Goal: Use online tool/utility: Use online tool/utility

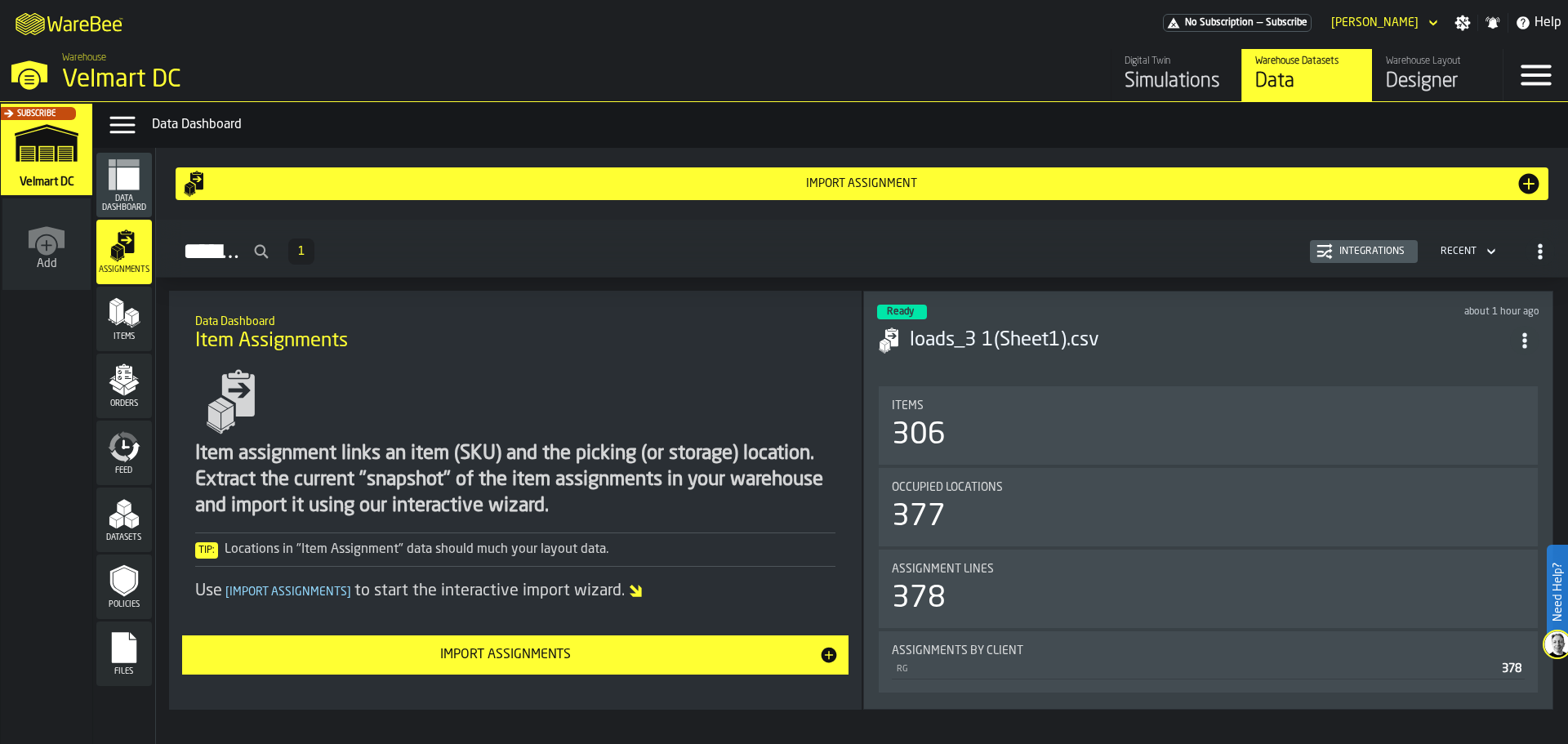
scroll to position [40, 0]
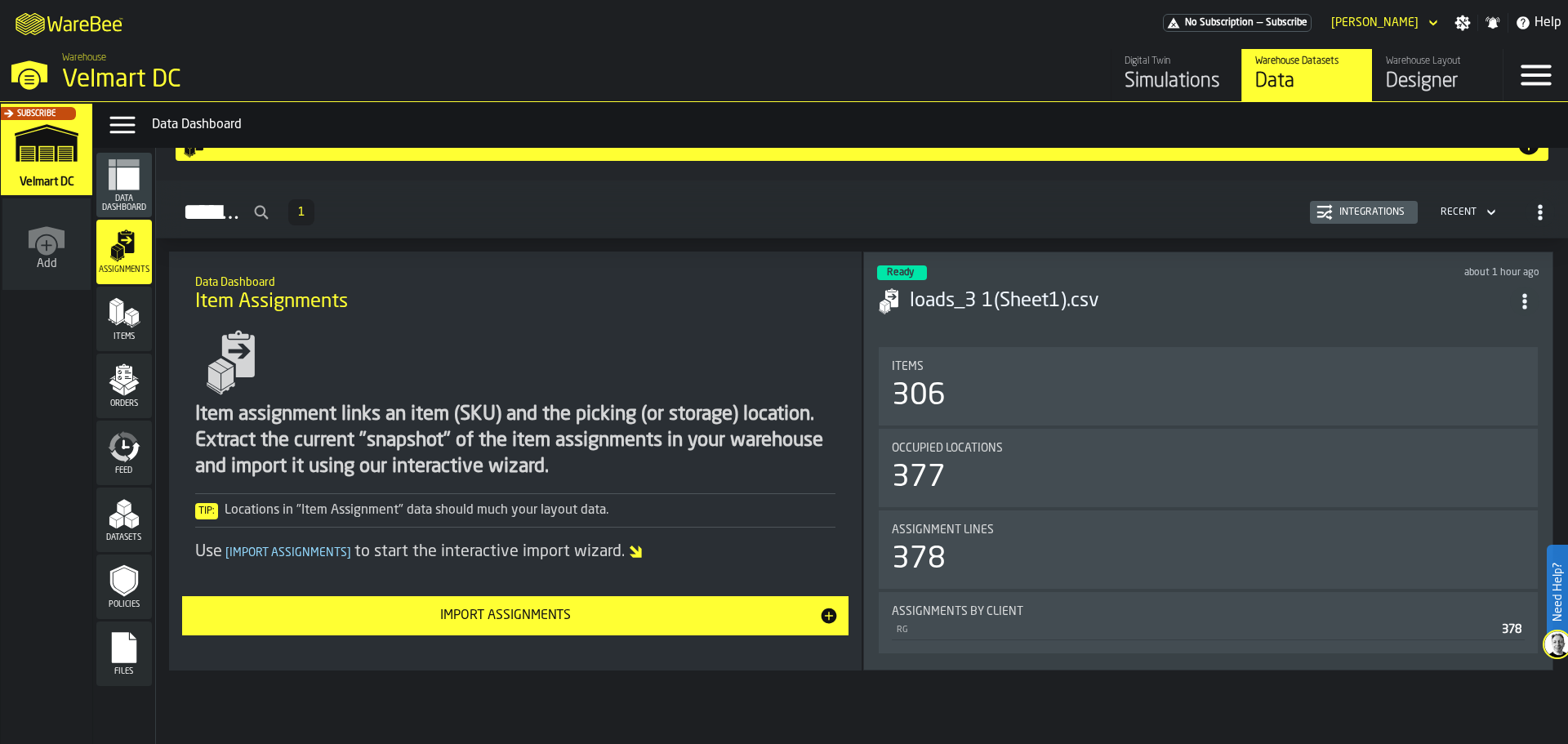
click at [111, 331] on div "Items" at bounding box center [124, 318] width 56 height 45
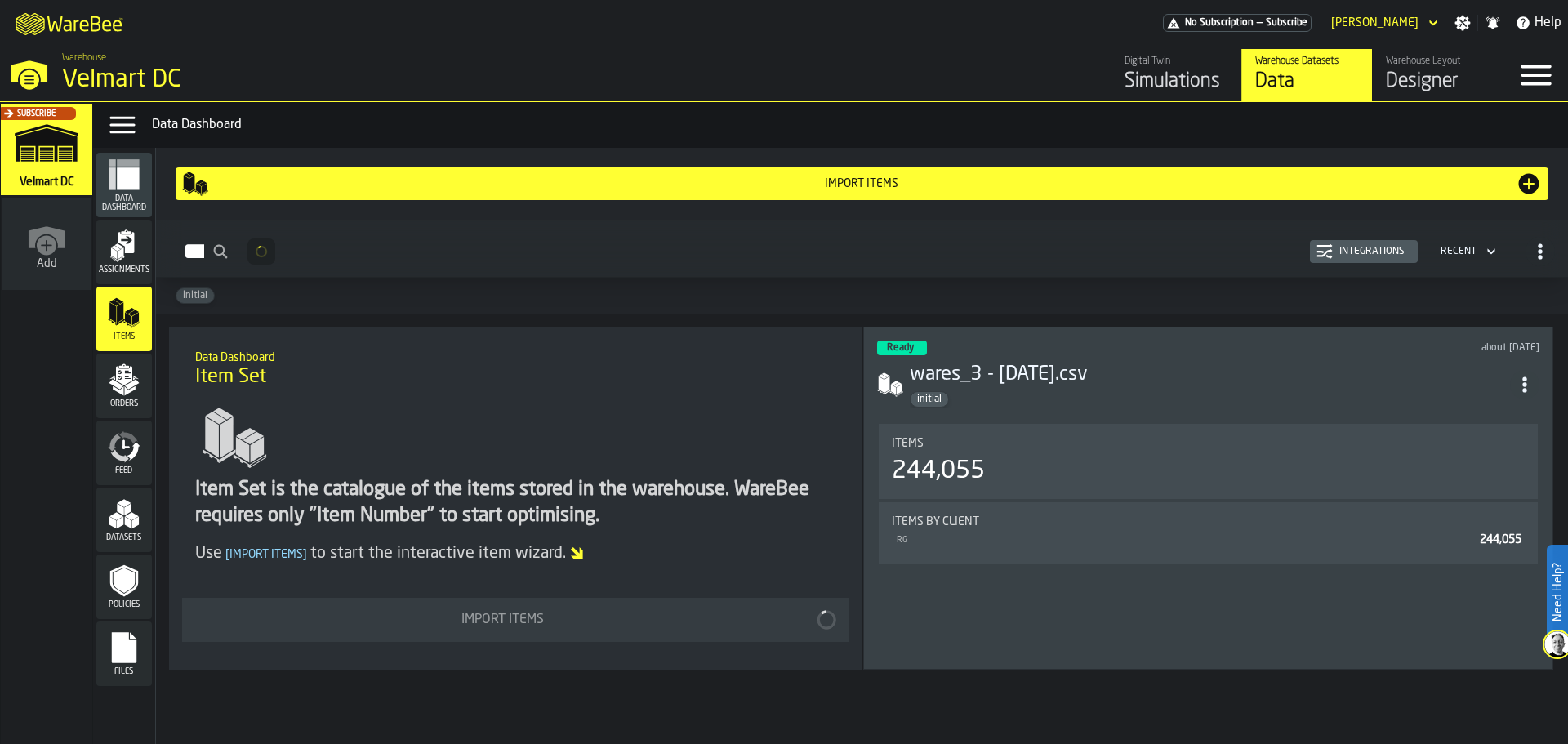
scroll to position [3, 0]
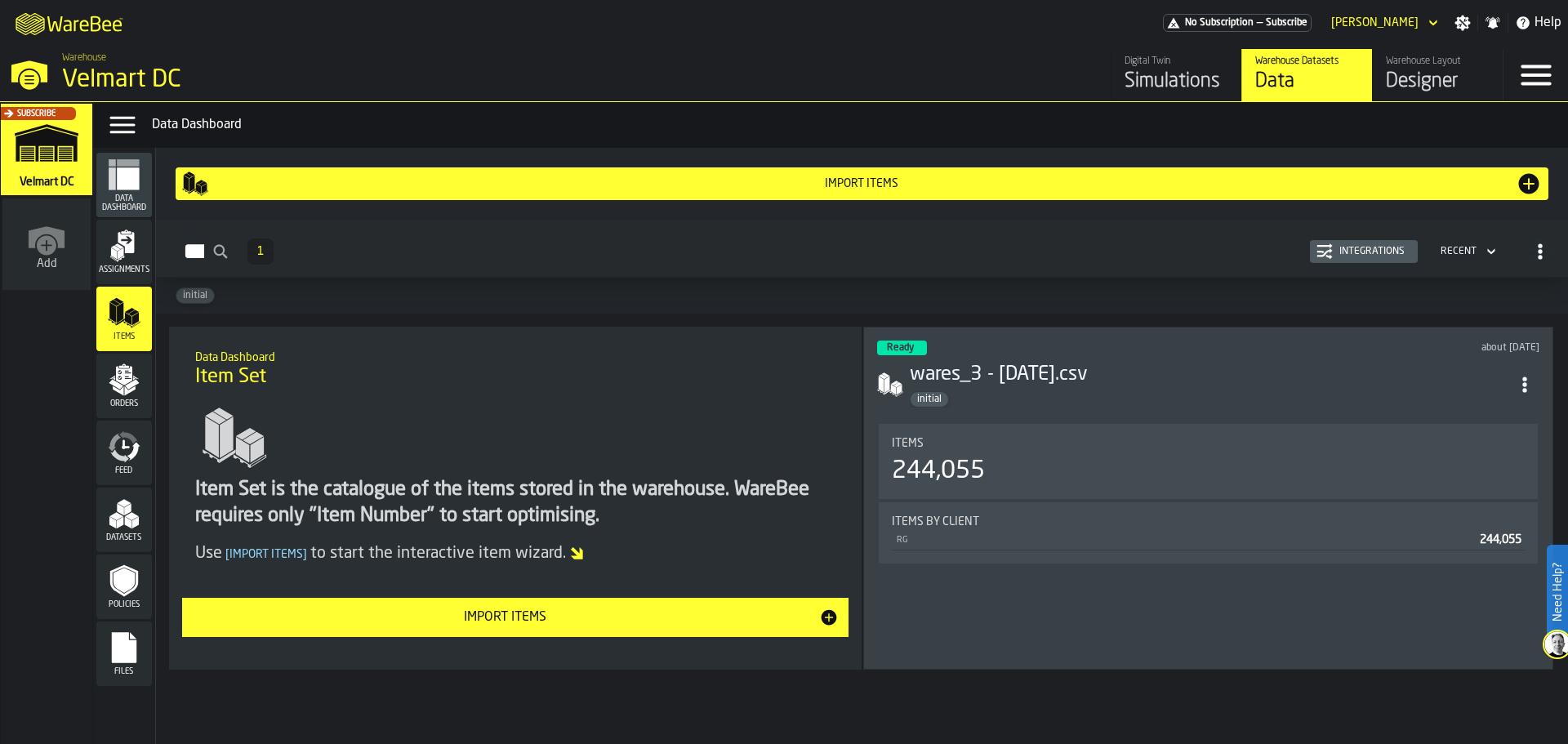
click at [112, 269] on span "Assignments" at bounding box center [124, 270] width 56 height 9
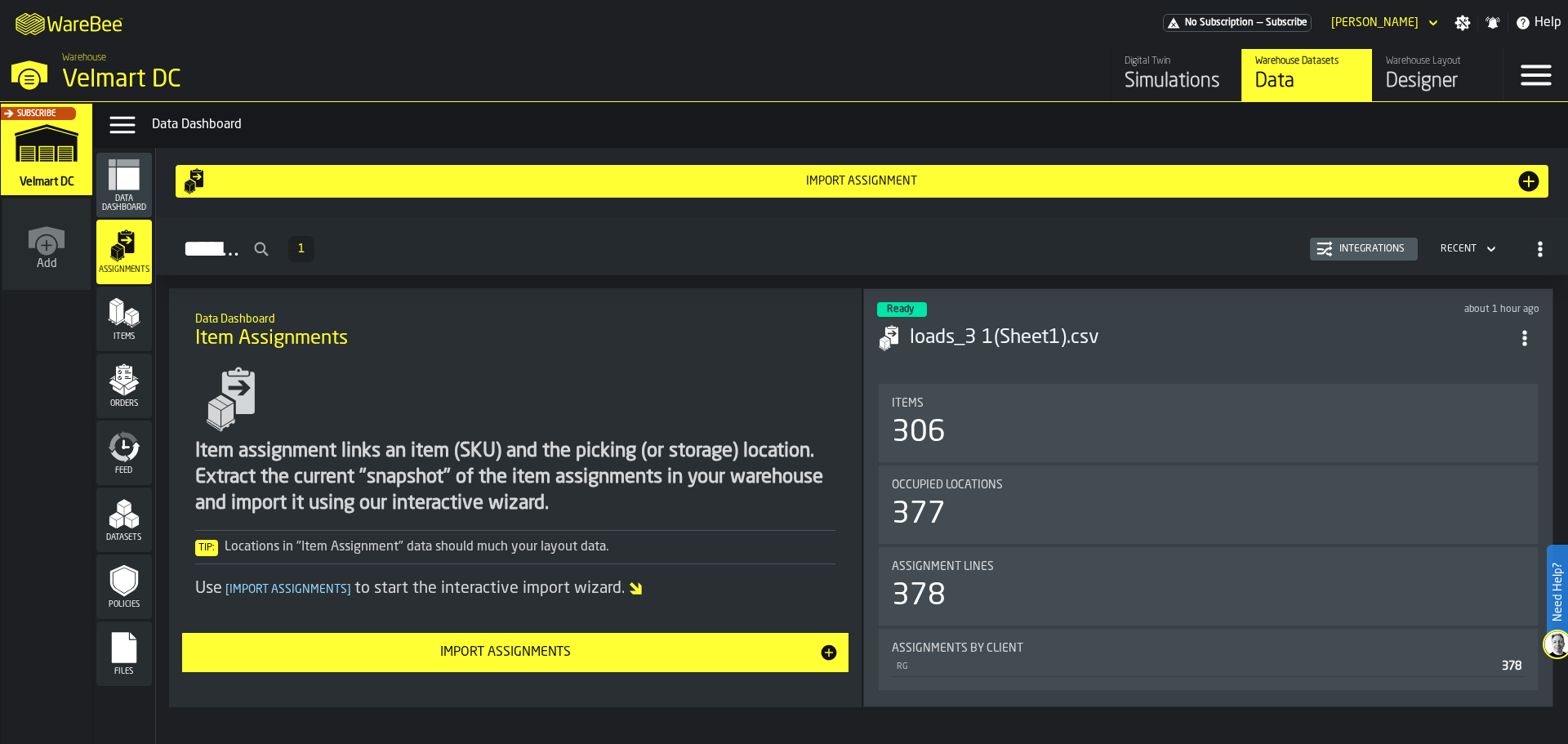
scroll to position [40, 0]
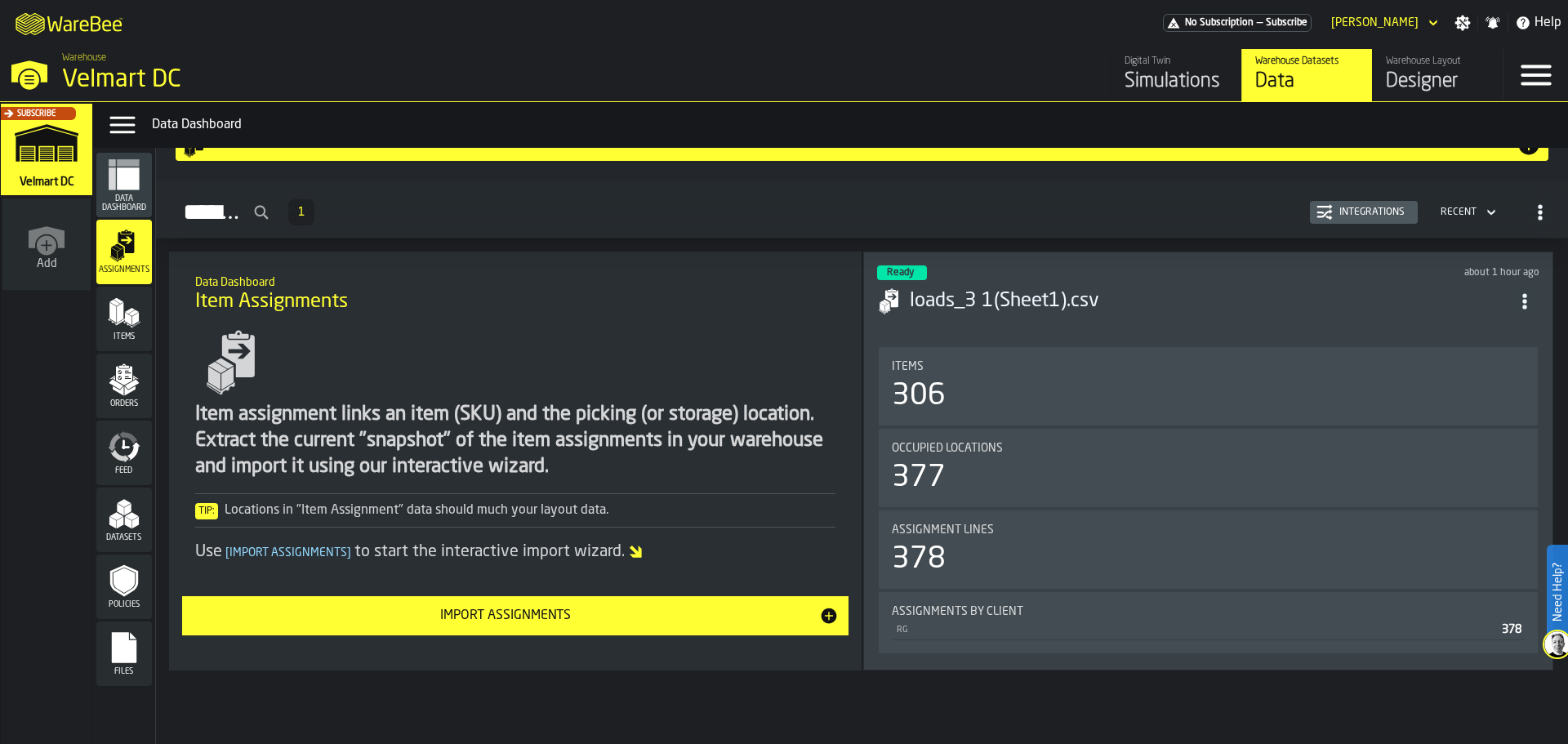
click at [1035, 344] on section "Items 306 Occupied Locations 377 Assignment lines 378 Assignments by Client RG …" at bounding box center [1208, 500] width 662 height 313
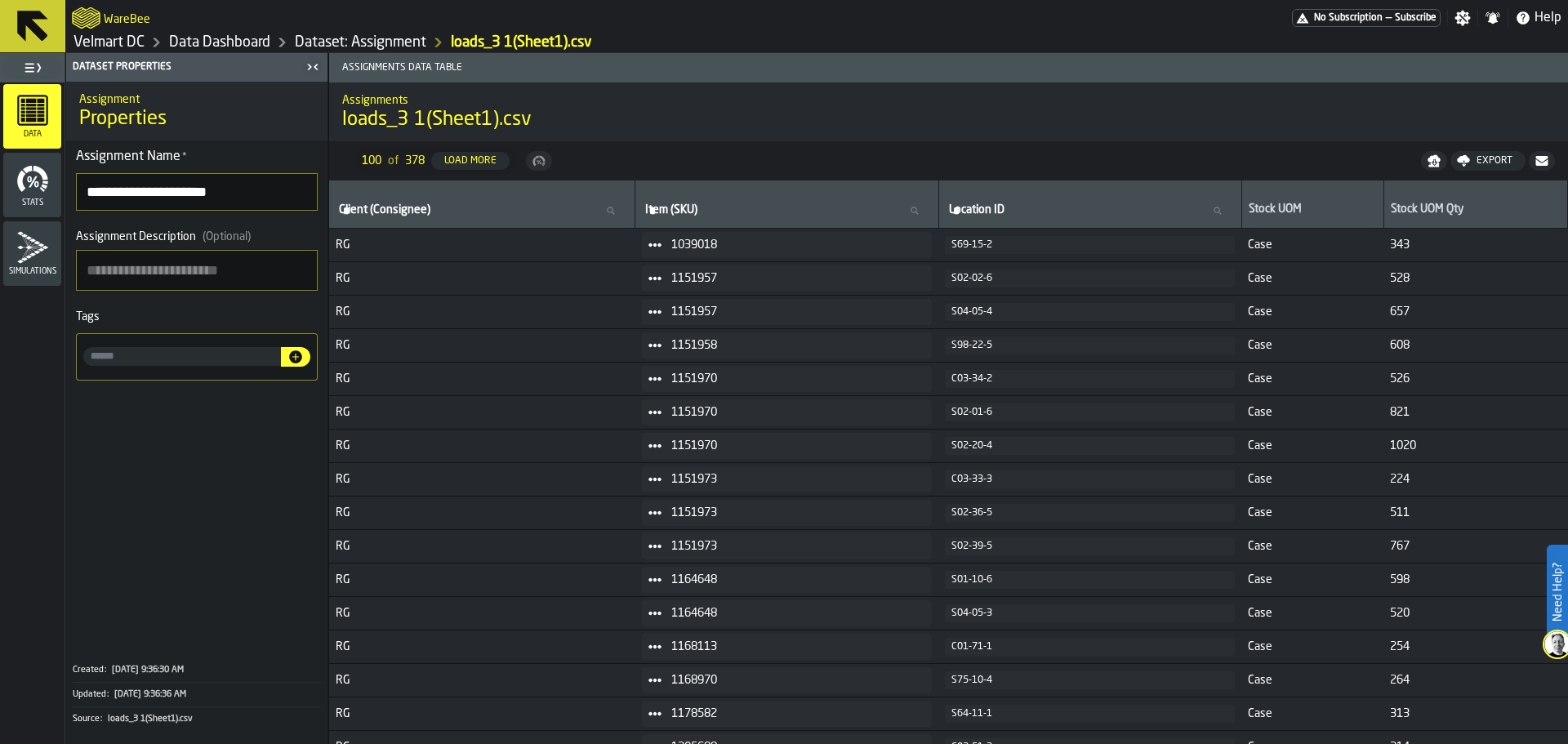
click at [28, 202] on span "Stats" at bounding box center [32, 203] width 58 height 9
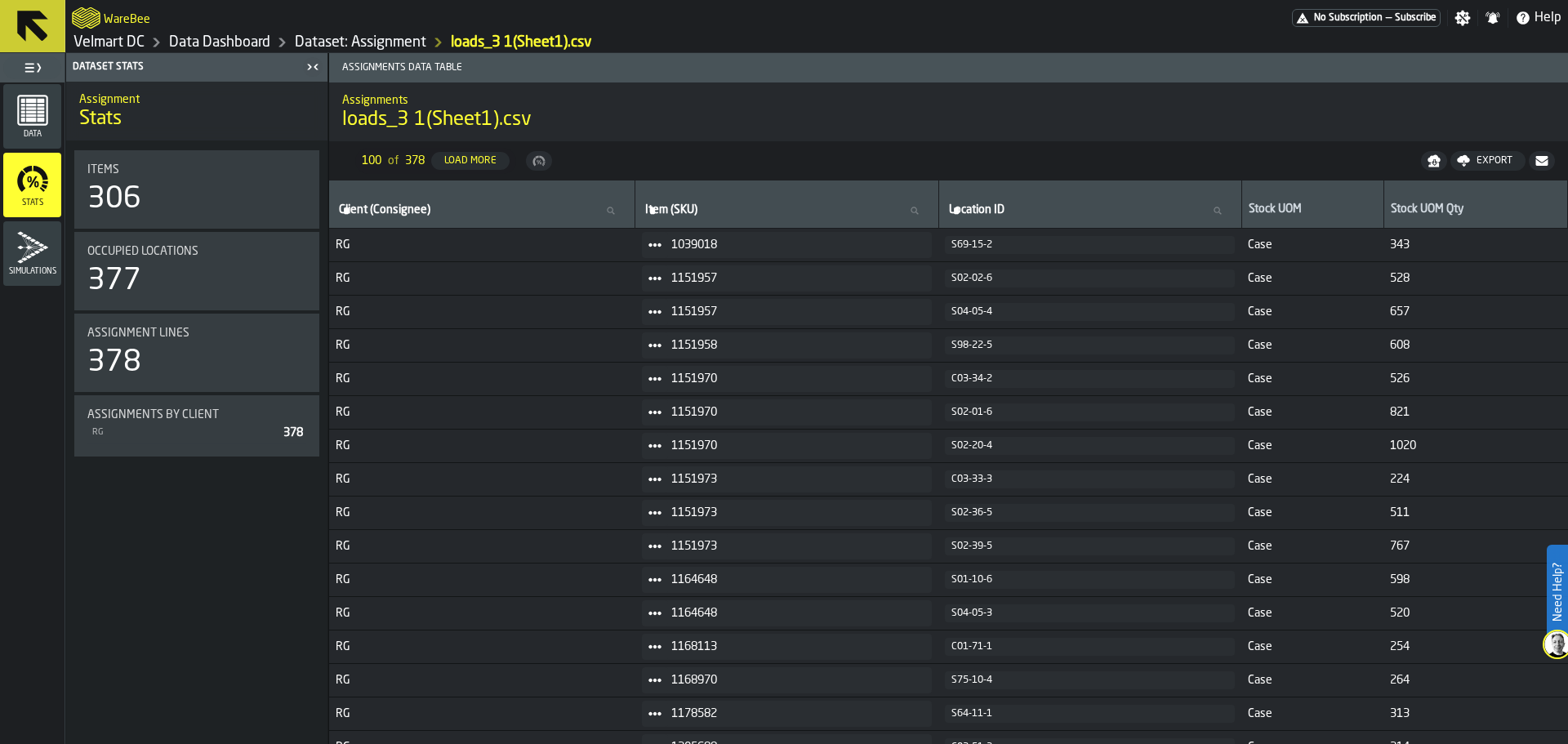
click at [23, 239] on icon "menu Simulations" at bounding box center [32, 247] width 31 height 31
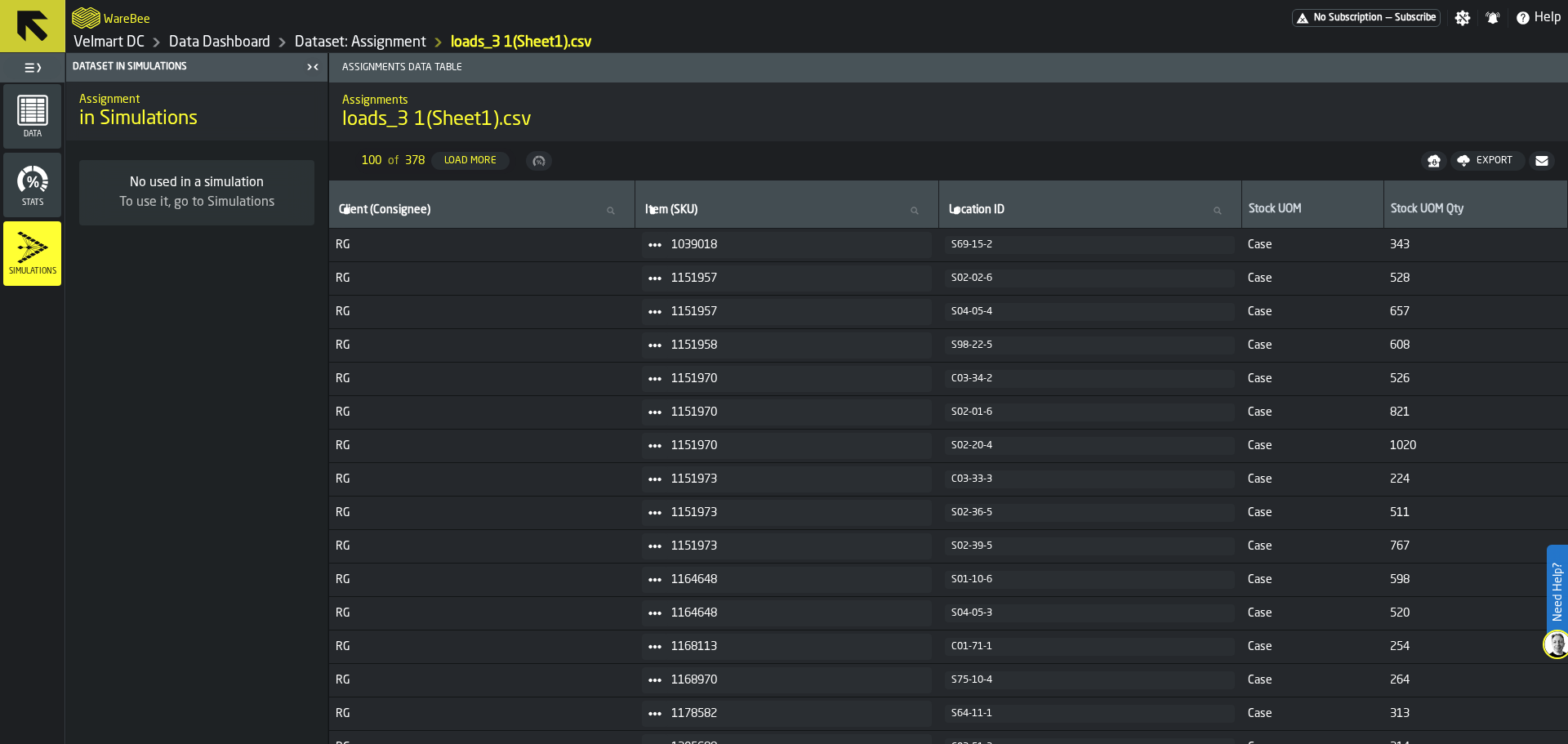
click at [23, 206] on span "Stats" at bounding box center [32, 203] width 58 height 9
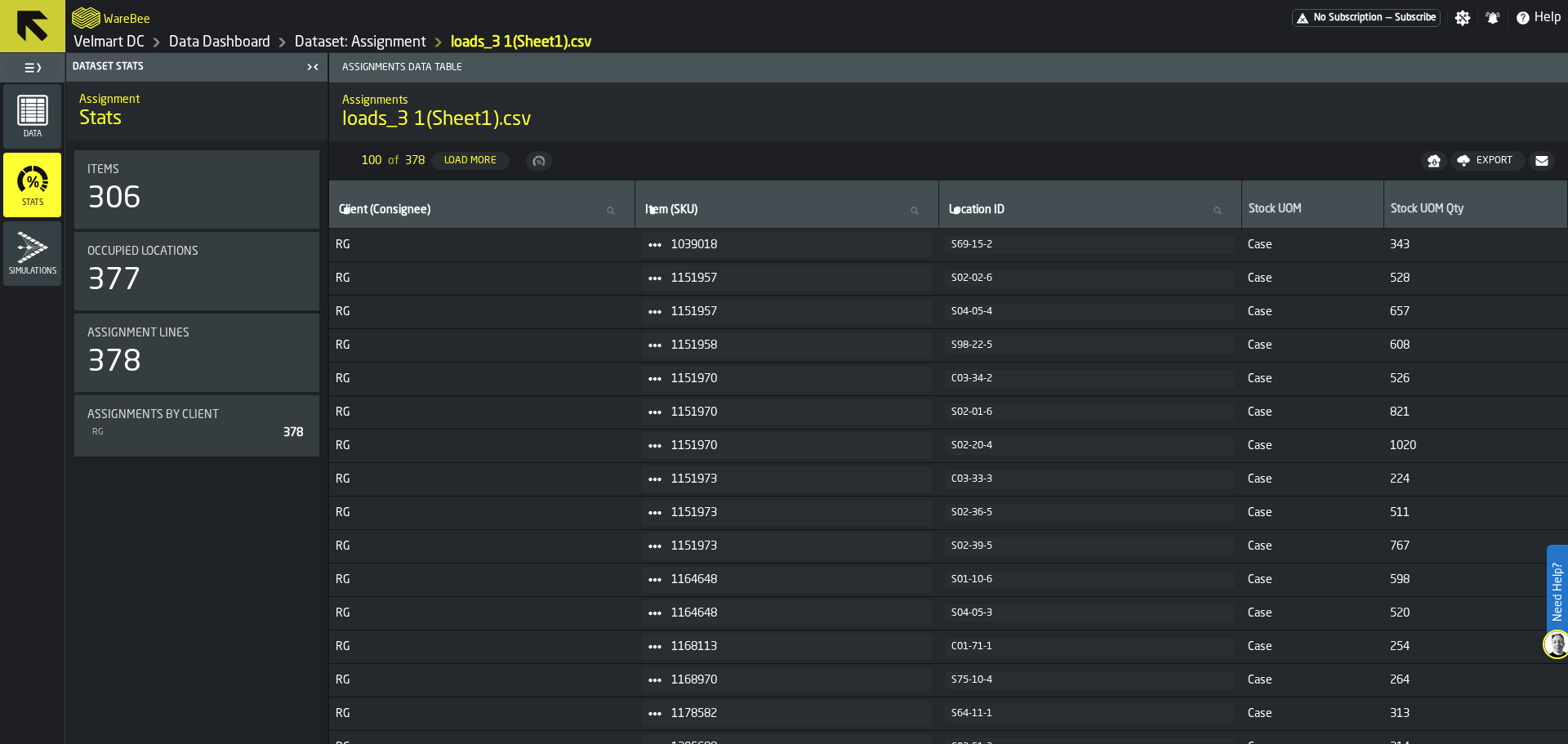
click at [26, 149] on ul "Data Stats Simulations" at bounding box center [32, 185] width 65 height 206
click at [23, 135] on span "Data" at bounding box center [32, 134] width 58 height 9
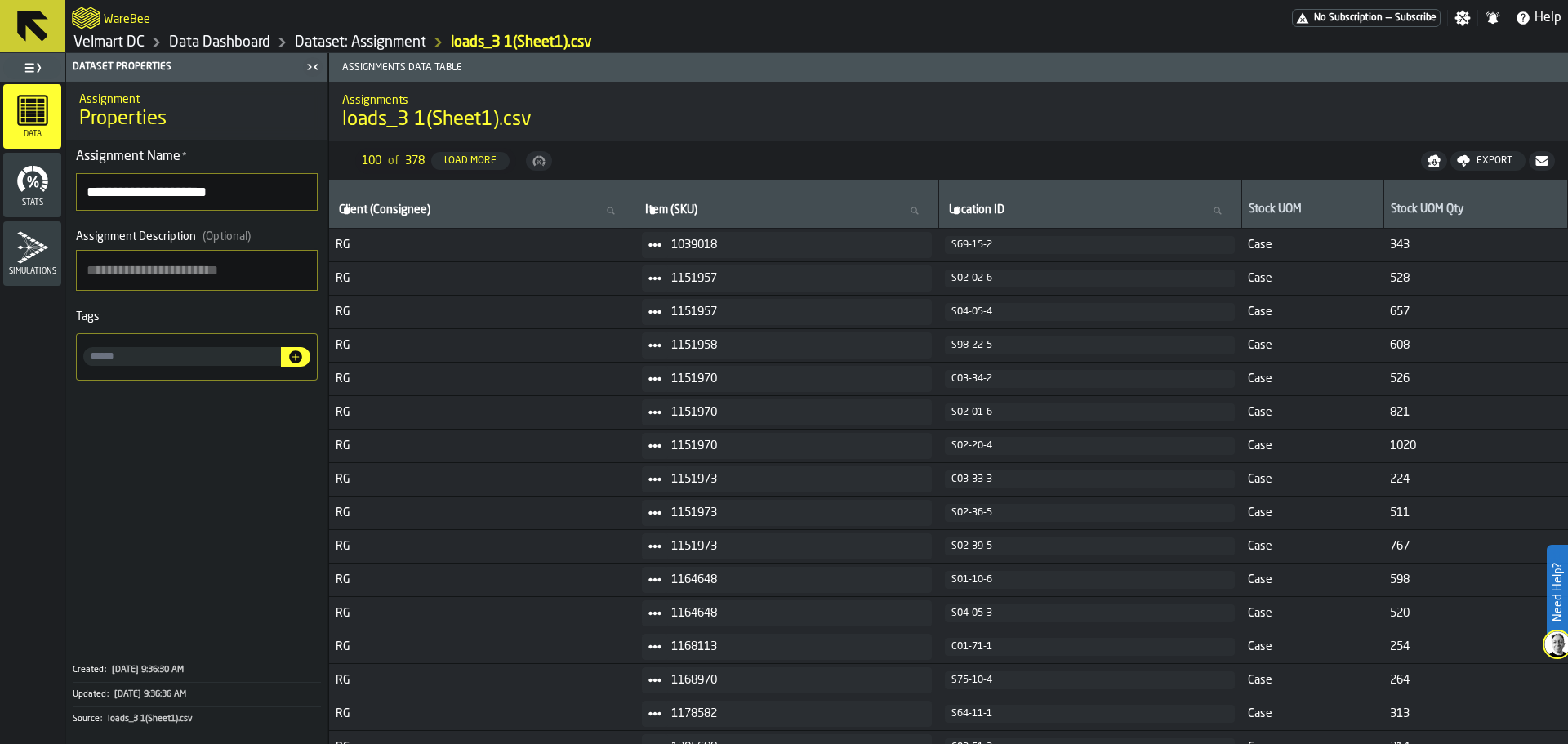
click at [44, 32] on icon at bounding box center [33, 26] width 40 height 40
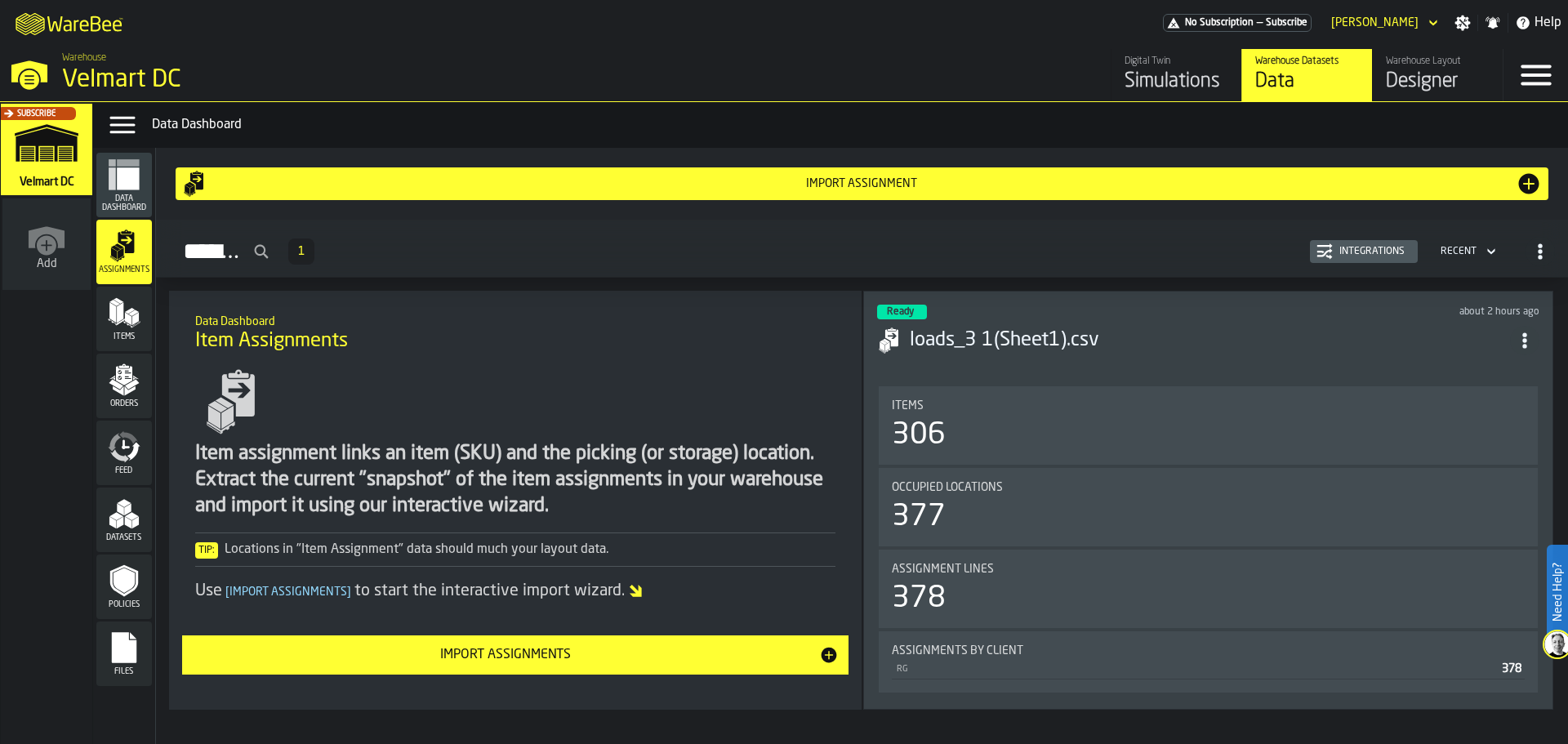
scroll to position [40, 0]
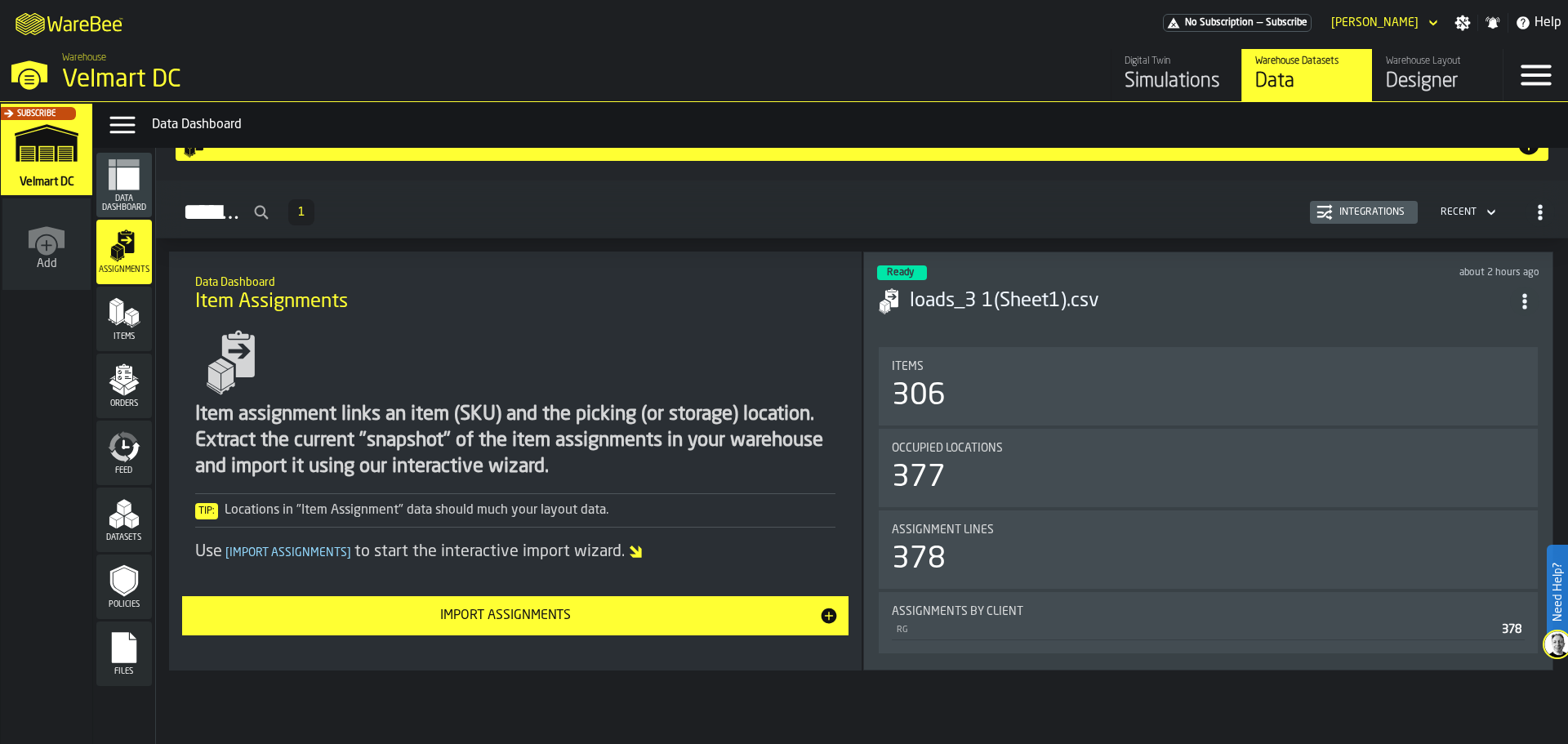
click at [123, 317] on polygon "menu Items" at bounding box center [120, 312] width 6 height 21
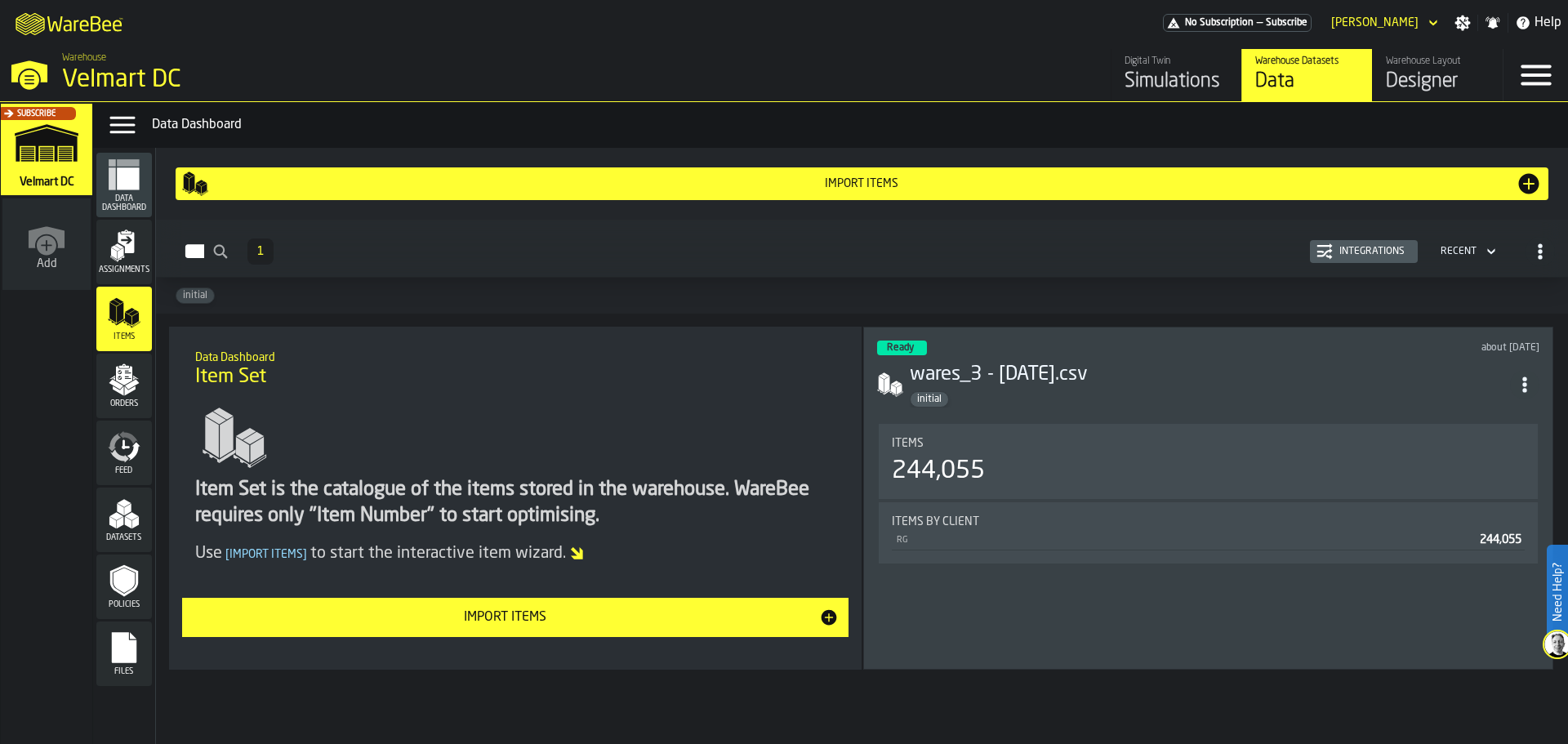
click at [540, 628] on button "Import Items" at bounding box center [515, 617] width 668 height 40
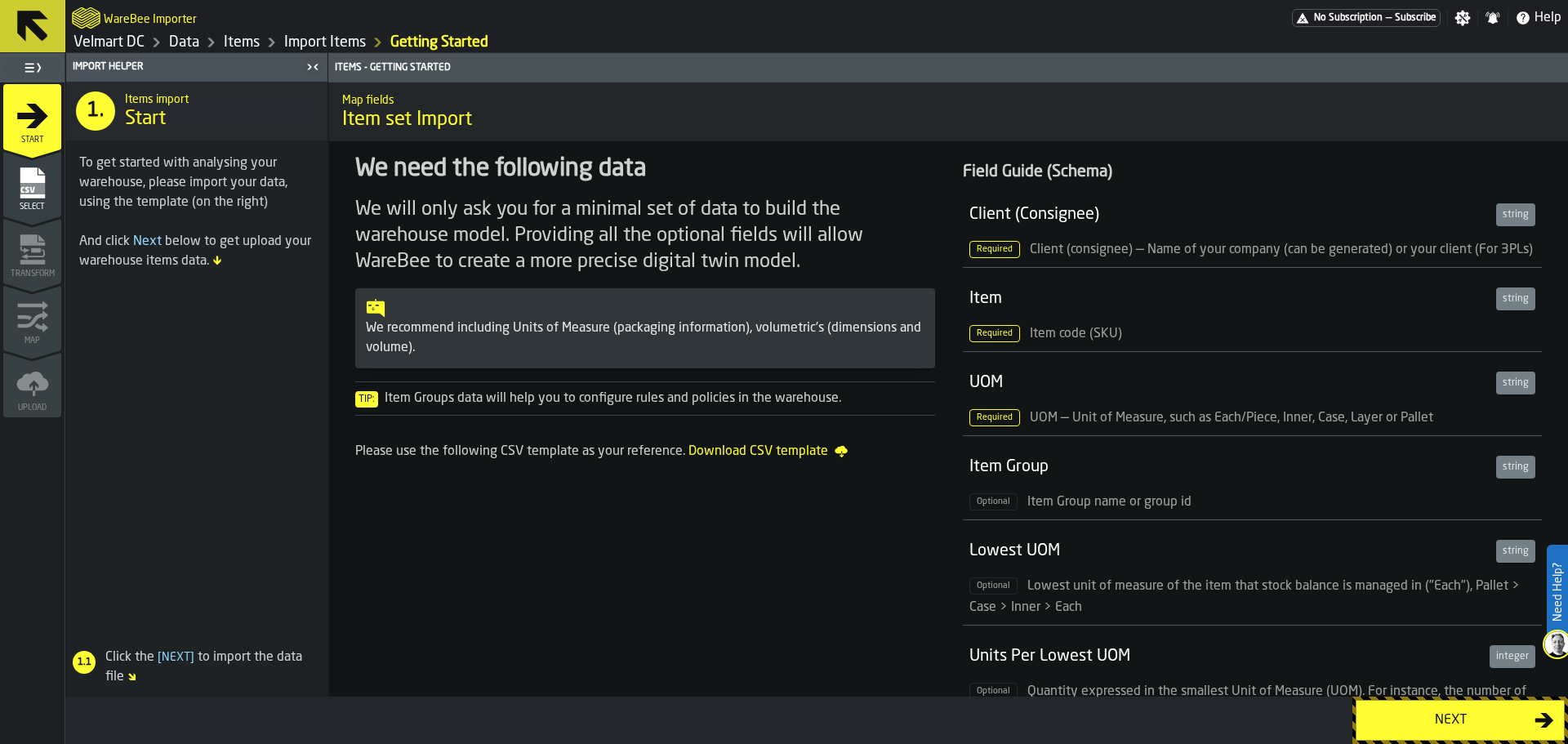
click at [1426, 716] on div "Next" at bounding box center [1450, 721] width 168 height 20
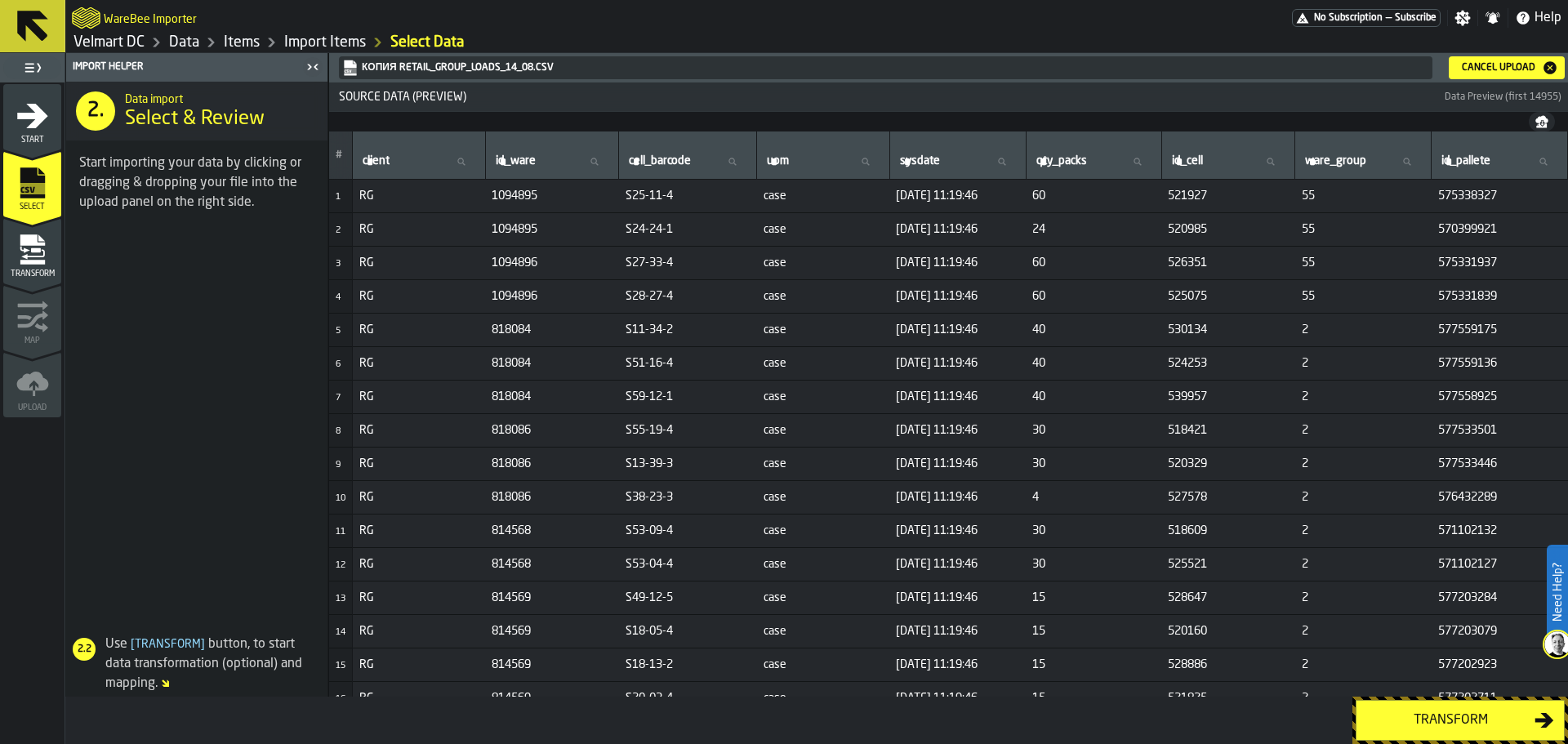
click at [1409, 723] on div "Transform" at bounding box center [1450, 721] width 168 height 20
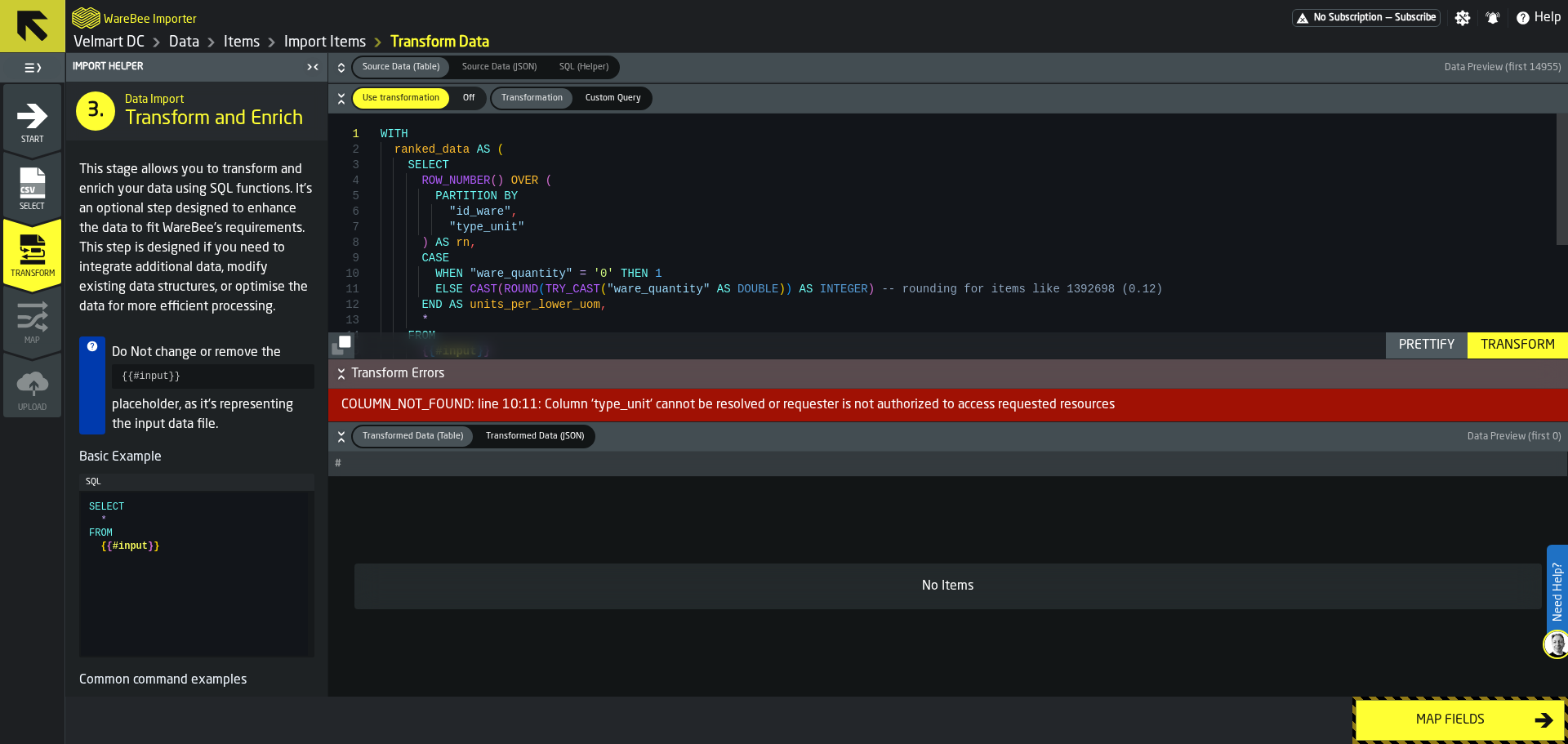
click at [543, 243] on div ") AS rn , CASE WHEN "ware_quantity" = '0' THEN 1 ELSE CAST ( ROUND ( TRY_CAST (…" at bounding box center [974, 341] width 1187 height 455
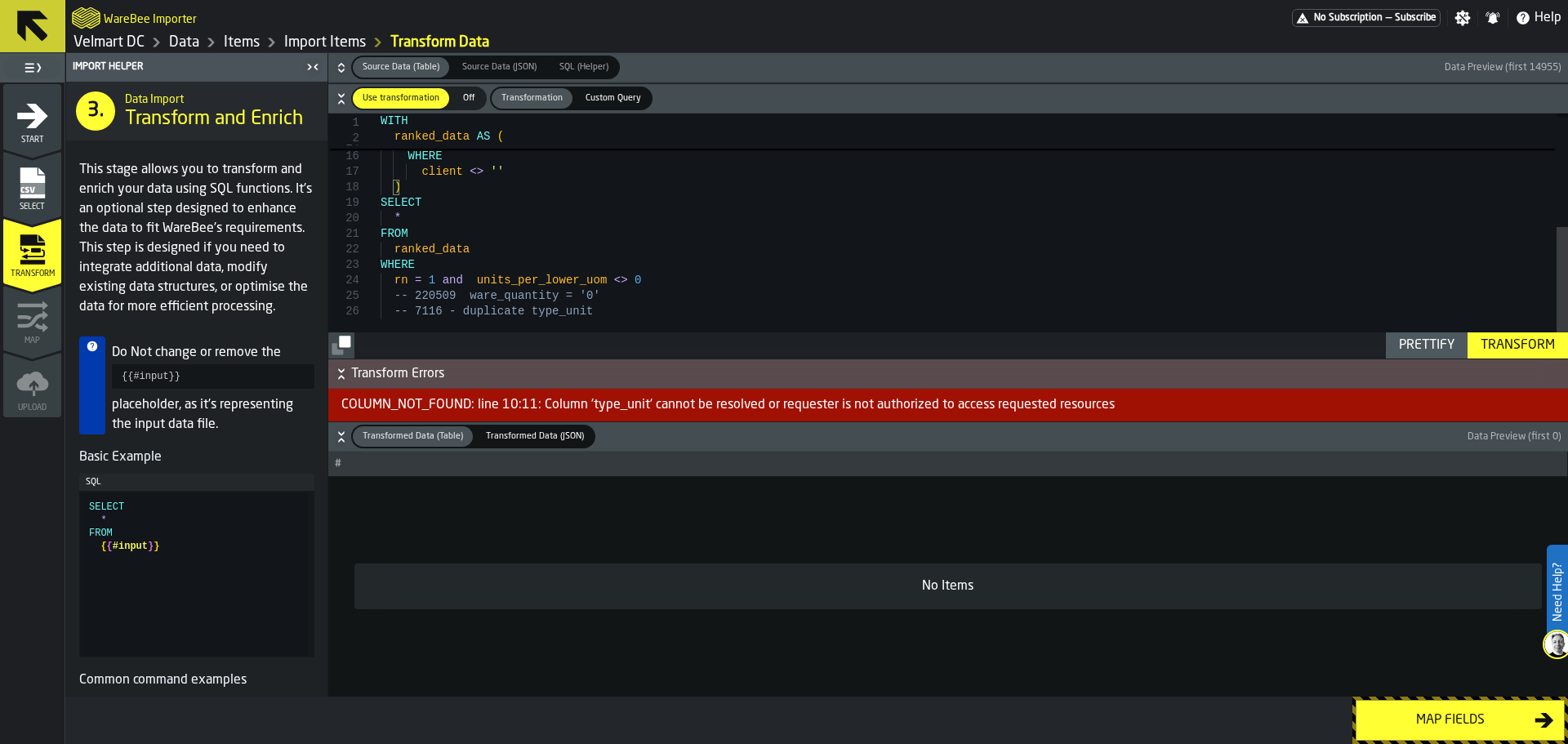
click at [340, 440] on icon "button-" at bounding box center [341, 440] width 5 height 4
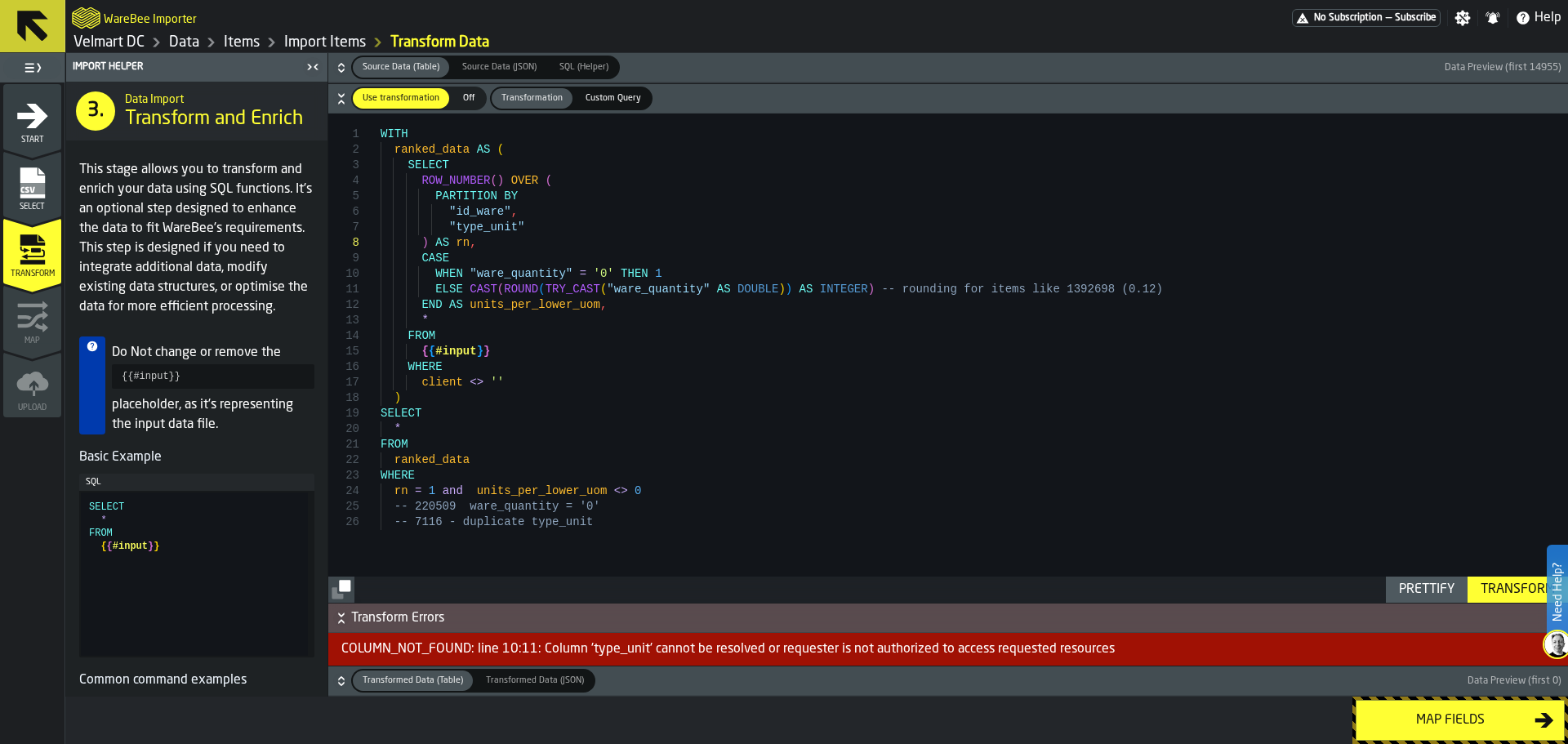
click at [585, 305] on div "* FROM { { #input } } WHERE client <> '' ) SELECT * FROM ranked_data WHERE rn =…" at bounding box center [974, 358] width 1187 height 489
click at [599, 272] on div "* FROM { { #input } } WHERE client <> '' ) SELECT * FROM ranked_data WHERE rn =…" at bounding box center [974, 358] width 1187 height 489
click at [434, 146] on div "* FROM { { #input } } WHERE client <> '' ) SELECT * FROM ranked_data WHERE rn =…" at bounding box center [974, 358] width 1187 height 489
click at [455, 245] on div "* FROM { { #input } } WHERE client <> '' ) SELECT * FROM ranked_data WHERE rn =…" at bounding box center [974, 358] width 1187 height 489
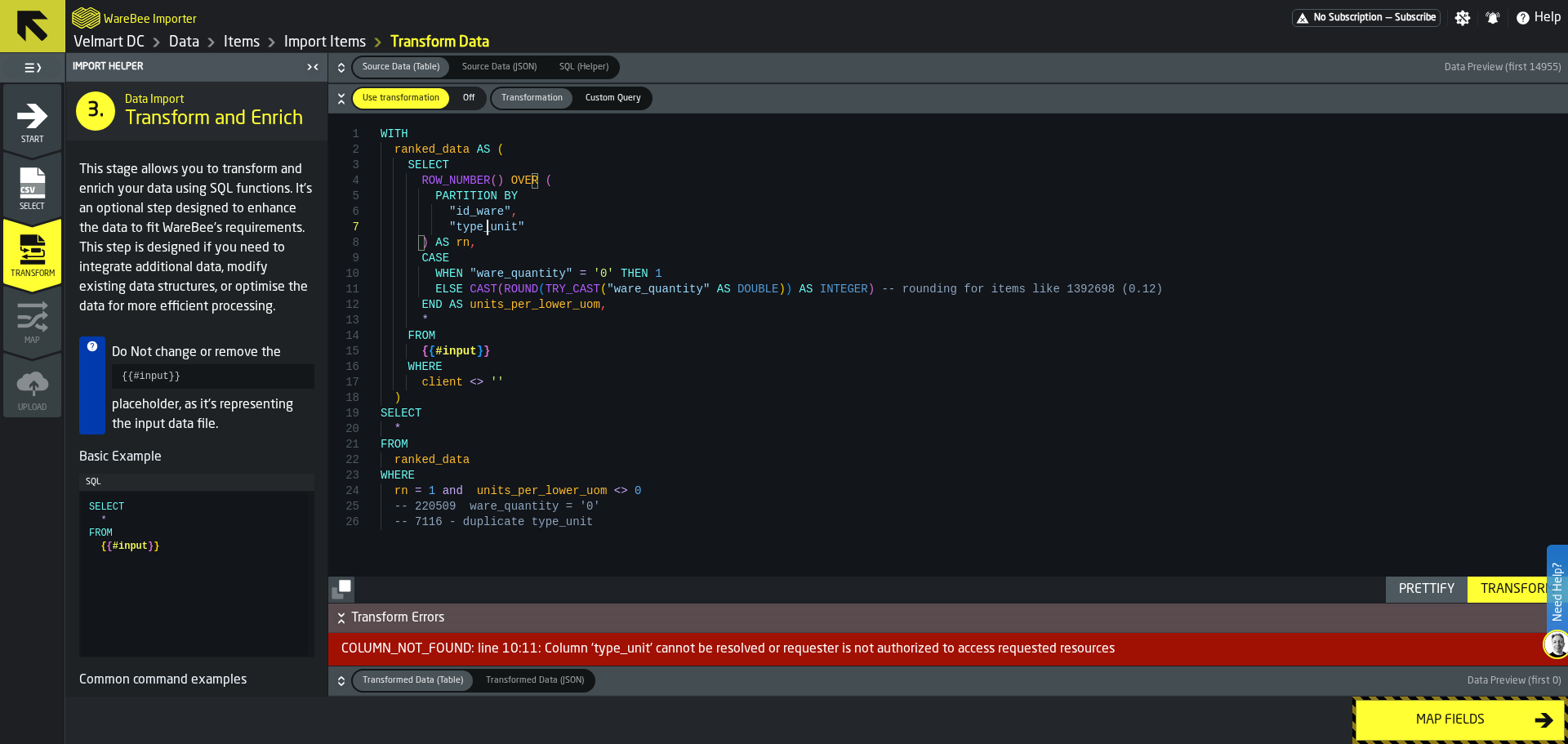
click at [486, 231] on div "* FROM { { #input } } WHERE client <> '' ) SELECT * FROM ranked_data WHERE rn =…" at bounding box center [974, 358] width 1187 height 489
click at [515, 218] on div "* FROM { { #input } } WHERE client <> '' ) SELECT * FROM ranked_data WHERE rn =…" at bounding box center [974, 358] width 1187 height 489
drag, startPoint x: 576, startPoint y: 275, endPoint x: 593, endPoint y: 278, distance: 17.3
click at [593, 278] on div "* FROM { { #input } } WHERE client <> '' ) SELECT * FROM ranked_data WHERE rn =…" at bounding box center [974, 358] width 1187 height 489
drag, startPoint x: 630, startPoint y: 275, endPoint x: 641, endPoint y: 275, distance: 11.0
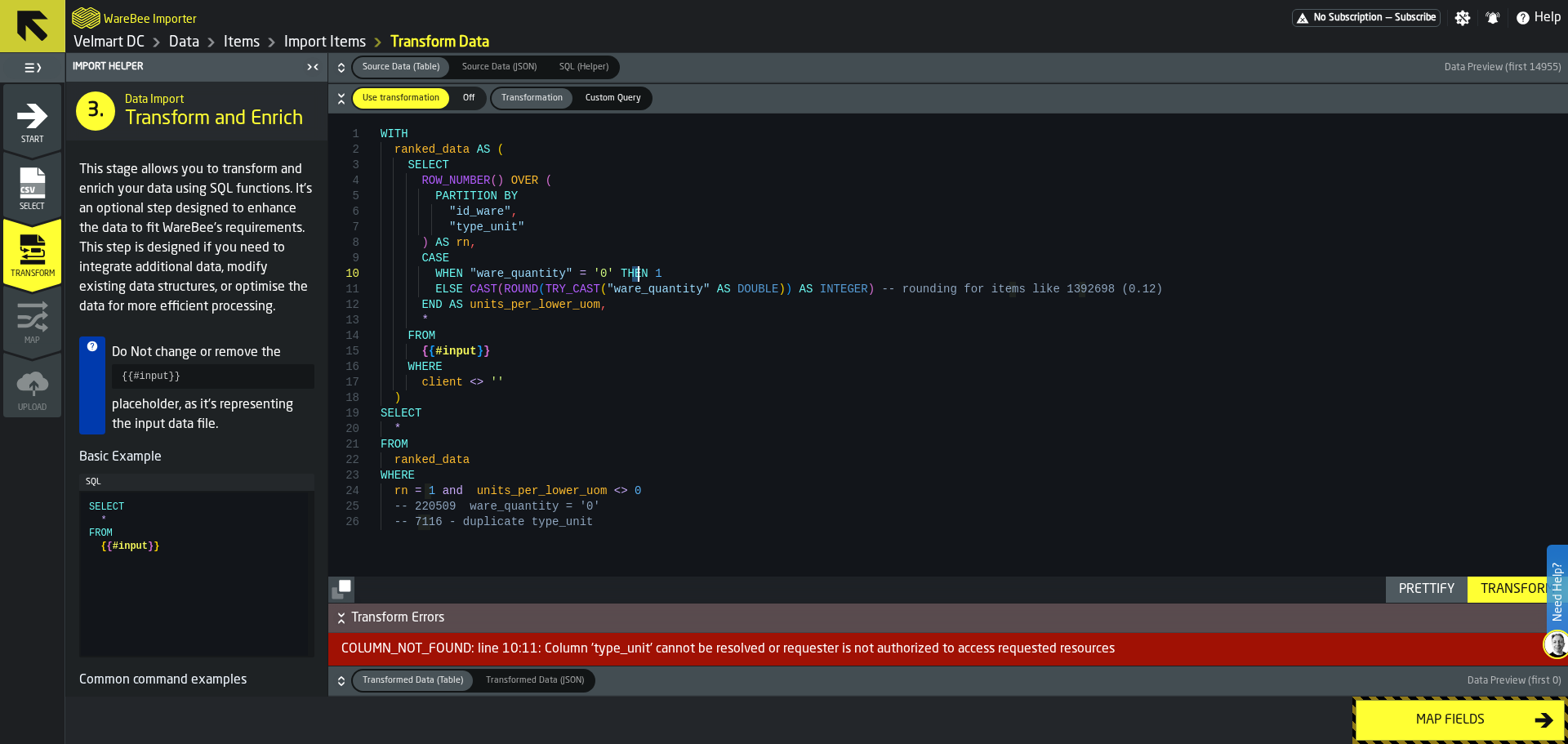
click at [641, 275] on div "* FROM { { #input } } WHERE client <> '' ) SELECT * FROM ranked_data WHERE rn =…" at bounding box center [974, 358] width 1187 height 489
click at [518, 305] on div "* FROM { { #input } } WHERE client <> '' ) SELECT * FROM ranked_data WHERE rn =…" at bounding box center [974, 358] width 1187 height 489
click at [510, 304] on div "* FROM { { #input } } WHERE client <> '' ) SELECT * FROM ranked_data WHERE rn =…" at bounding box center [974, 358] width 1187 height 489
click at [514, 225] on div "* FROM { { #input } } WHERE client <> '' ) SELECT * FROM ranked_data WHERE rn =…" at bounding box center [974, 358] width 1187 height 489
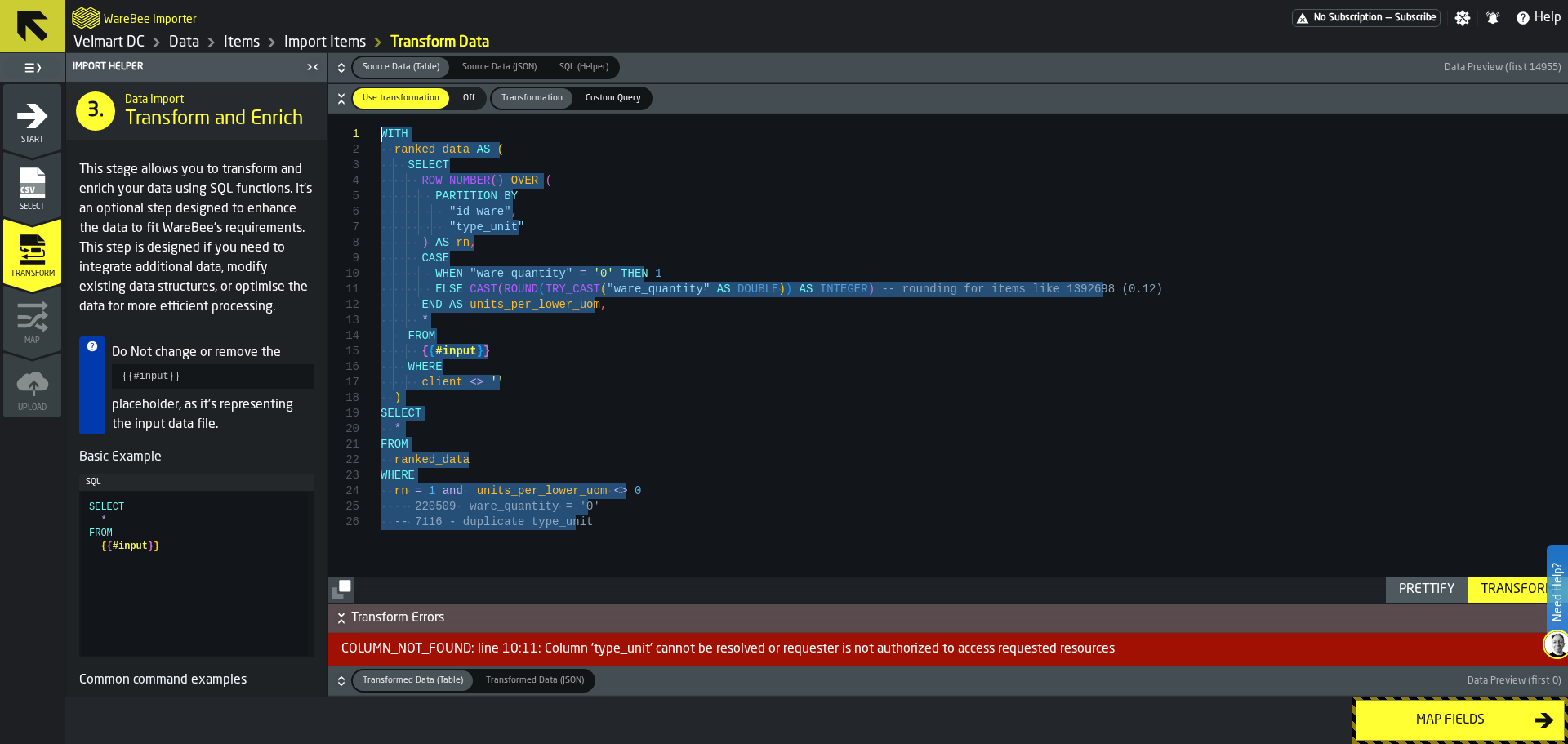
drag, startPoint x: 587, startPoint y: 524, endPoint x: 362, endPoint y: 138, distance: 446.8
click at [381, 138] on div "* FROM { { #input } } WHERE client <> '' ) SELECT * FROM ranked_data WHERE rn =…" at bounding box center [974, 358] width 1187 height 489
click at [661, 261] on div "* FROM { { #input } } WHERE client <> '' ) SELECT * FROM ranked_data WHERE rn =…" at bounding box center [974, 358] width 1187 height 489
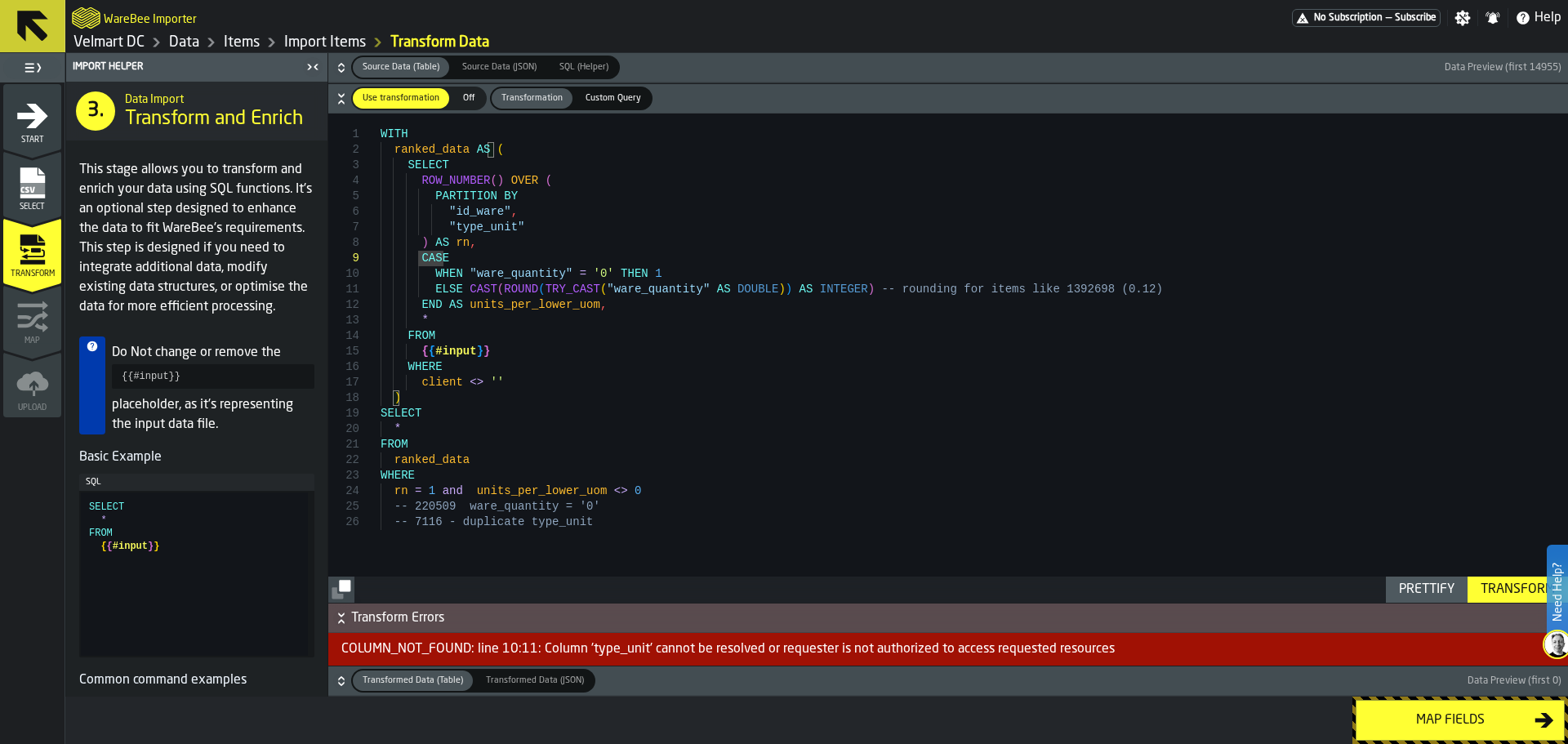
click at [547, 202] on div "* FROM { { #input } } WHERE client <> '' ) SELECT * FROM ranked_data WHERE rn =…" at bounding box center [974, 358] width 1187 height 489
click at [451, 239] on div "* FROM { { #input } } WHERE client <> '' ) SELECT * FROM ranked_data WHERE rn =…" at bounding box center [974, 358] width 1187 height 489
click at [548, 491] on div "* FROM { { #input } } WHERE client <> '' ) SELECT * FROM ranked_data WHERE rn =…" at bounding box center [974, 358] width 1187 height 489
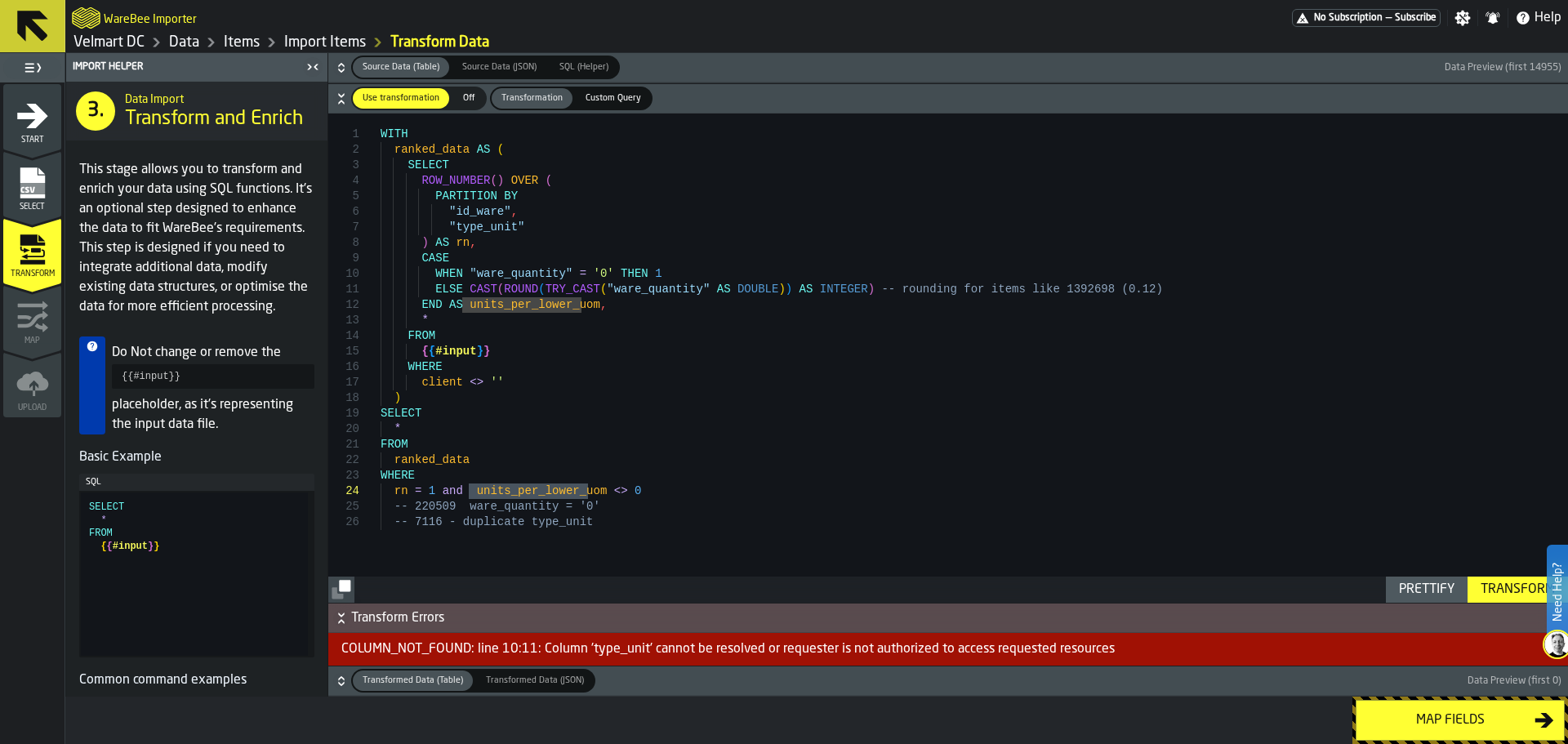
click at [455, 279] on div "* FROM { { #input } } WHERE client <> '' ) SELECT * FROM ranked_data WHERE rn =…" at bounding box center [974, 358] width 1187 height 489
type textarea "**********"
click at [491, 309] on div "* FROM { { #input } } WHERE client <> '' ) SELECT * FROM ranked_data WHERE rn =…" at bounding box center [974, 358] width 1187 height 489
click at [315, 46] on link "Import Items" at bounding box center [325, 42] width 82 height 18
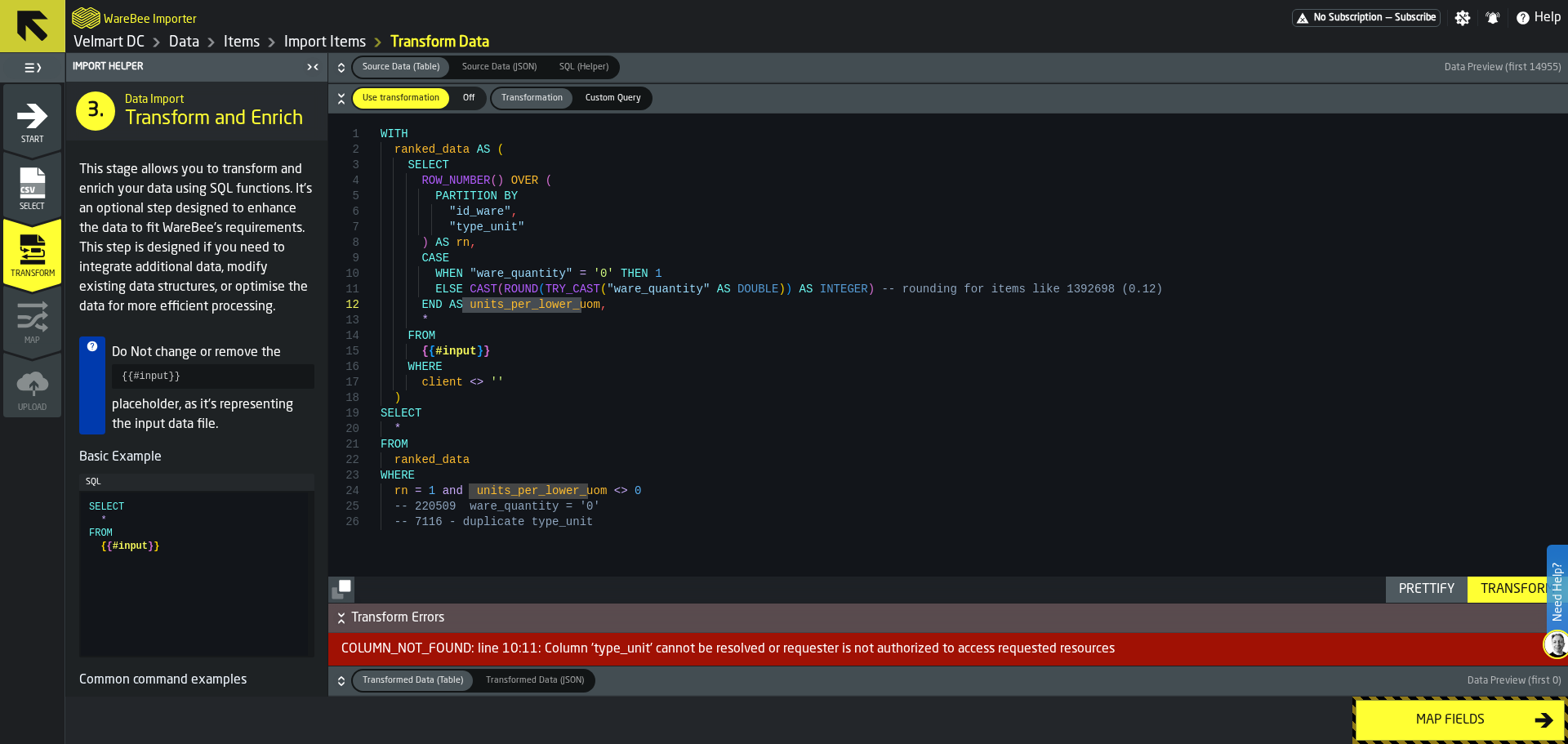
click at [327, 54] on header "Import Helper" at bounding box center [197, 67] width 261 height 29
click at [321, 46] on link "Import Items" at bounding box center [325, 42] width 82 height 18
click at [31, 190] on rect "menu Select" at bounding box center [31, 188] width 24 height 12
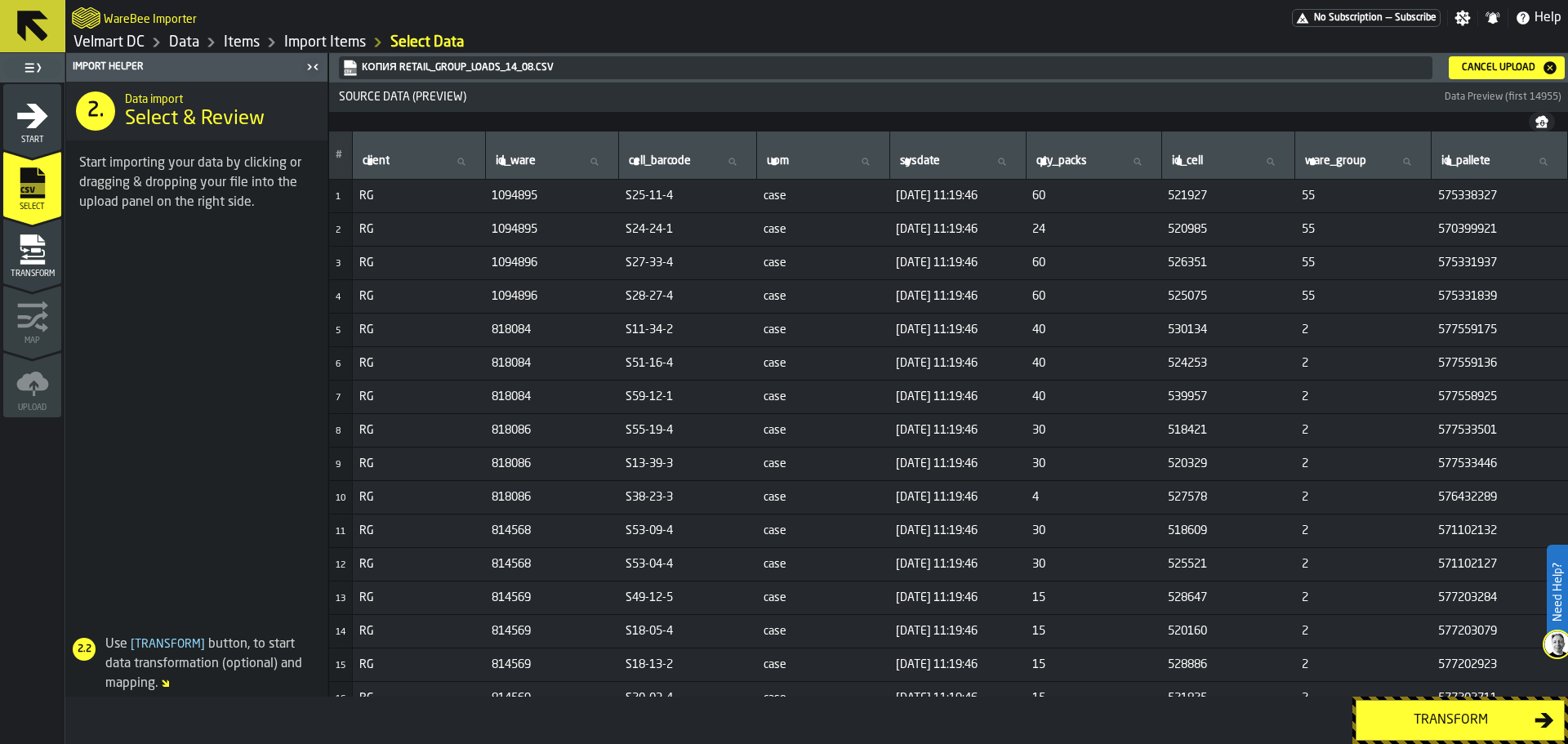
click at [1471, 71] on div "Cancel Upload" at bounding box center [1499, 67] width 86 height 12
click at [1548, 67] on div "Копия Retail_Group_loads_14_08.csv Cancel Upload" at bounding box center [948, 67] width 1232 height 22
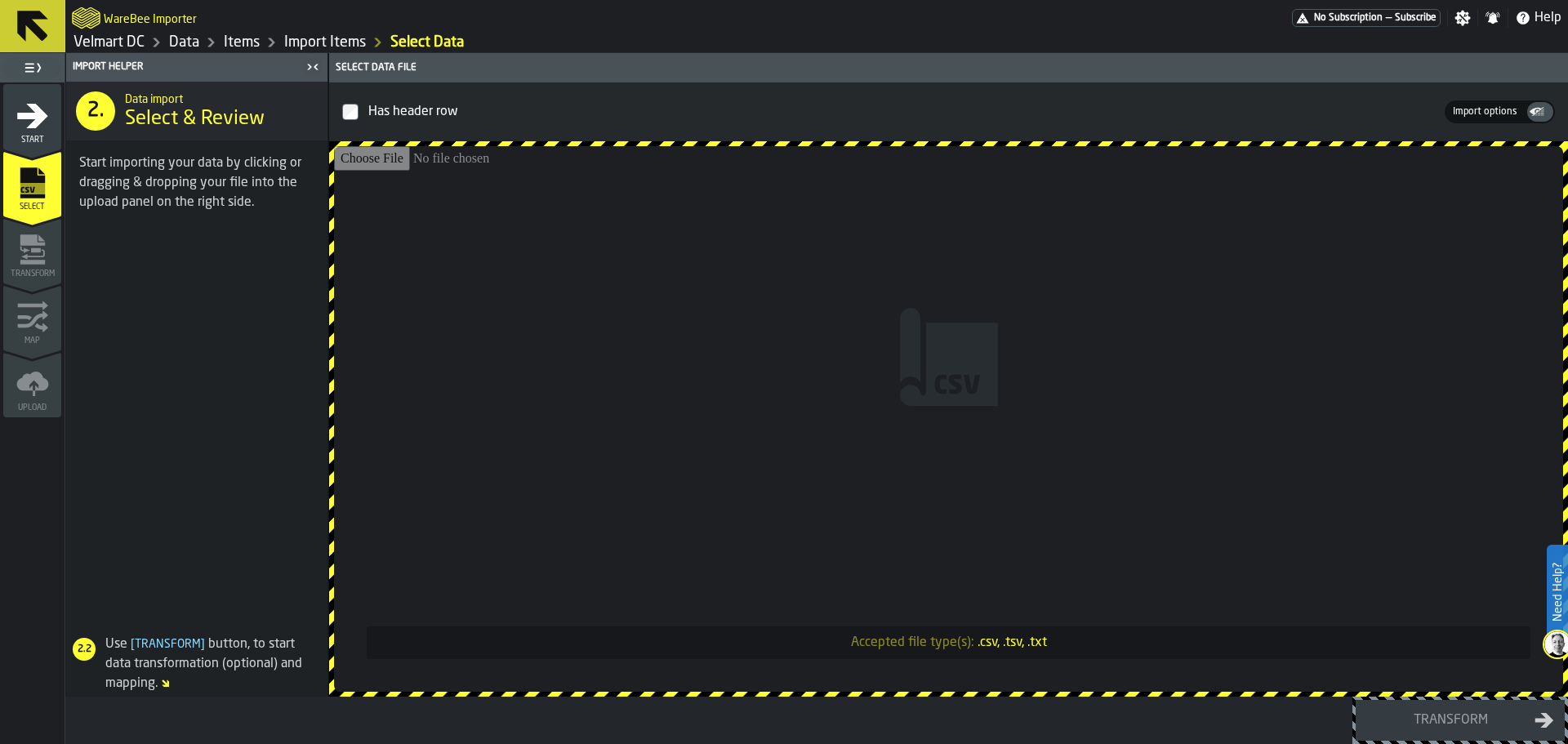
click at [1501, 69] on div "Select data file" at bounding box center [948, 67] width 1232 height 12
click at [29, 40] on icon at bounding box center [33, 26] width 40 height 40
click at [31, 29] on icon at bounding box center [32, 26] width 31 height 31
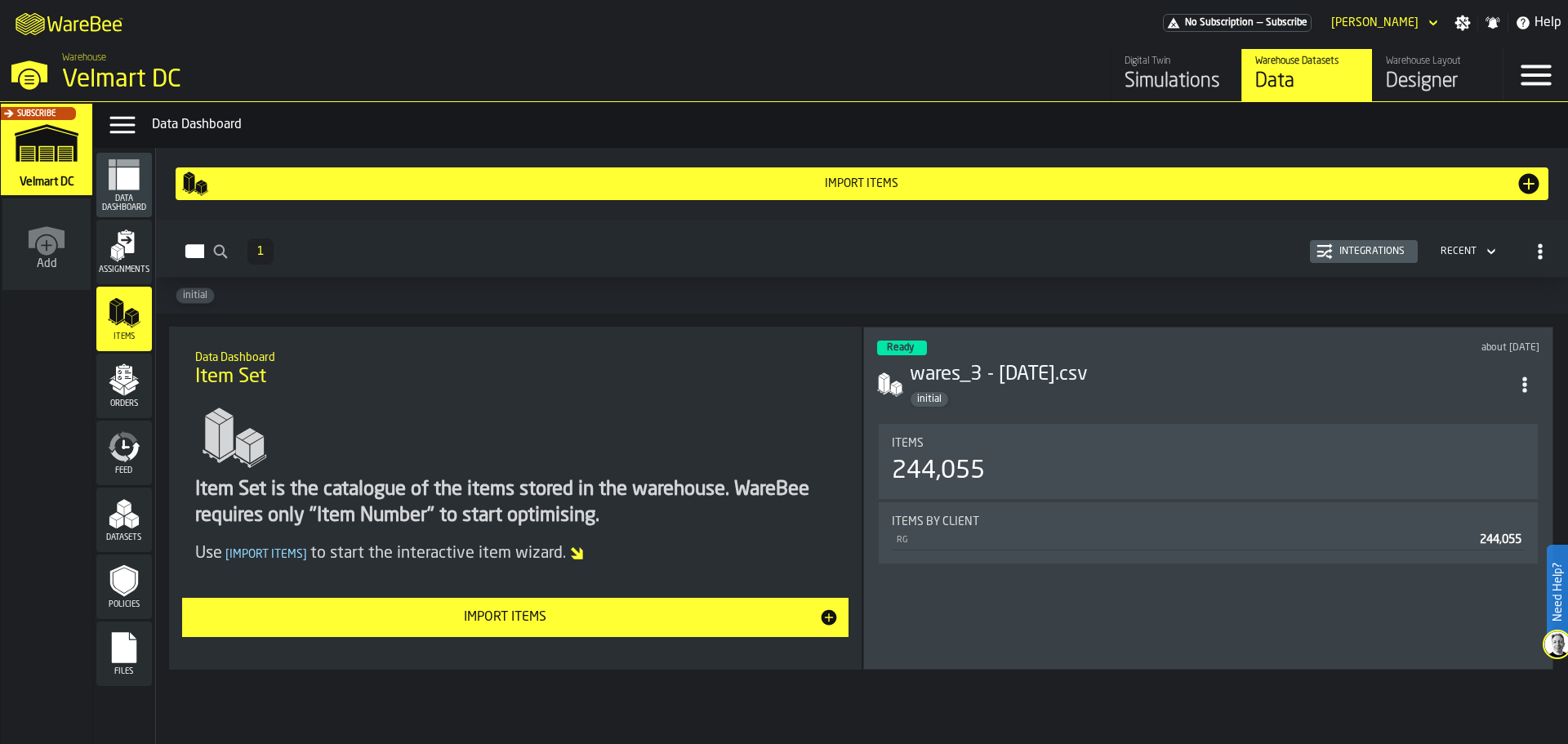
click at [123, 272] on span "Assignments" at bounding box center [124, 270] width 56 height 9
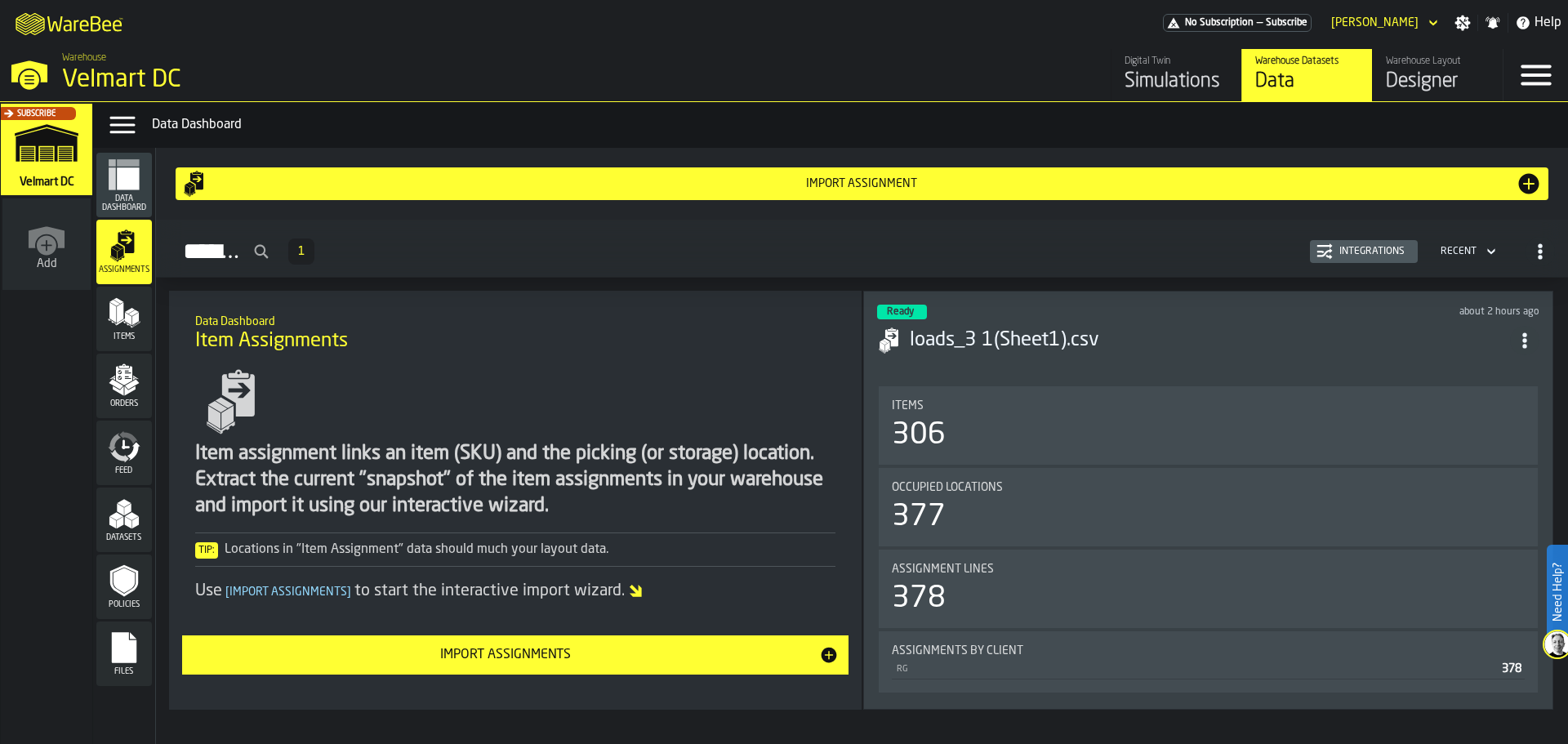
click at [480, 667] on button "Import Assignments" at bounding box center [515, 655] width 668 height 40
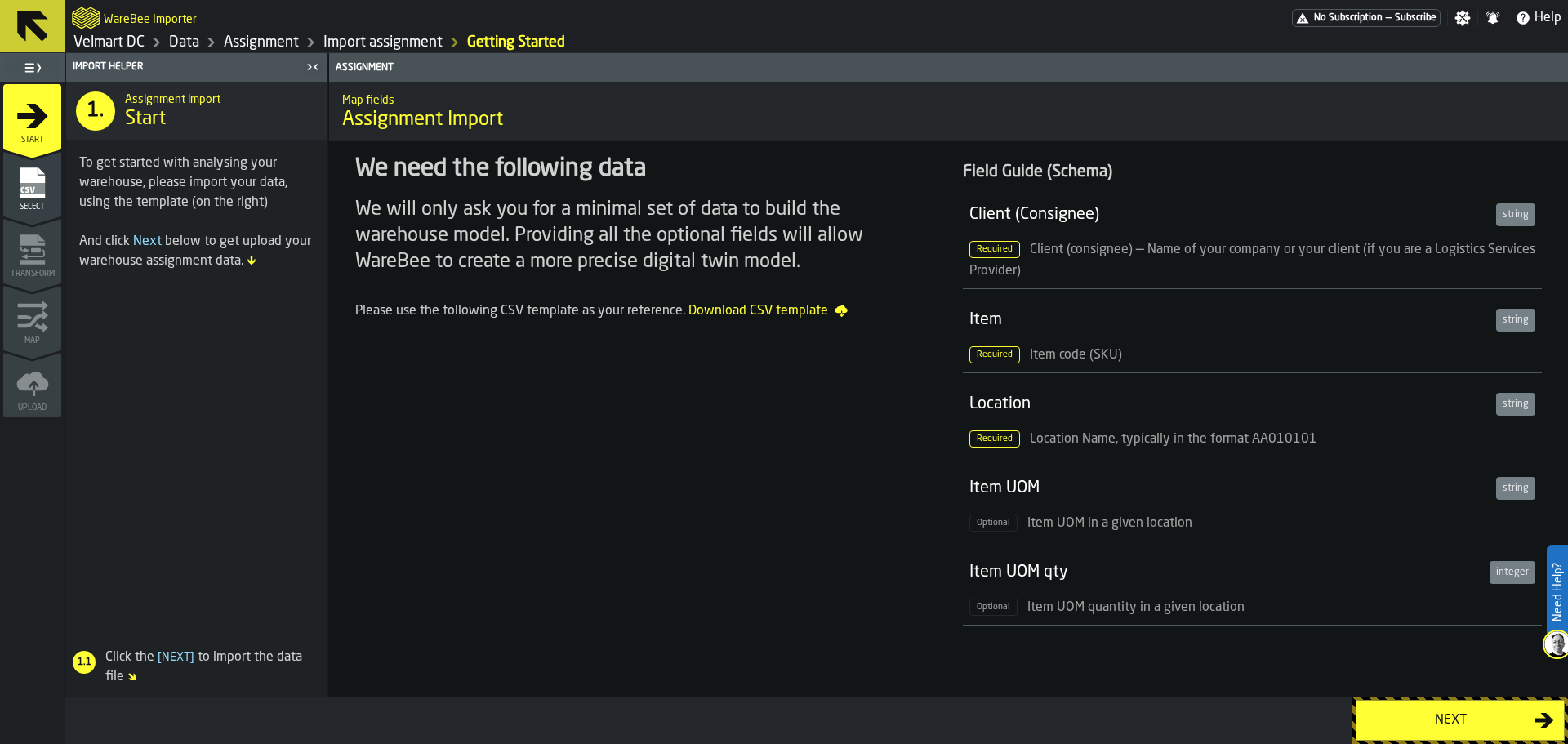
click at [49, 202] on span "Select" at bounding box center [32, 207] width 58 height 9
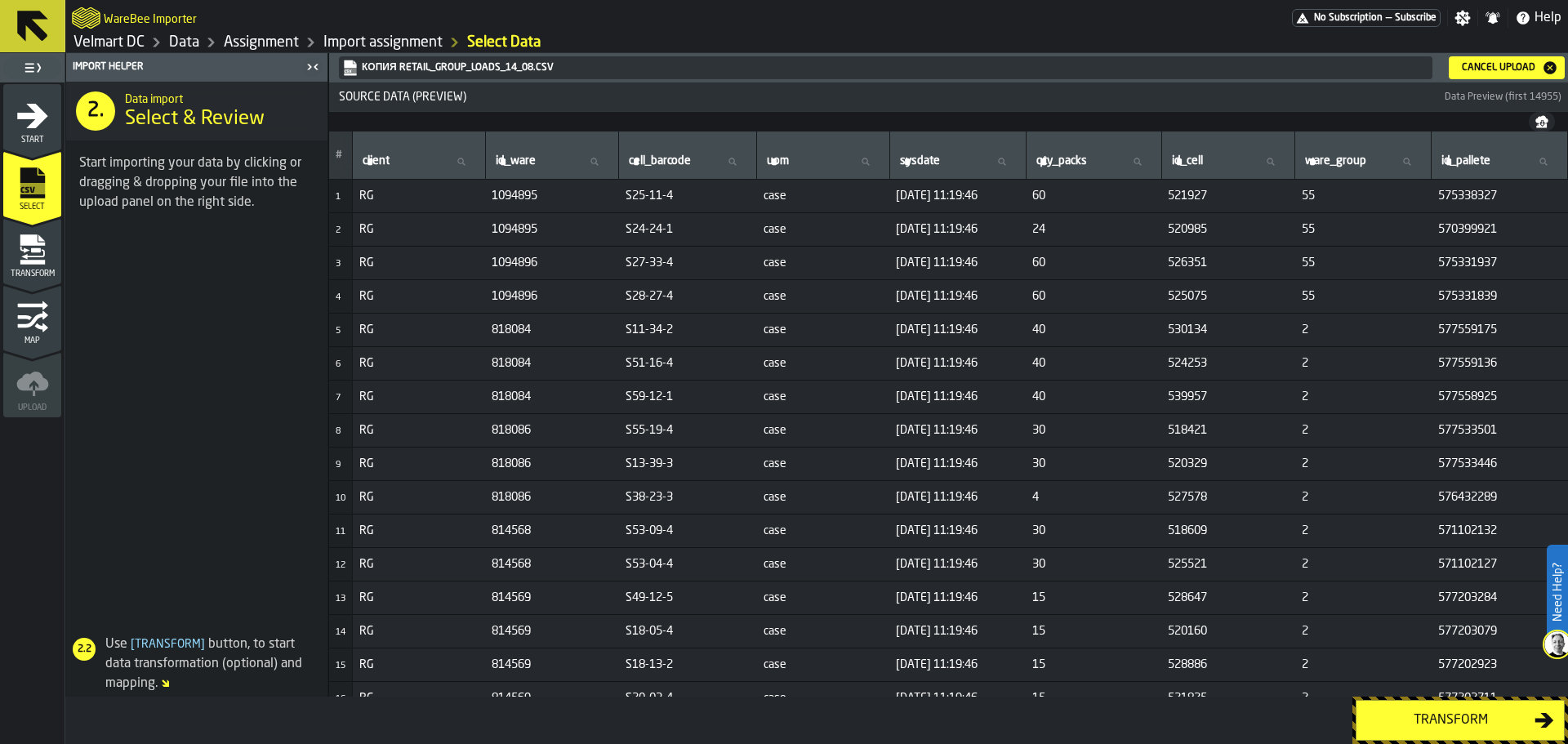
click at [1403, 718] on div "Transform" at bounding box center [1450, 721] width 168 height 20
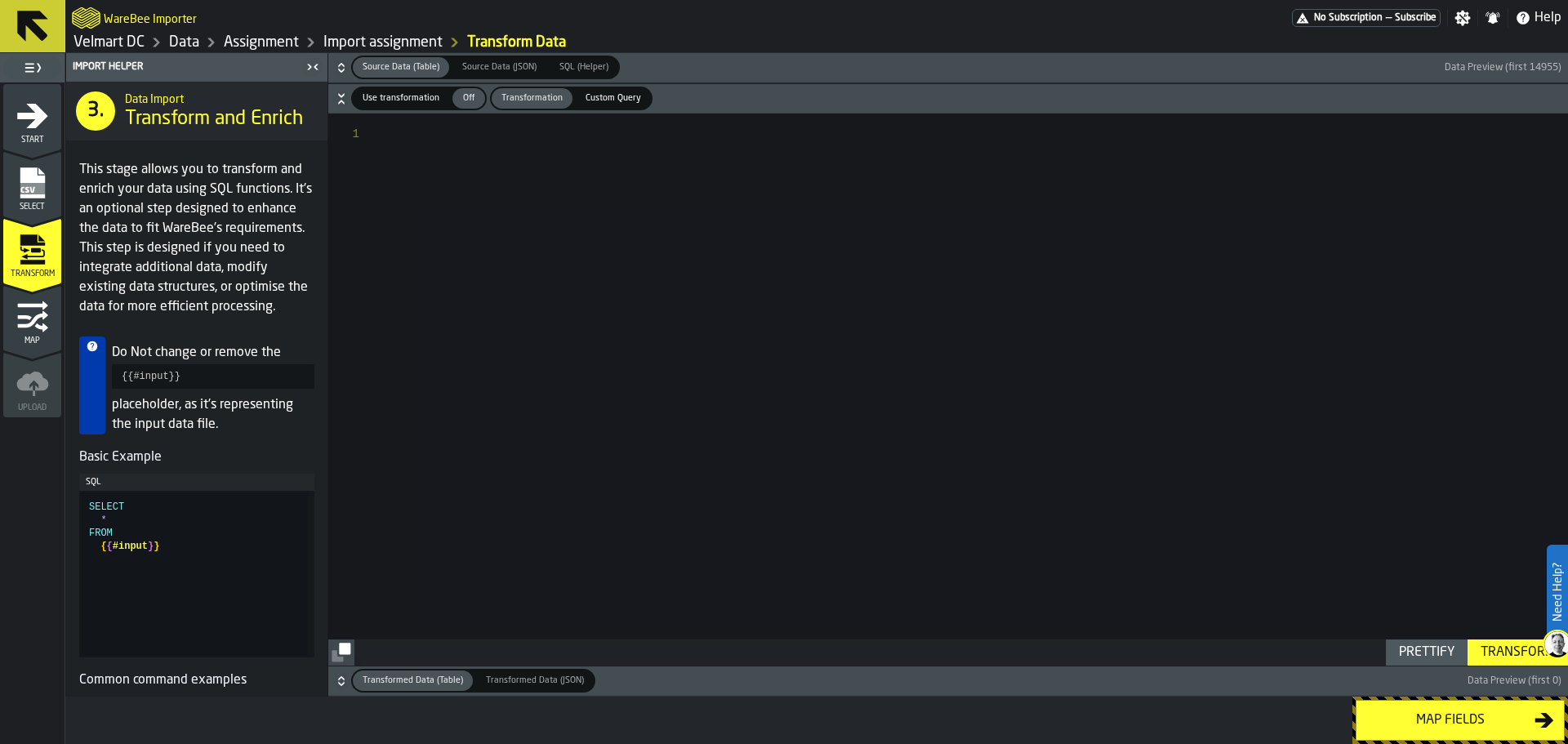
click at [528, 171] on div at bounding box center [974, 390] width 1187 height 552
click at [1435, 714] on div "Map fields" at bounding box center [1450, 721] width 168 height 20
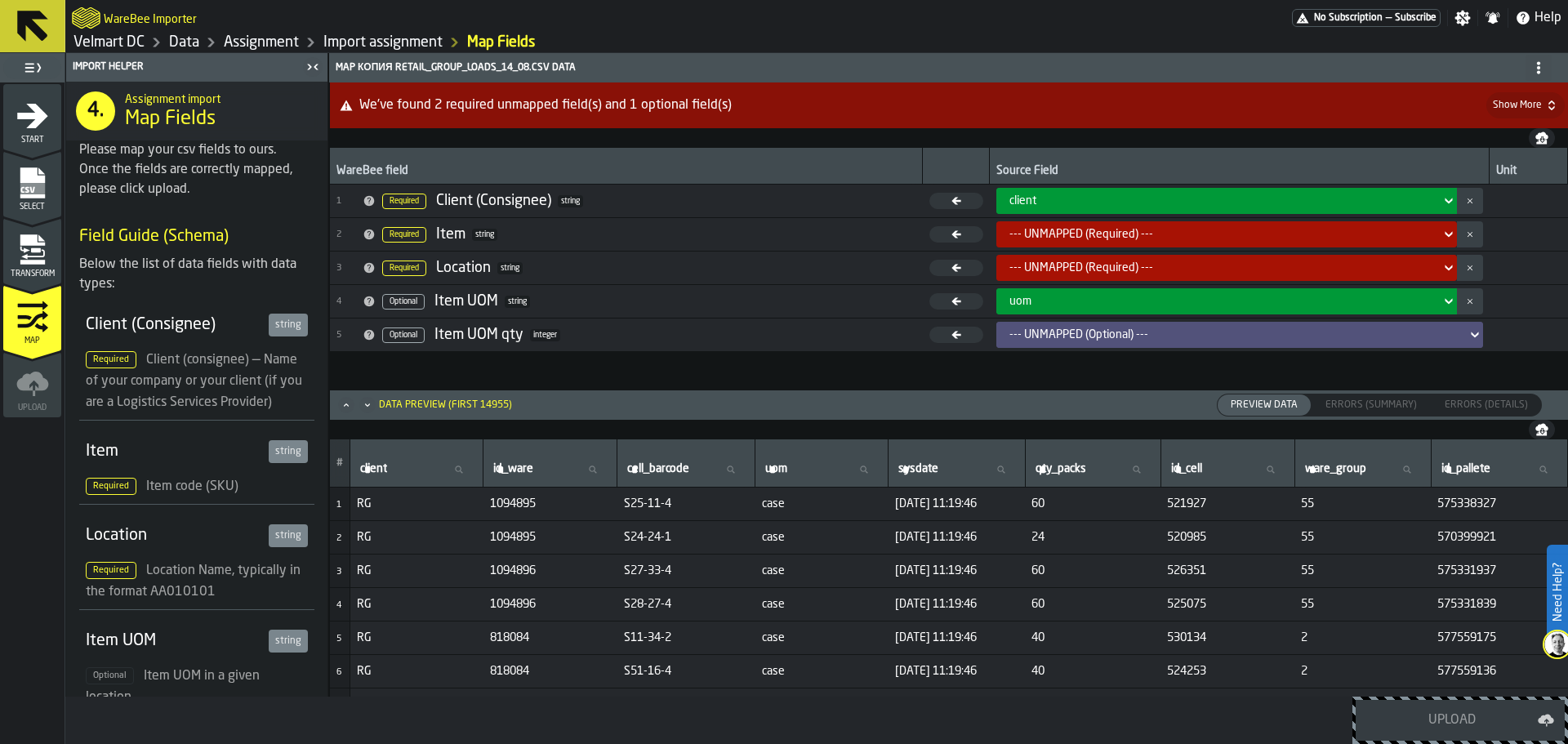
click at [1073, 233] on div "--- UNMAPPED (Required) ---" at bounding box center [1222, 234] width 425 height 13
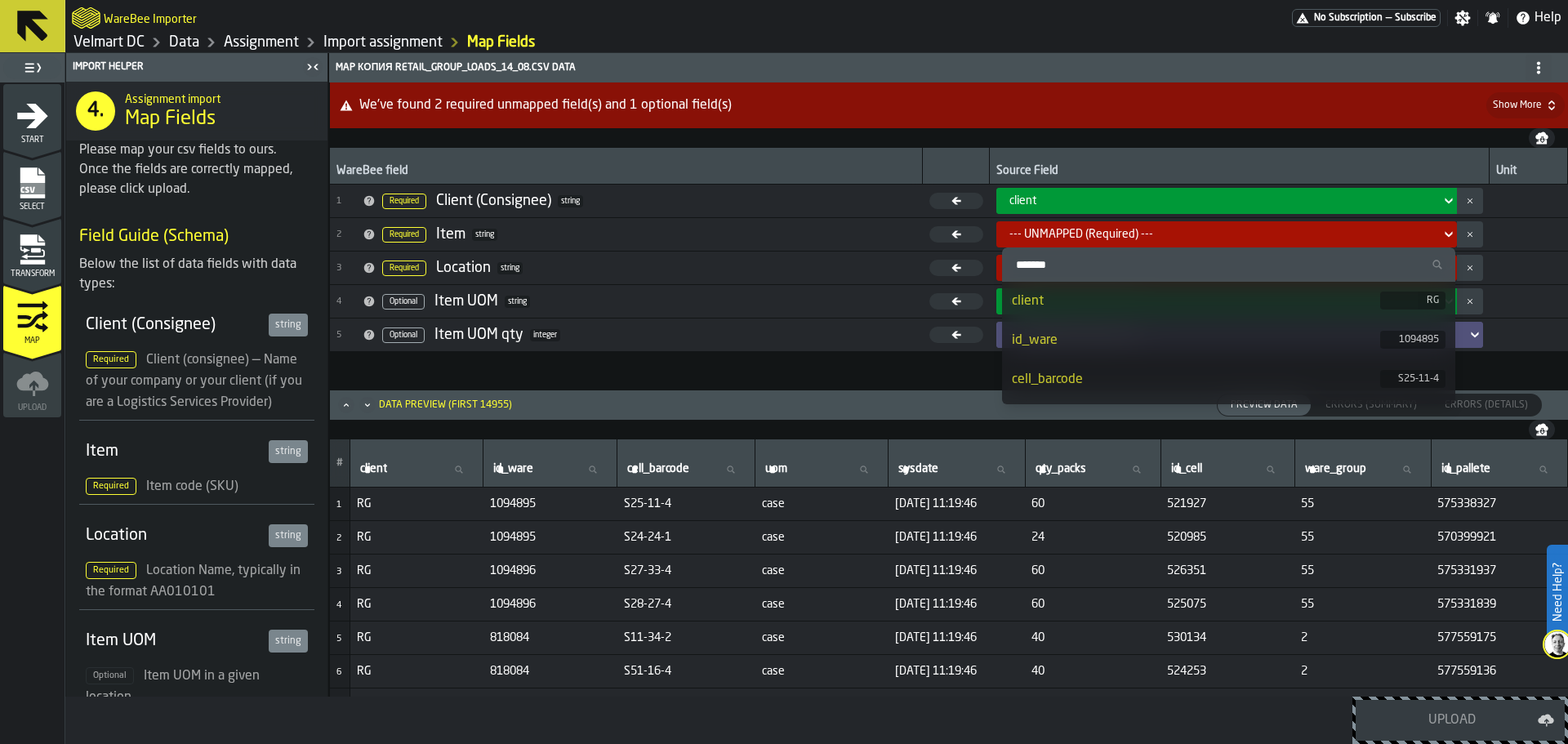
click at [1091, 336] on div "id_ware" at bounding box center [1196, 341] width 368 height 20
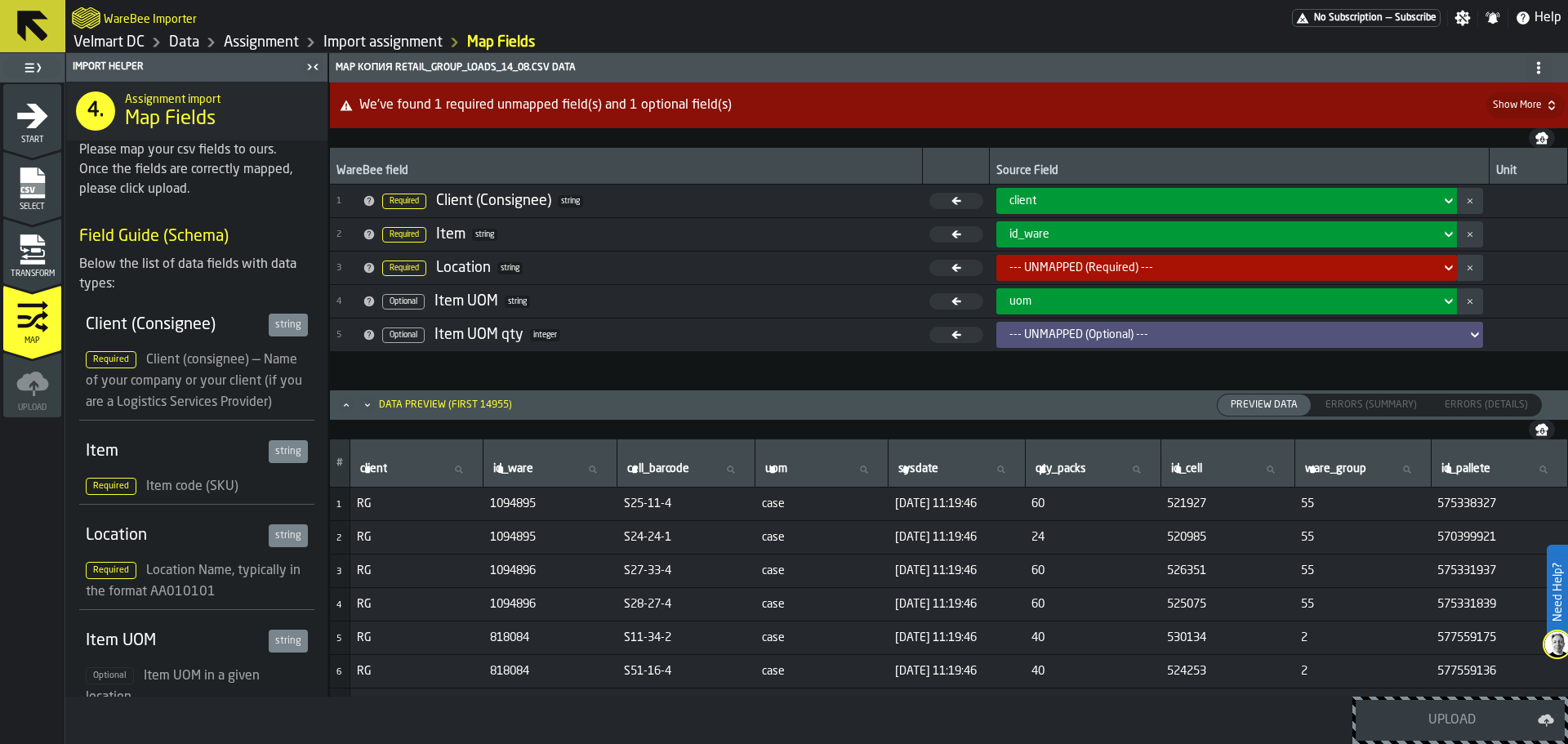
click at [1039, 270] on div "--- UNMAPPED (Required) ---" at bounding box center [1222, 267] width 425 height 13
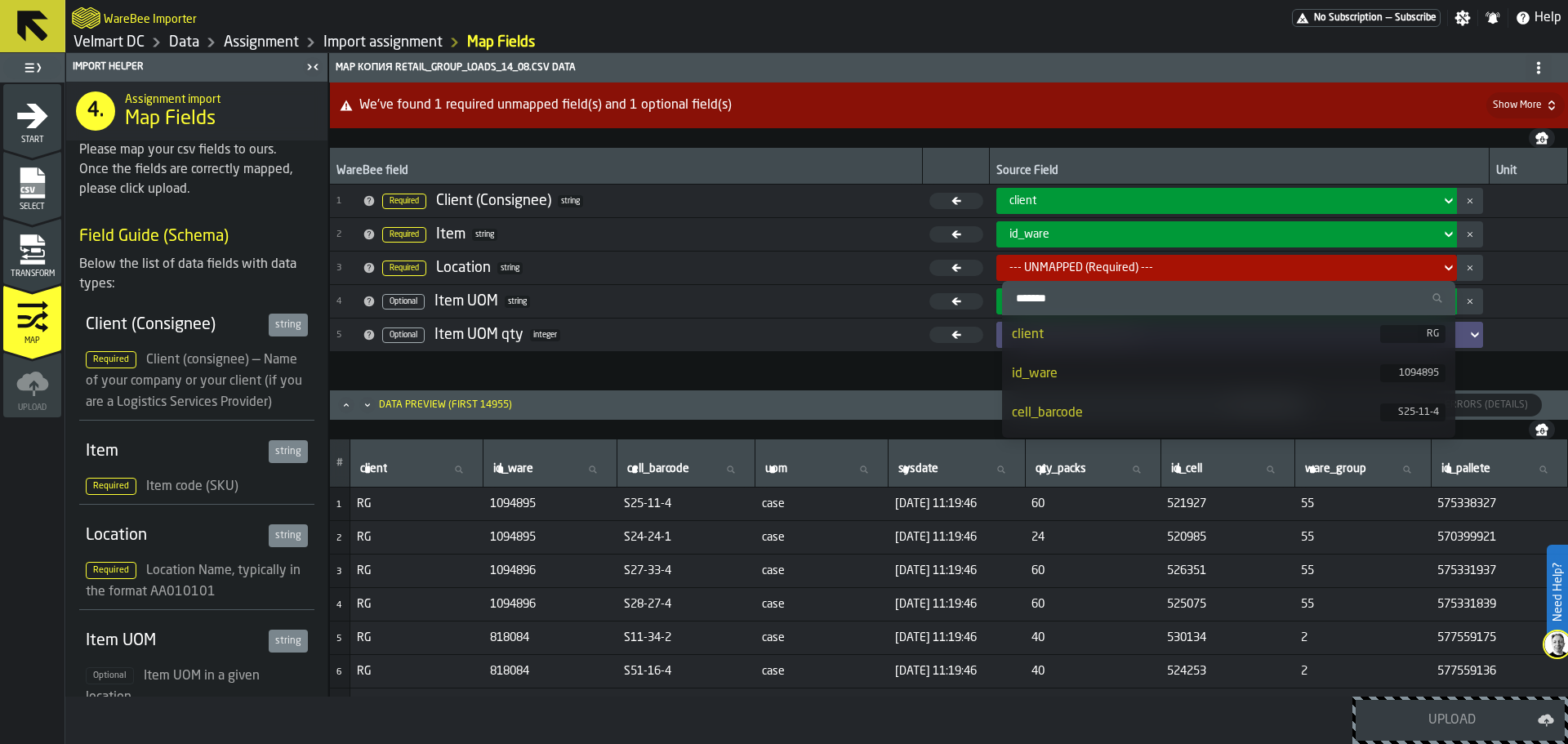
click at [1048, 405] on div "cell_barcode" at bounding box center [1196, 413] width 368 height 20
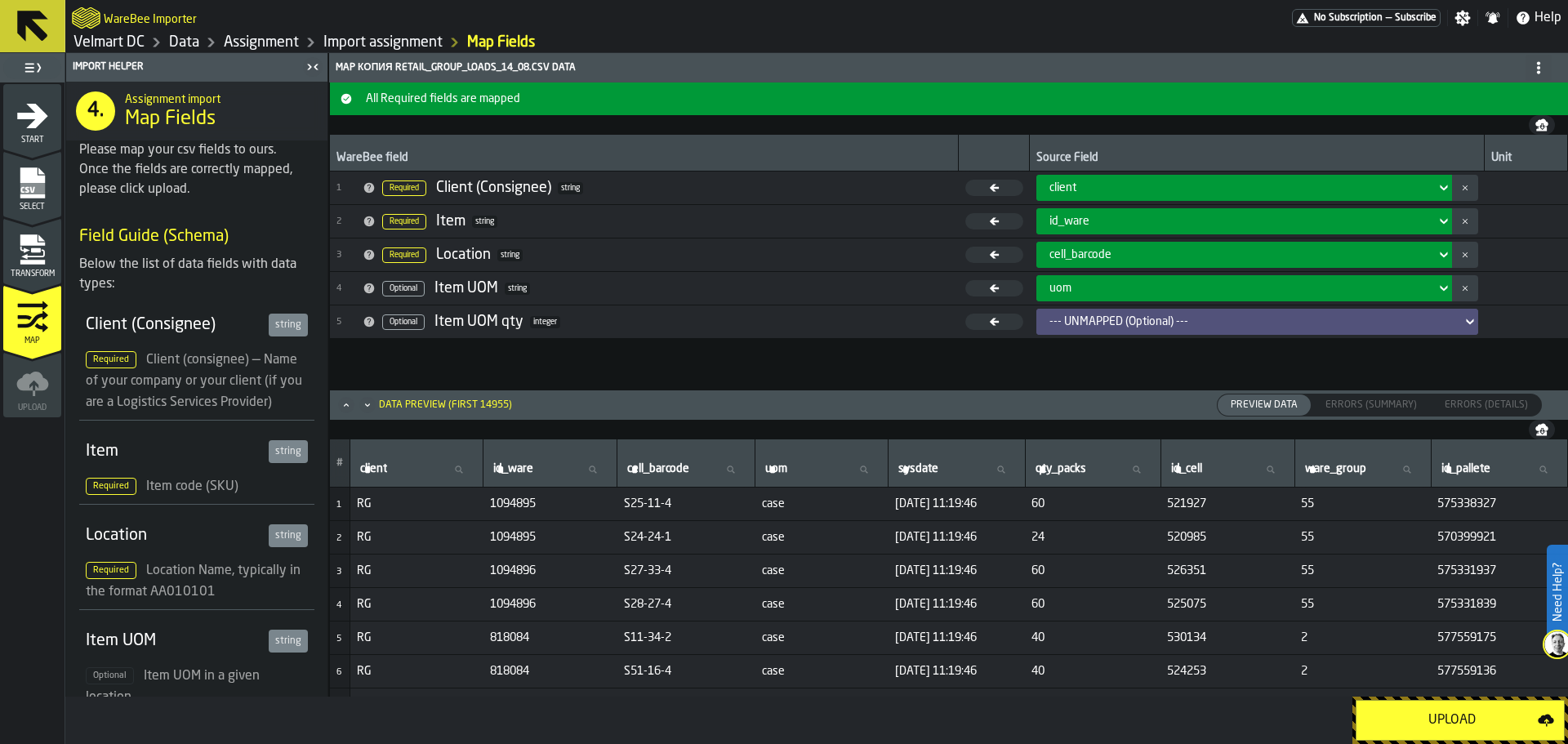
click at [1085, 288] on div "uom" at bounding box center [1239, 288] width 380 height 13
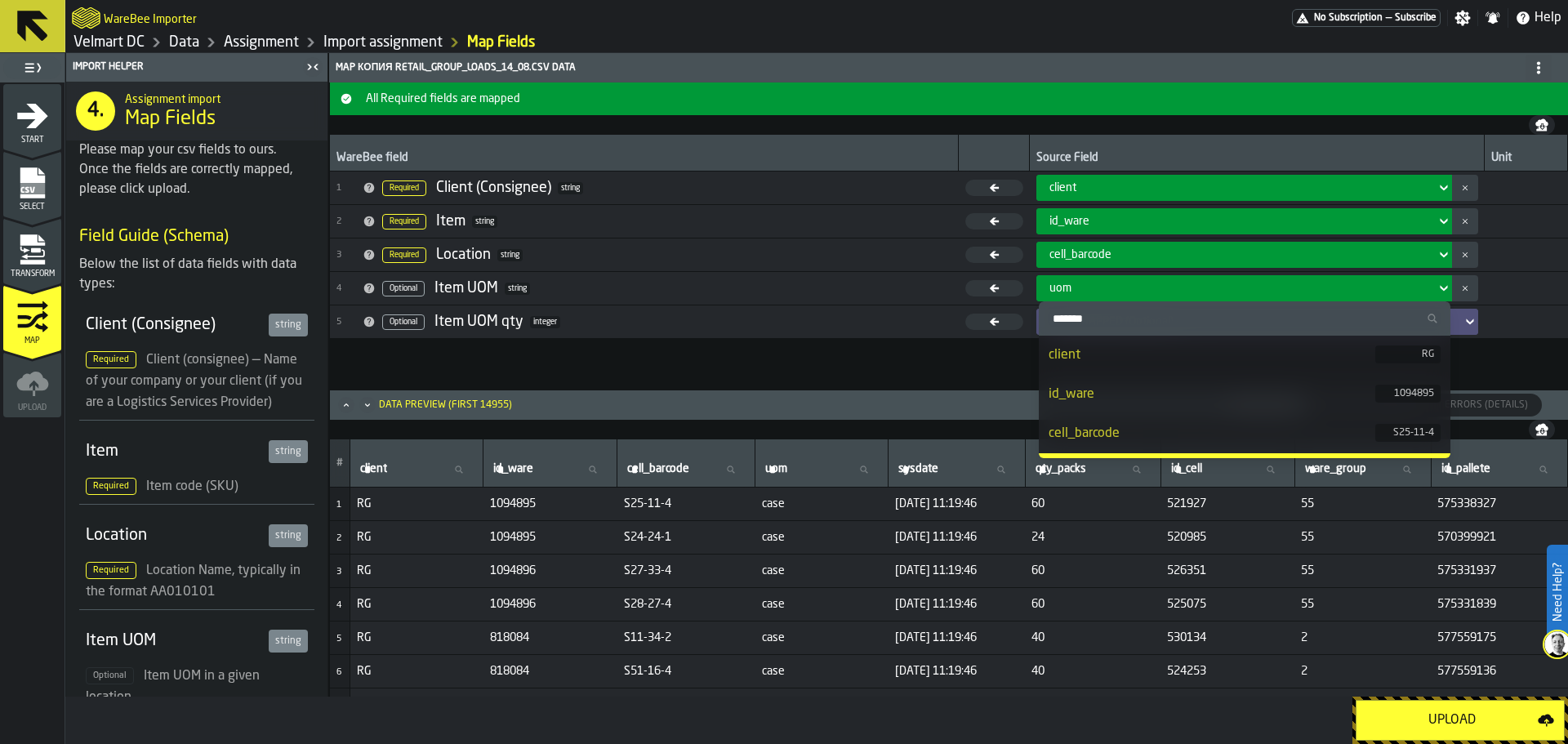
click at [1085, 288] on div "uom" at bounding box center [1239, 288] width 380 height 13
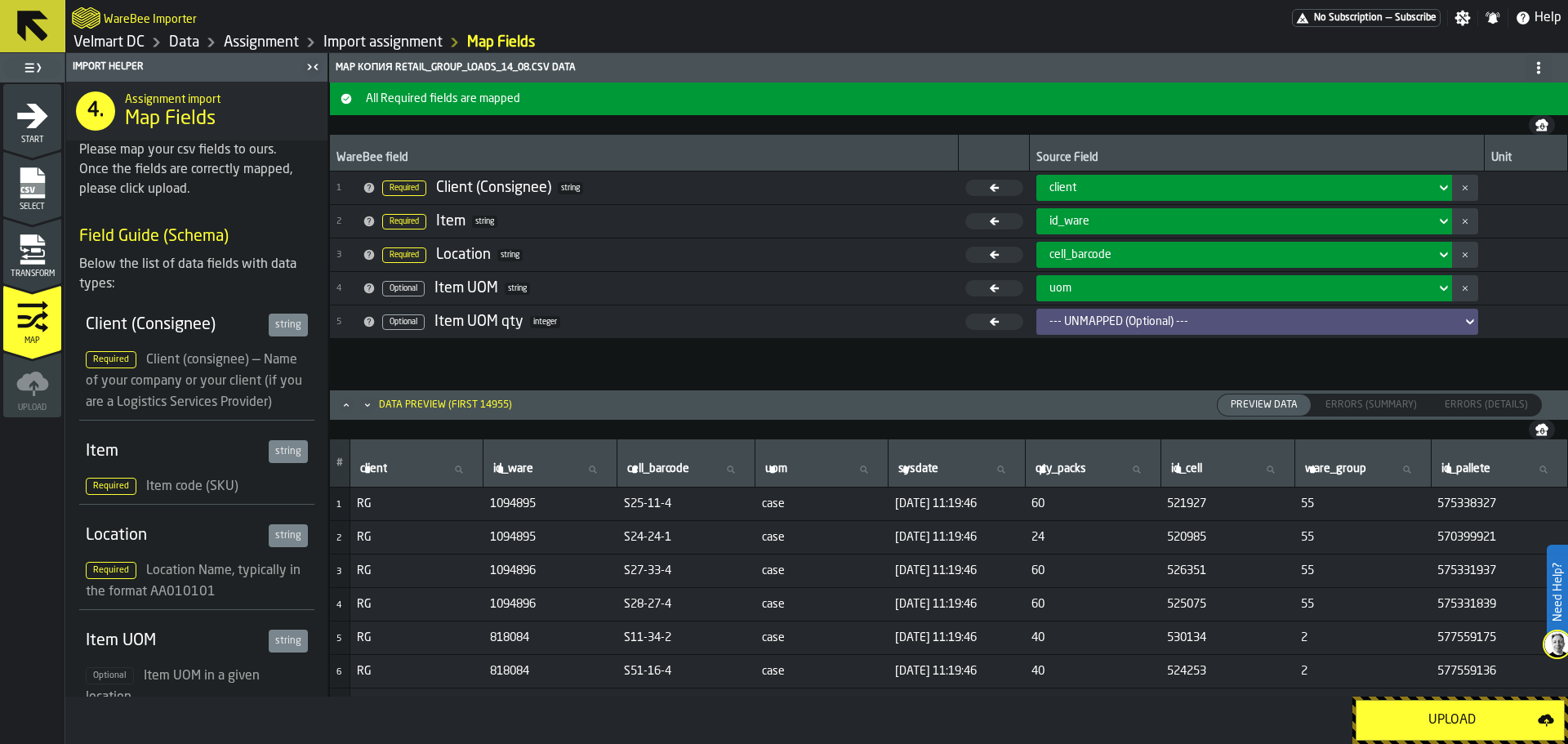
click at [1097, 316] on div "--- UNMAPPED (Optional) ---" at bounding box center [1251, 321] width 406 height 13
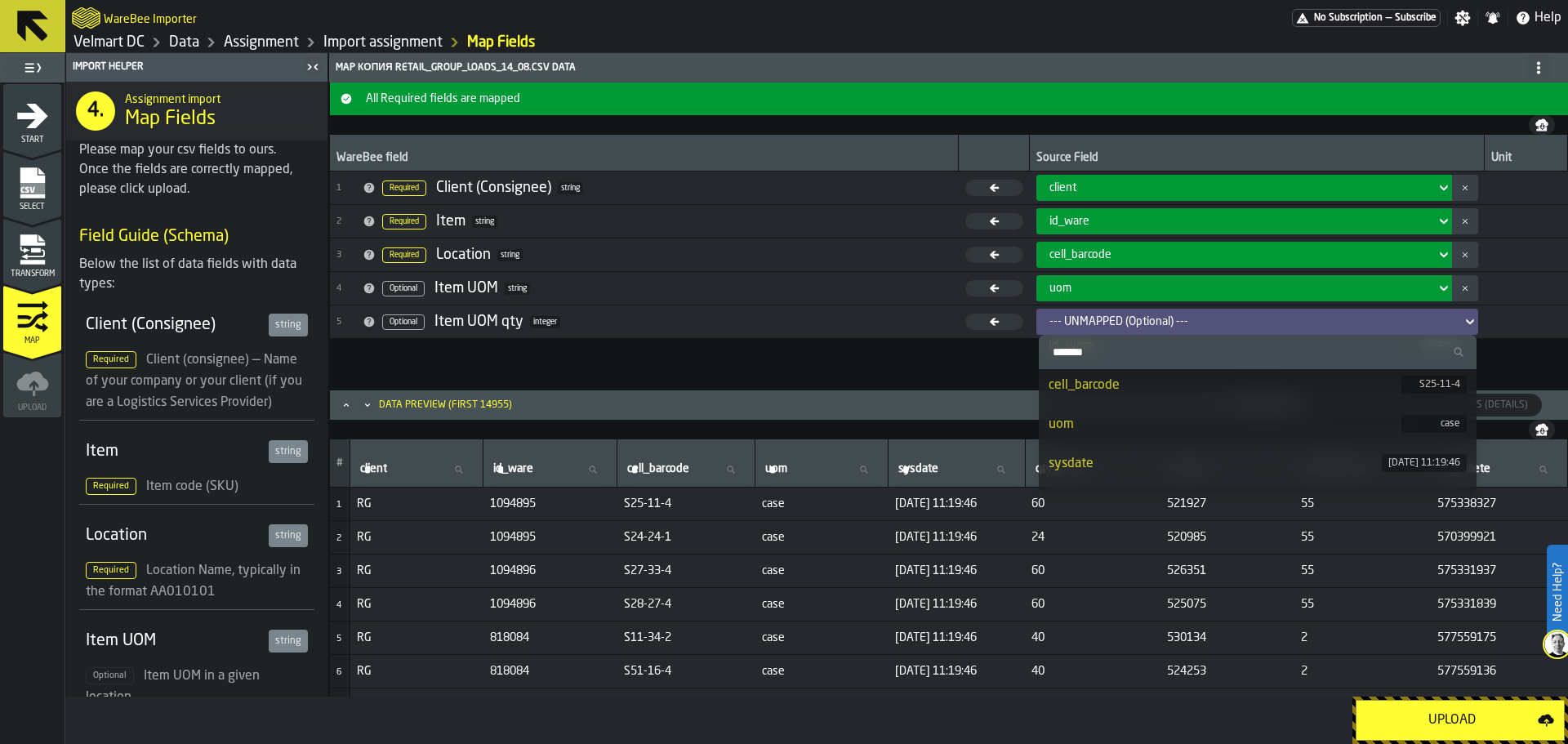
scroll to position [164, 0]
click at [1128, 429] on div "qty_packs" at bounding box center [1224, 421] width 353 height 20
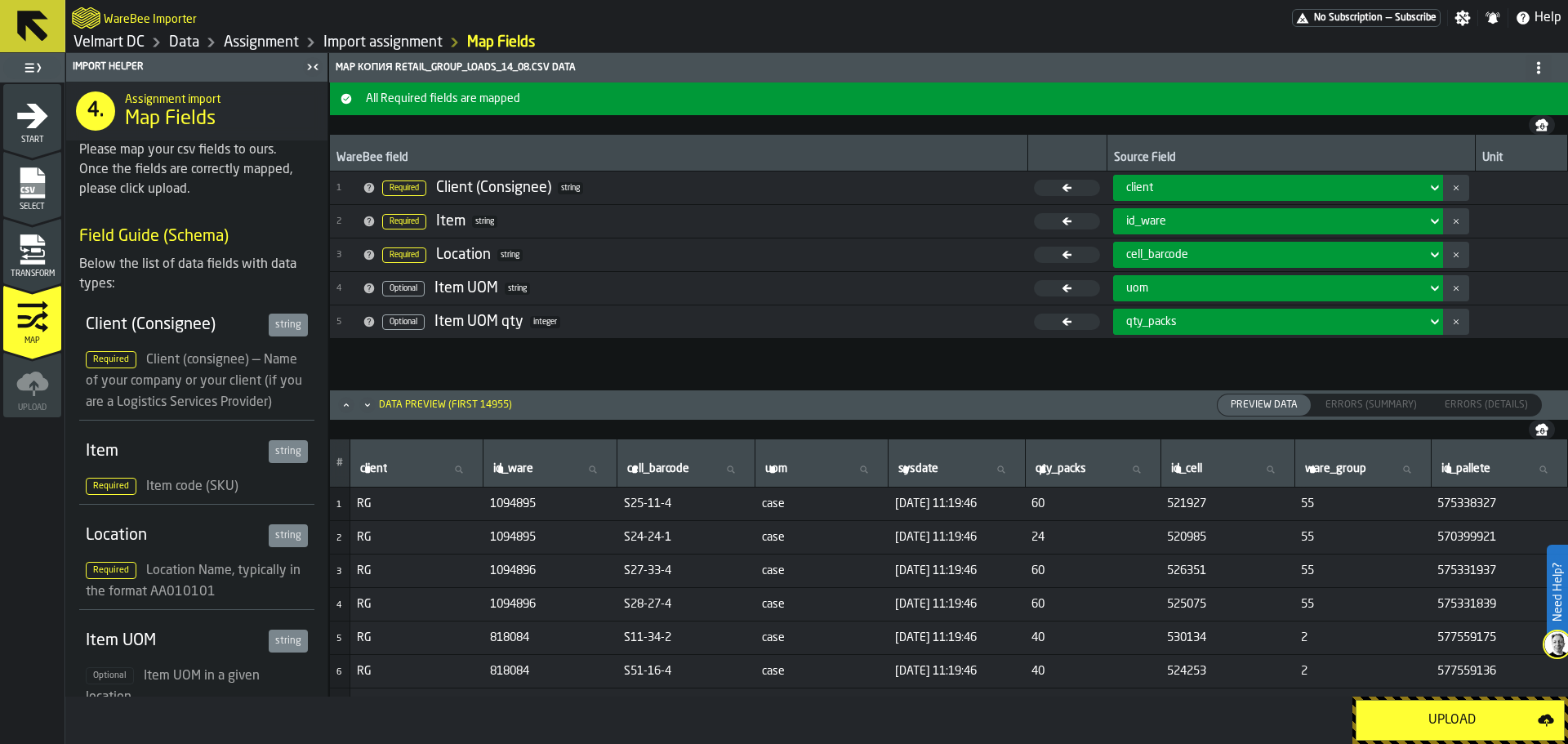
click at [1400, 706] on button "Upload" at bounding box center [1460, 720] width 209 height 40
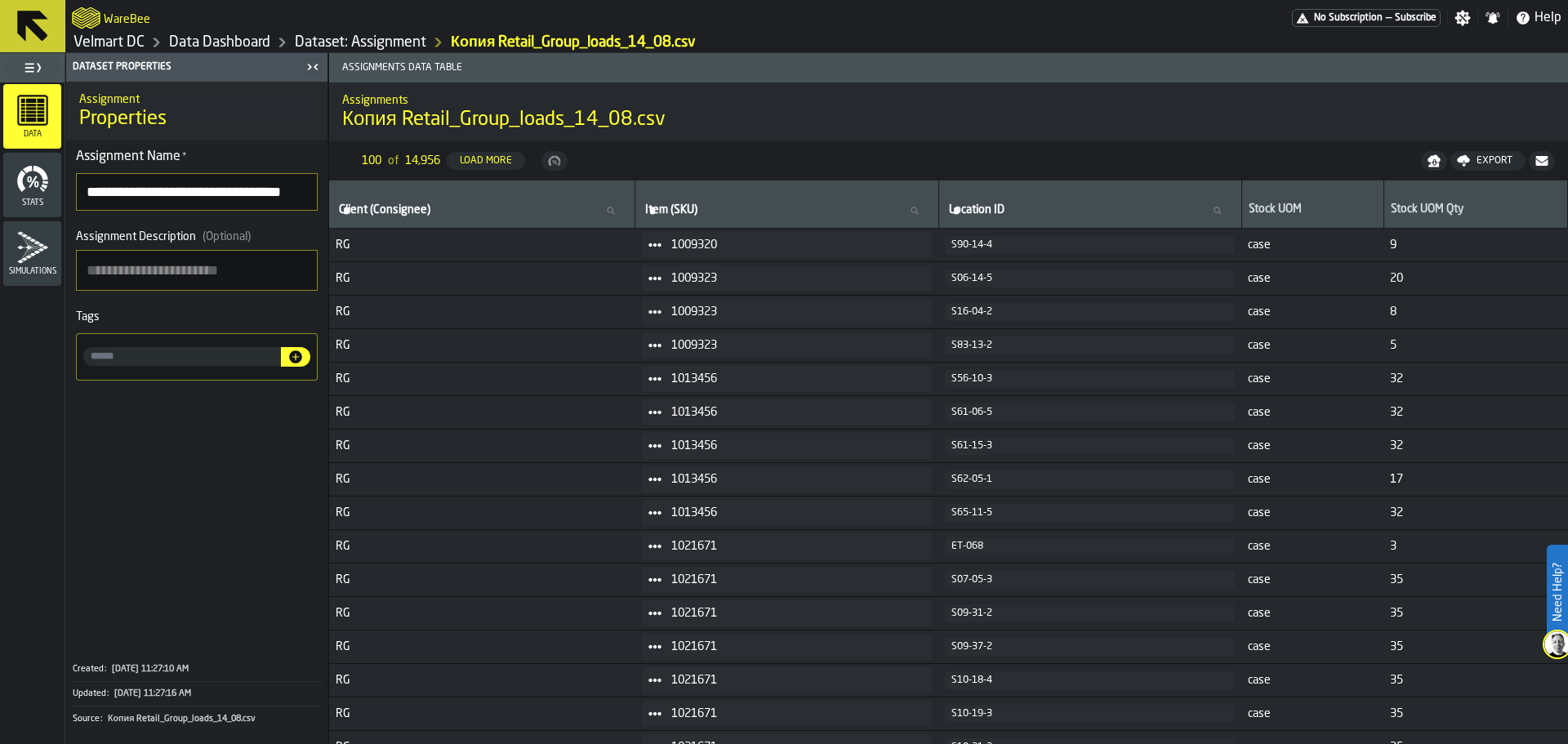
click at [553, 163] on icon "button-" at bounding box center [554, 161] width 13 height 13
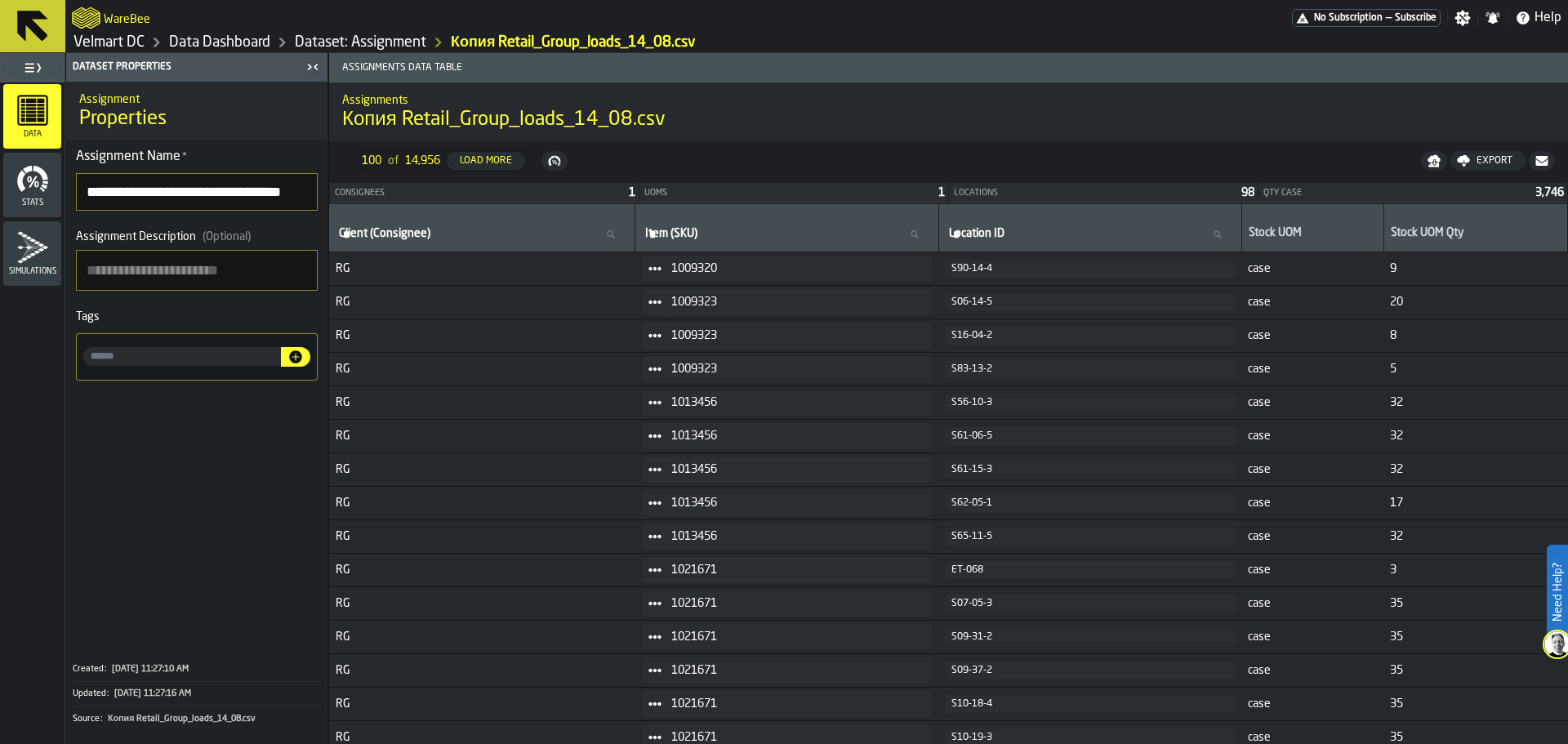
click at [48, 192] on icon "menu Stats" at bounding box center [32, 179] width 32 height 32
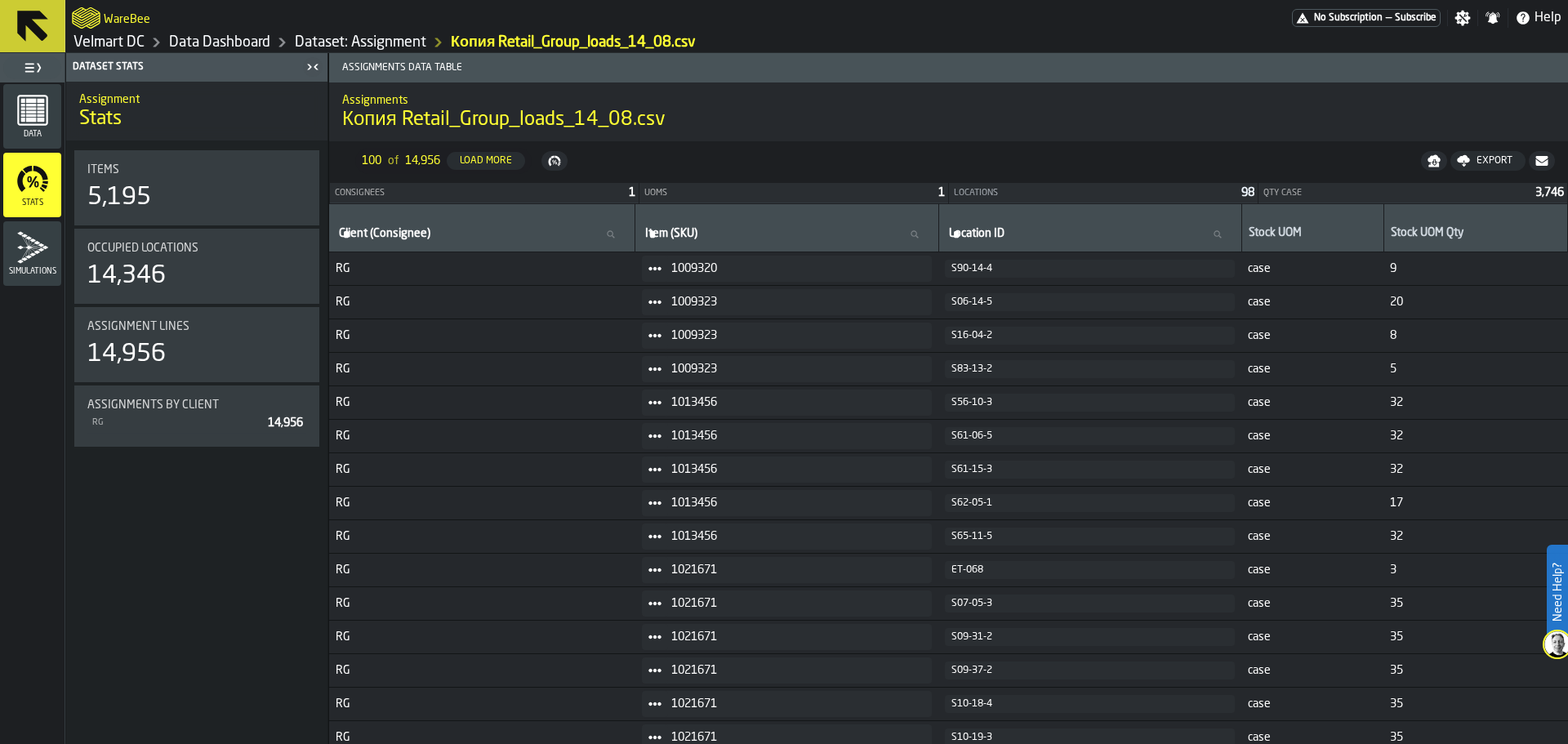
click at [56, 251] on div "Simulations" at bounding box center [32, 254] width 58 height 45
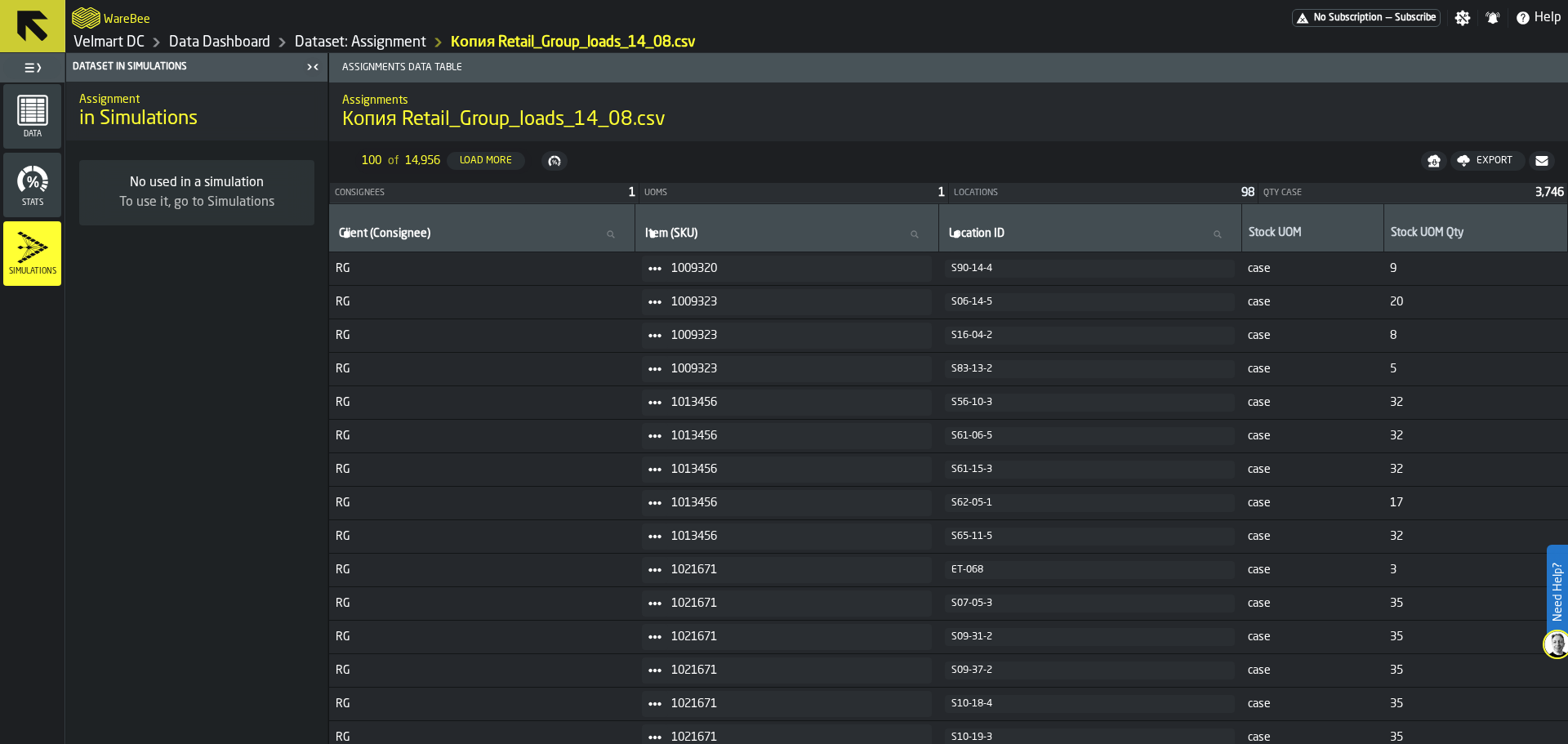
click at [40, 175] on icon "menu Stats" at bounding box center [32, 179] width 32 height 32
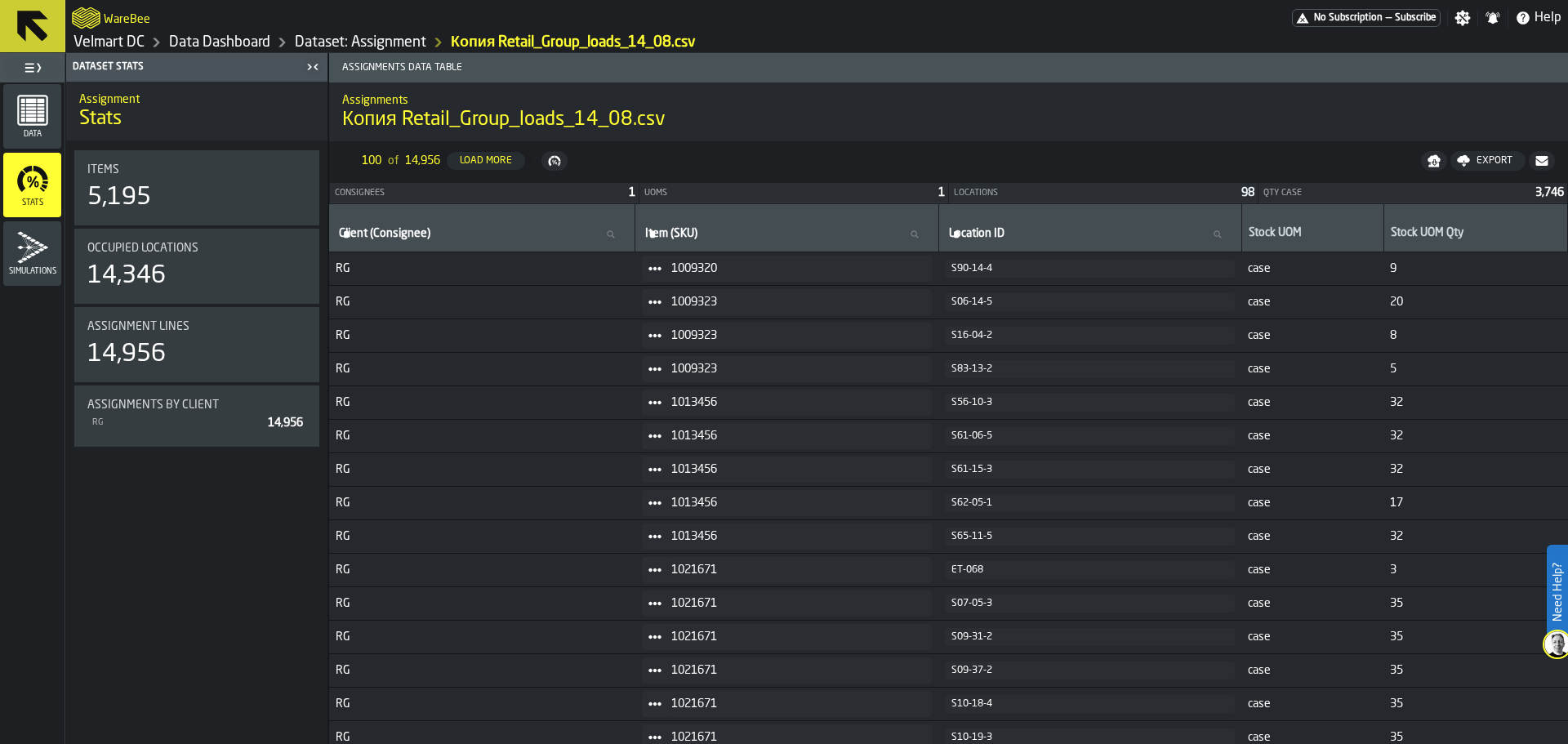
click at [31, 131] on span "Data" at bounding box center [32, 134] width 58 height 9
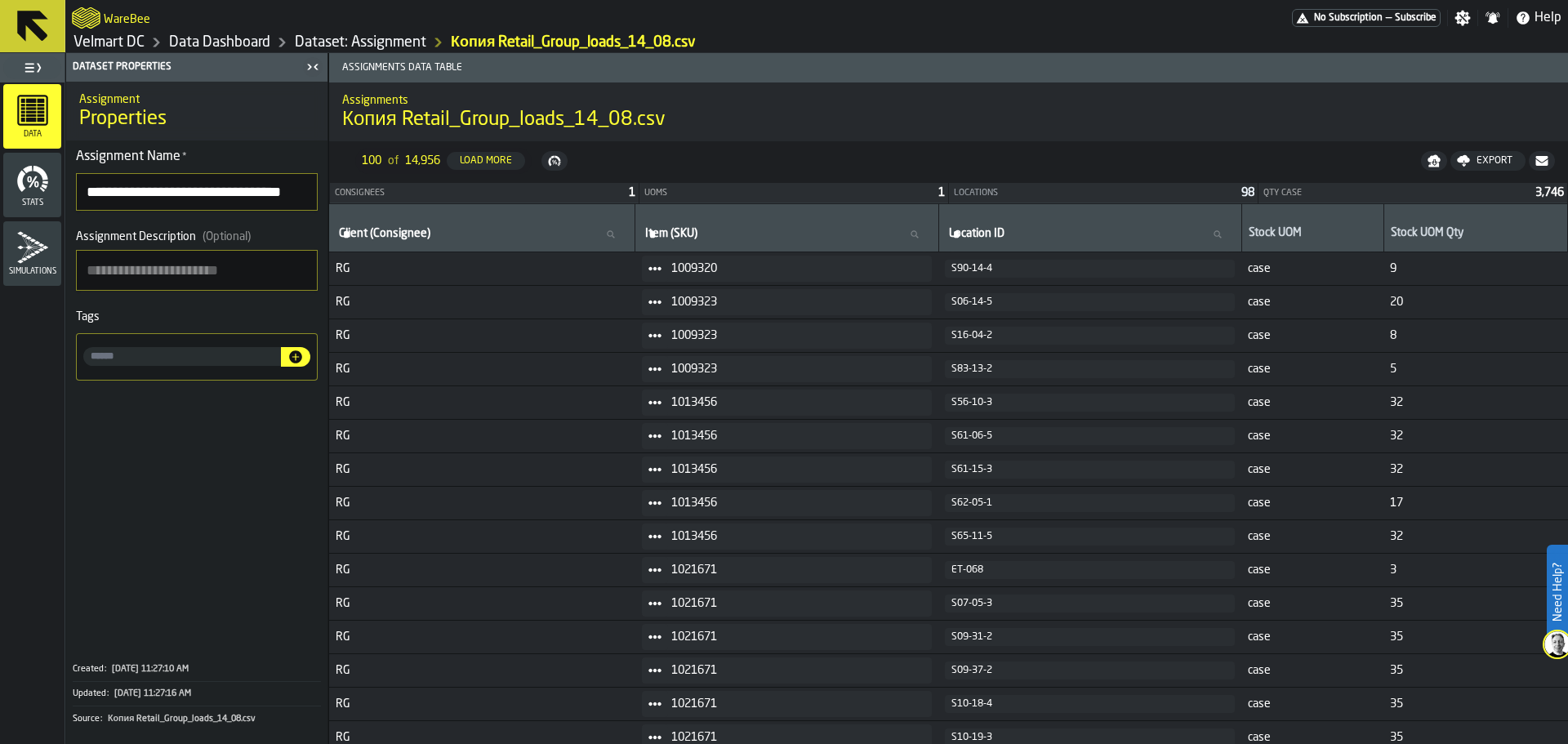
click at [31, 25] on icon at bounding box center [32, 26] width 31 height 31
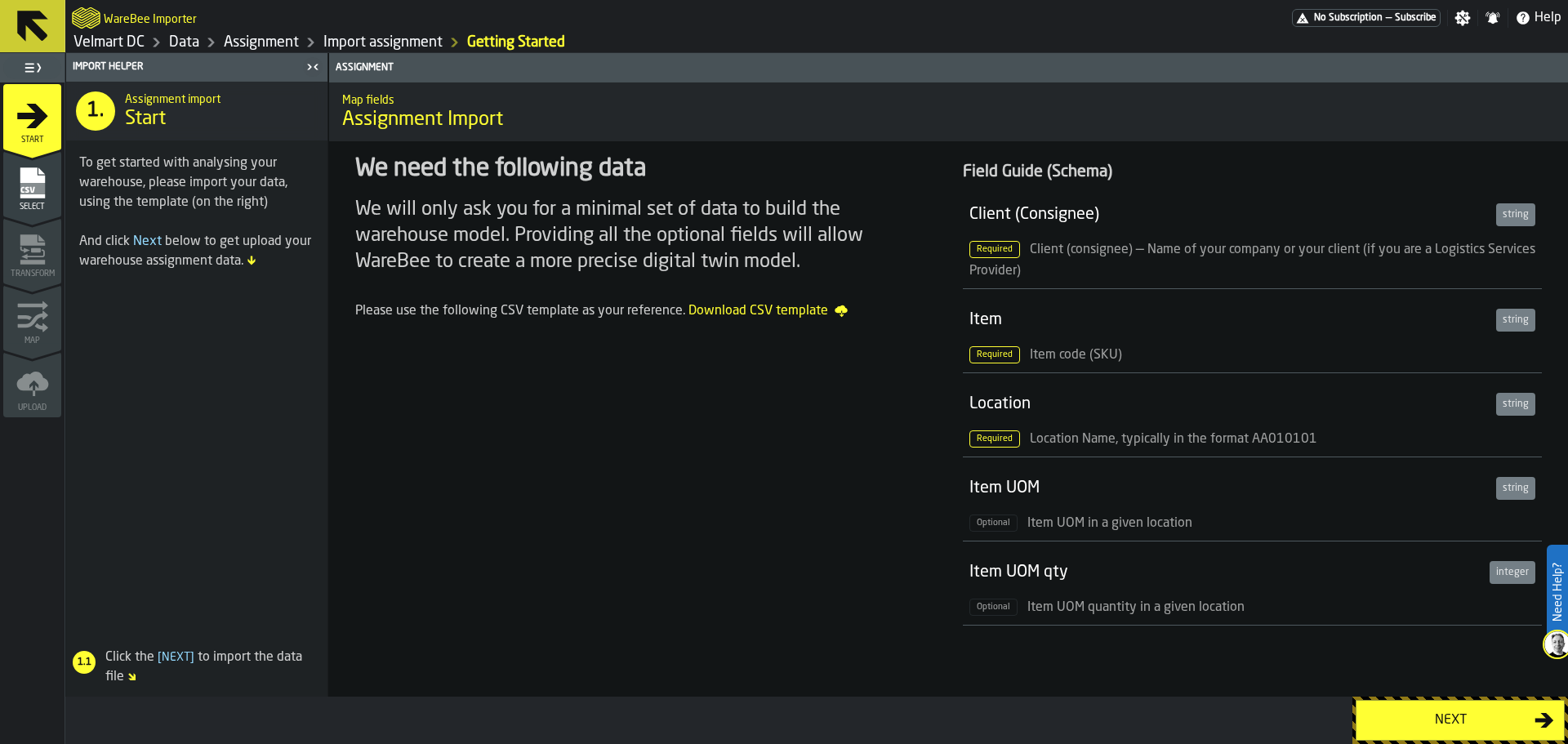
click at [23, 25] on icon at bounding box center [32, 26] width 31 height 31
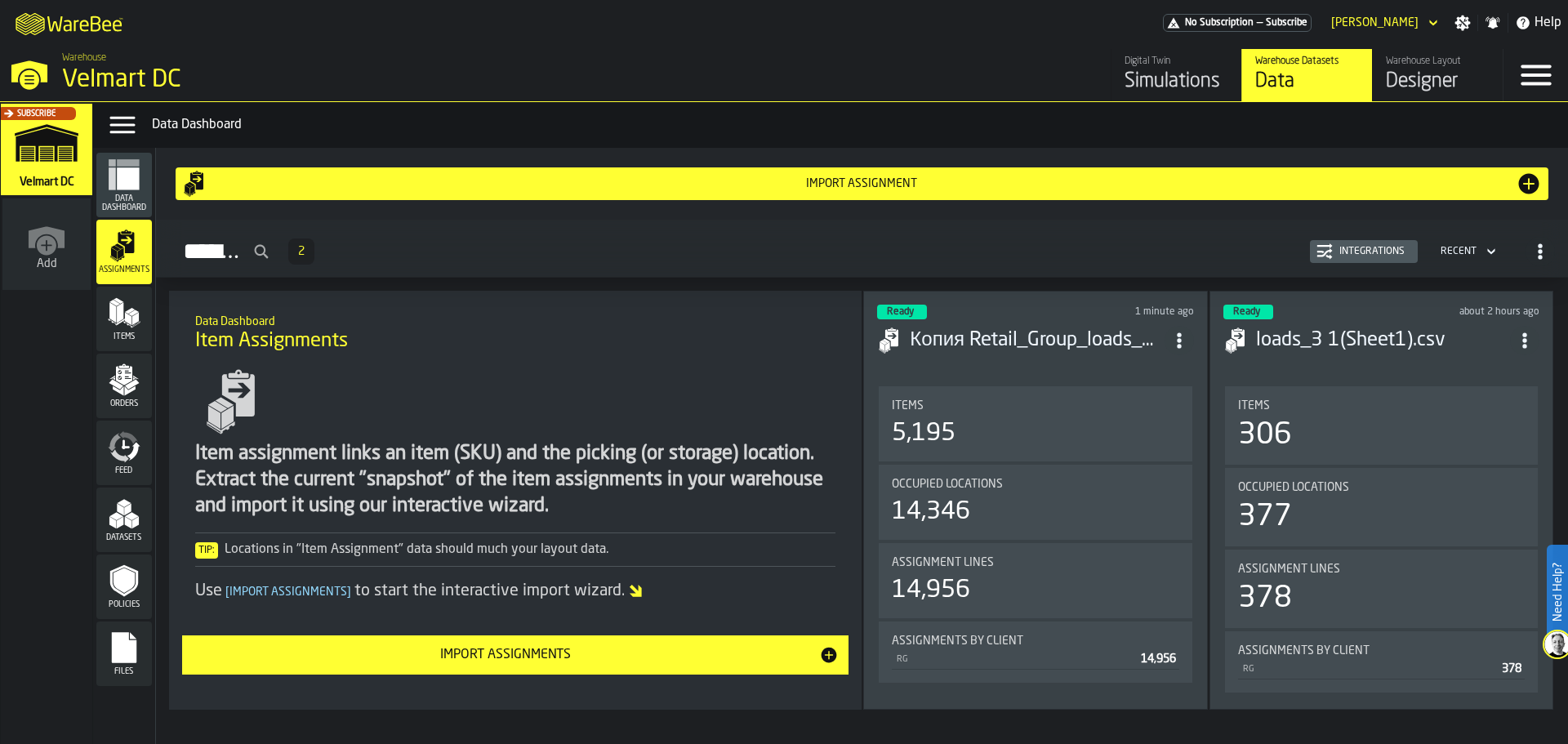
click at [125, 184] on icon "menu Data Dashboard" at bounding box center [128, 178] width 22 height 22
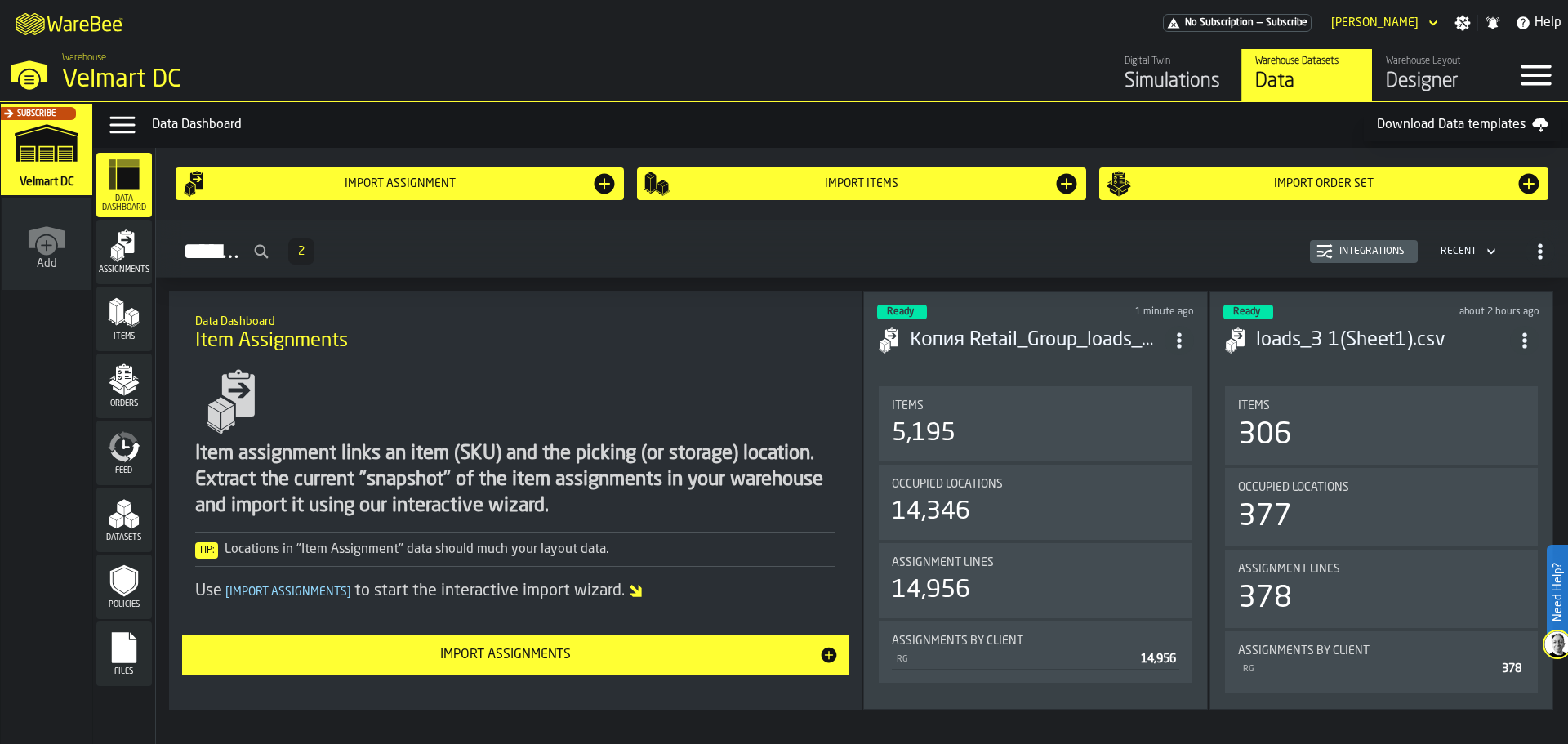
click at [143, 246] on div "Assignments" at bounding box center [124, 252] width 56 height 45
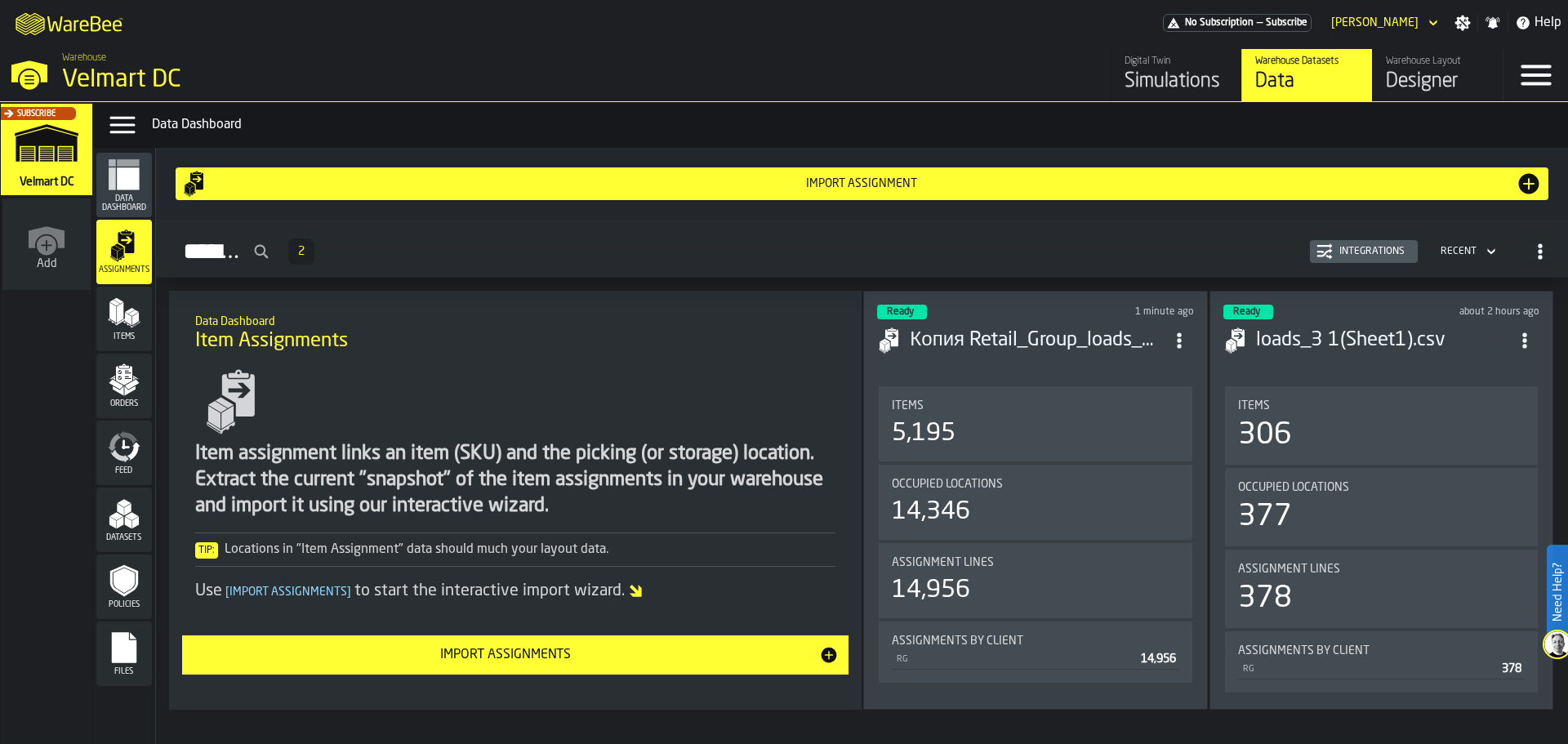
click at [48, 162] on div "Subscribe" at bounding box center [43, 154] width 92 height 94
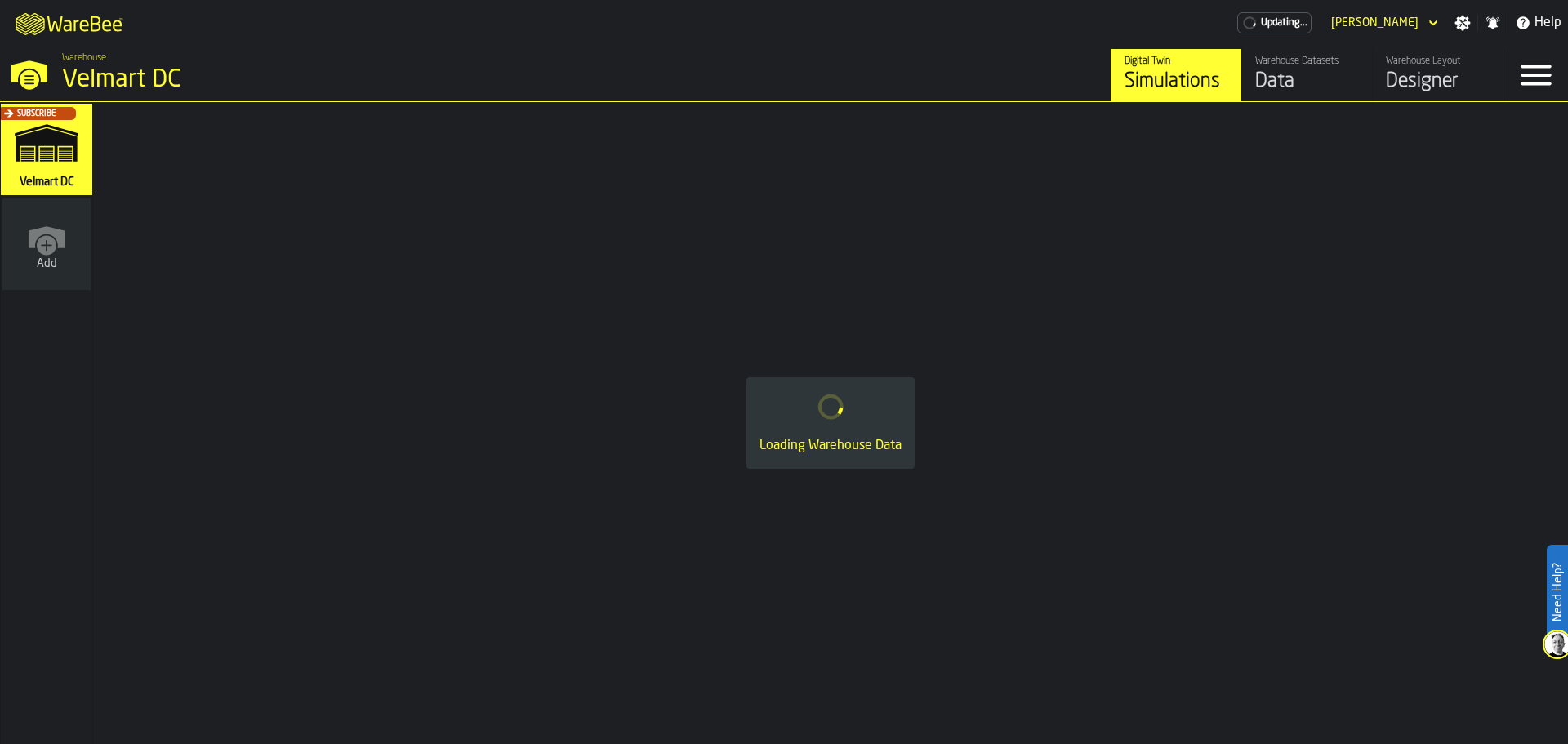
click at [1406, 74] on div "Designer" at bounding box center [1437, 81] width 103 height 26
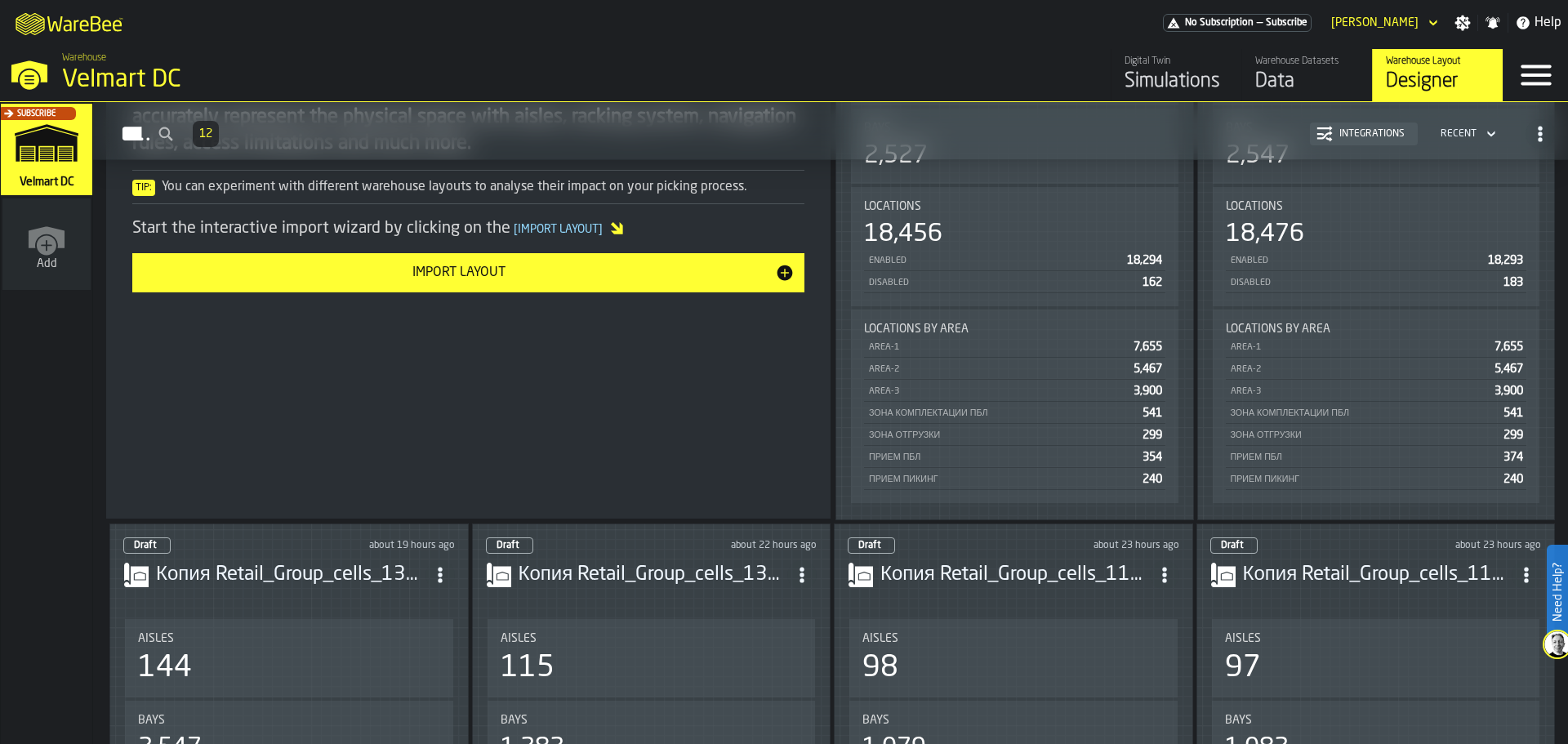
scroll to position [42, 0]
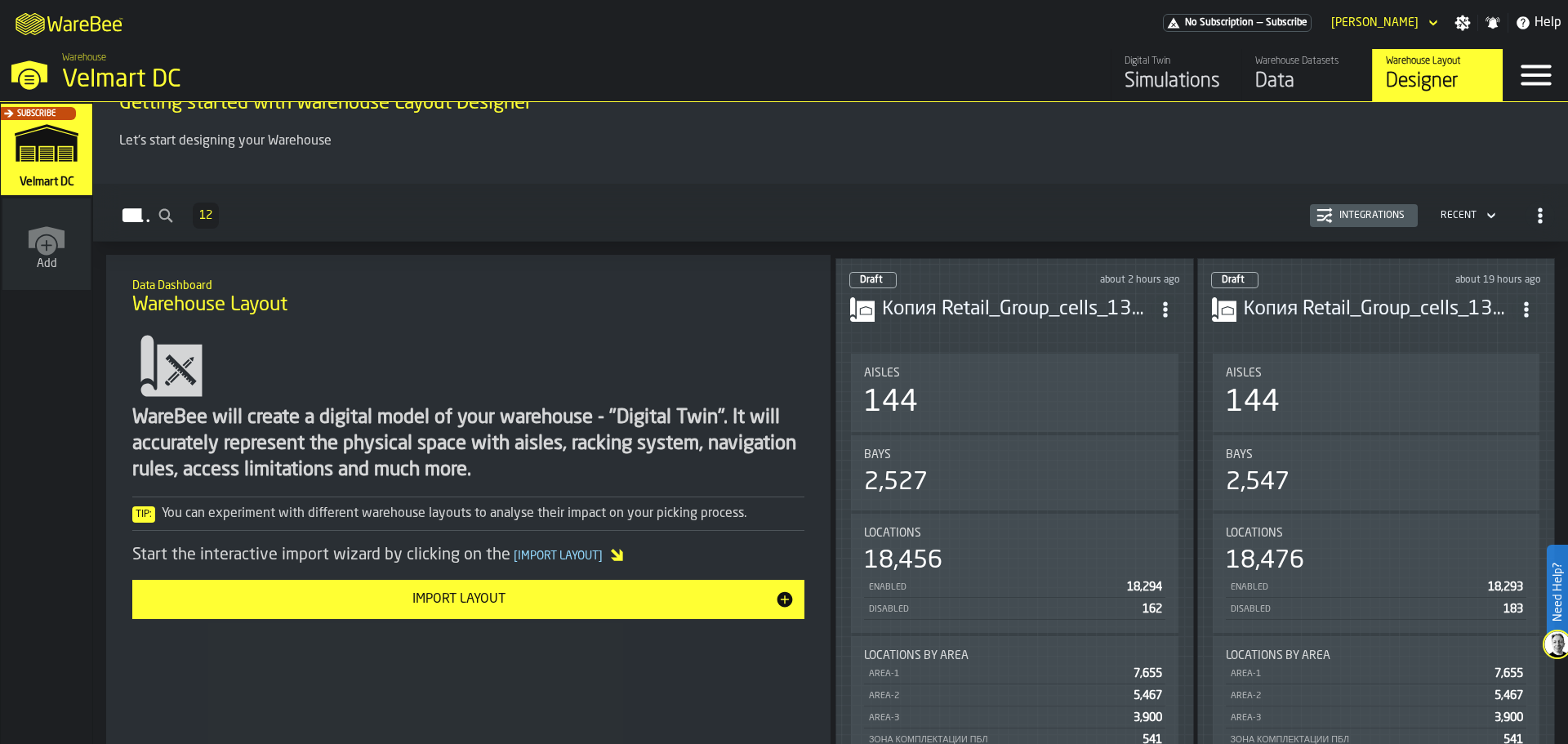
click at [1076, 398] on div "144" at bounding box center [1014, 402] width 301 height 32
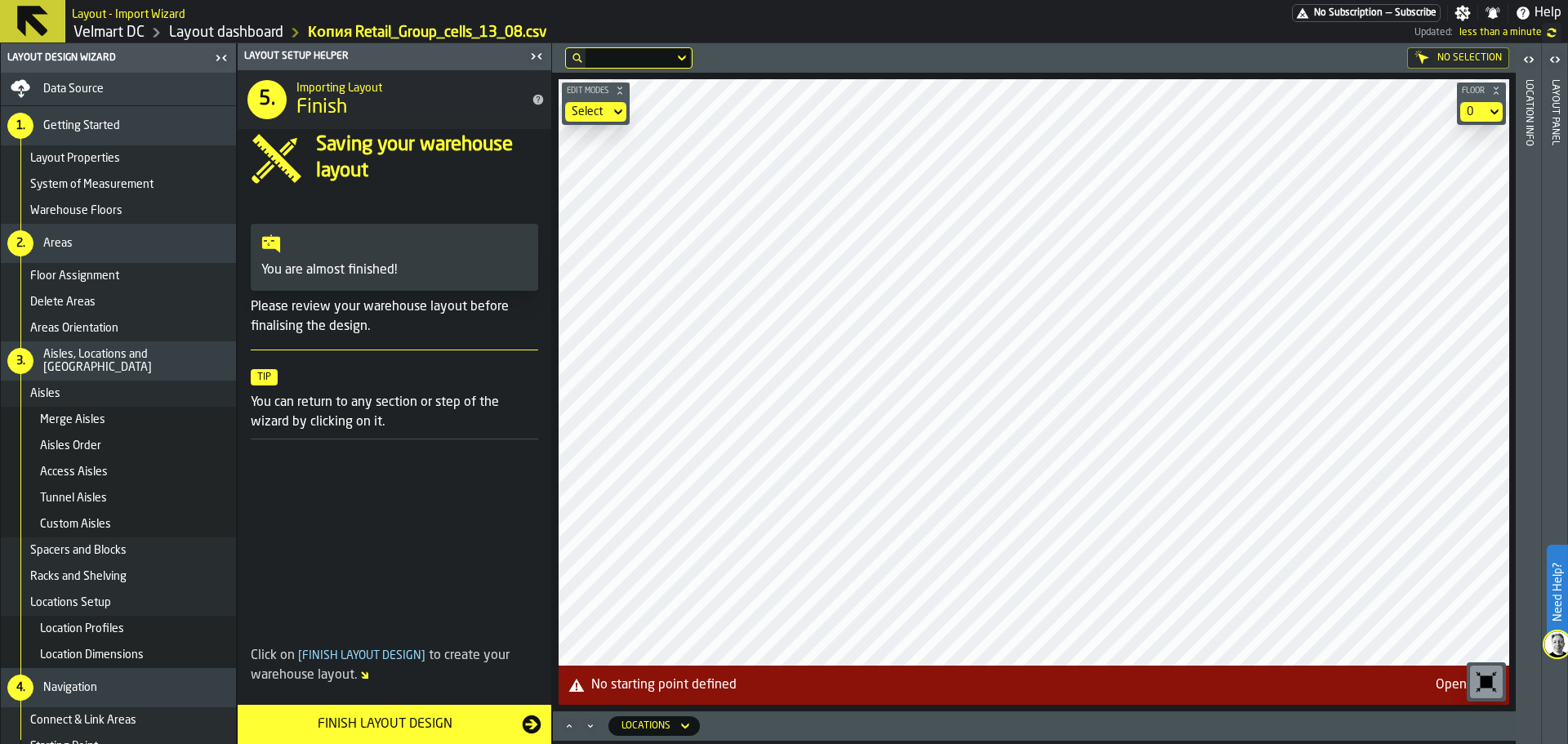
click at [74, 154] on span "Layout Properties" at bounding box center [76, 158] width 90 height 13
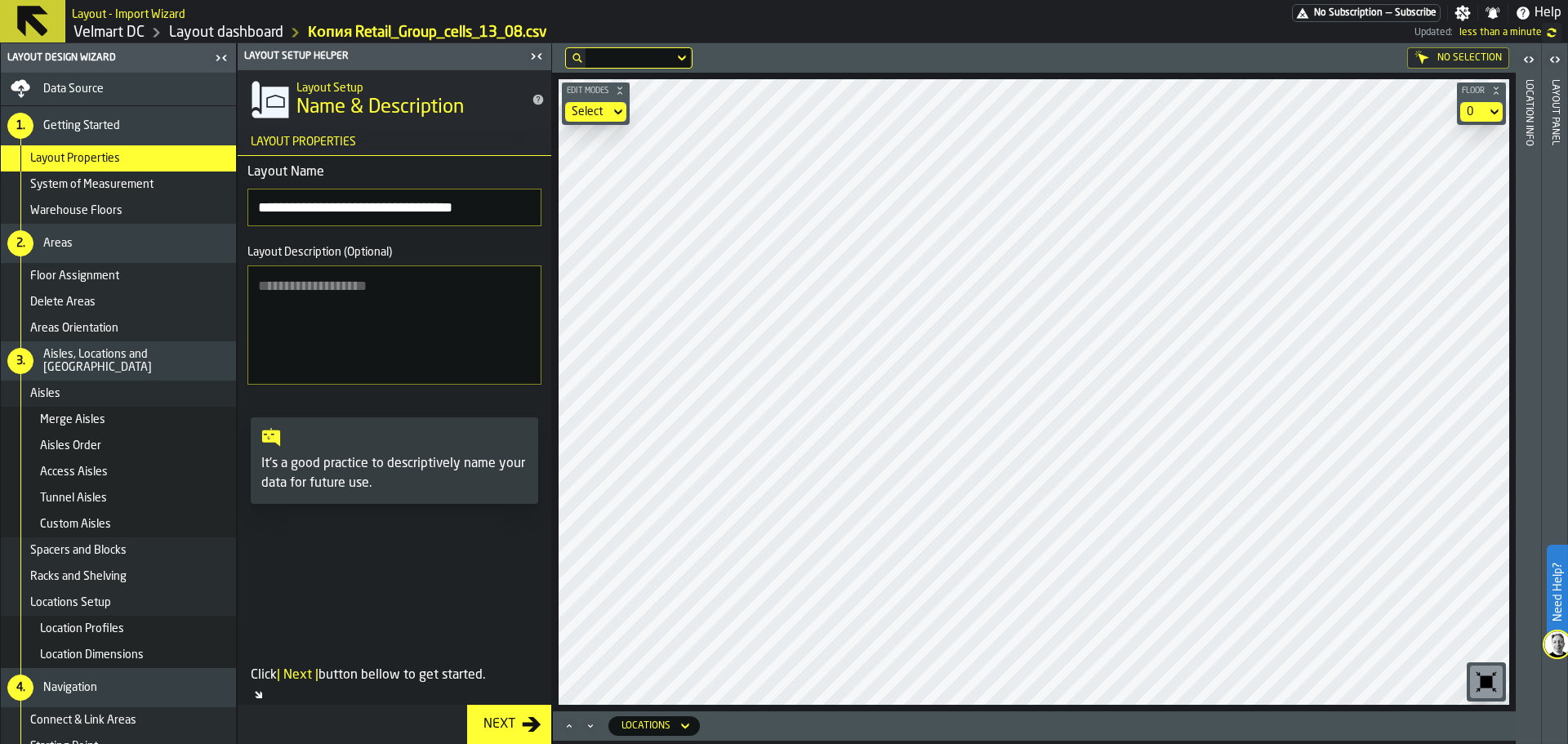
click at [114, 91] on div "Data Source" at bounding box center [136, 89] width 186 height 13
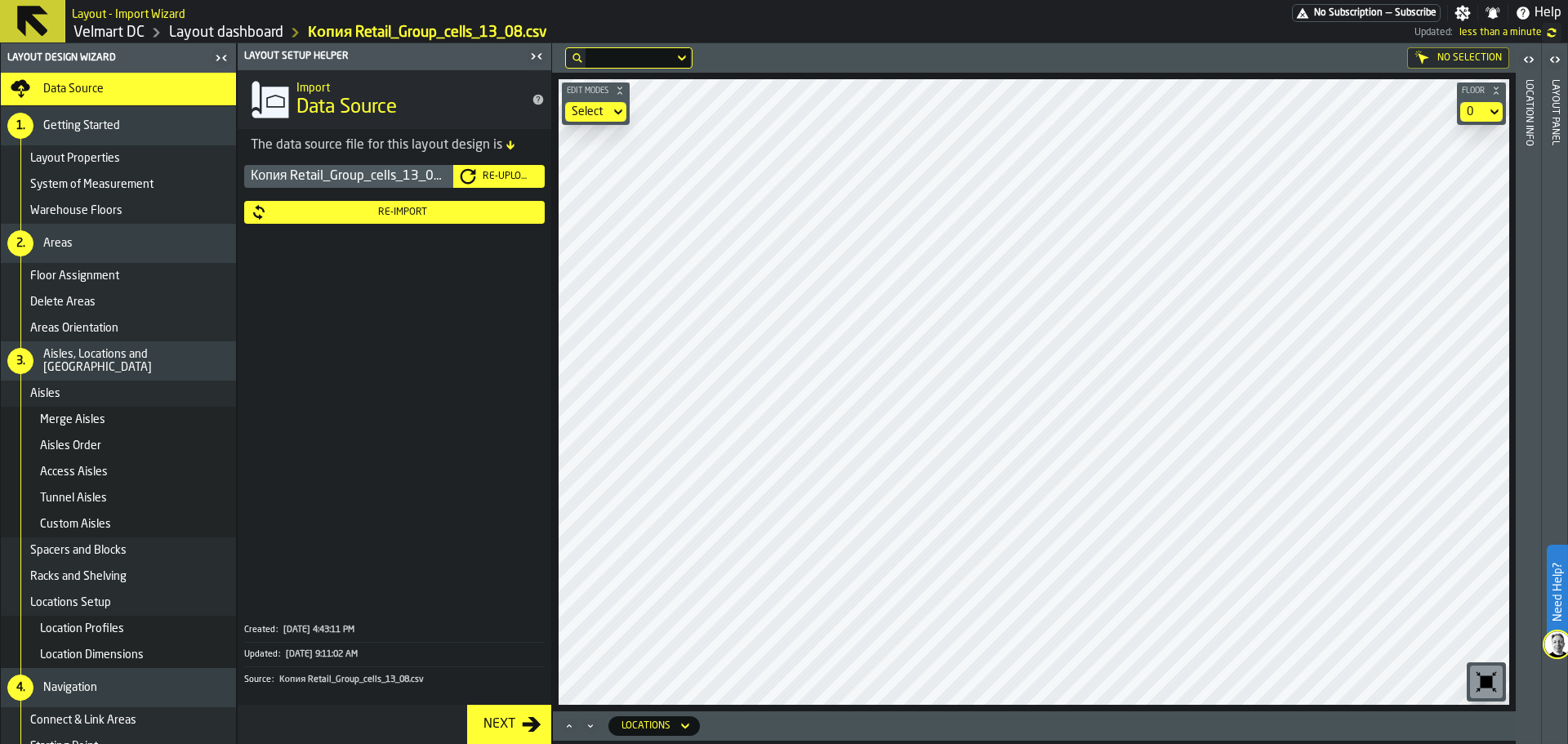
click at [474, 217] on div "Re-Import" at bounding box center [402, 212] width 271 height 12
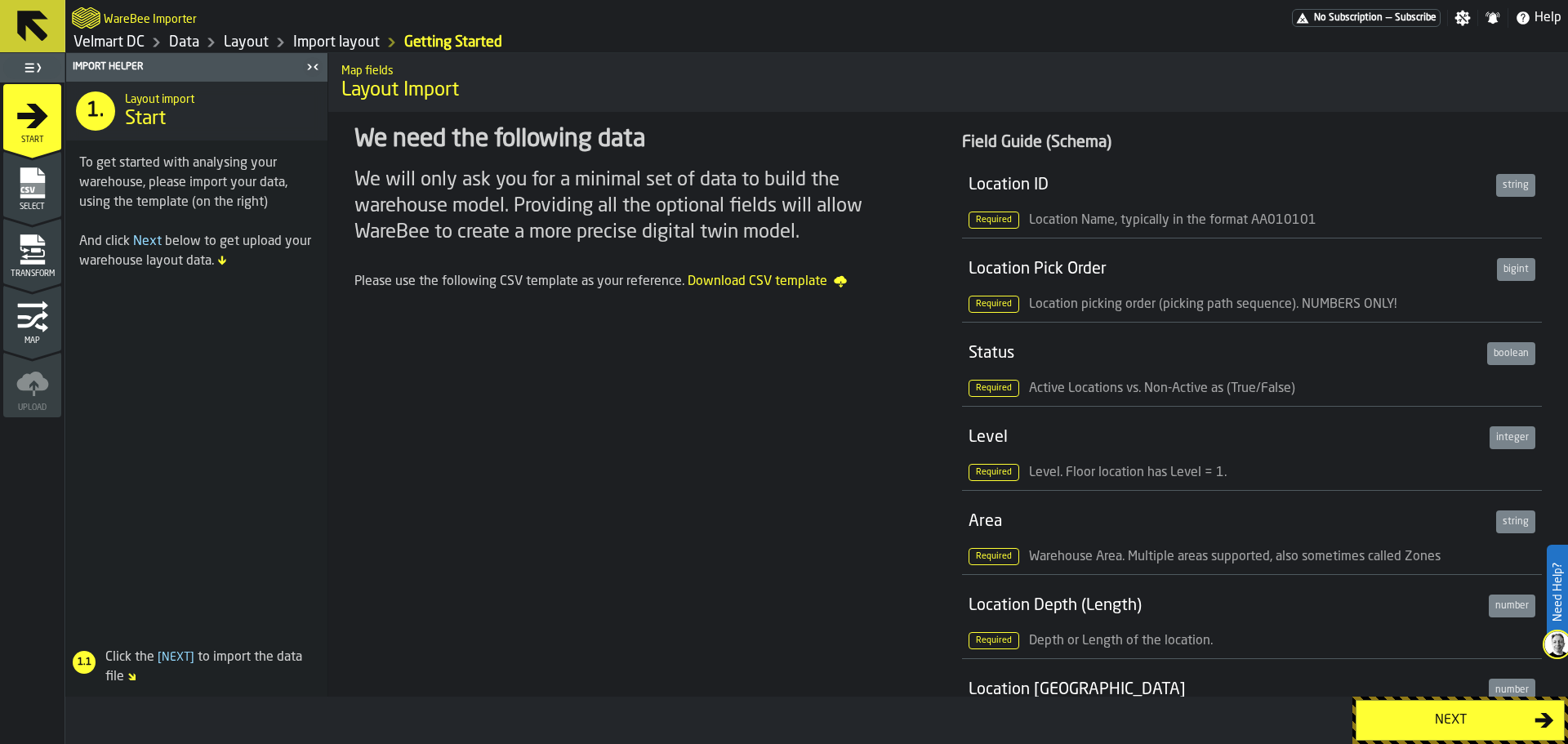
click at [25, 168] on icon "menu Select" at bounding box center [31, 183] width 24 height 31
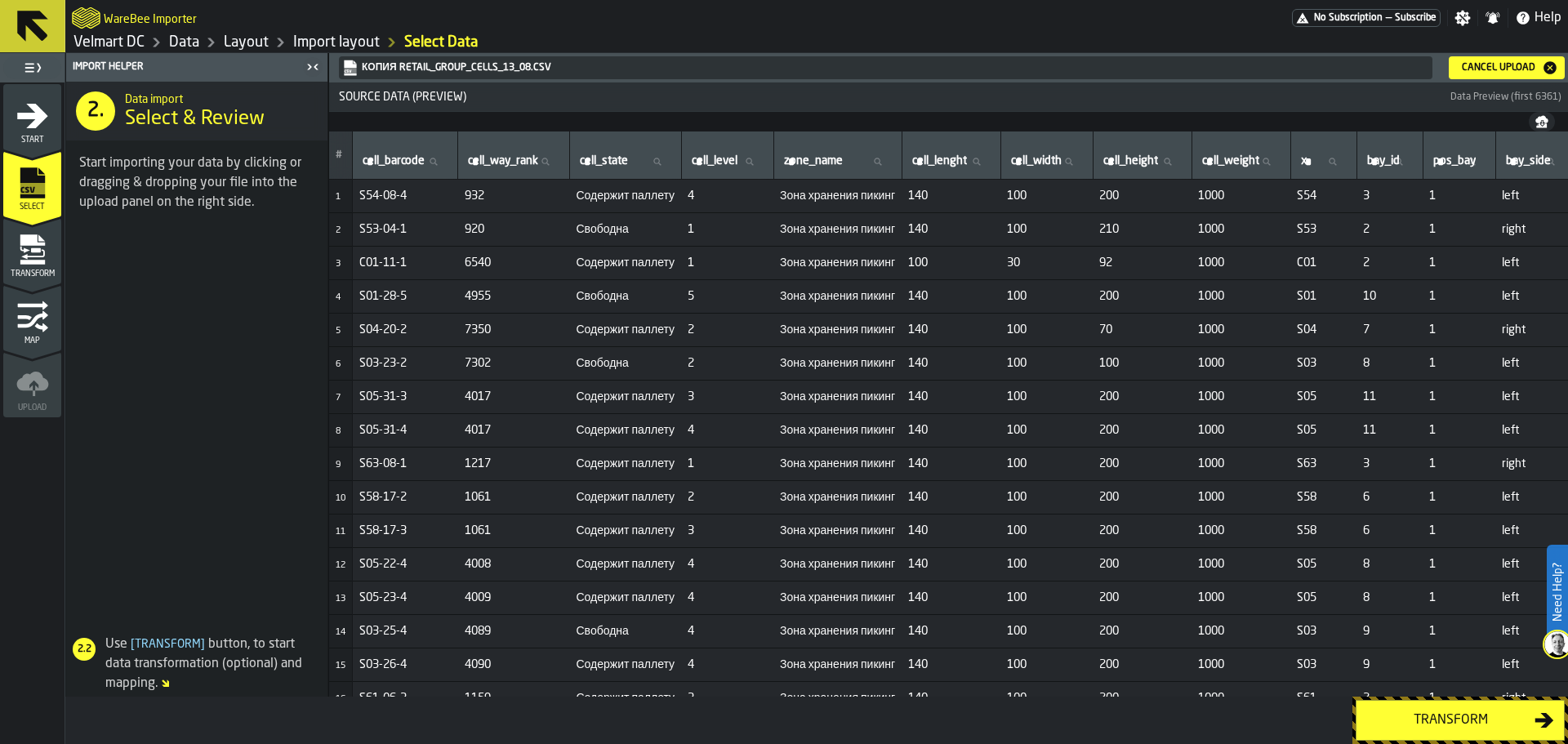
click at [1474, 69] on div "Cancel Upload" at bounding box center [1499, 67] width 86 height 12
click at [1406, 732] on button "Transform" at bounding box center [1460, 720] width 209 height 40
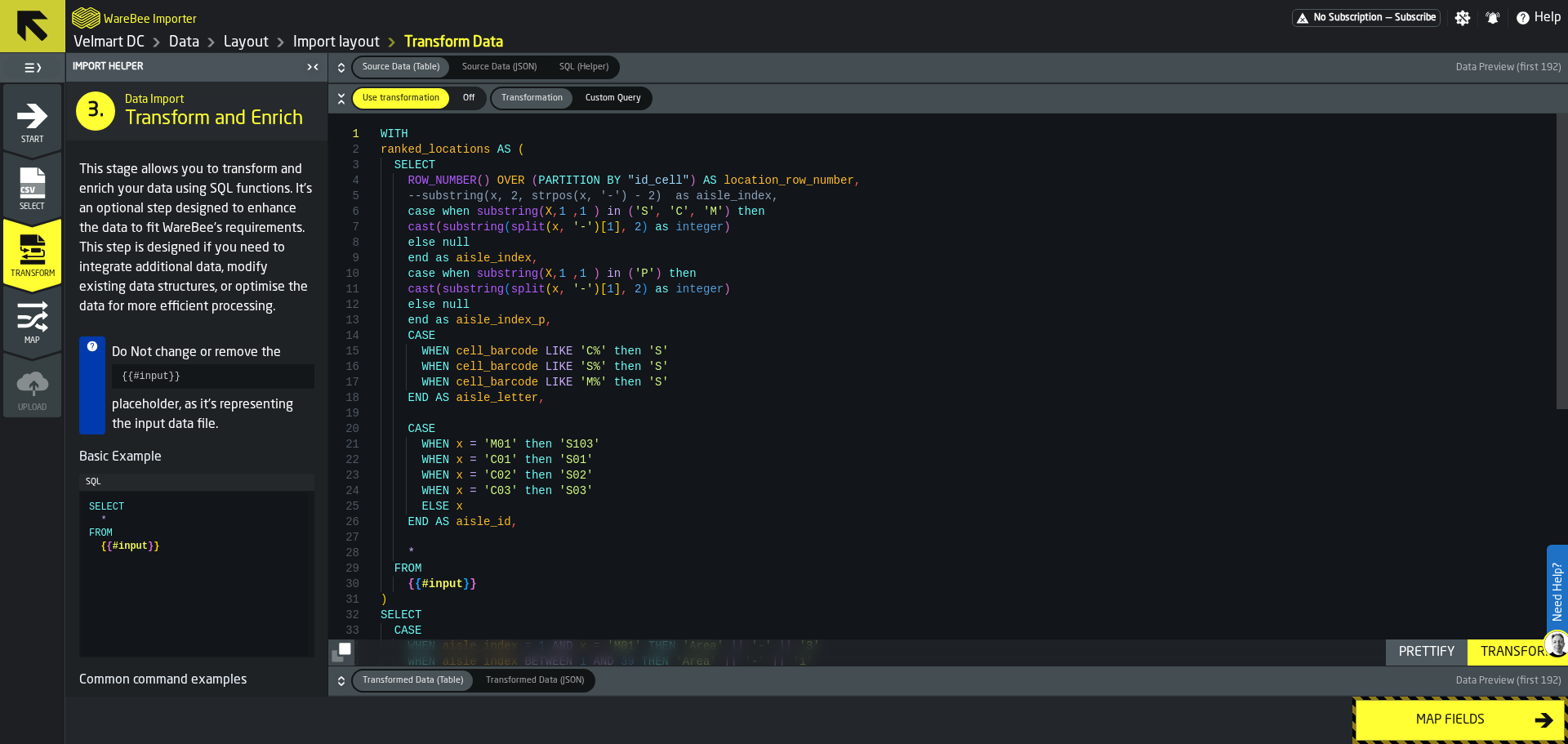
click at [1527, 649] on div "Transform" at bounding box center [1517, 652] width 87 height 20
click at [1419, 721] on div "Map fields" at bounding box center [1450, 721] width 168 height 20
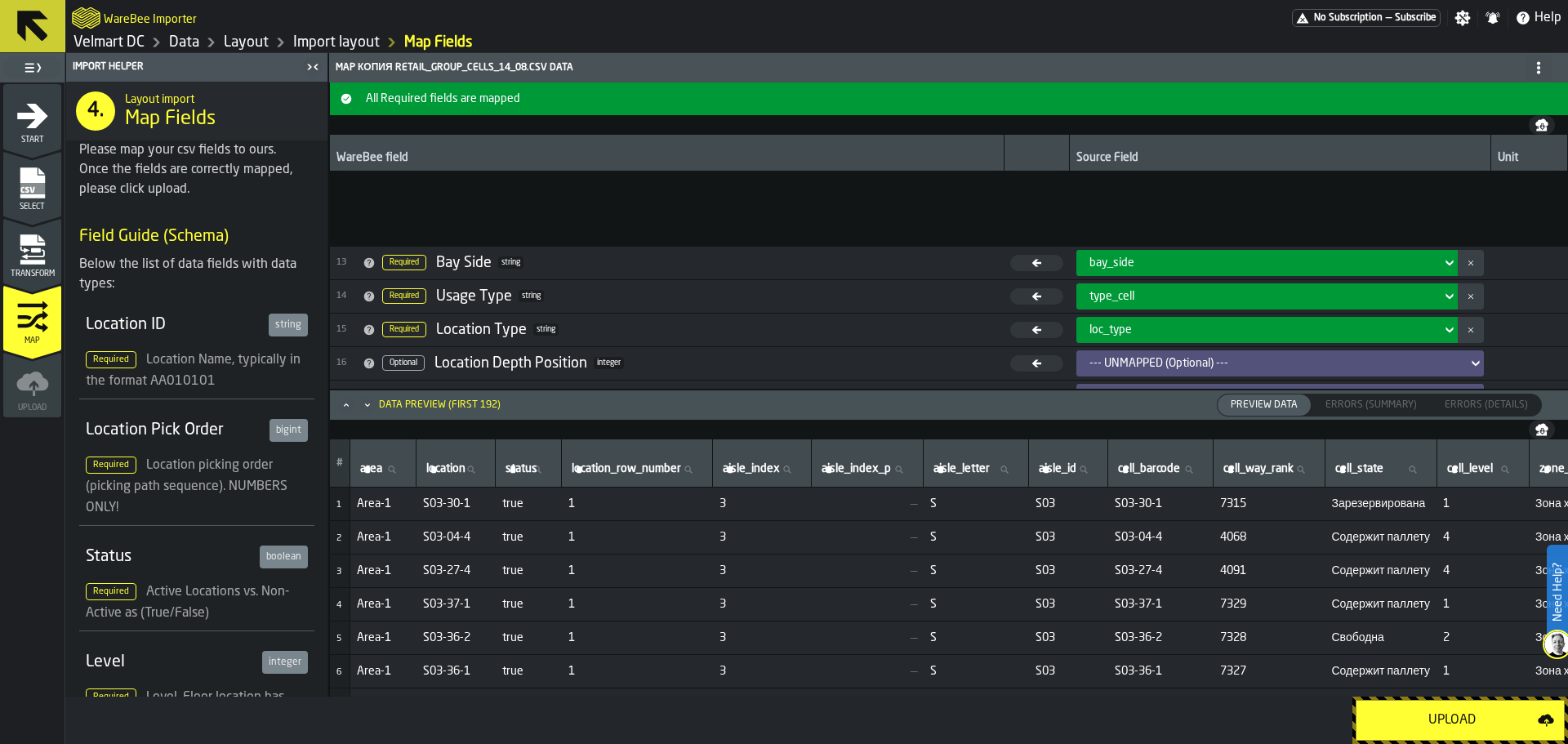
scroll to position [486, 0]
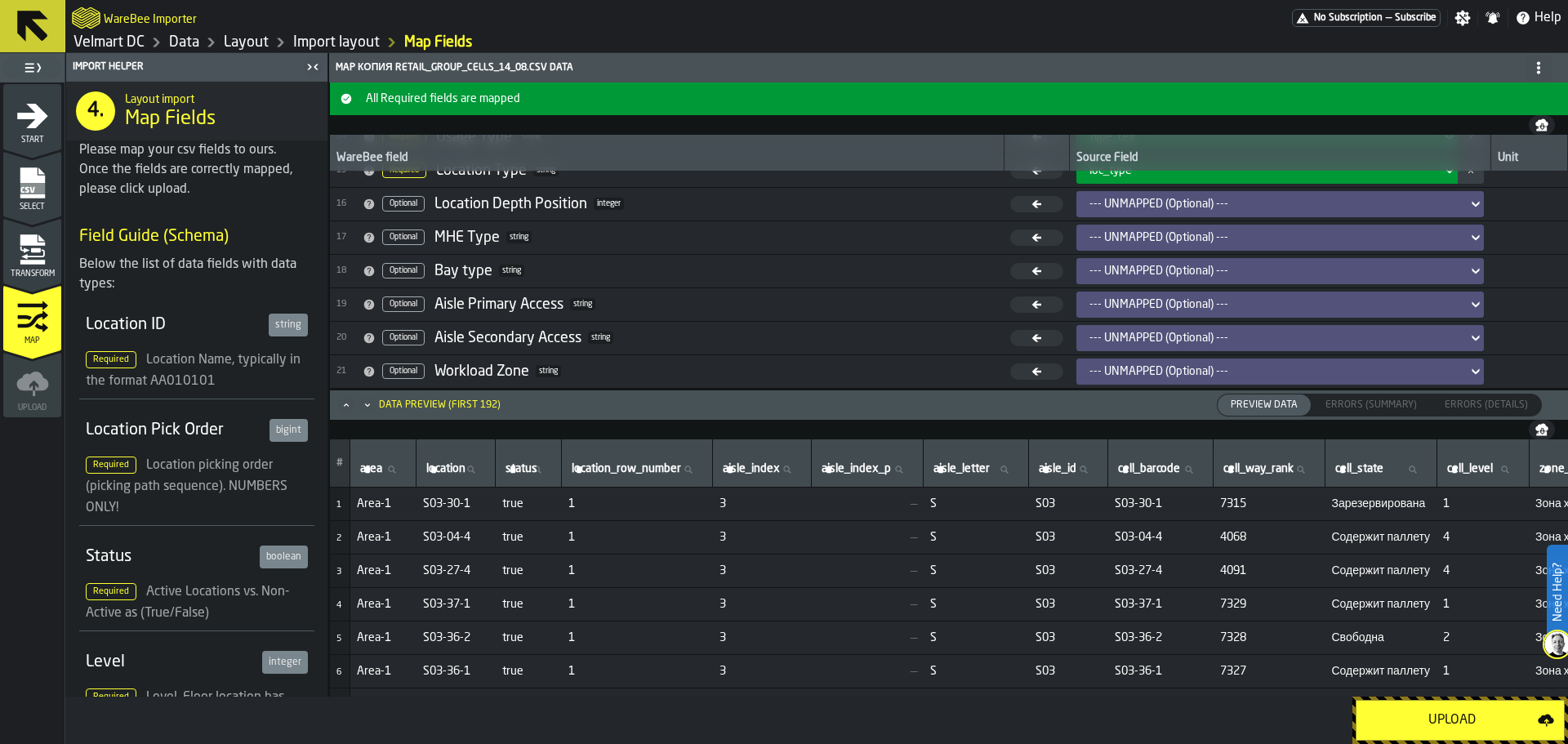
click at [1403, 732] on button "Upload" at bounding box center [1460, 720] width 209 height 40
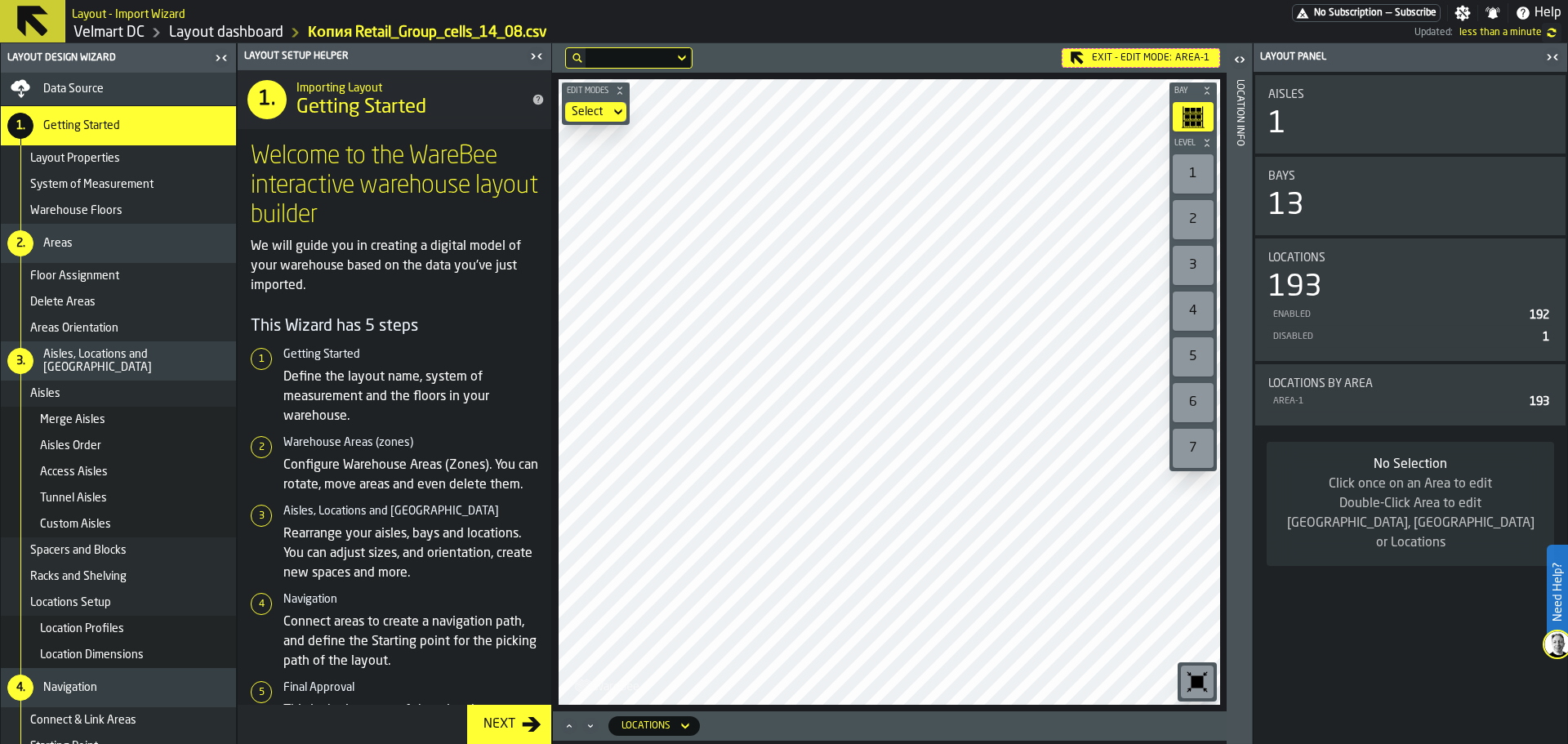
click at [124, 94] on div "Data Source" at bounding box center [136, 89] width 186 height 13
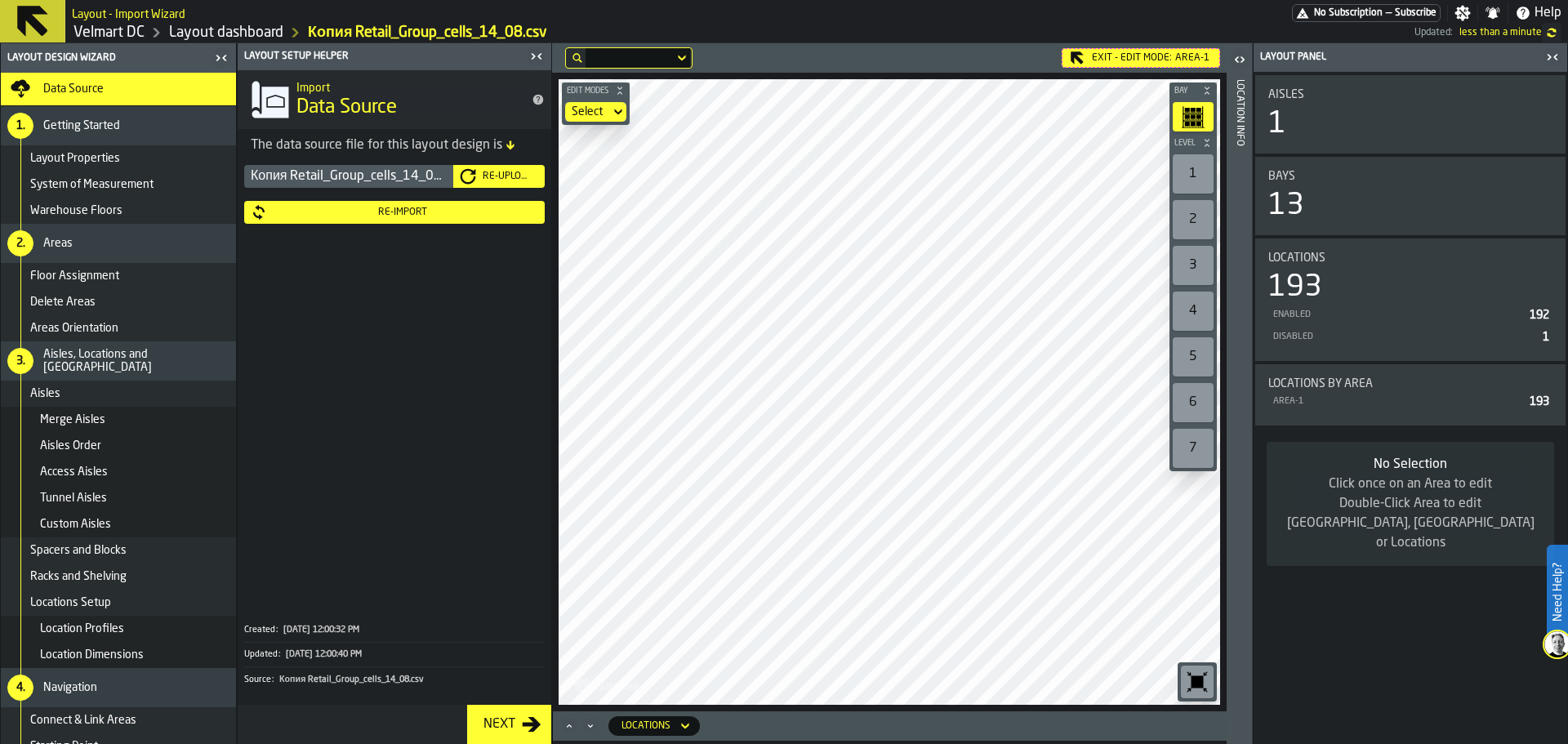
click at [447, 212] on div "Re-Import" at bounding box center [402, 212] width 271 height 12
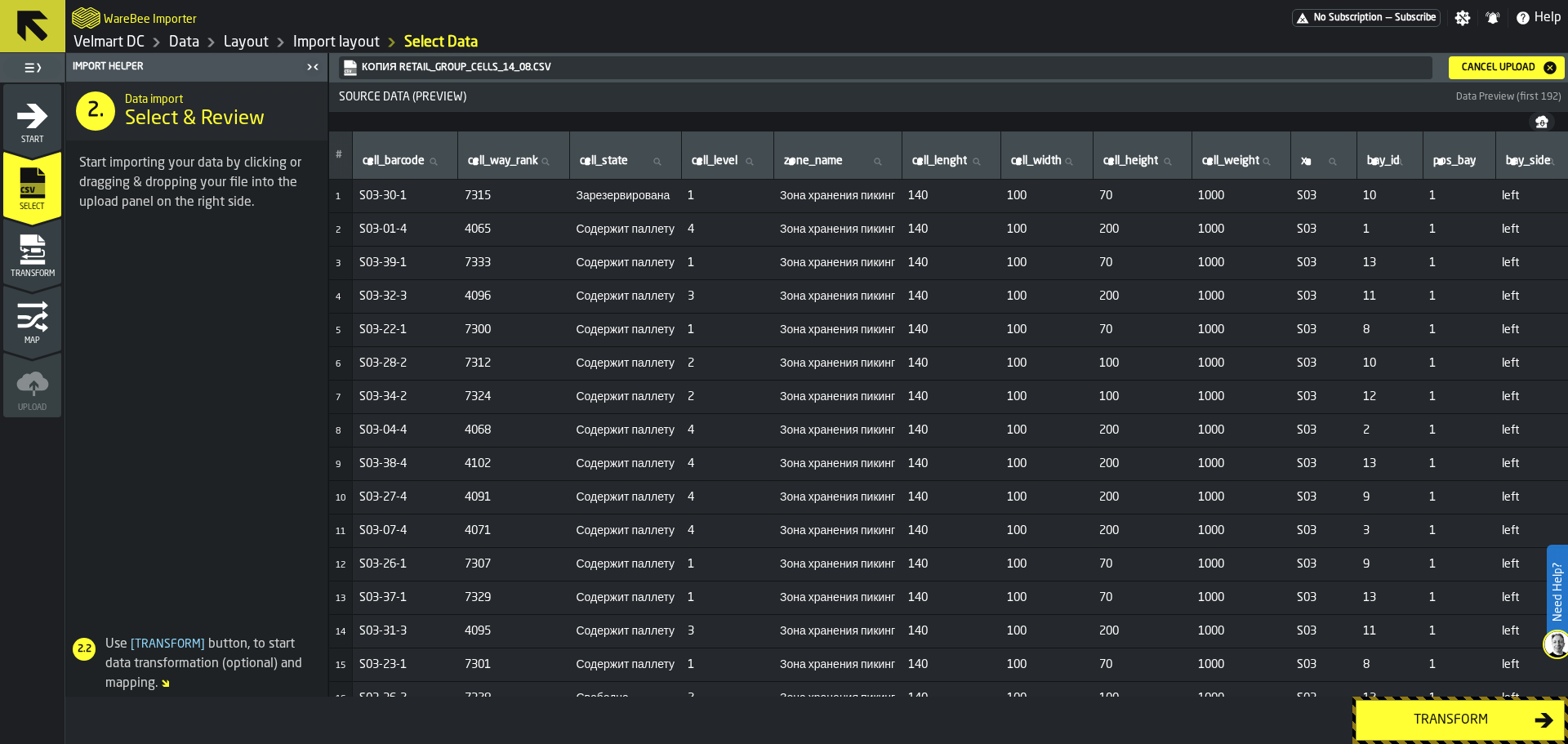
click at [1508, 68] on div "Cancel Upload" at bounding box center [1499, 67] width 86 height 12
click at [1411, 711] on div "Transform" at bounding box center [1450, 721] width 168 height 20
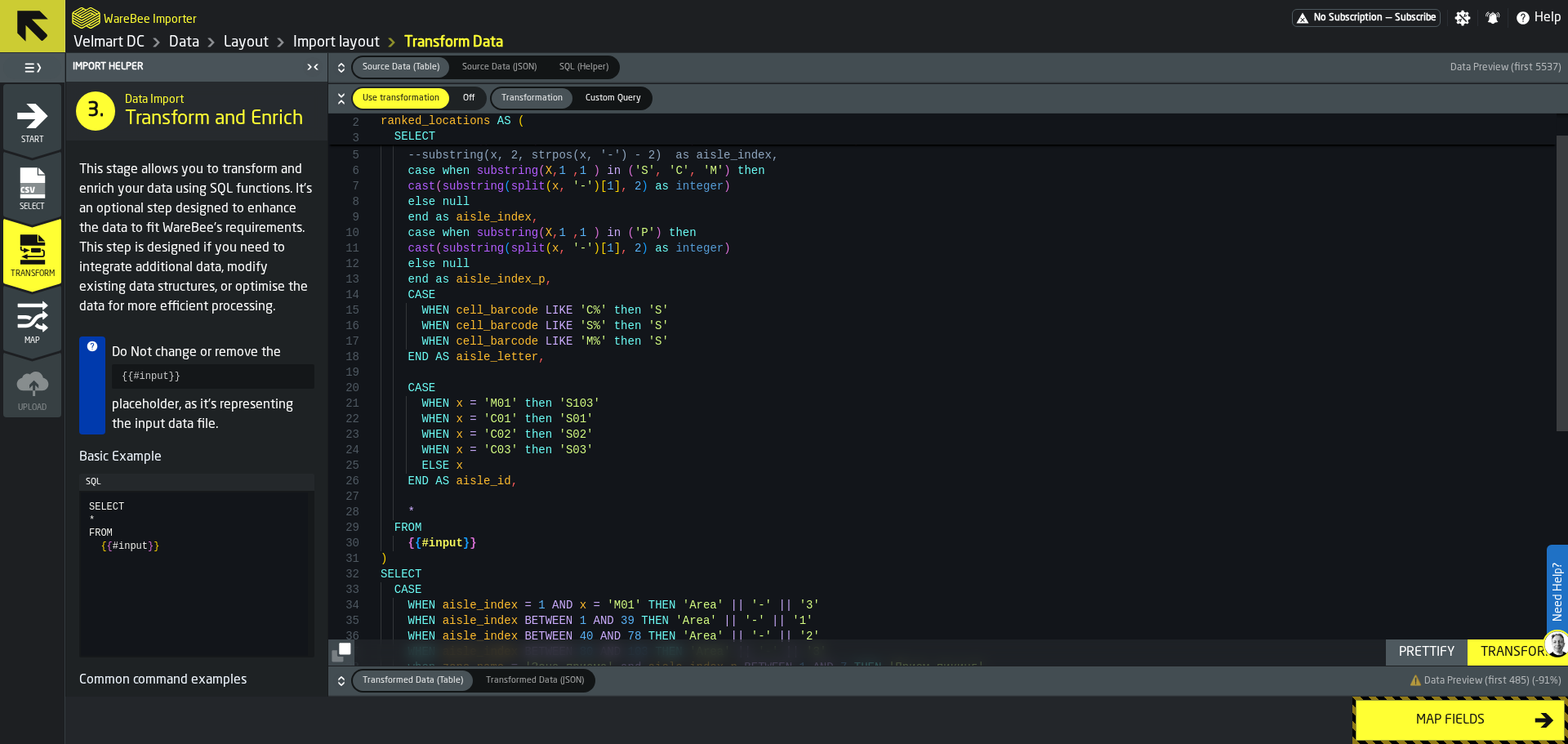
click at [1501, 651] on div "Transform" at bounding box center [1517, 652] width 87 height 20
click at [1404, 730] on div "Map fields" at bounding box center [1450, 721] width 168 height 20
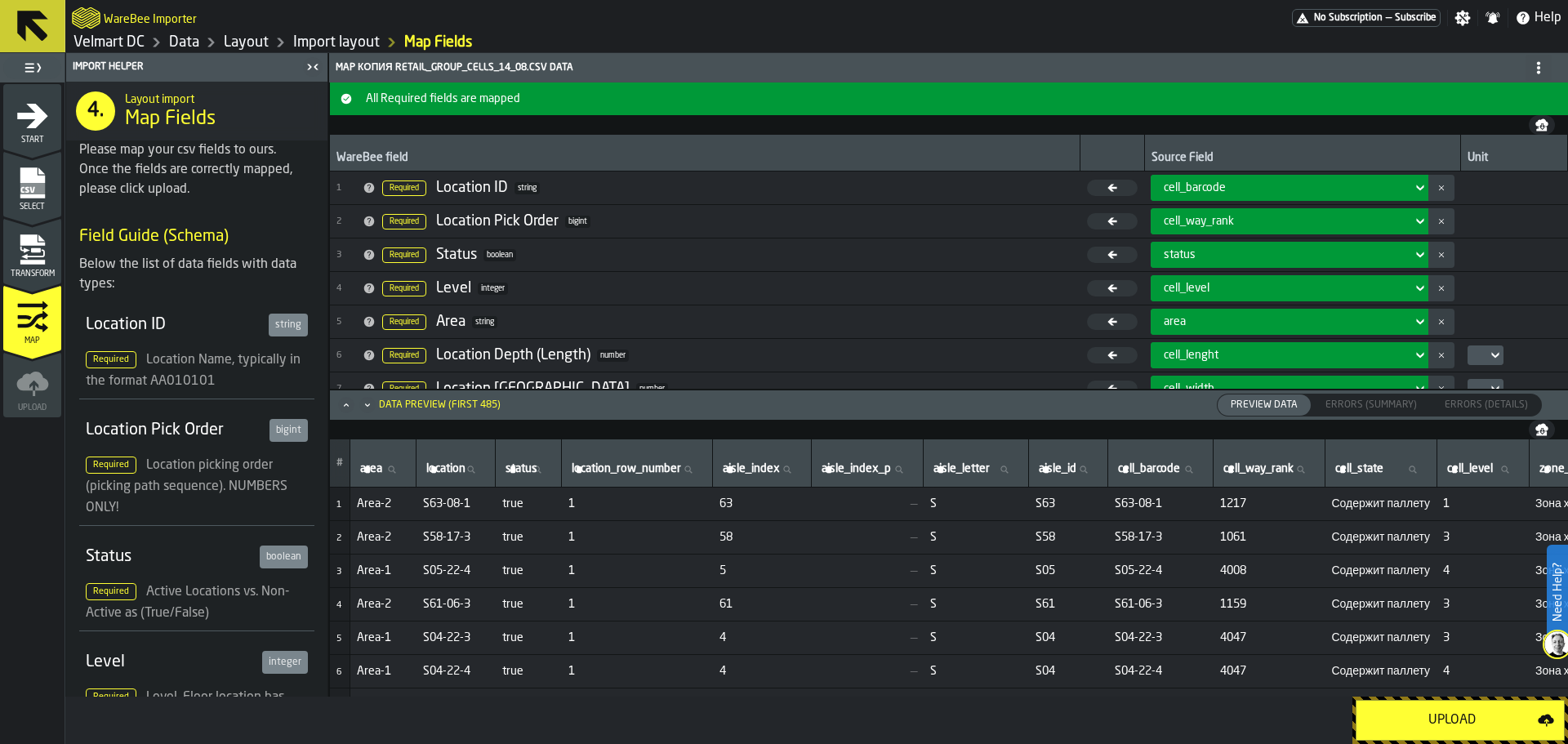
scroll to position [486, 0]
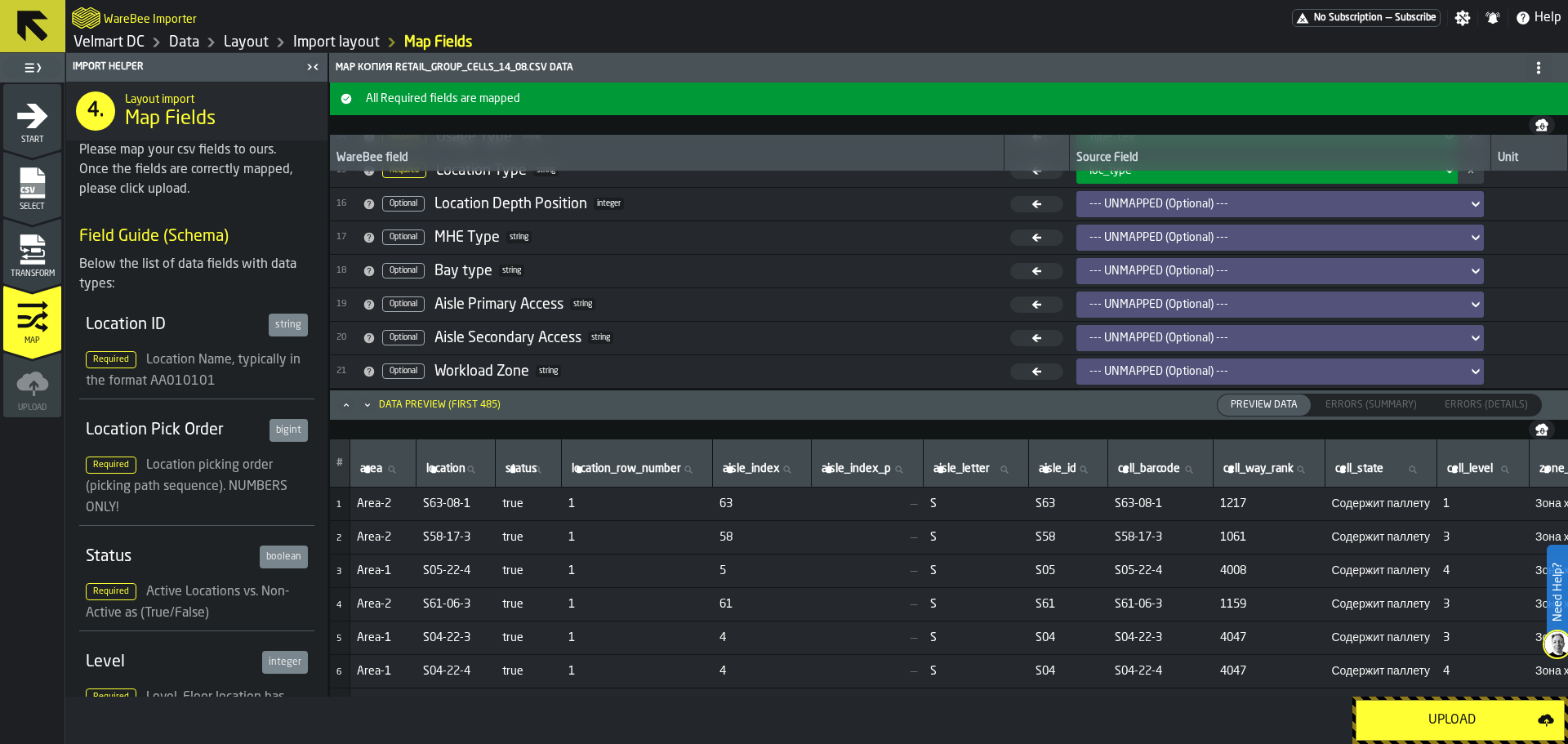
click at [1429, 721] on div "Upload" at bounding box center [1452, 721] width 172 height 20
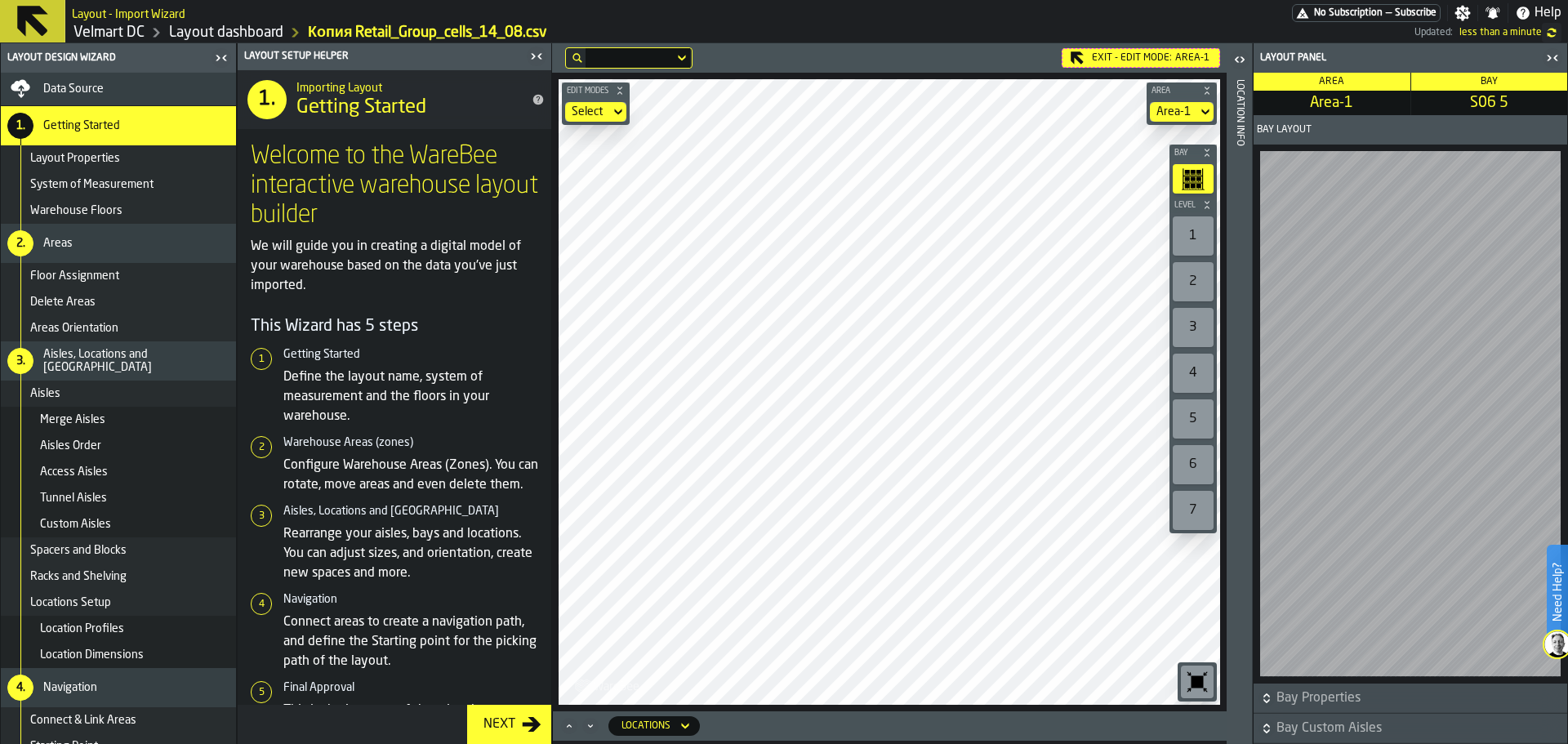
click at [527, 365] on main "Layout Design Wizard Data Source 1. Getting Started Layout Properties System of…" at bounding box center [784, 393] width 1568 height 701
click at [1093, 58] on div "Exit - Edit Mode: Area-1" at bounding box center [1141, 58] width 158 height 20
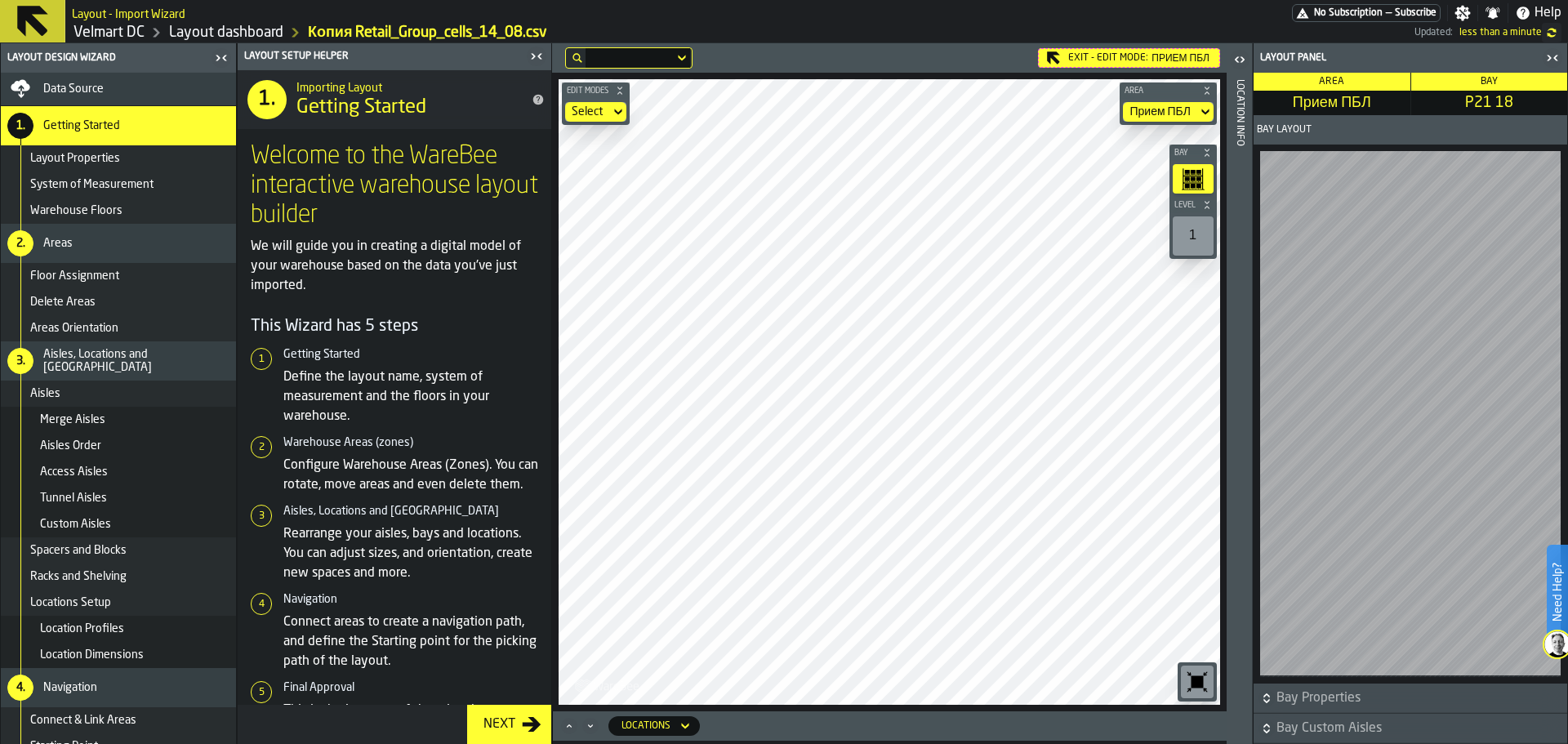
click at [1154, 58] on span "Прием ПБЛ" at bounding box center [1180, 58] width 58 height 13
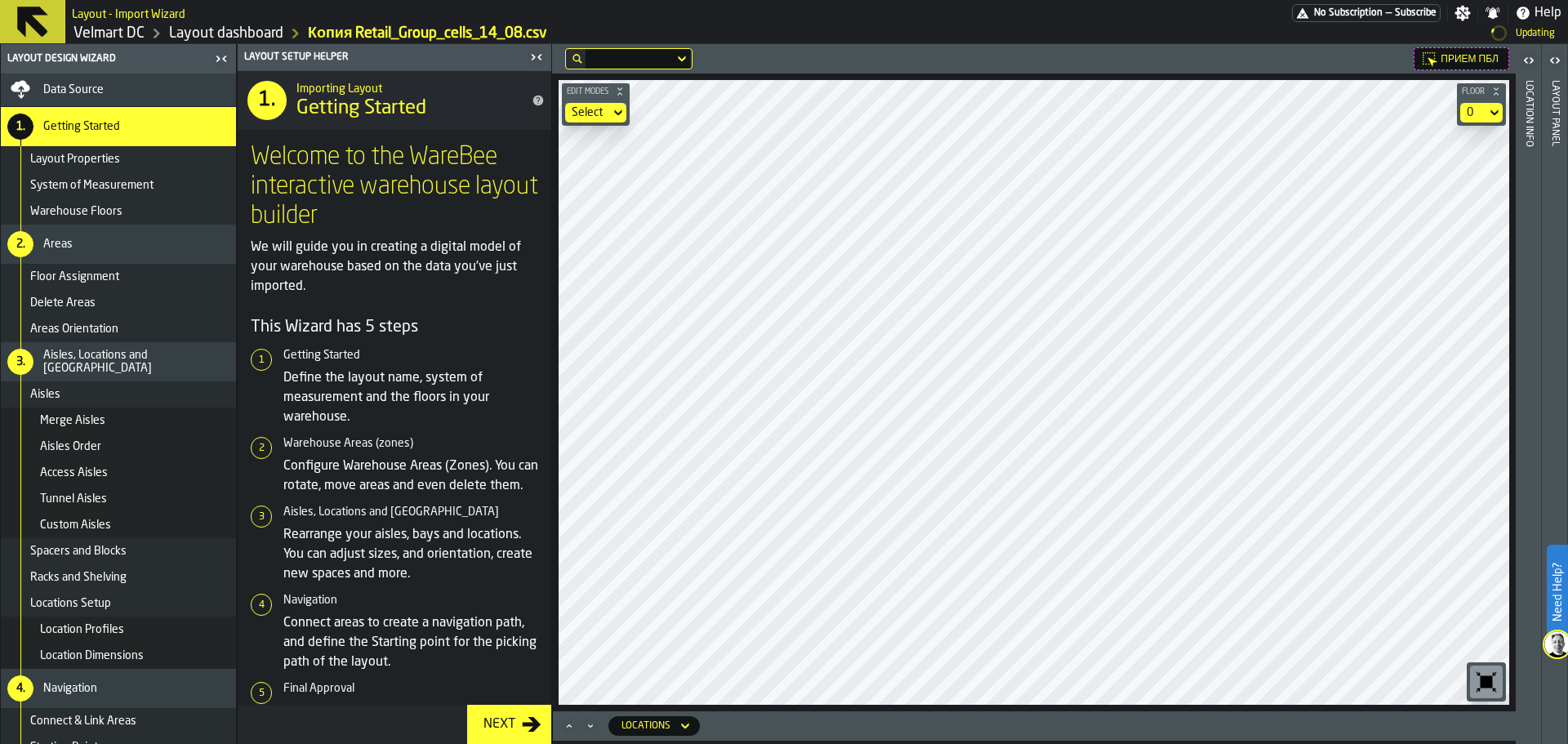
click at [549, 306] on main "Layout Design Wizard Data Source 1. Getting Started Layout Properties System of…" at bounding box center [784, 394] width 1568 height 700
click at [1567, 401] on main "Layout Design Wizard Data Source 1. Getting Started Layout Properties System of…" at bounding box center [784, 393] width 1568 height 701
click at [1525, 118] on div "Location Info" at bounding box center [1528, 408] width 12 height 663
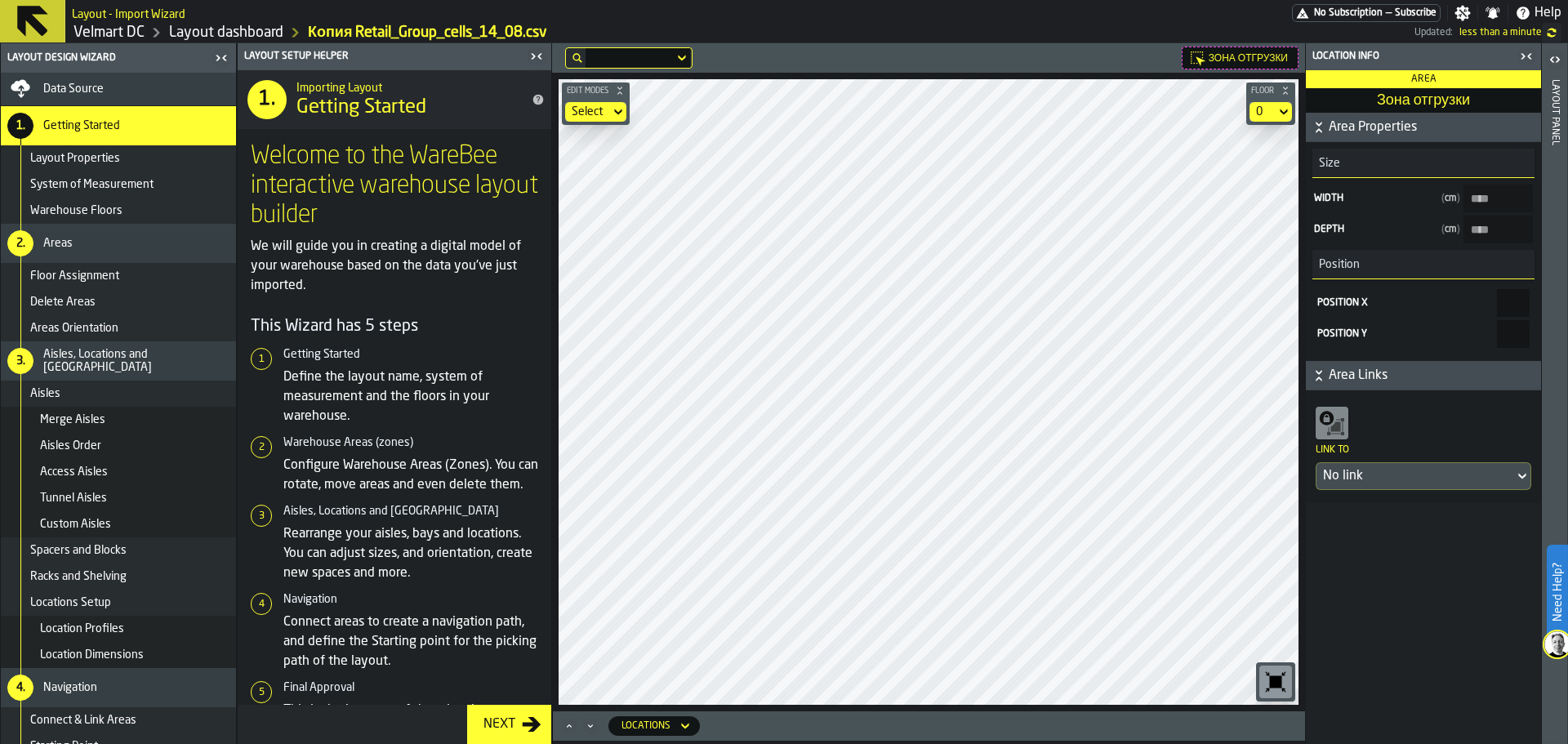
click at [1567, 245] on div "Layout panel" at bounding box center [1555, 393] width 26 height 701
click at [1559, 244] on div "Layout panel" at bounding box center [1555, 408] width 12 height 664
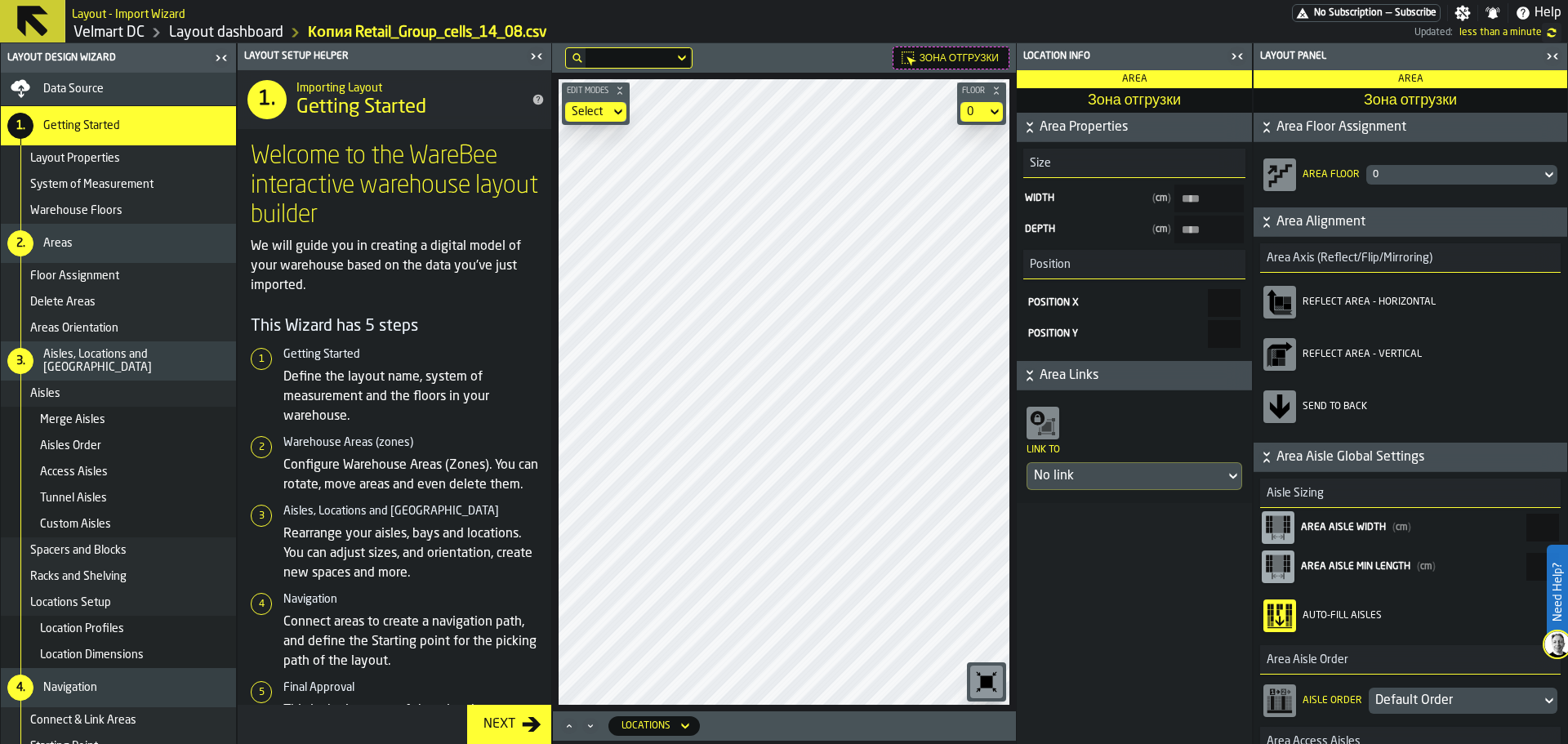
click at [1235, 58] on icon "button-toggle-Close me" at bounding box center [1237, 57] width 20 height 20
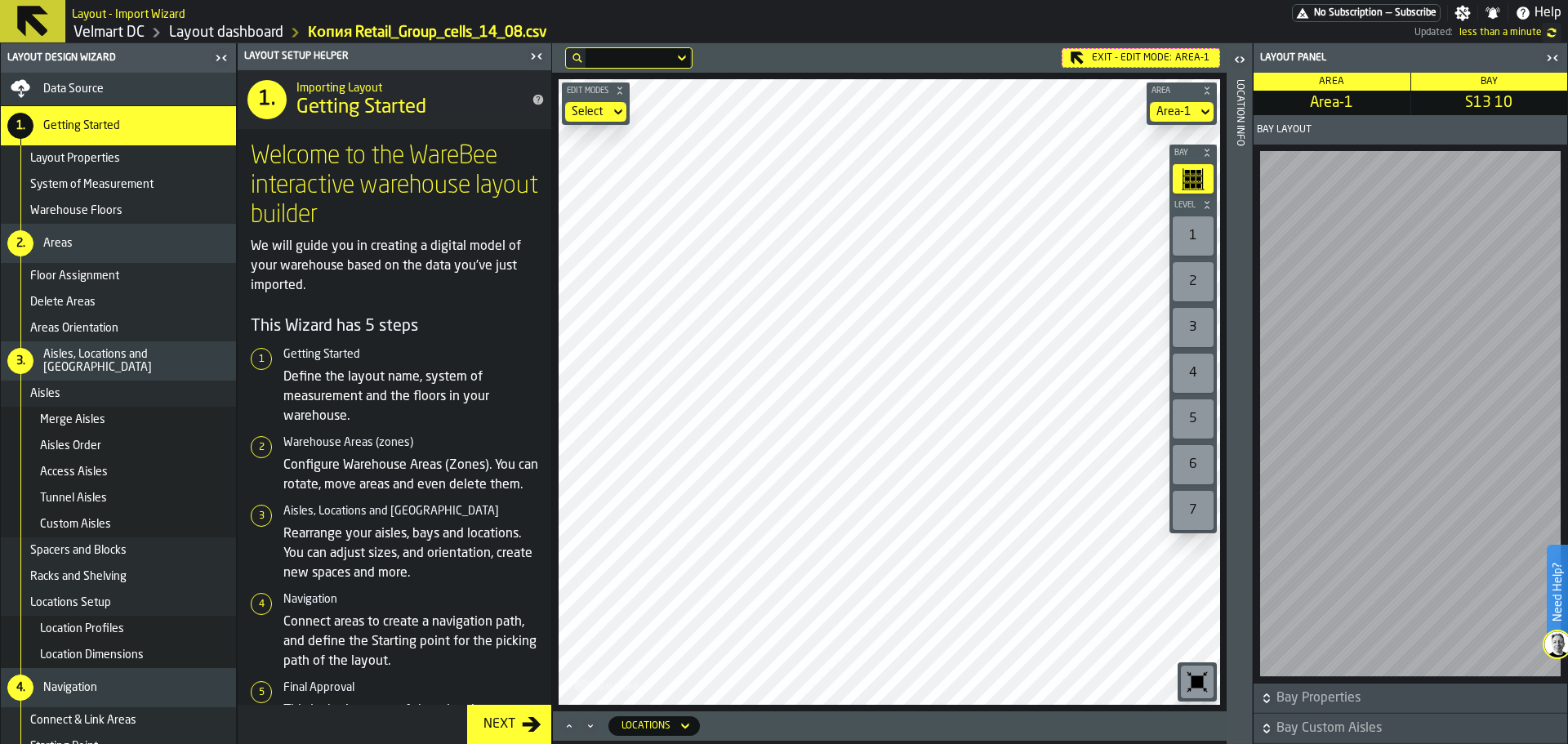
click at [1111, 58] on div "Exit - Edit Mode: Area-1" at bounding box center [1141, 58] width 158 height 20
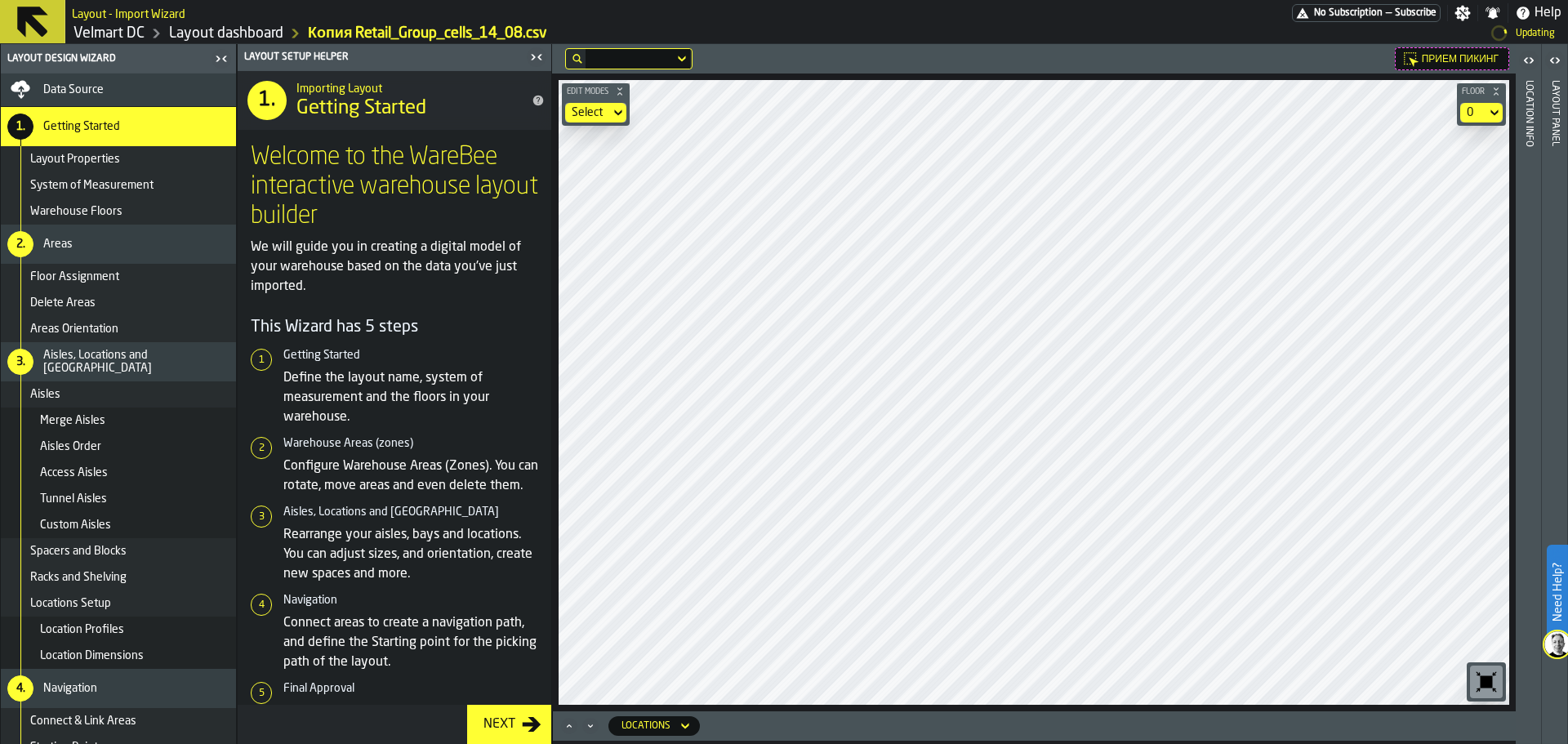
click at [1555, 158] on div "Layout panel" at bounding box center [1555, 408] width 12 height 663
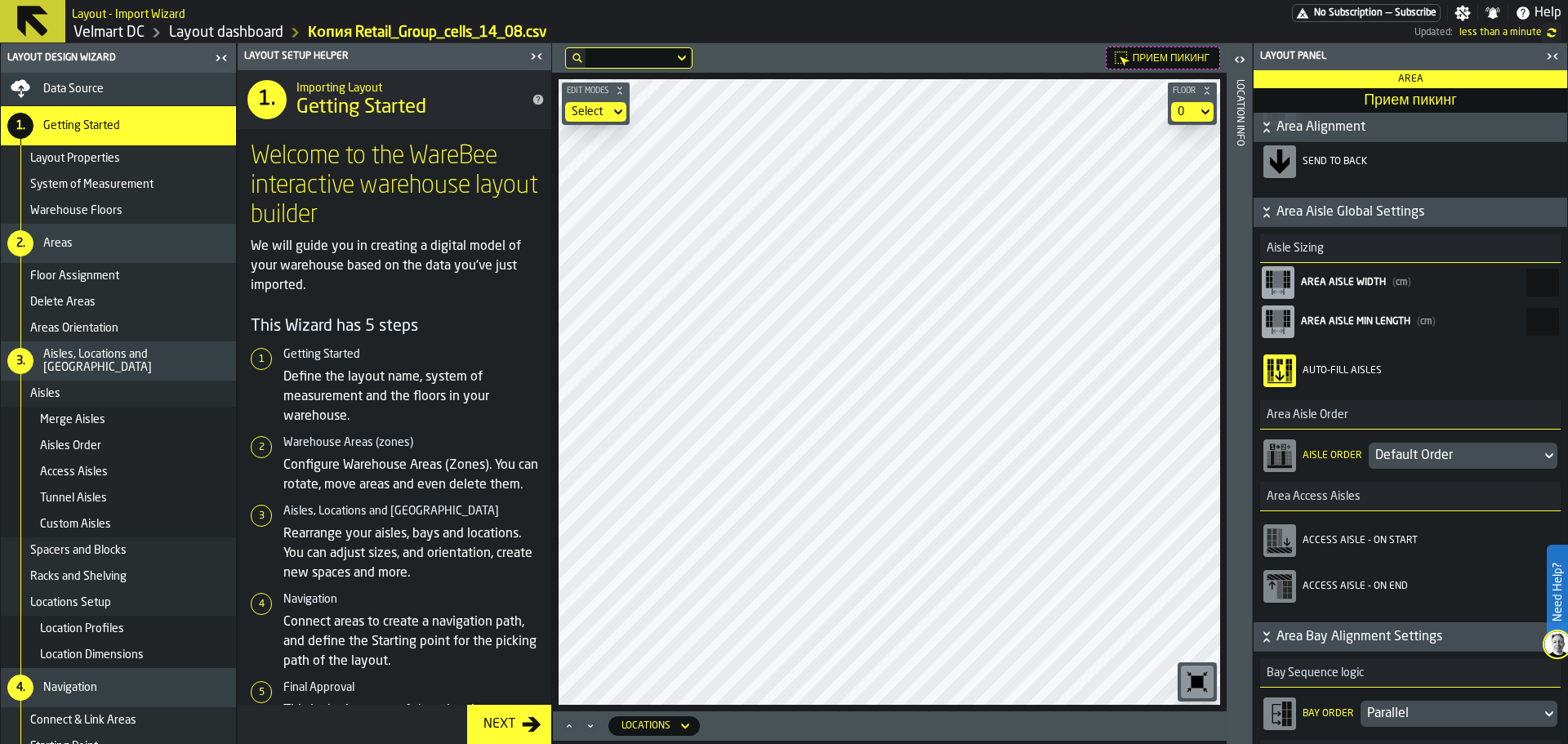
scroll to position [327, 0]
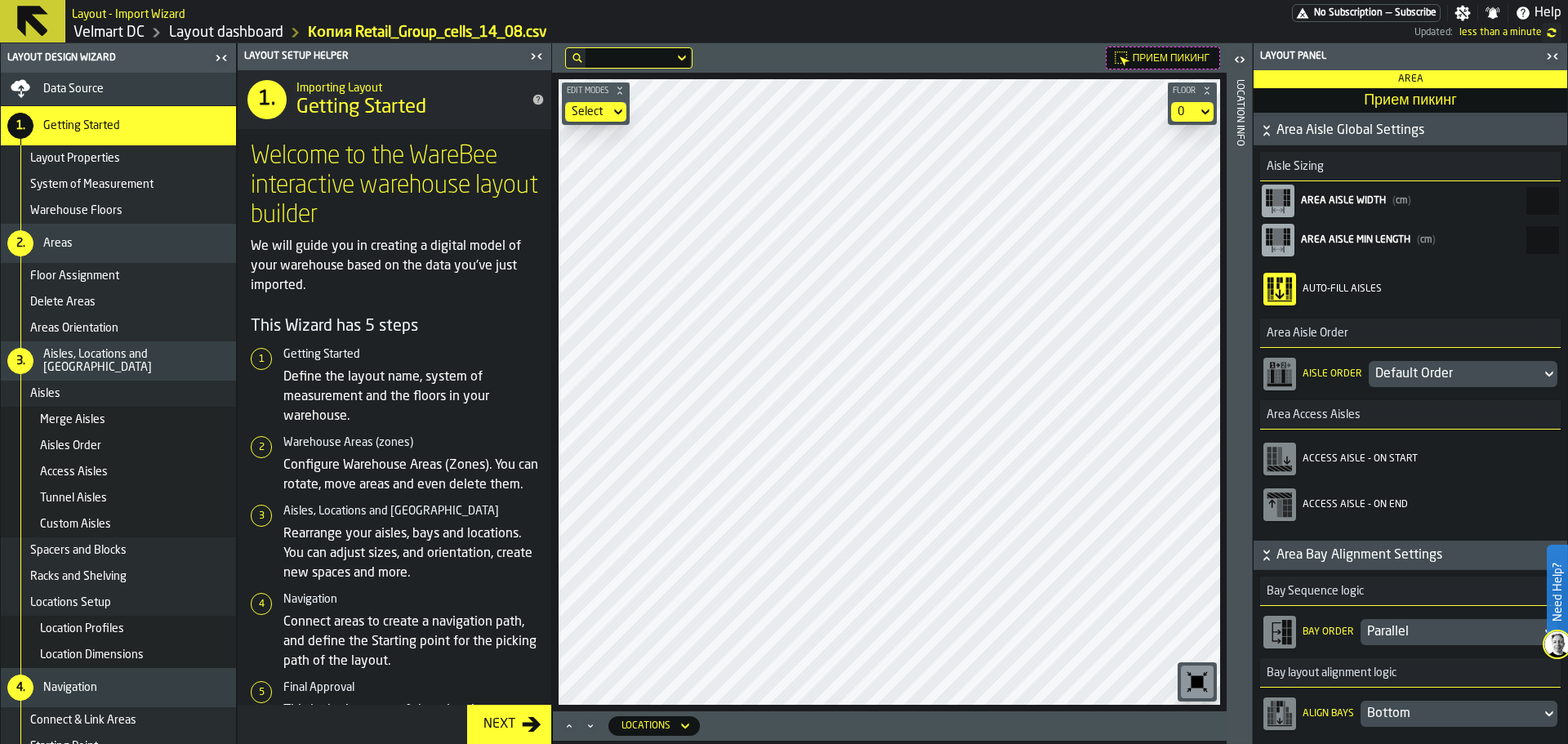
click at [1404, 371] on div "Default Order" at bounding box center [1455, 374] width 159 height 20
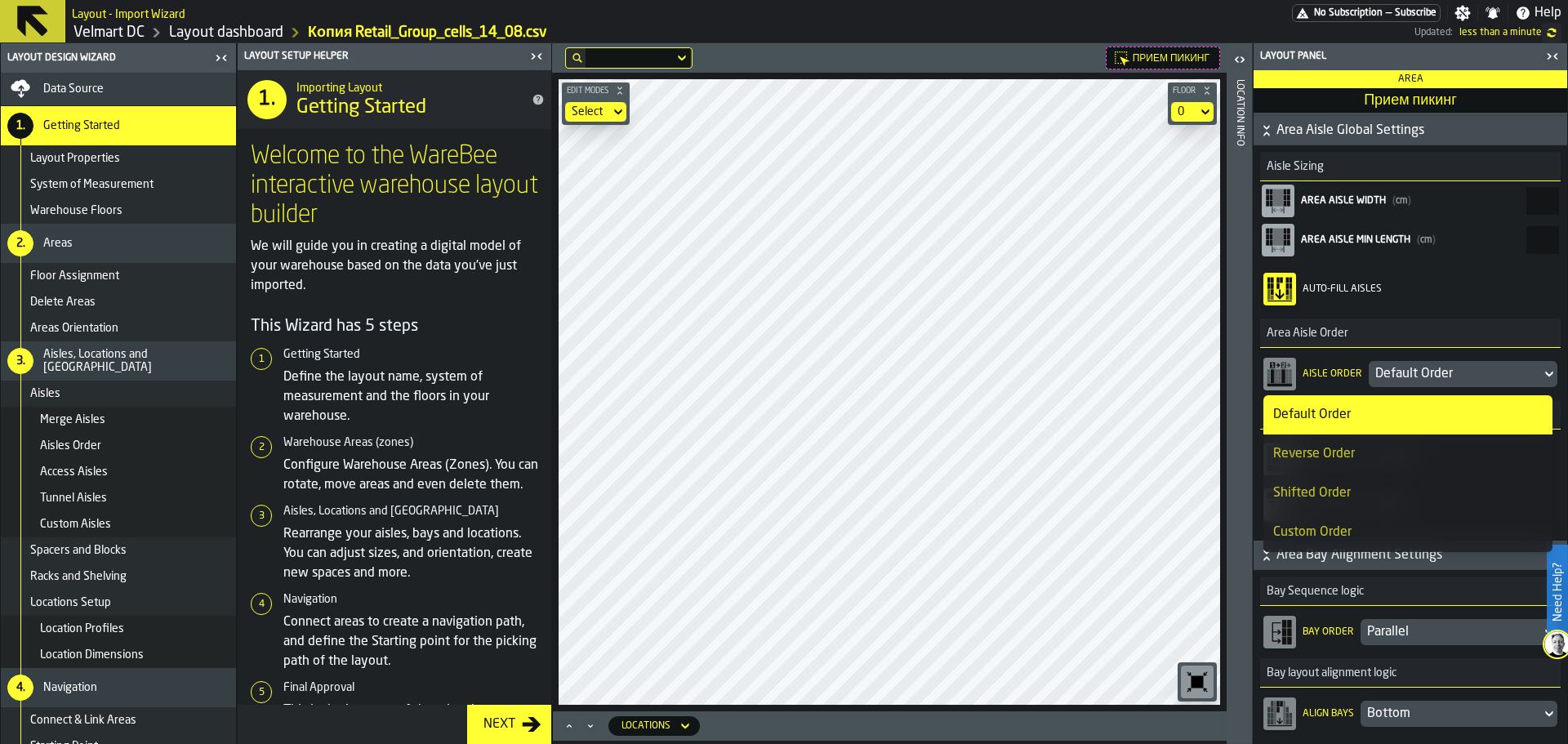
click at [1345, 464] on div "Reverse Order" at bounding box center [1408, 454] width 270 height 20
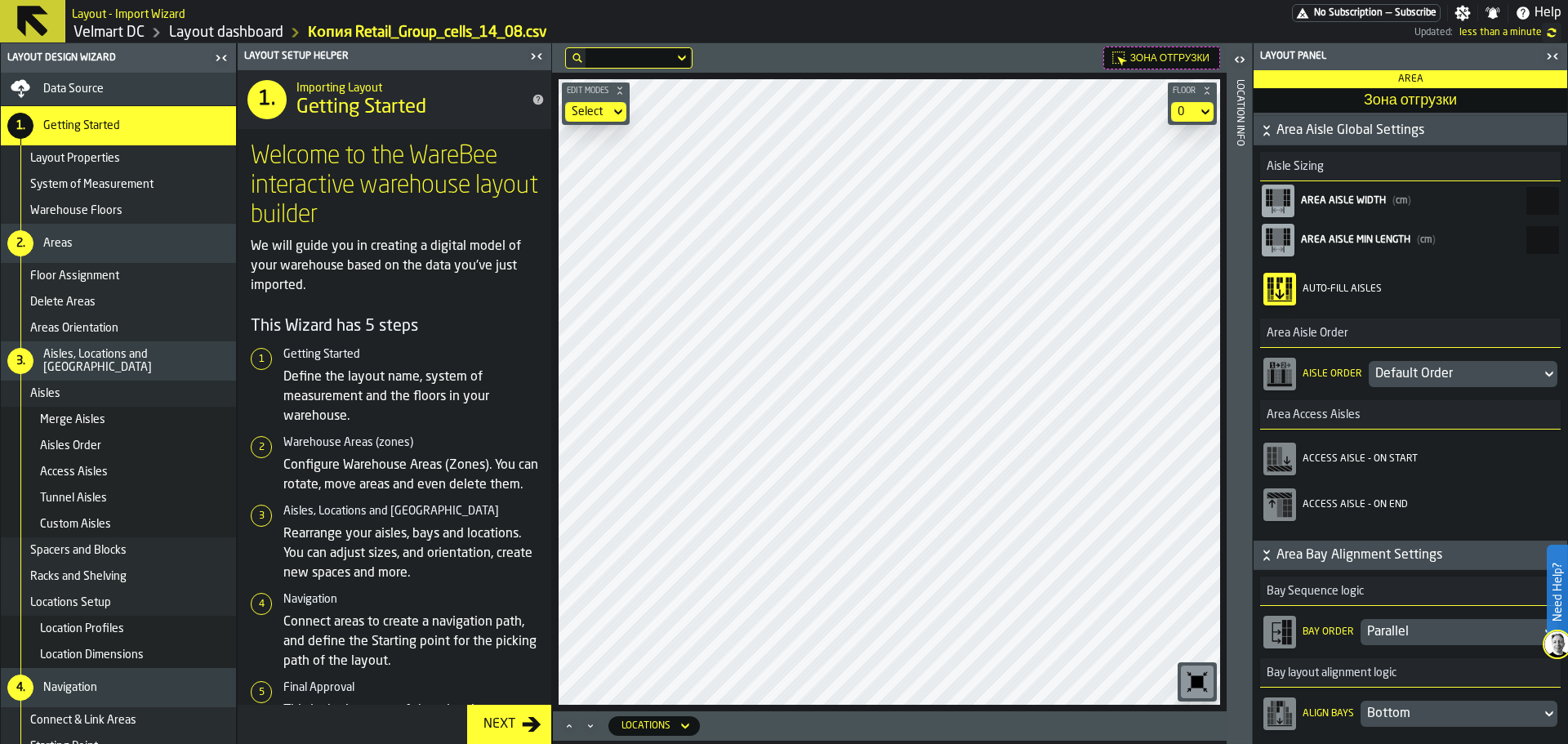
click at [1402, 377] on div "Default Order" at bounding box center [1455, 374] width 159 height 20
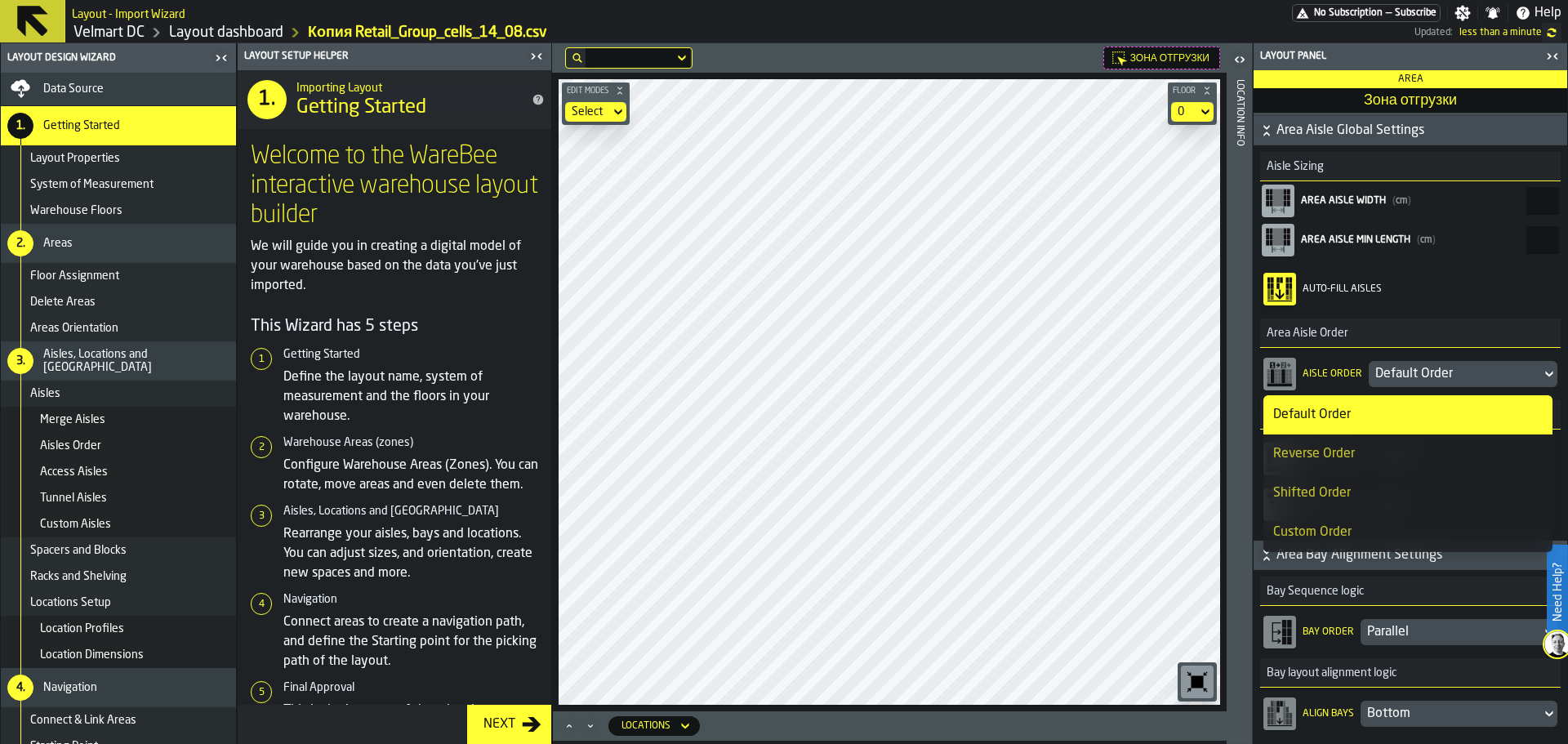
click at [1338, 464] on li "Reverse Order" at bounding box center [1407, 454] width 289 height 40
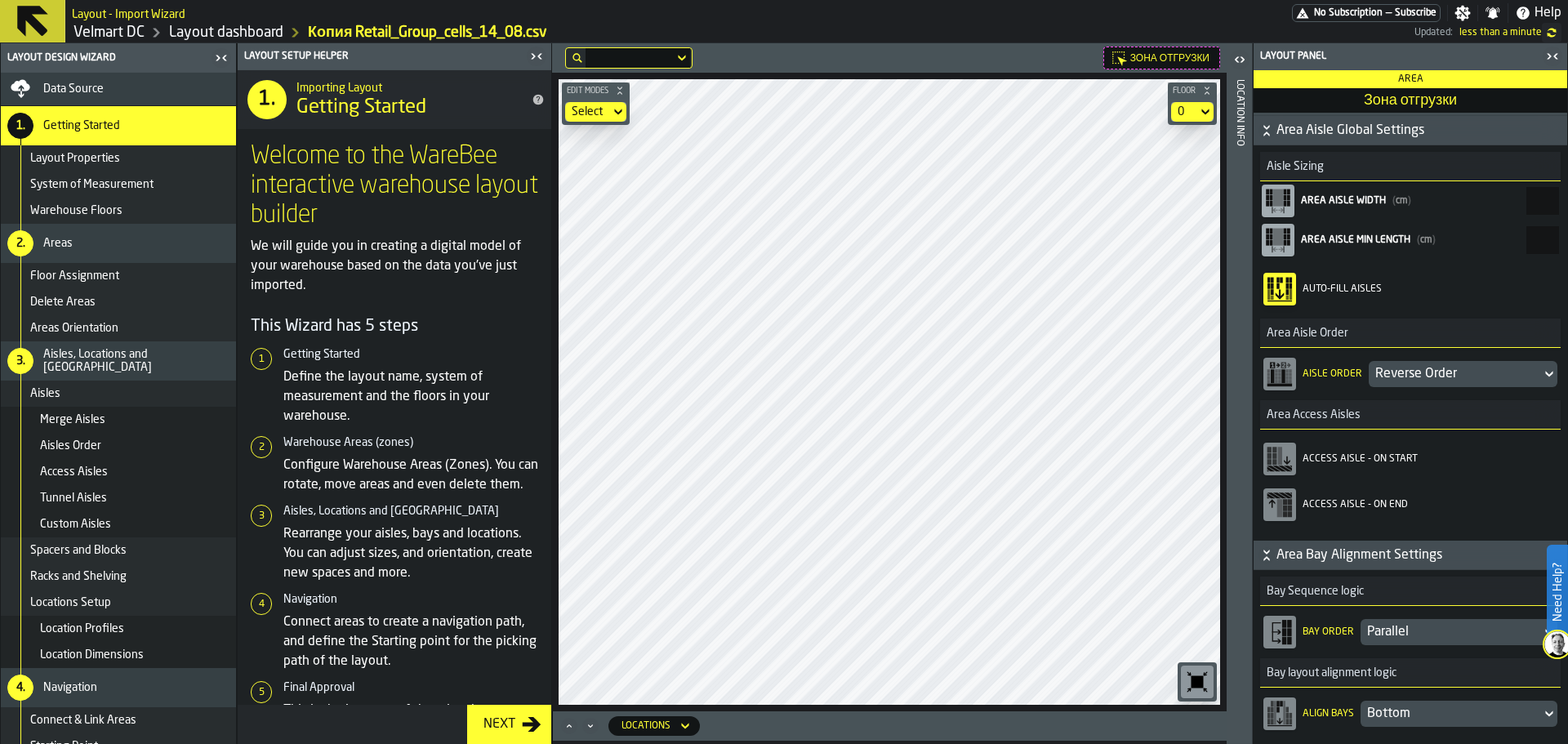
click at [1322, 508] on main "Layout Design Wizard Data Source 1. Getting Started Layout Properties System of…" at bounding box center [784, 393] width 1568 height 701
click at [1420, 384] on div "Default Order" at bounding box center [1455, 374] width 159 height 20
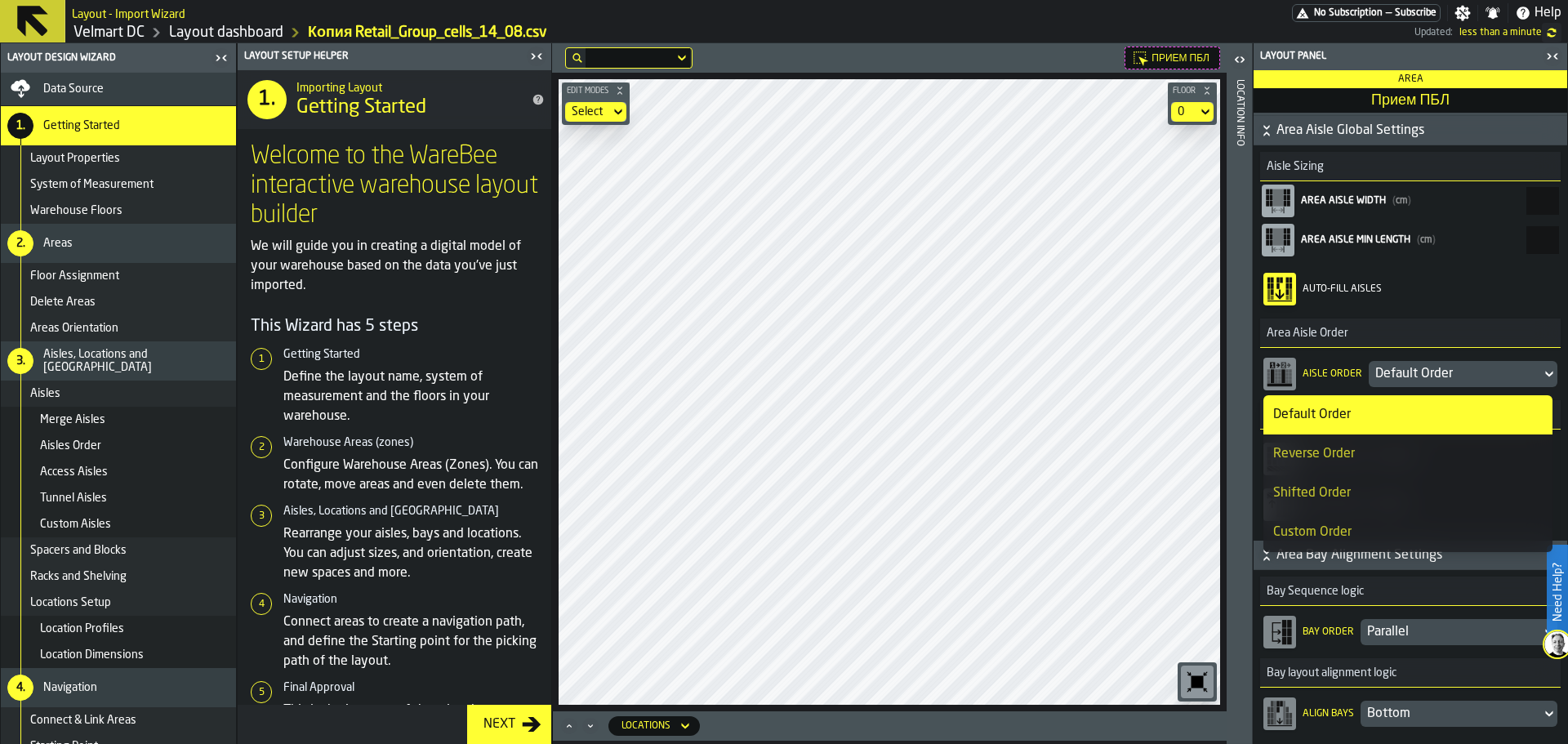
click at [1337, 462] on div "Reverse Order" at bounding box center [1408, 454] width 270 height 20
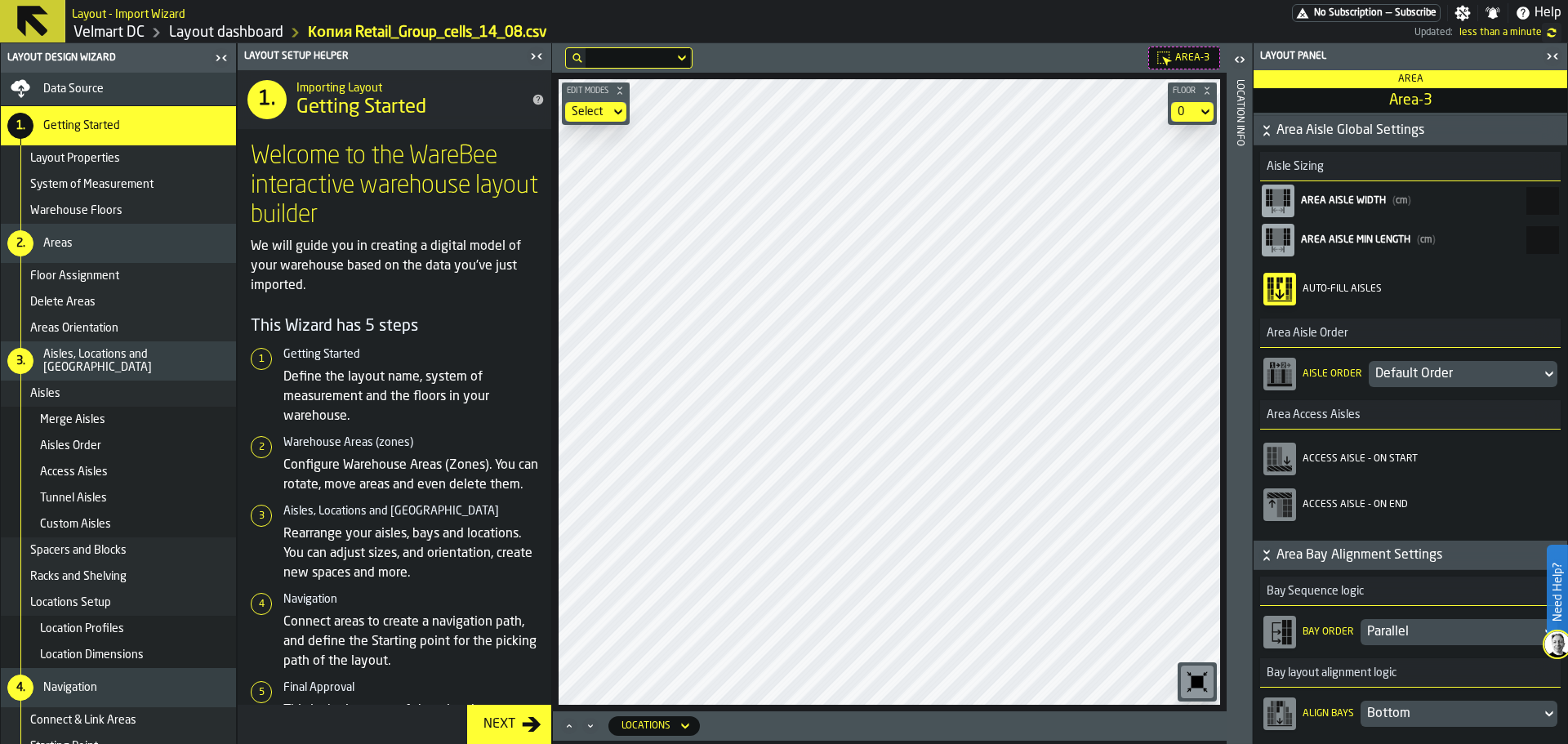
click at [1420, 373] on div "Default Order" at bounding box center [1455, 374] width 159 height 20
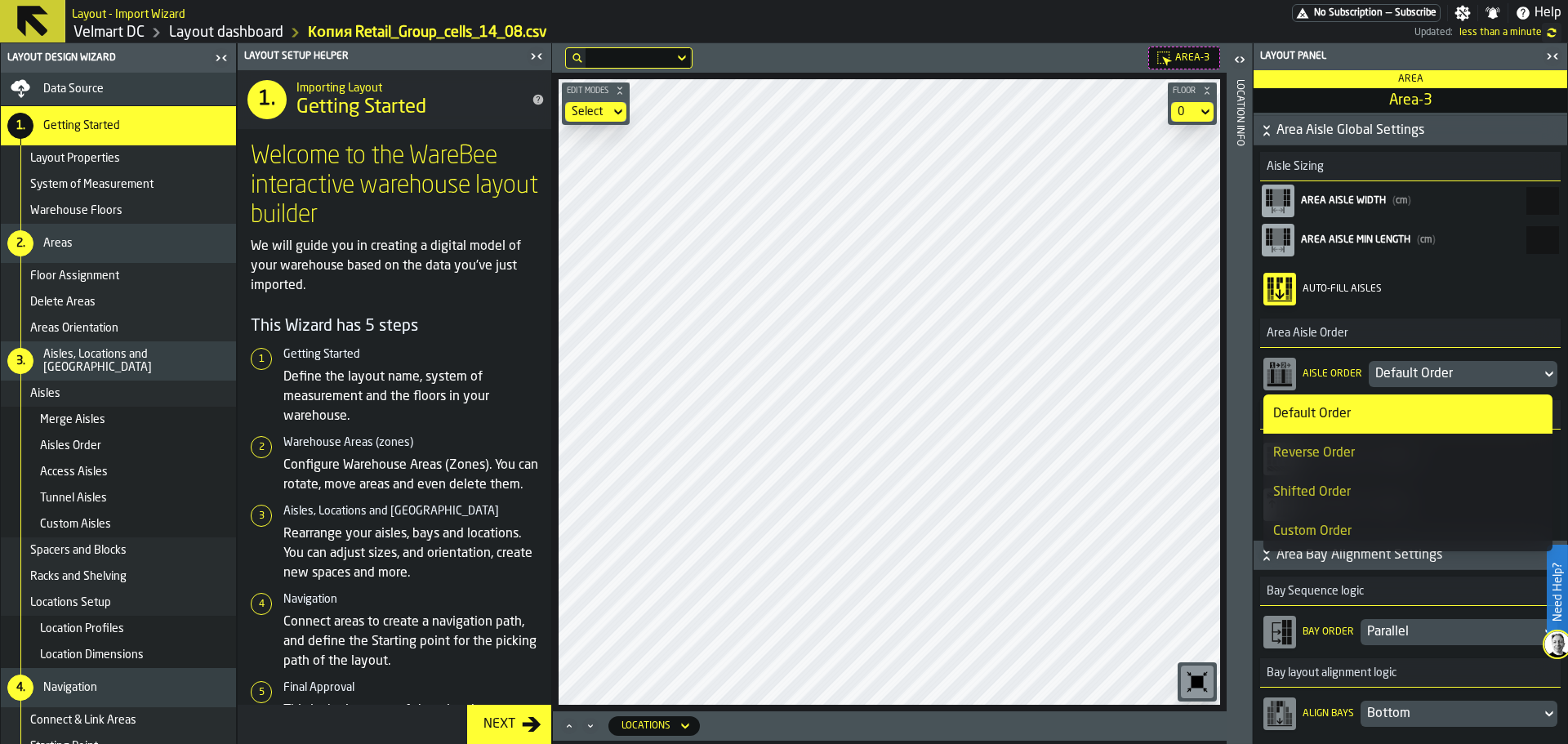
click at [1376, 452] on div "Reverse Order" at bounding box center [1408, 453] width 270 height 20
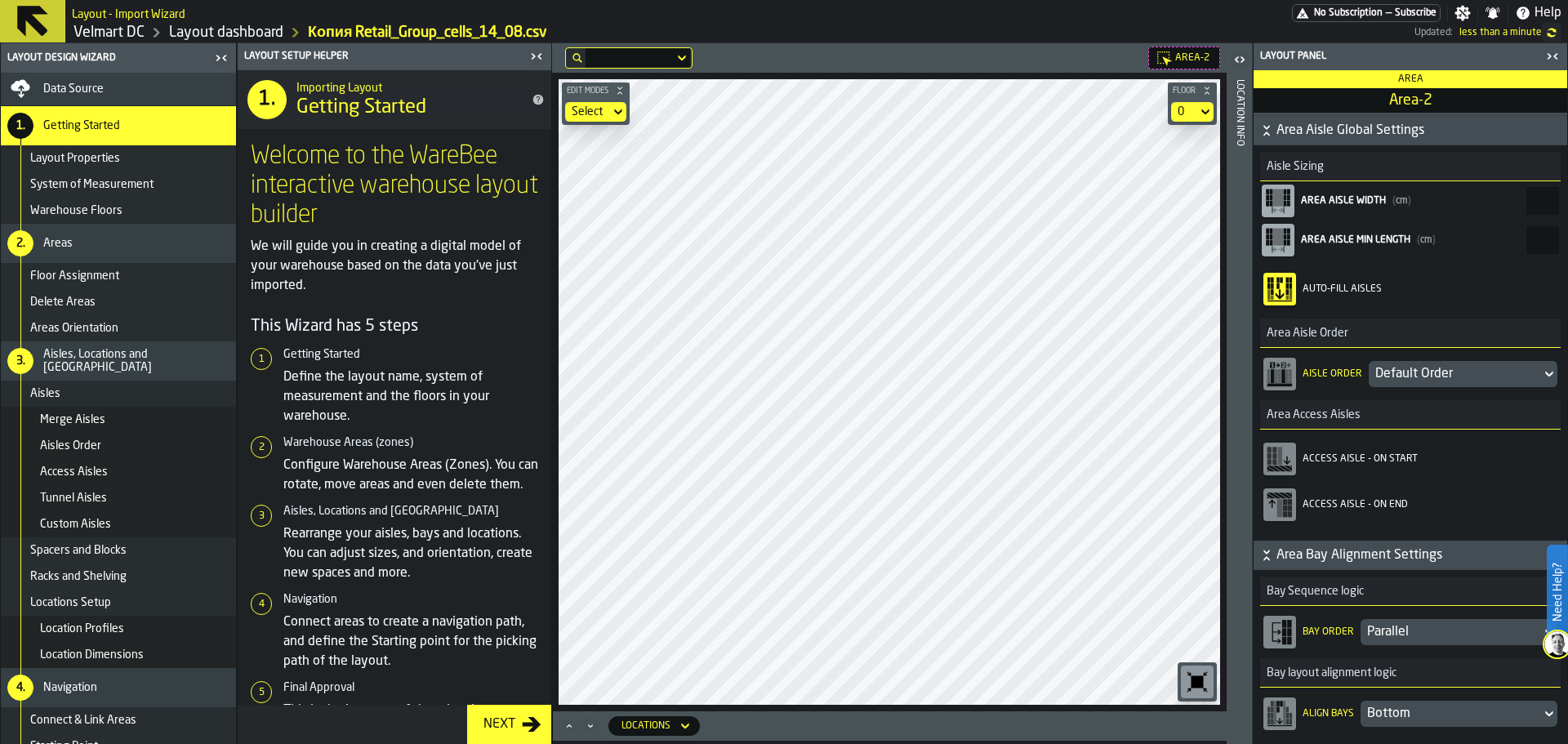
click at [160, 159] on div "Layout Properties" at bounding box center [130, 158] width 199 height 13
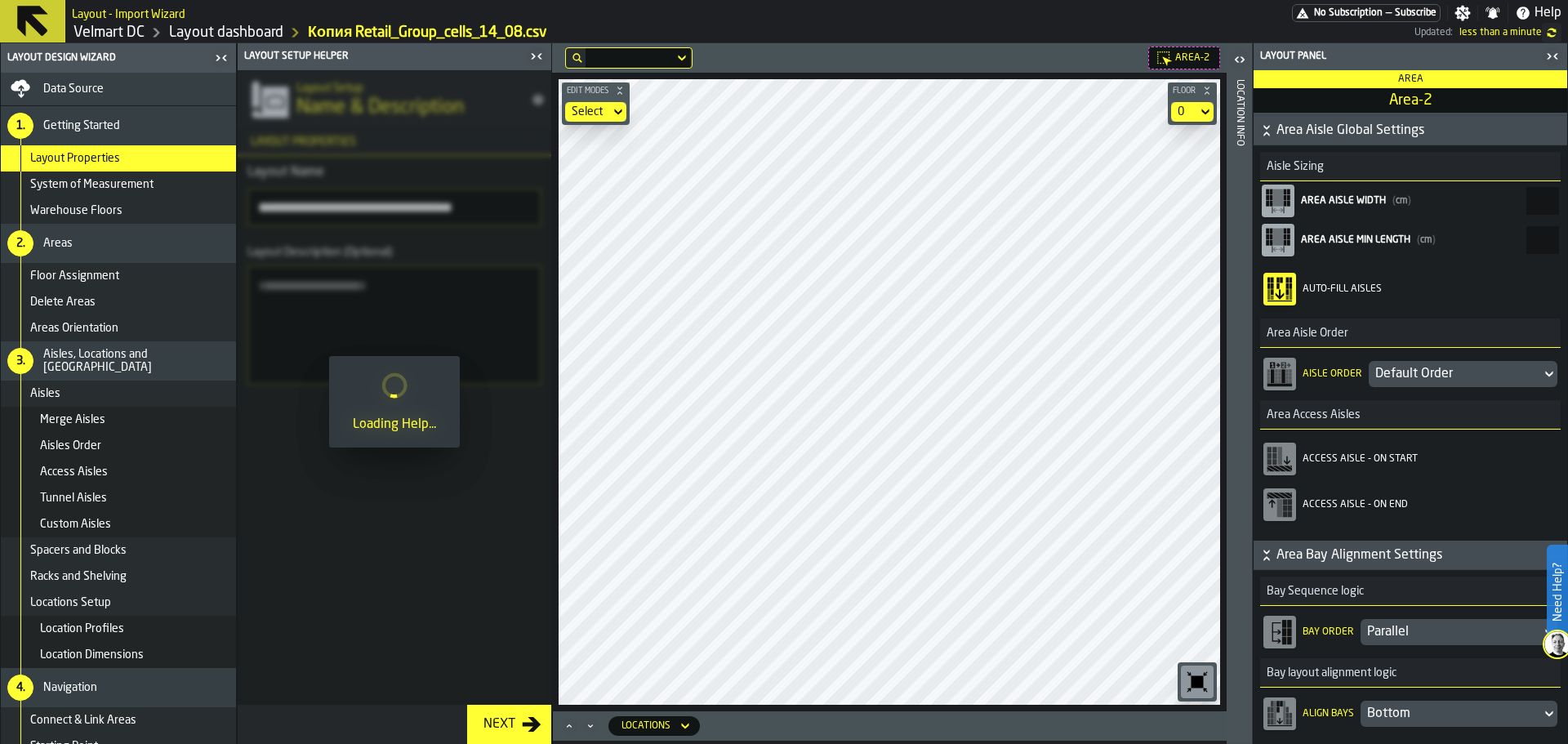
click at [153, 184] on div "System of Measurement" at bounding box center [130, 184] width 199 height 13
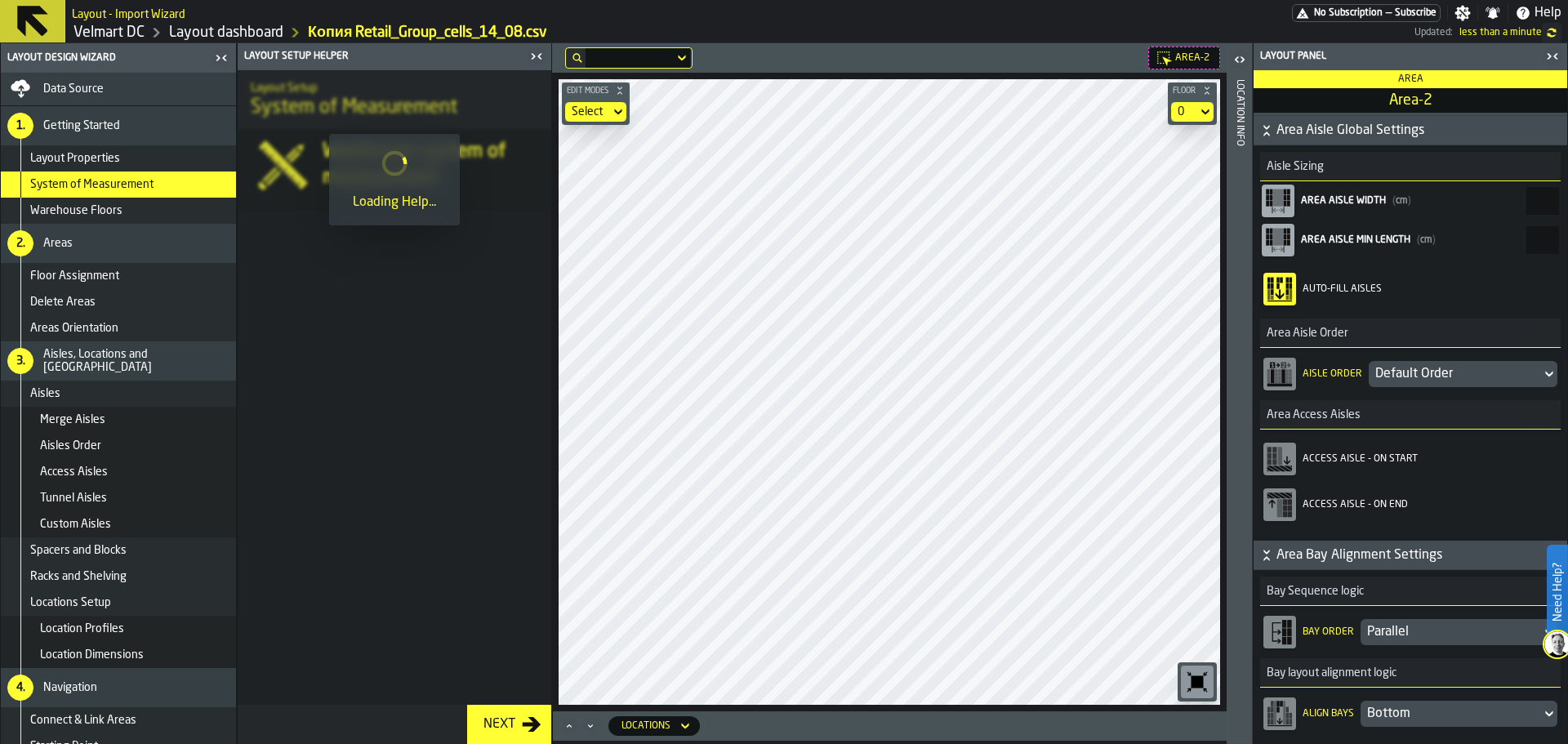
click at [136, 204] on div "Warehouse Floors" at bounding box center [130, 211] width 199 height 13
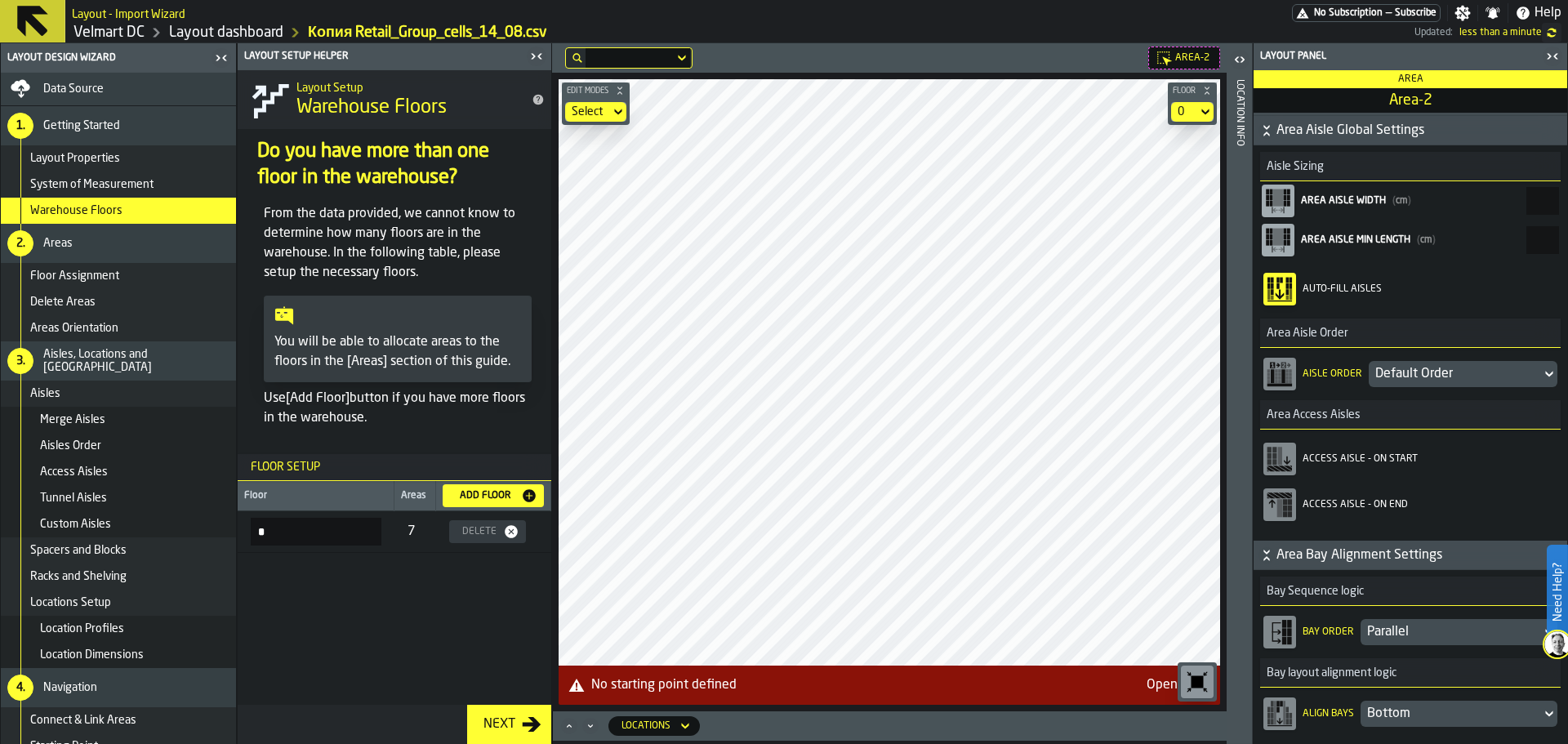
click at [95, 281] on span "Floor Assignment" at bounding box center [75, 276] width 89 height 13
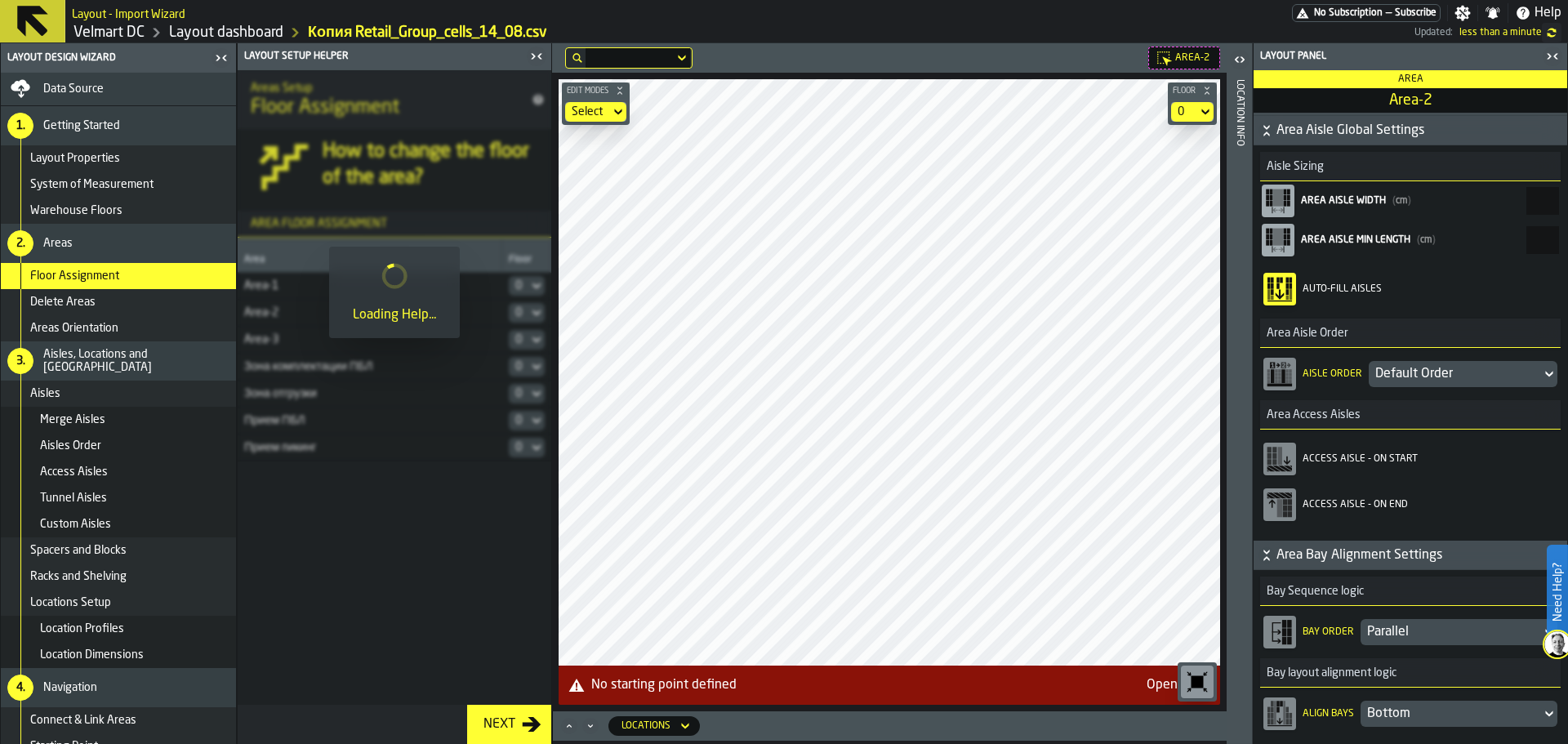
click at [98, 306] on div "Delete Areas" at bounding box center [130, 302] width 199 height 13
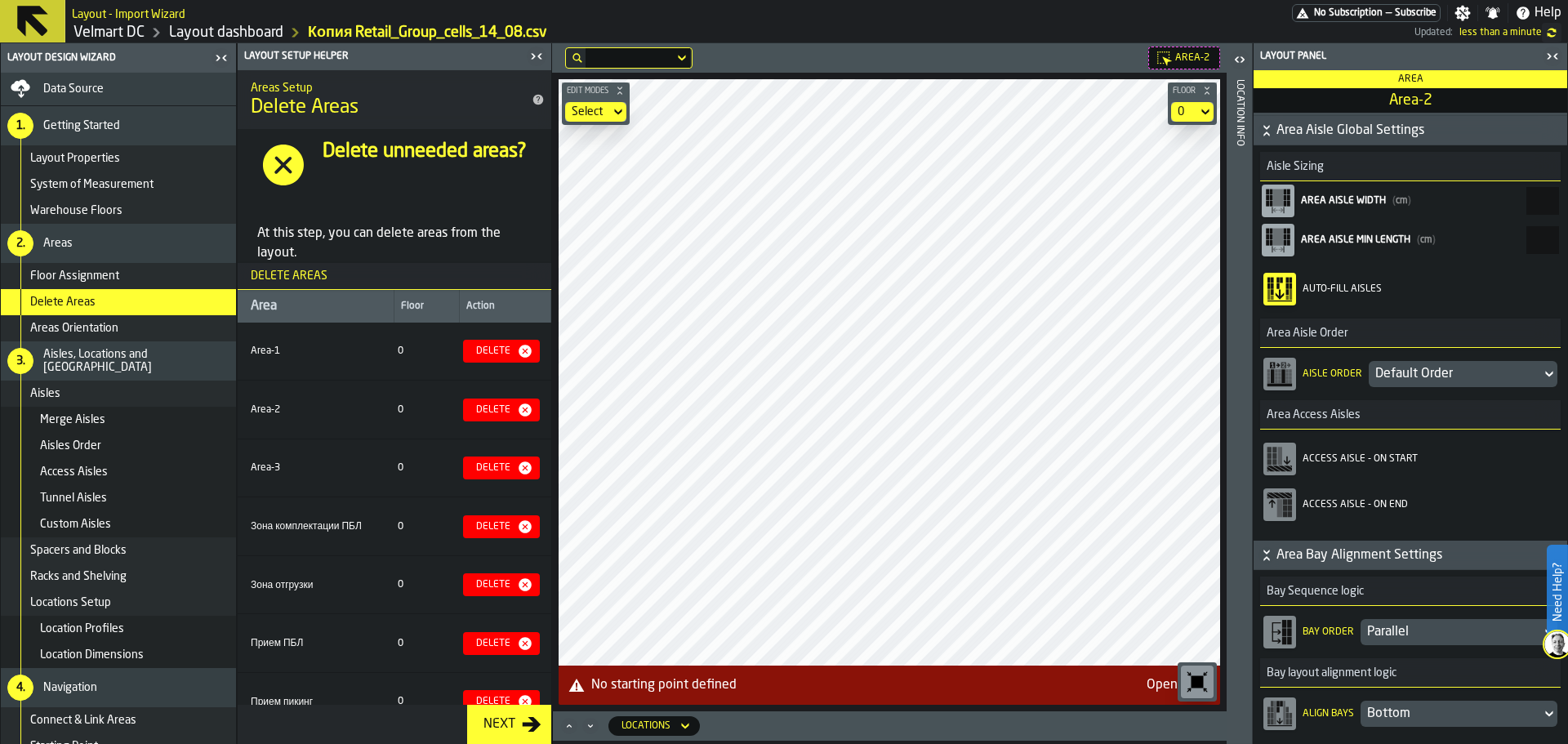
click at [93, 420] on span "Merge Aisles" at bounding box center [72, 419] width 66 height 13
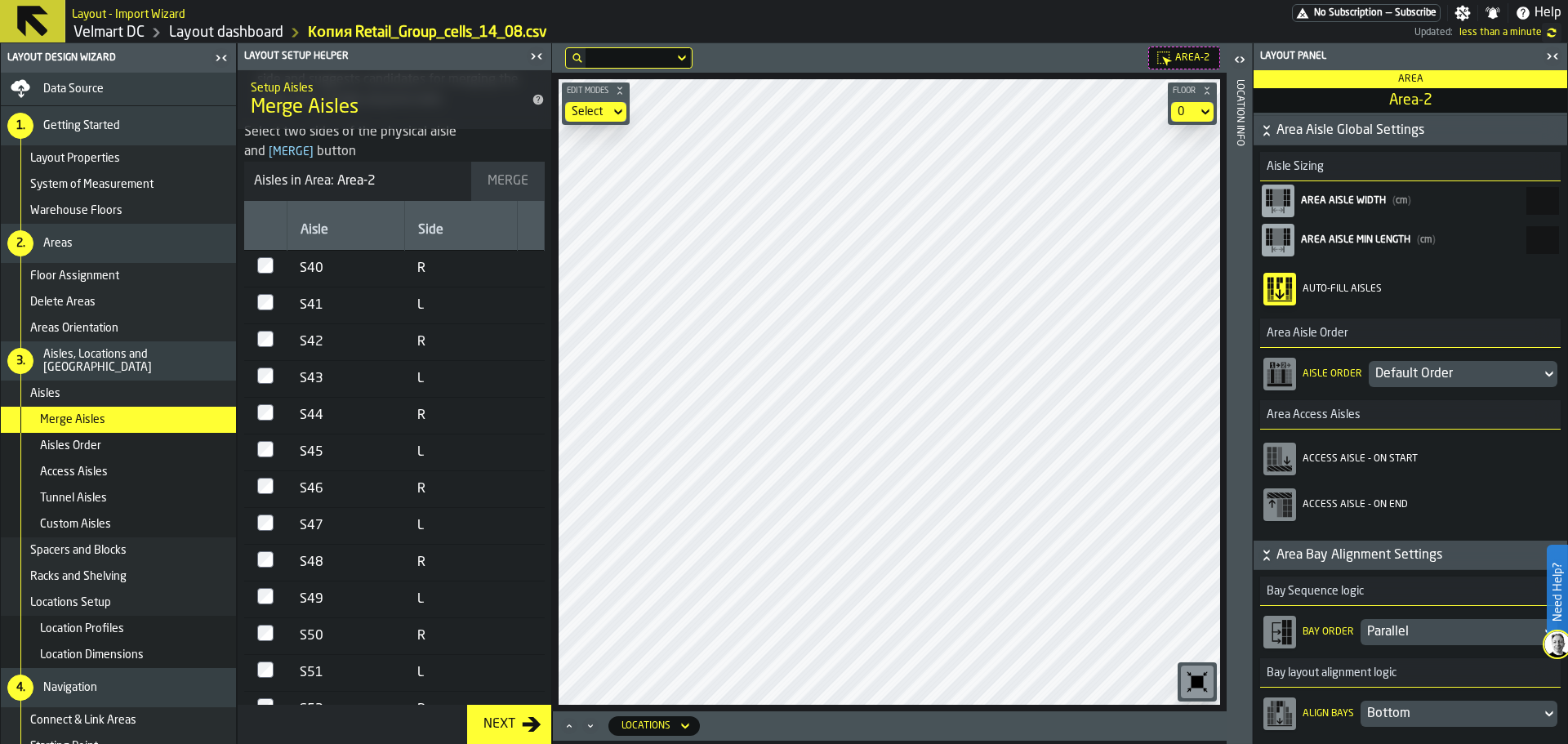
scroll to position [0, 0]
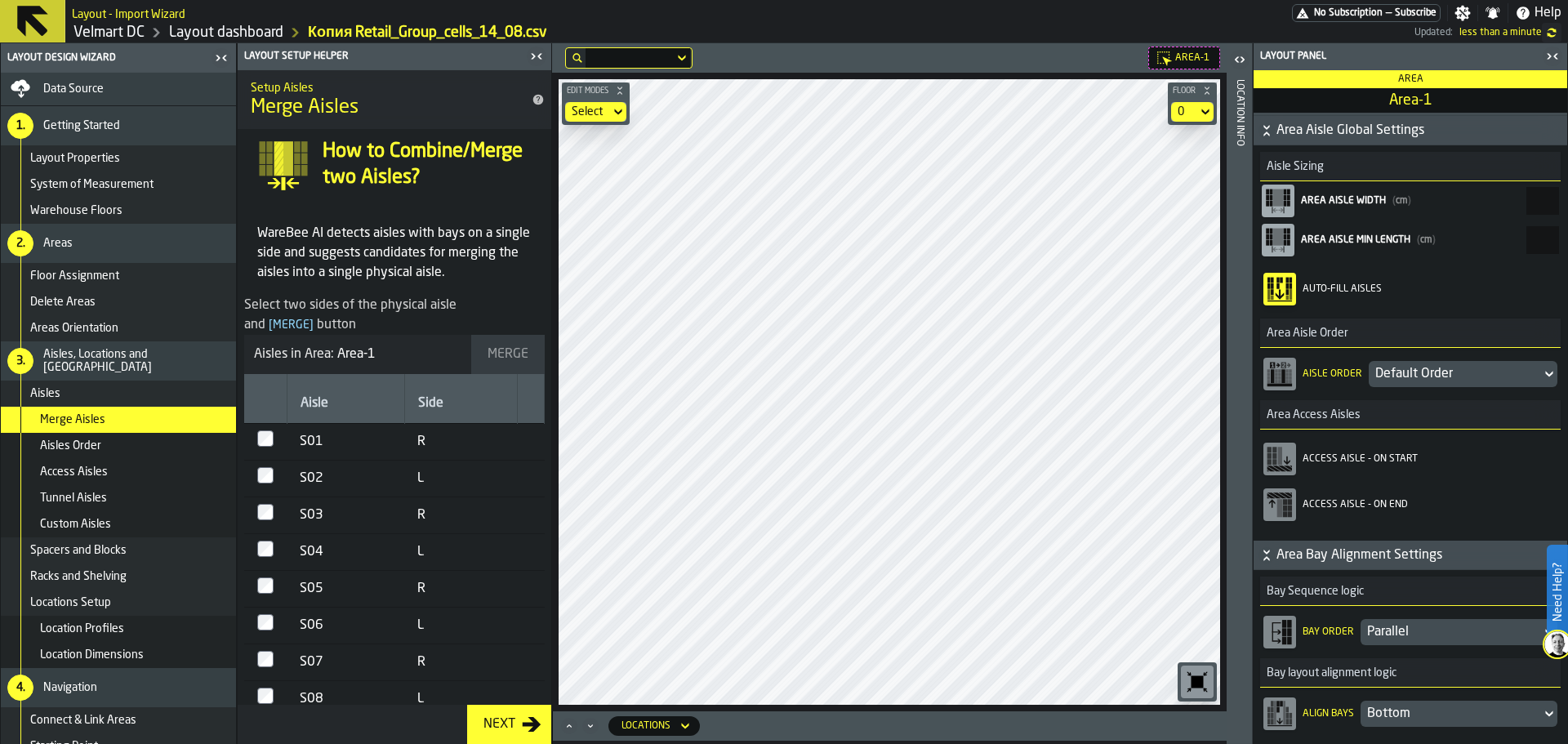
click at [308, 451] on div "S01" at bounding box center [345, 442] width 92 height 20
click at [290, 477] on td "S02" at bounding box center [345, 479] width 118 height 37
click at [493, 352] on div "Merge" at bounding box center [508, 354] width 54 height 20
click at [275, 480] on td at bounding box center [264, 479] width 42 height 37
click at [498, 357] on div "Merge" at bounding box center [508, 354] width 54 height 20
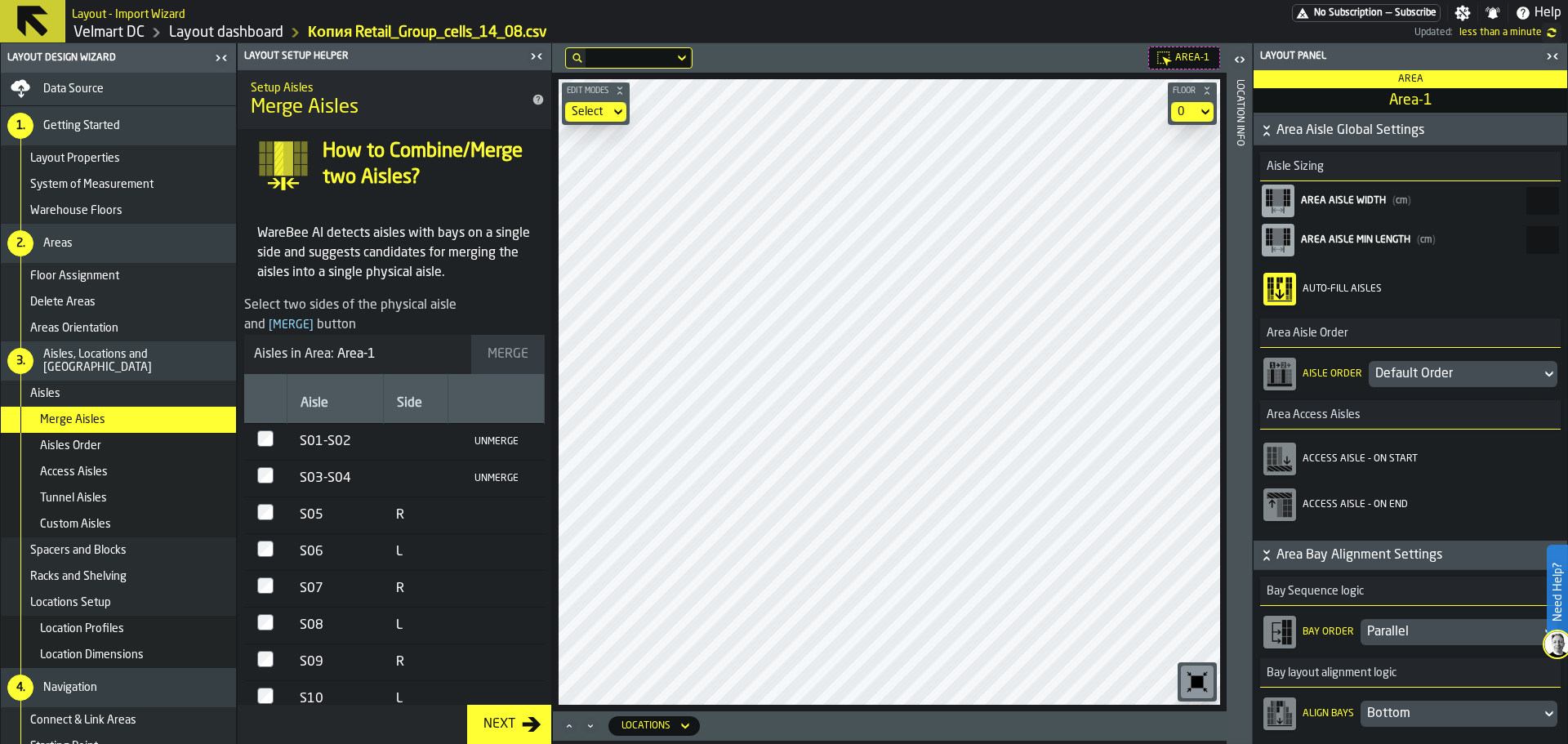
click at [261, 534] on td at bounding box center [264, 552] width 42 height 37
click at [481, 351] on div "Merge" at bounding box center [508, 354] width 54 height 20
click at [483, 354] on div "Merge" at bounding box center [508, 354] width 54 height 20
click at [482, 365] on button "Merge" at bounding box center [508, 354] width 74 height 40
click at [492, 362] on div "Merge" at bounding box center [508, 354] width 54 height 20
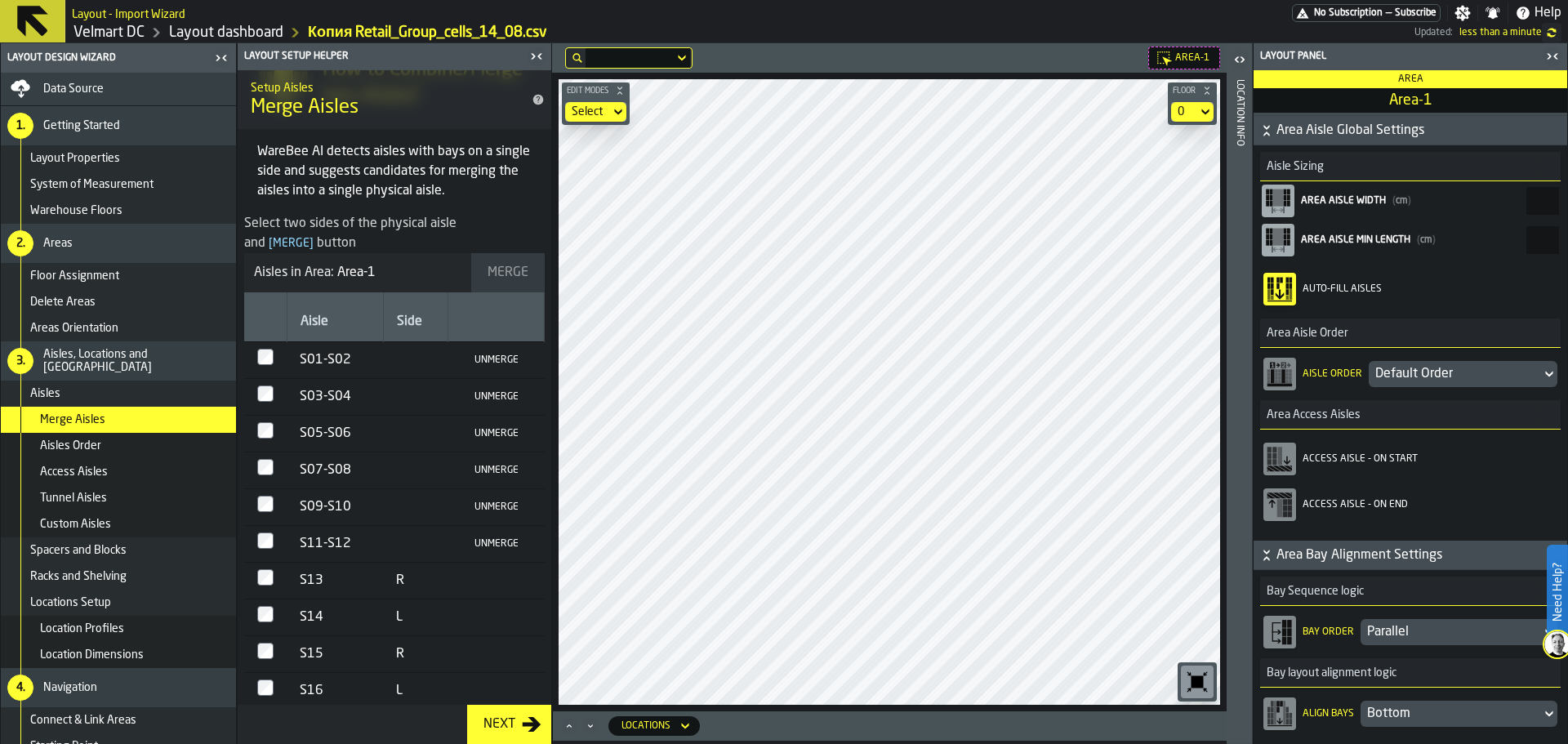
scroll to position [164, 0]
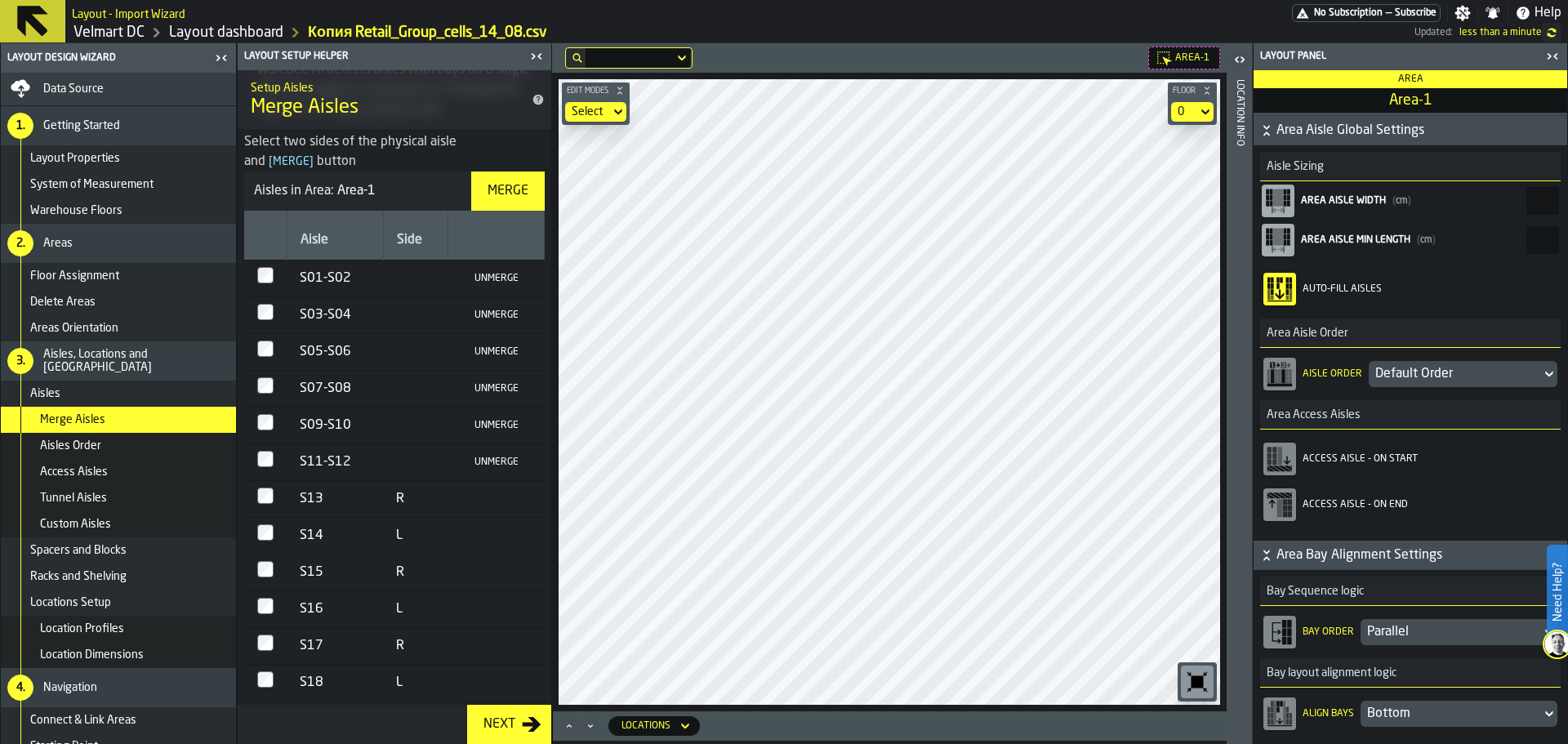
click at [500, 181] on button "Merge" at bounding box center [508, 192] width 74 height 40
click at [481, 185] on div "Merge" at bounding box center [508, 192] width 54 height 20
click at [483, 195] on div "Merge" at bounding box center [508, 192] width 54 height 20
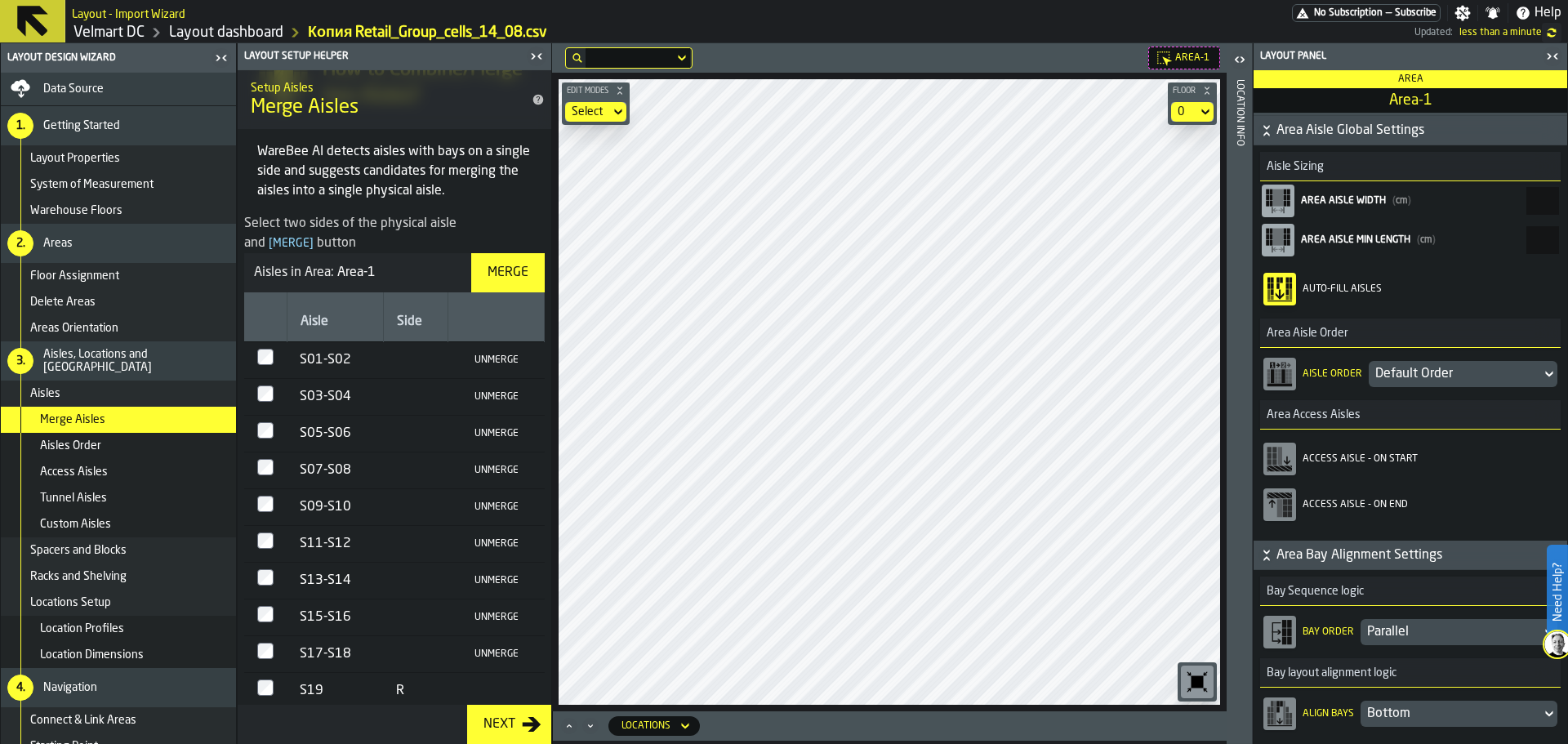
scroll to position [0, 0]
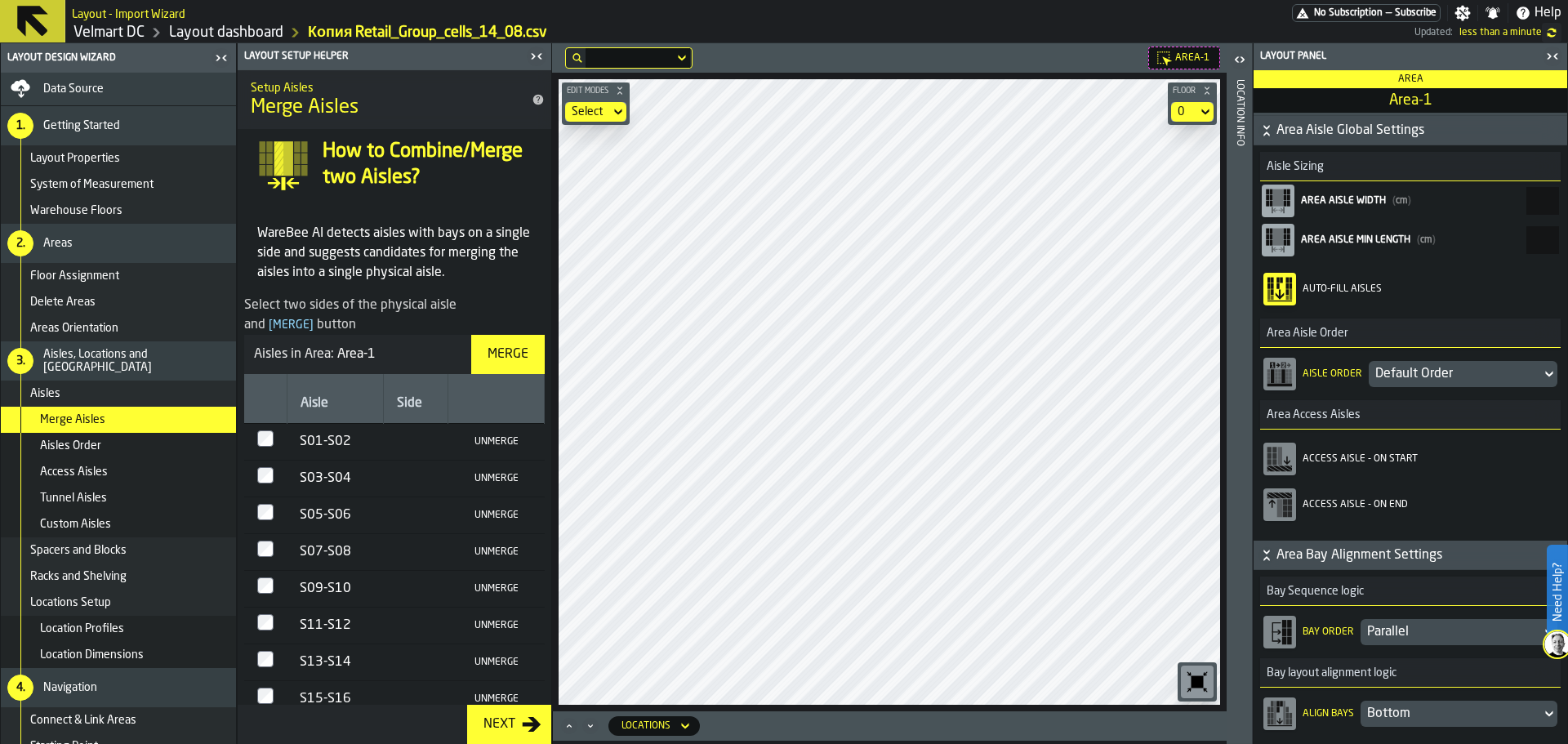
click at [489, 363] on div "Merge" at bounding box center [508, 354] width 54 height 20
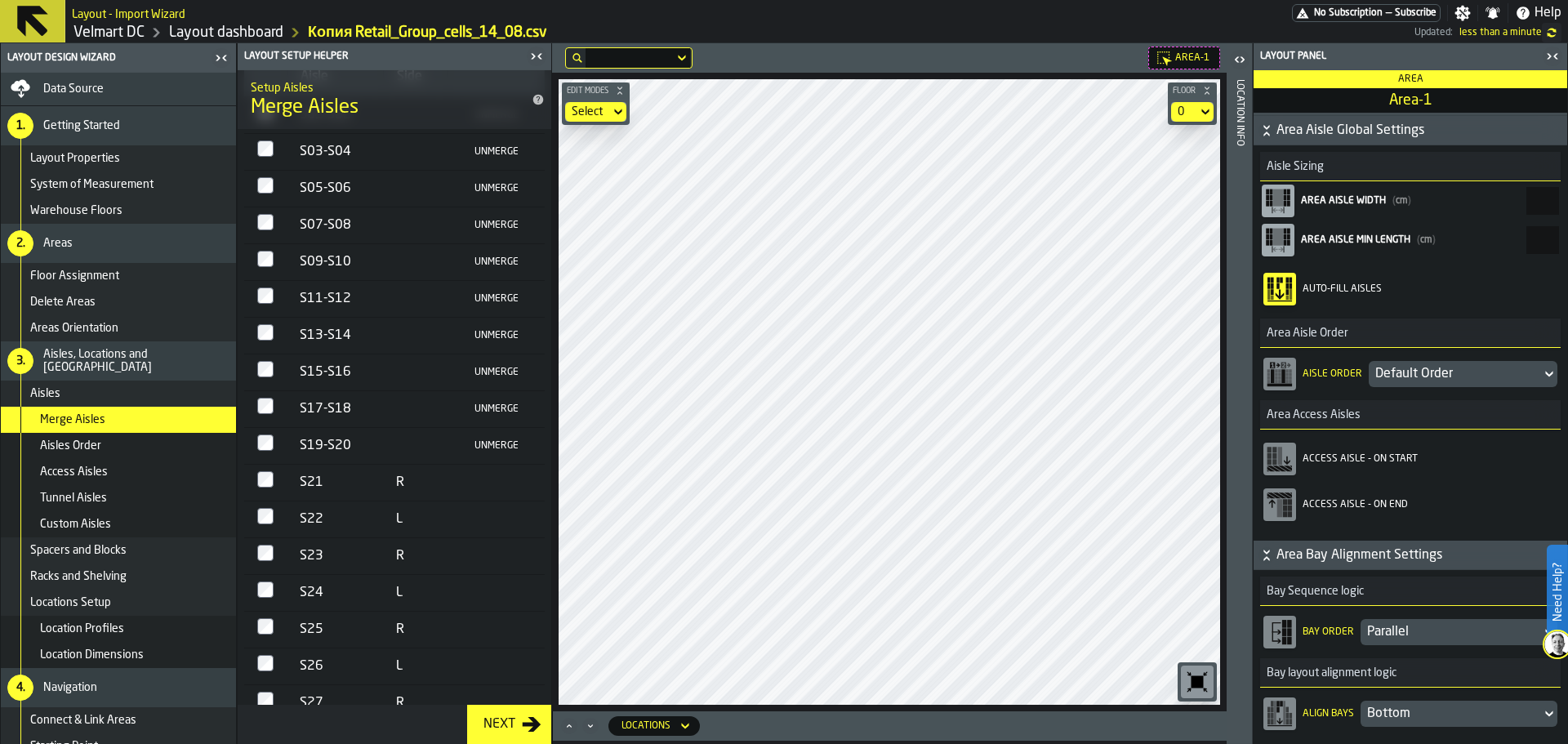
scroll to position [490, 0]
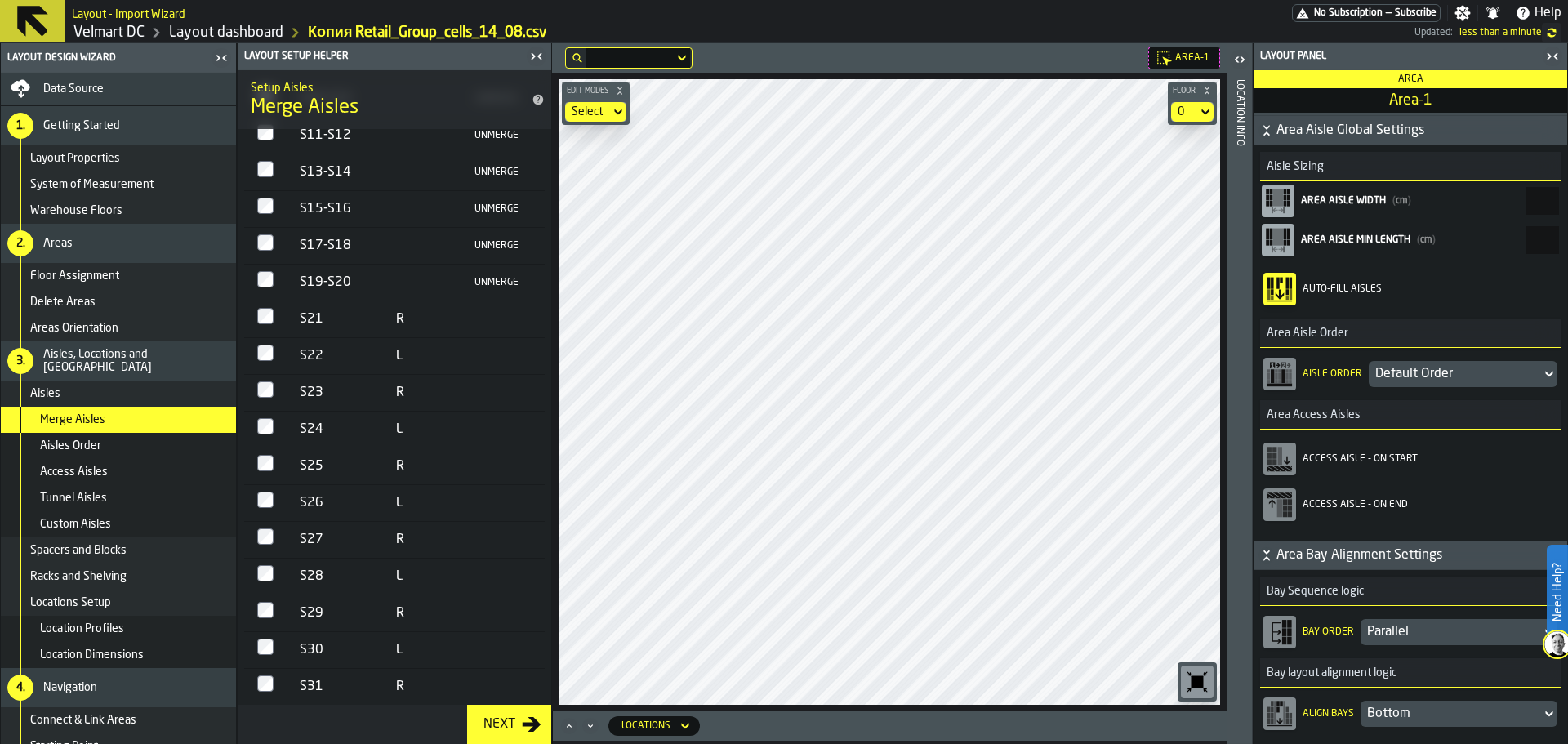
click at [279, 305] on td at bounding box center [264, 319] width 42 height 37
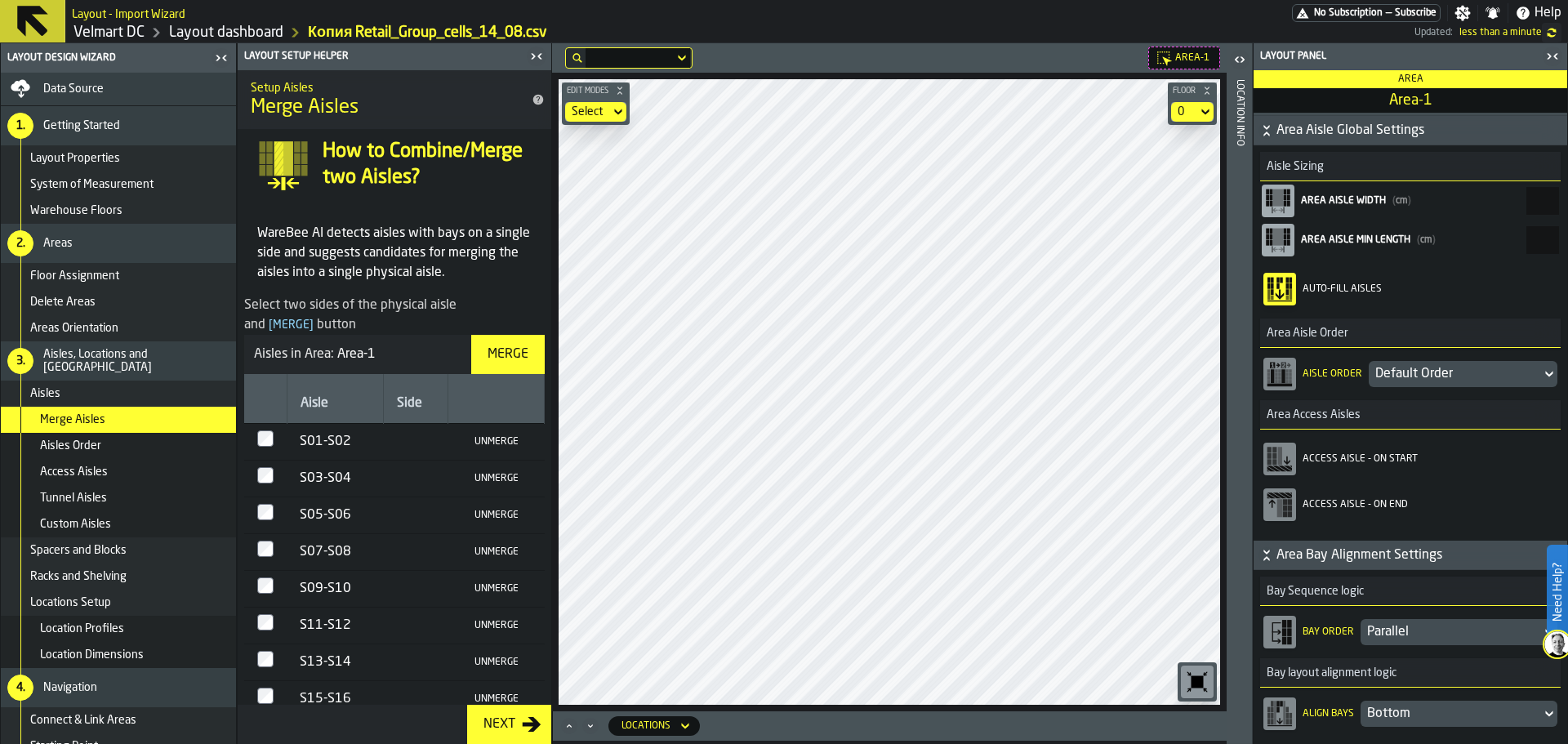
click at [506, 350] on div "Merge" at bounding box center [508, 354] width 54 height 20
click at [495, 345] on div "Merge" at bounding box center [508, 354] width 54 height 20
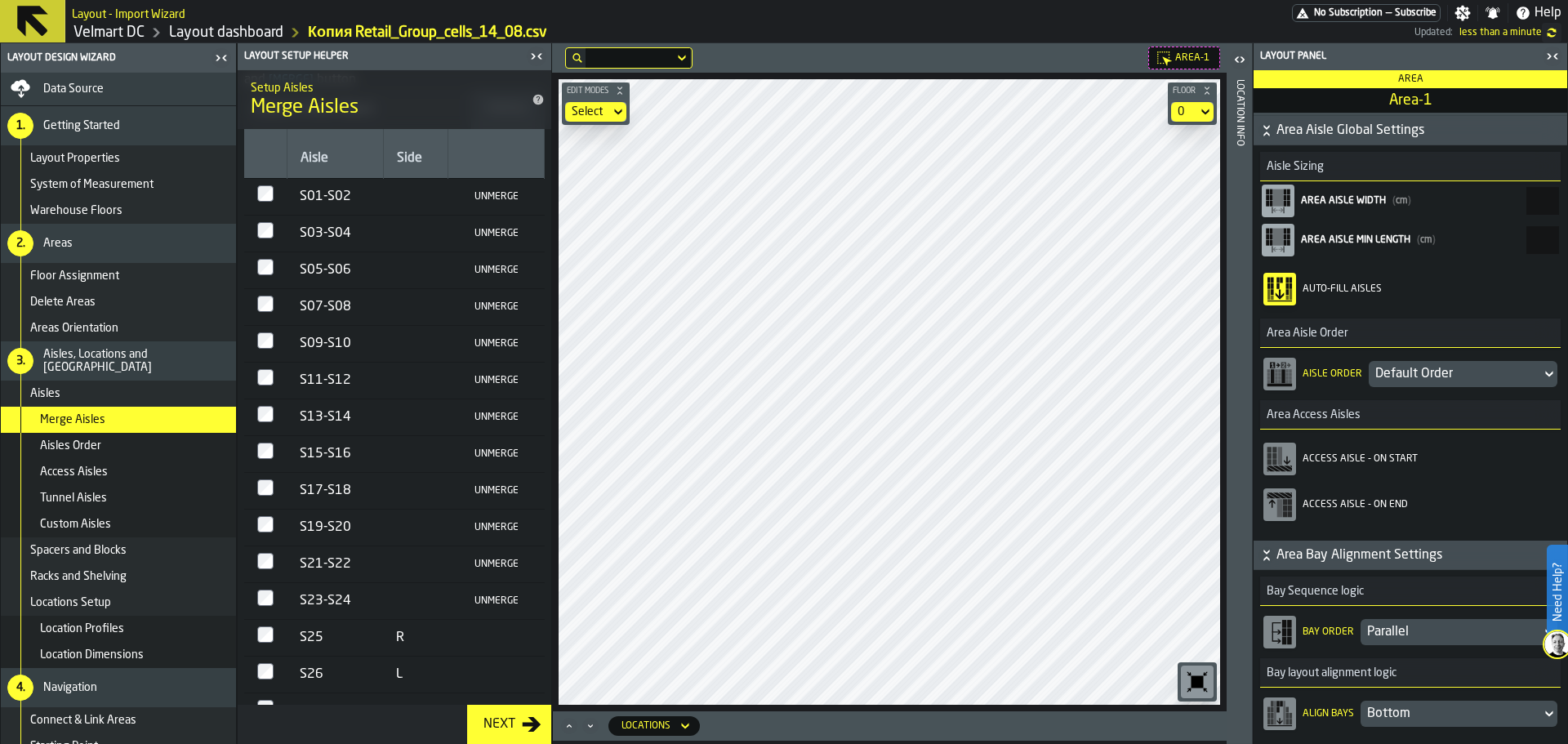
scroll to position [490, 0]
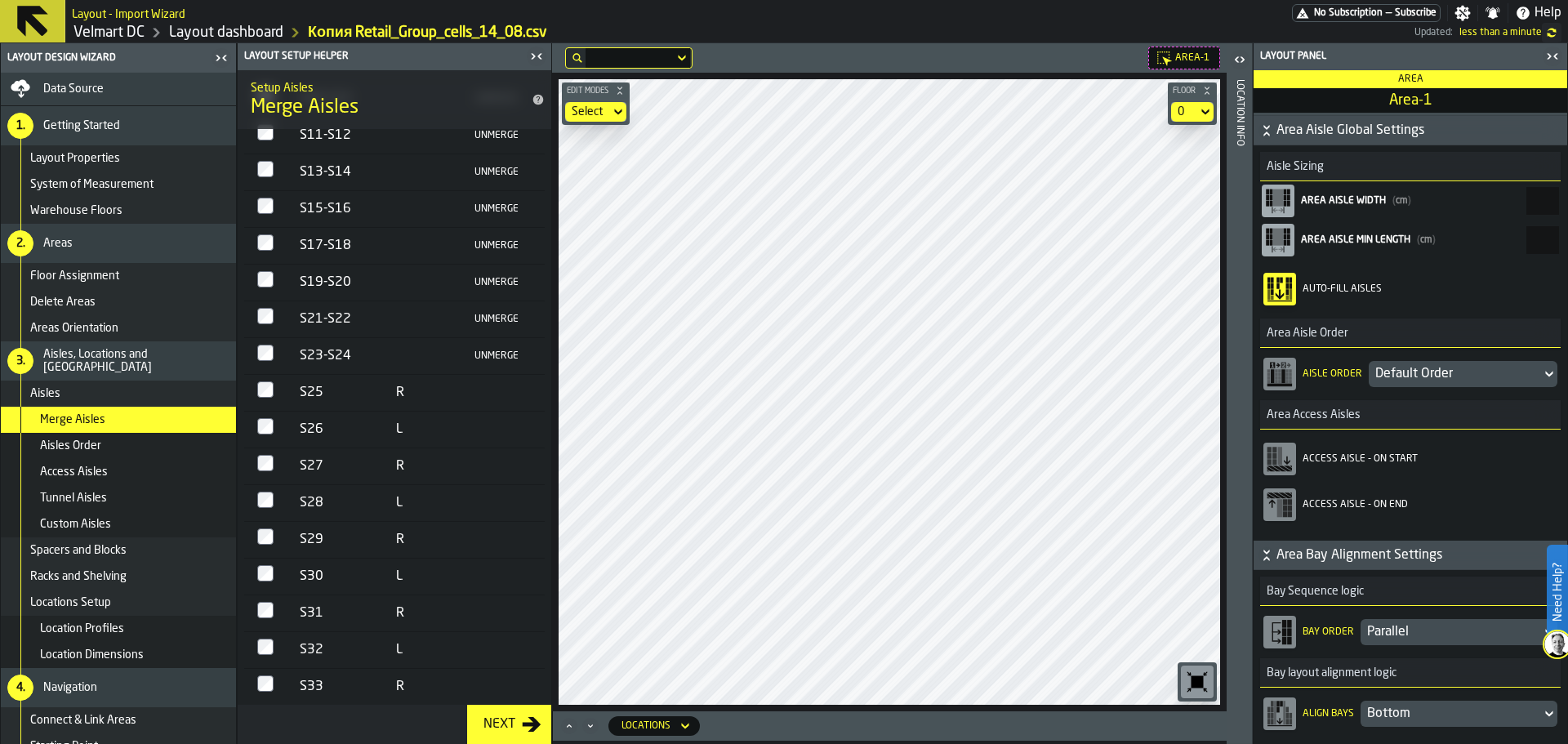
click at [266, 411] on td at bounding box center [264, 429] width 42 height 37
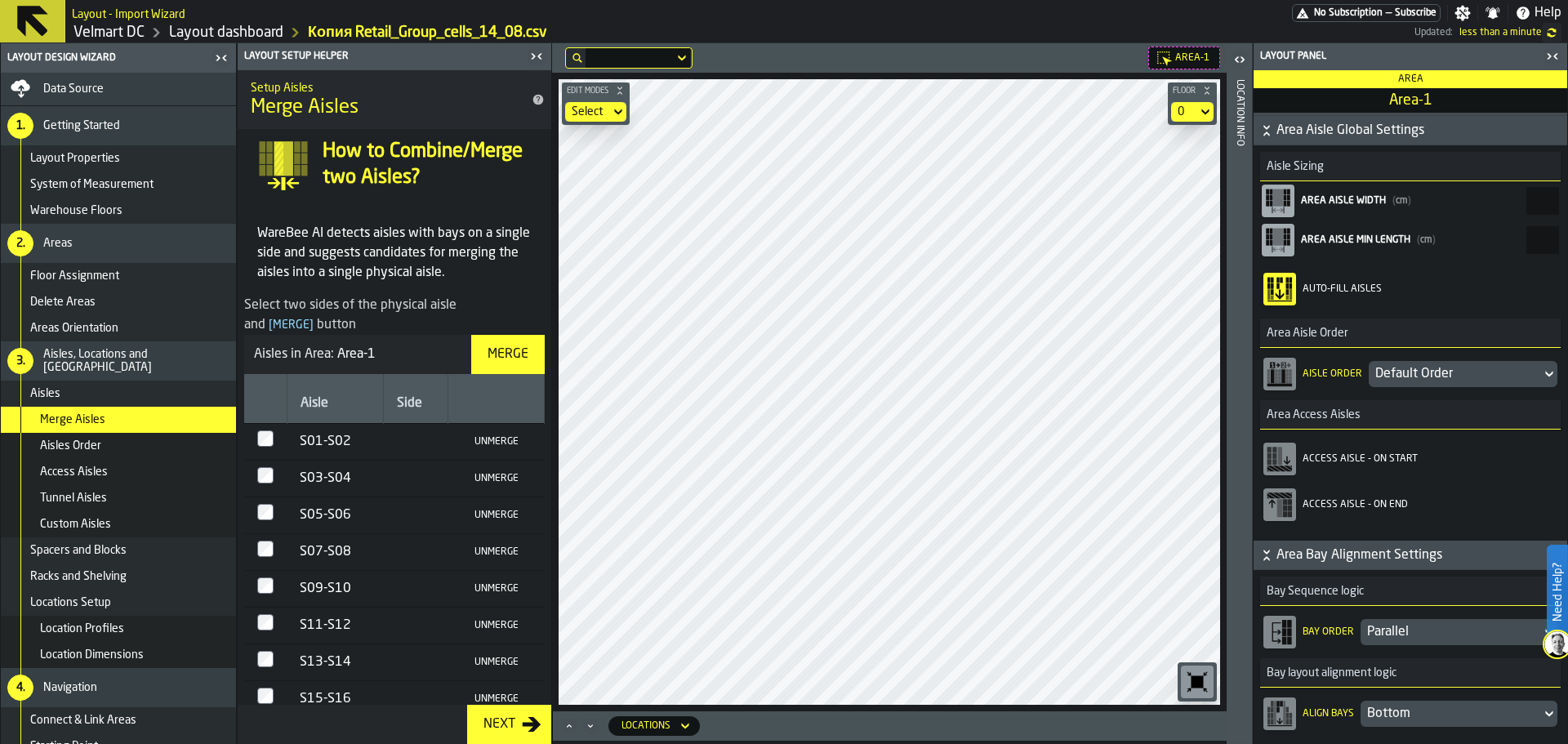
click at [491, 351] on div "Merge" at bounding box center [508, 354] width 54 height 20
click at [487, 345] on div "Merge" at bounding box center [508, 354] width 54 height 20
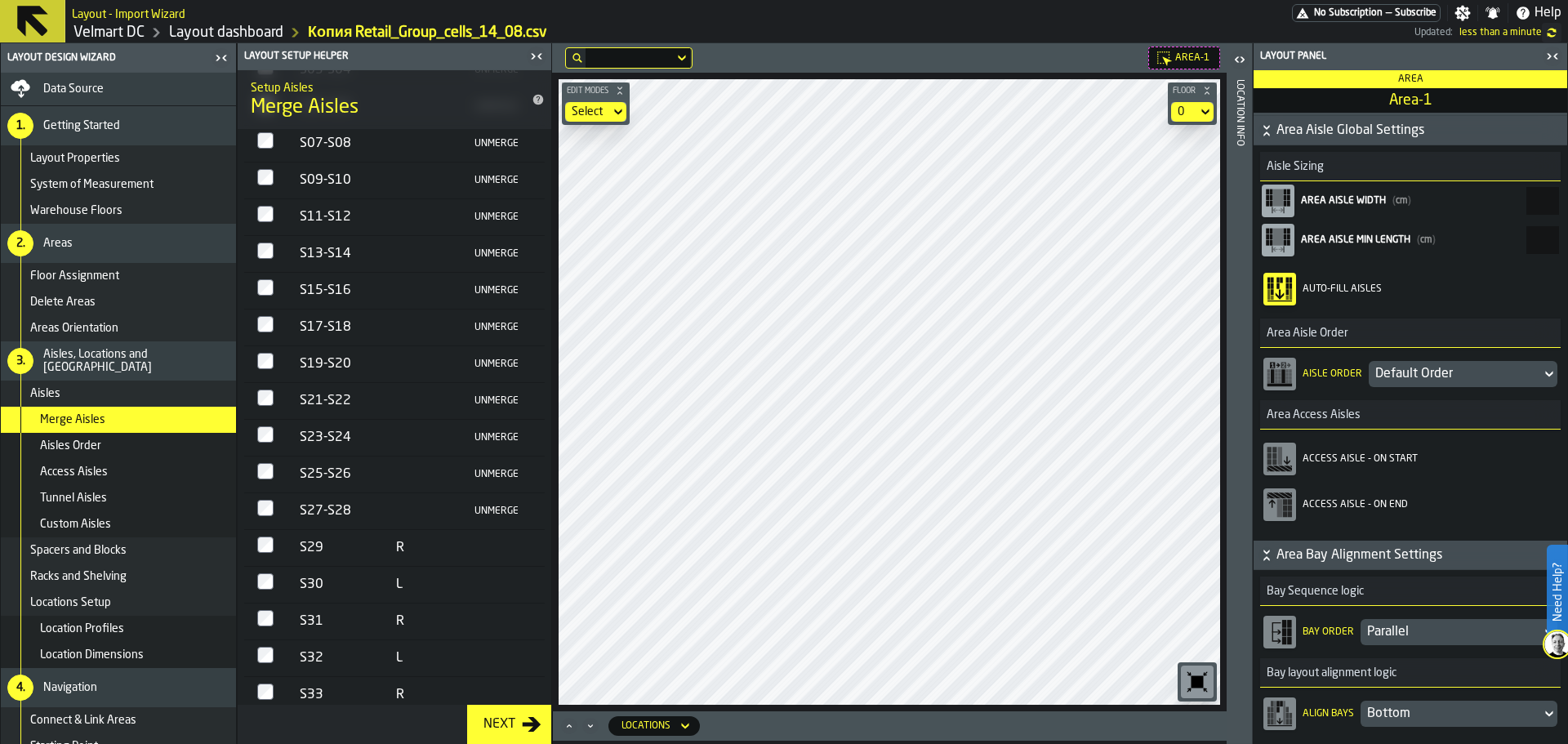
scroll to position [604, 0]
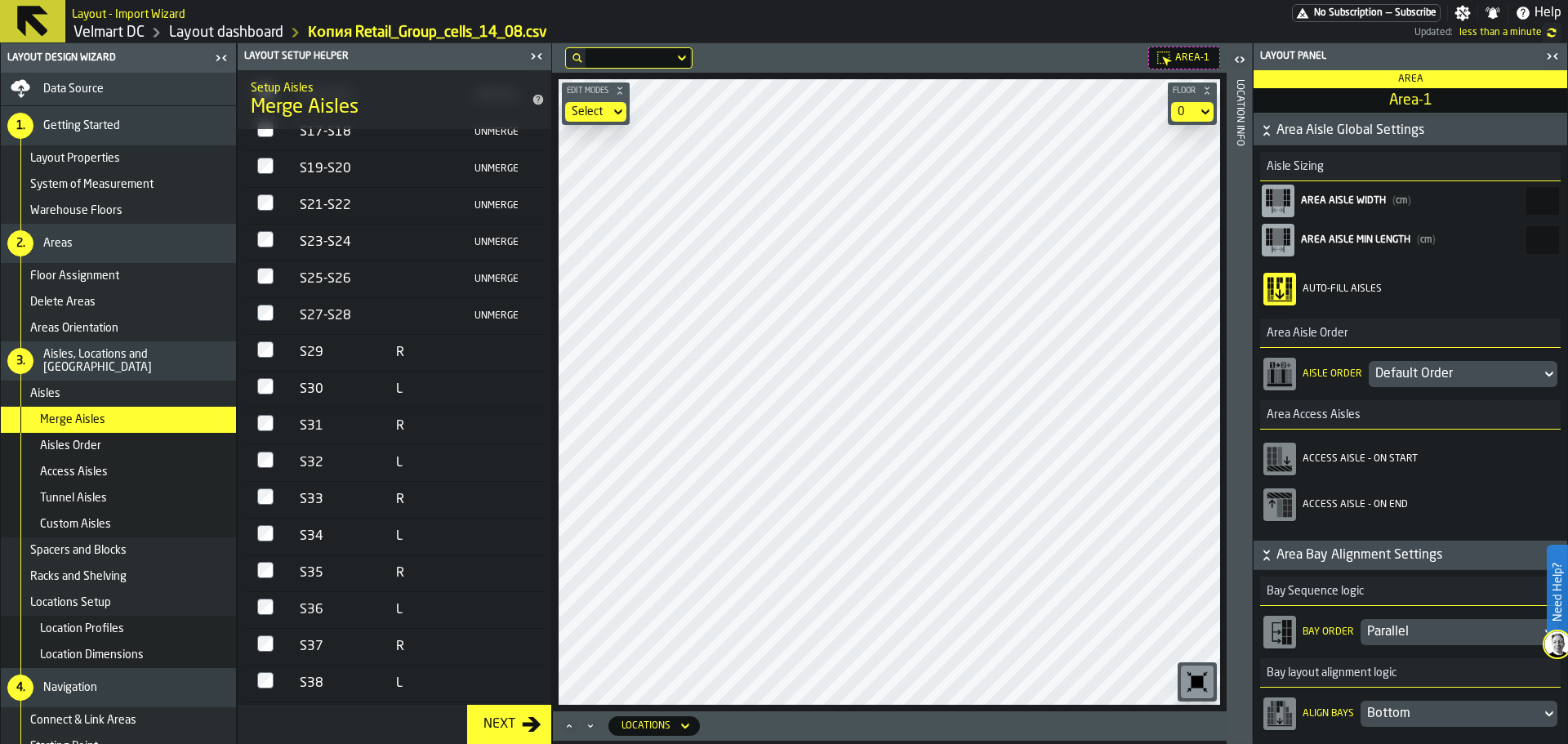
click at [274, 335] on td at bounding box center [264, 353] width 42 height 37
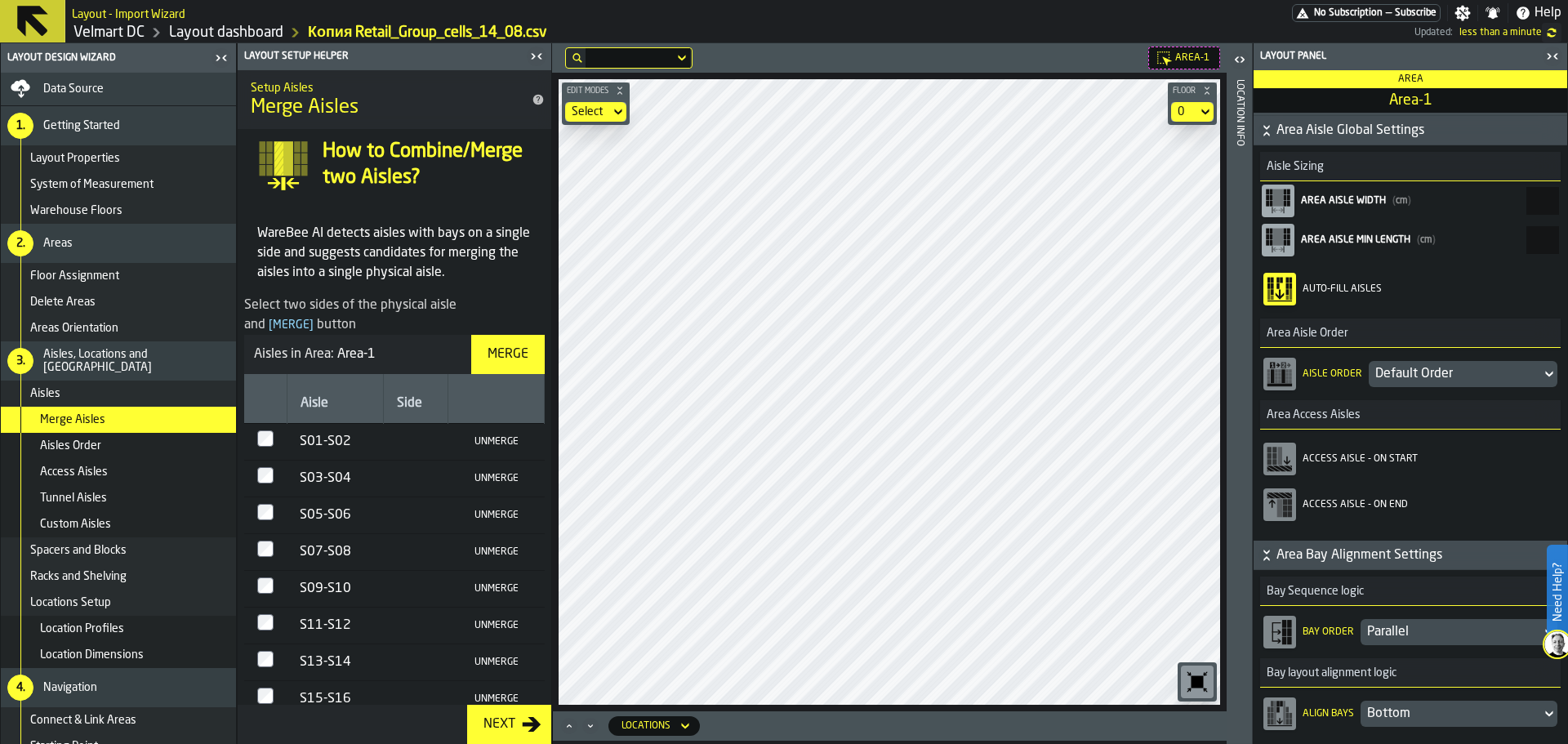
click at [499, 365] on button "Merge" at bounding box center [508, 354] width 74 height 40
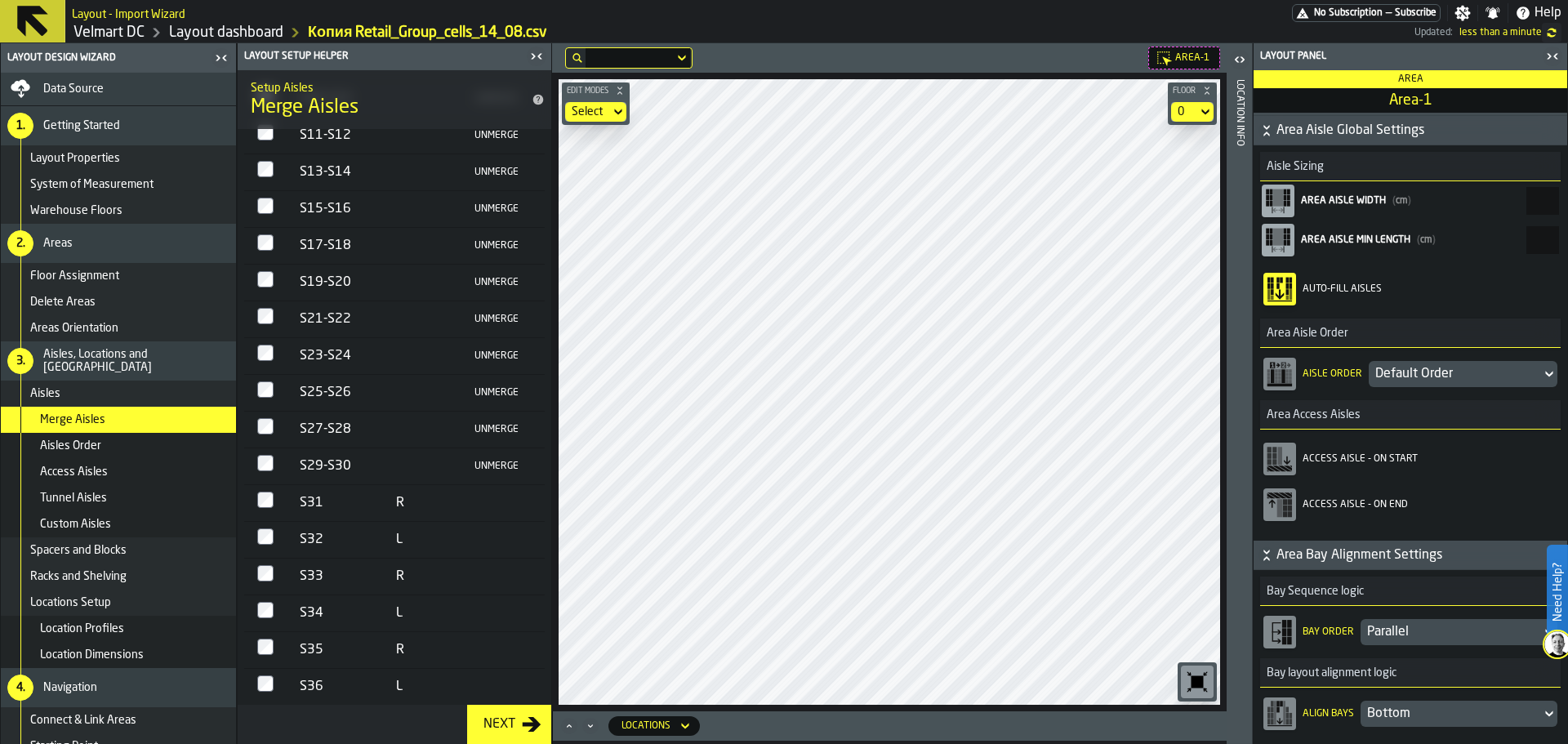
click at [1549, 51] on icon "button-toggle-Close me" at bounding box center [1553, 57] width 20 height 20
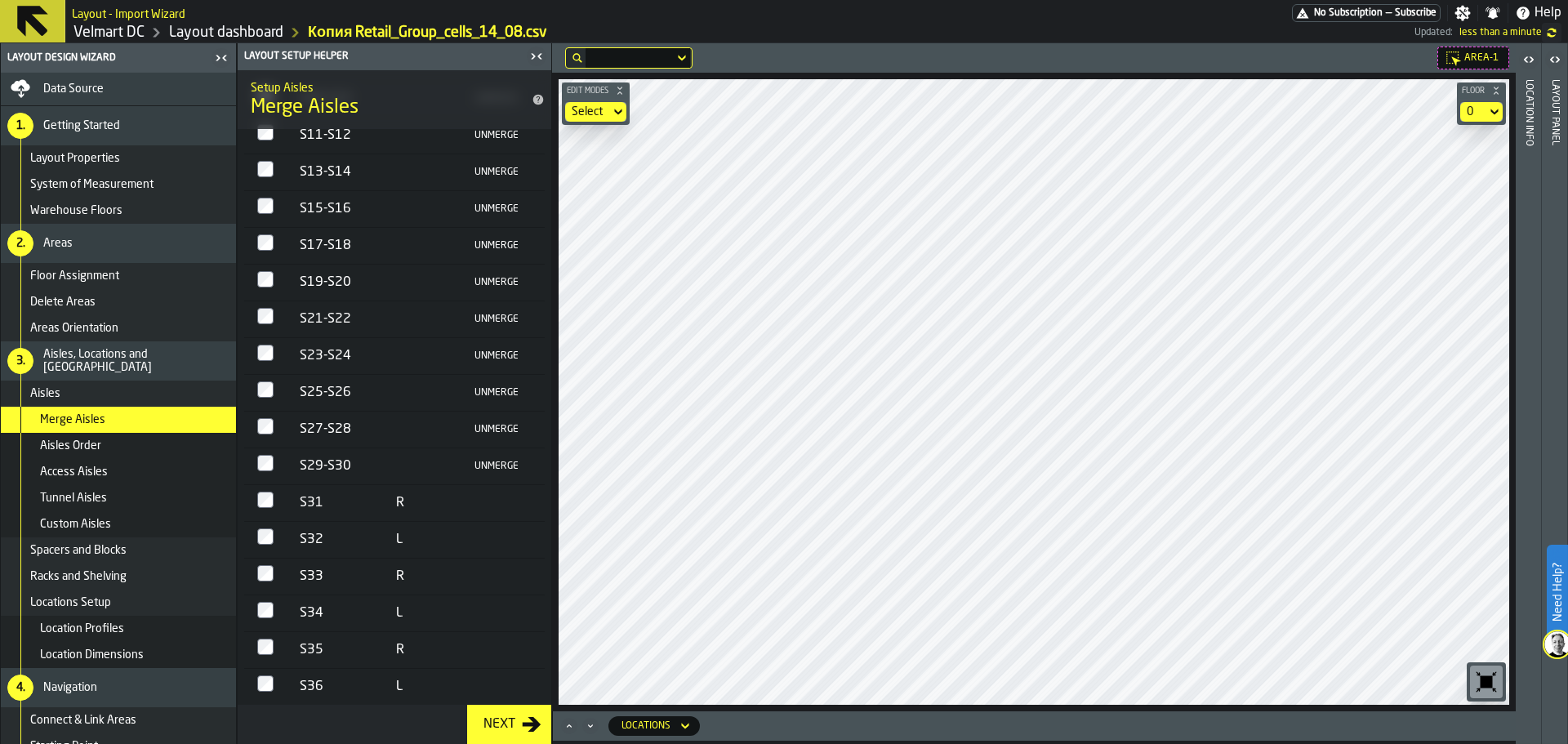
click at [215, 58] on icon "button-toggle-Close me" at bounding box center [221, 58] width 20 height 20
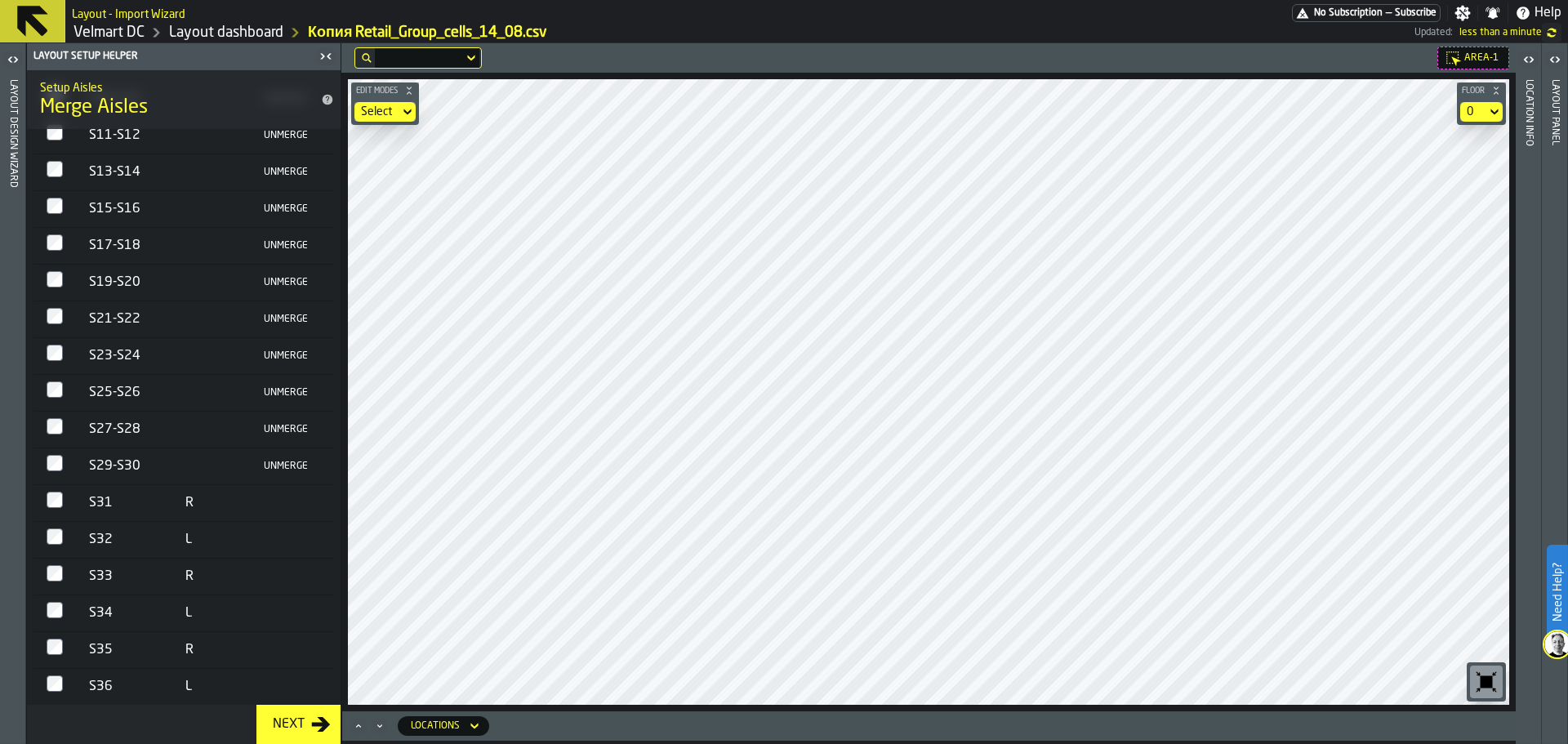
click at [51, 522] on td at bounding box center [54, 540] width 42 height 37
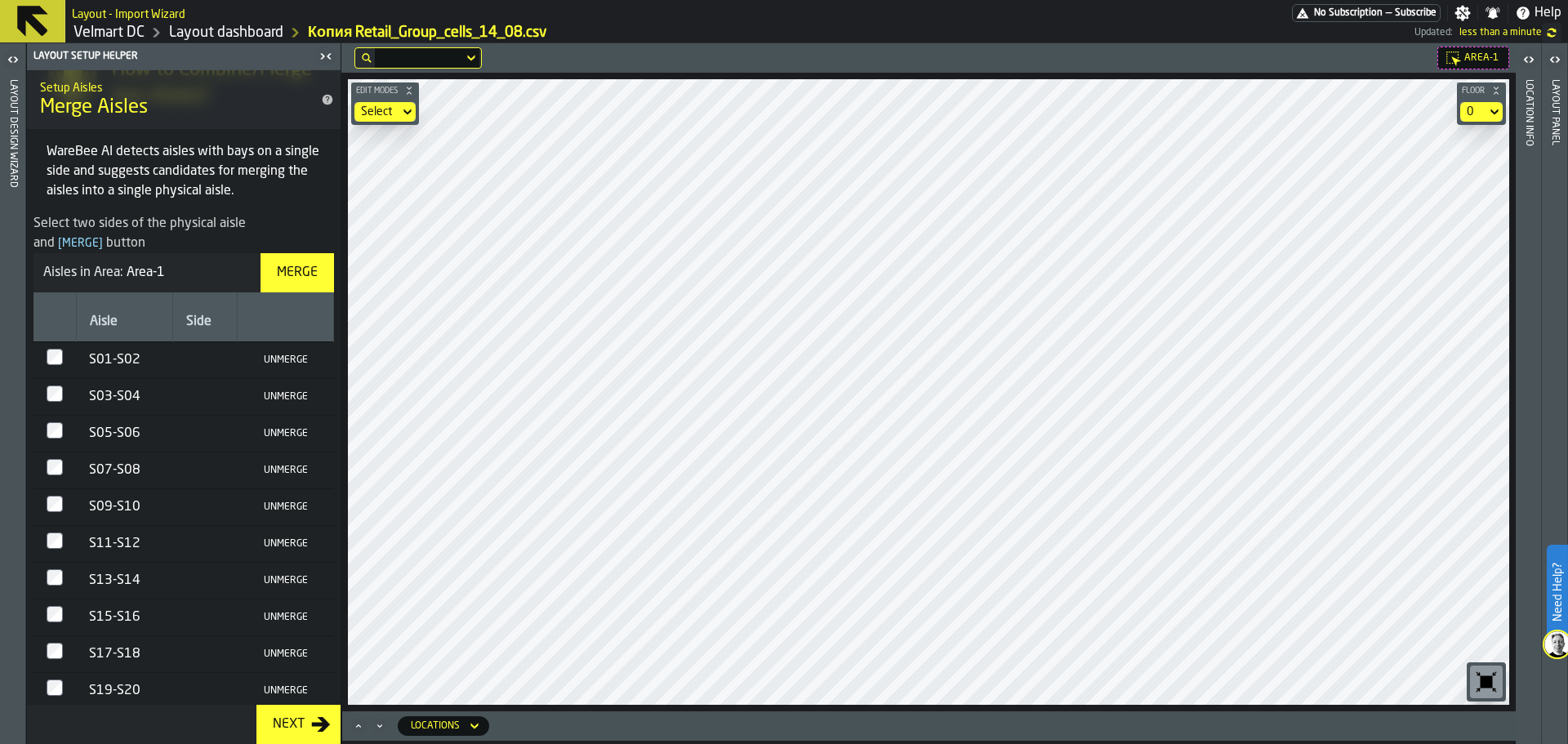
click at [299, 265] on div "Merge" at bounding box center [297, 273] width 54 height 20
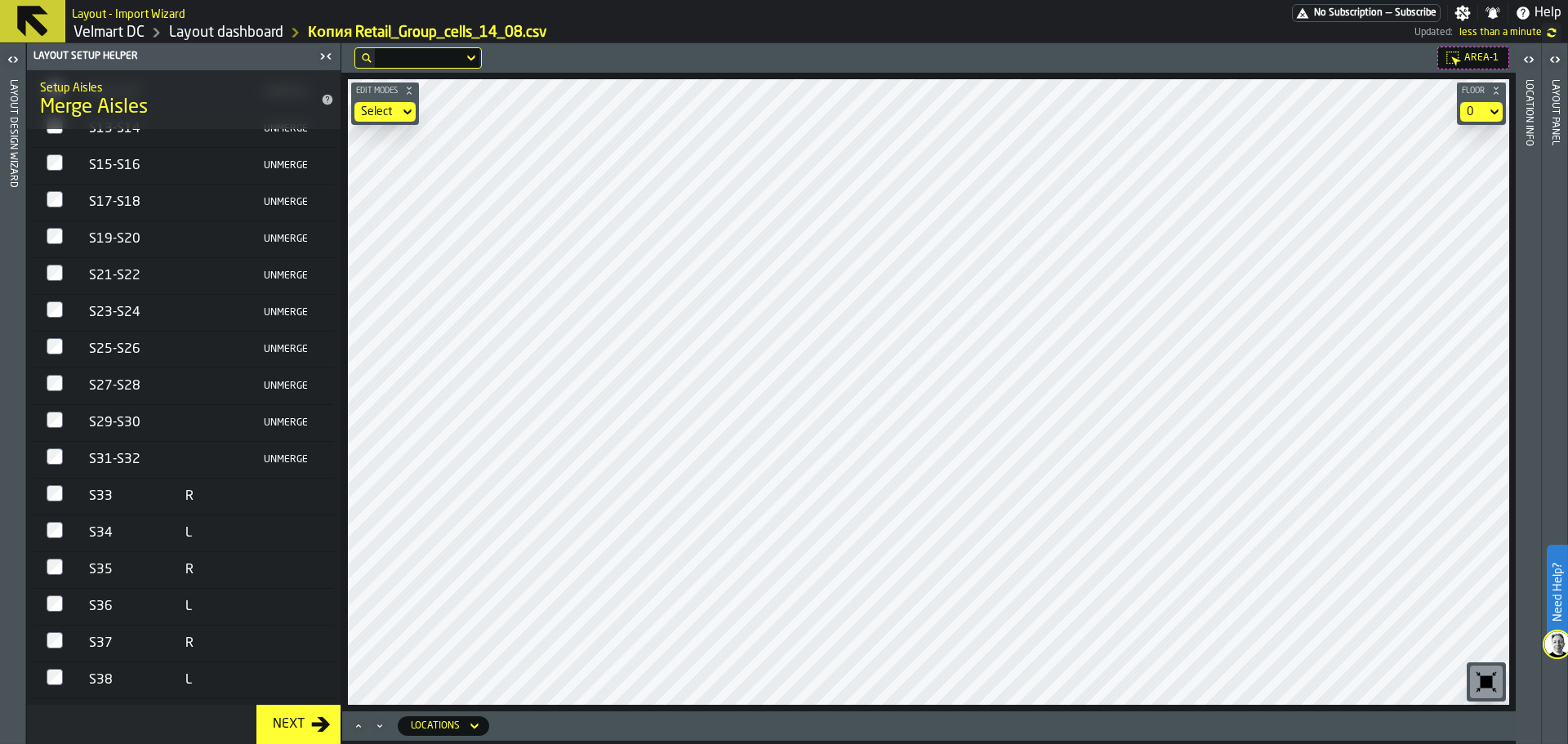
scroll to position [0, 0]
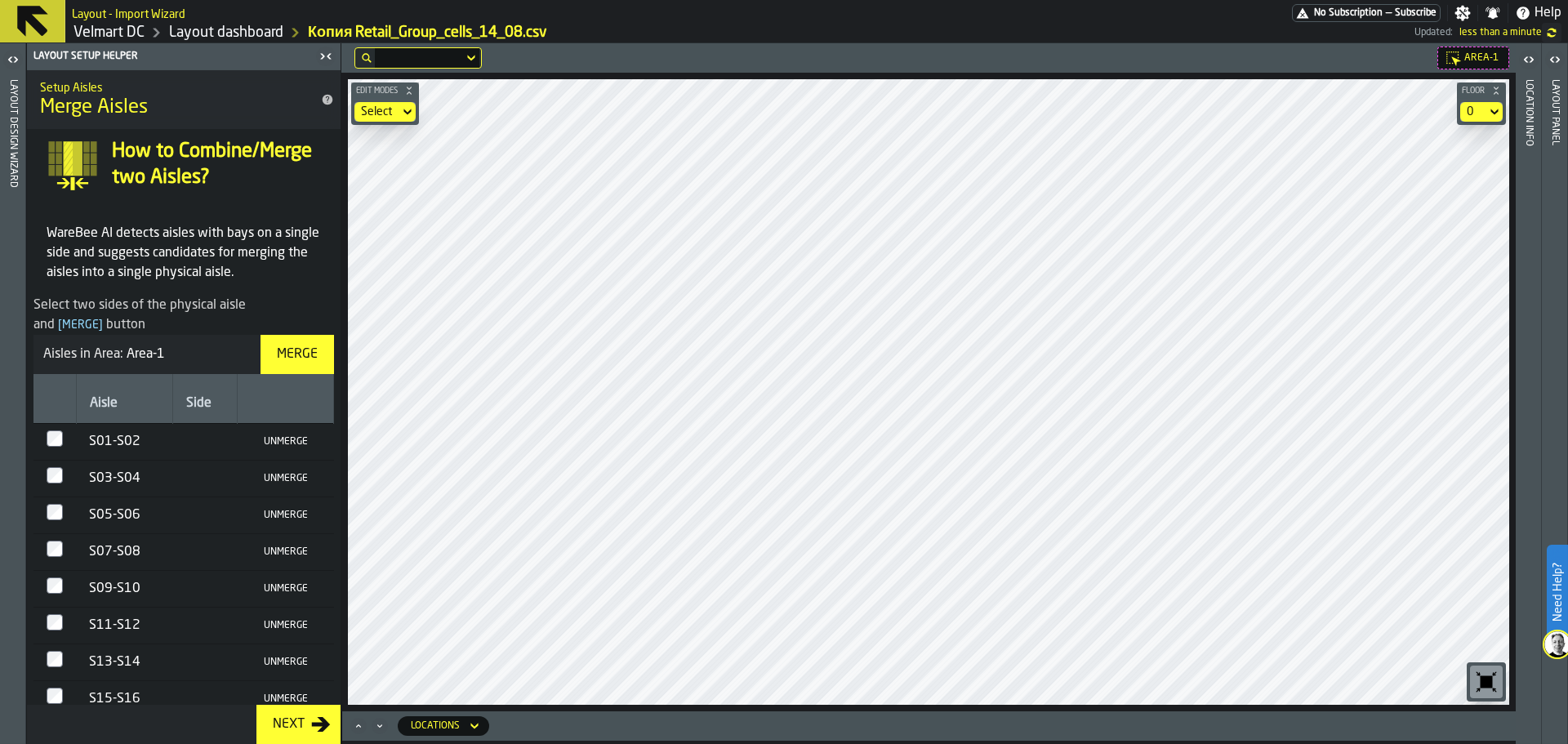
click at [295, 361] on div "Merge" at bounding box center [297, 354] width 54 height 20
click at [288, 348] on div "Merge" at bounding box center [297, 354] width 54 height 20
click at [305, 355] on div "Merge" at bounding box center [297, 354] width 54 height 20
click at [671, 743] on html "Need Help? Layout - Import Wizard No Subscription — Subscribe Settings Notifica…" at bounding box center [784, 372] width 1568 height 744
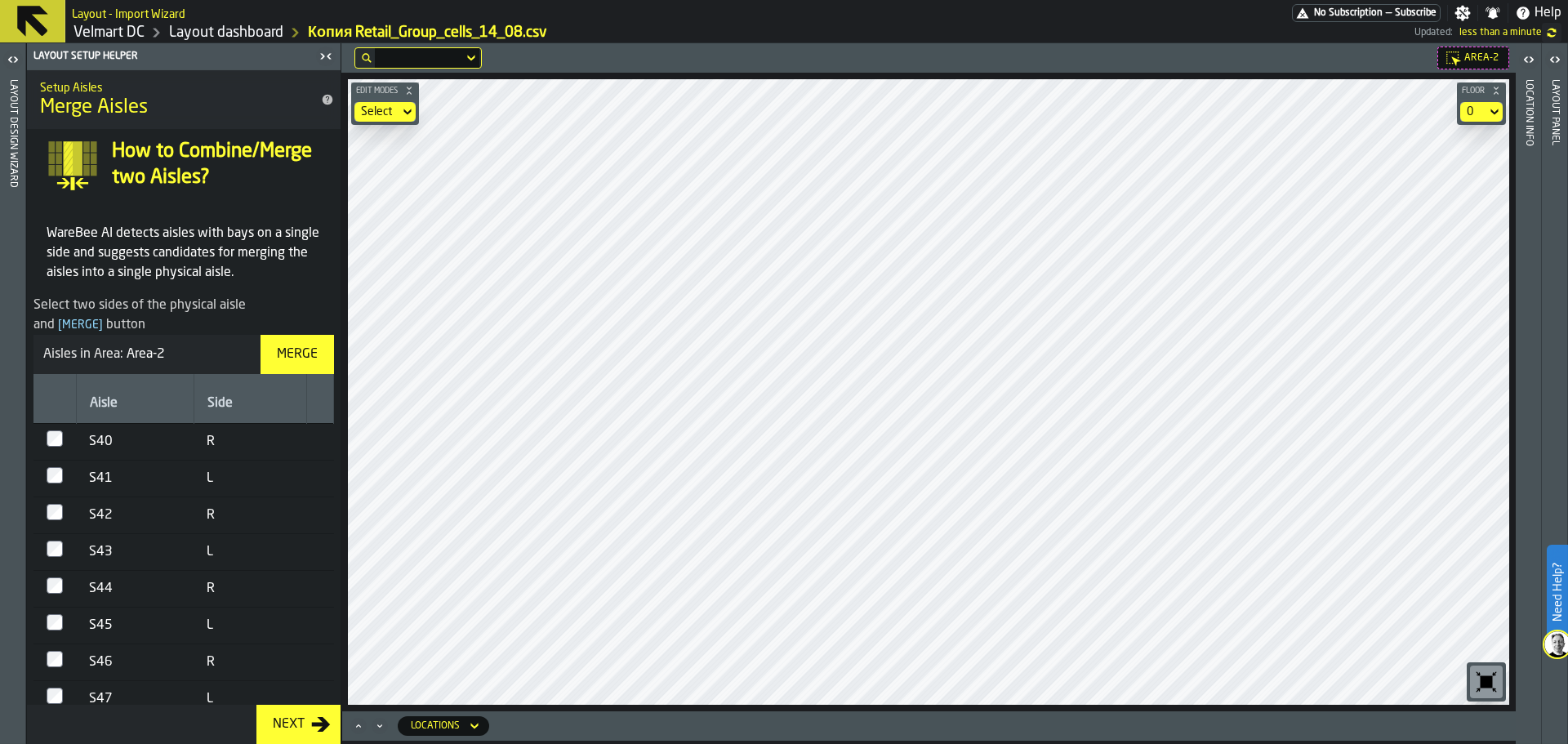
click at [279, 355] on div "Merge" at bounding box center [297, 354] width 54 height 20
click at [275, 354] on div "Merge" at bounding box center [297, 354] width 54 height 20
click at [295, 361] on div "Merge" at bounding box center [297, 354] width 54 height 20
click at [59, 557] on div at bounding box center [55, 551] width 16 height 22
click at [306, 341] on button "Merge" at bounding box center [298, 354] width 74 height 40
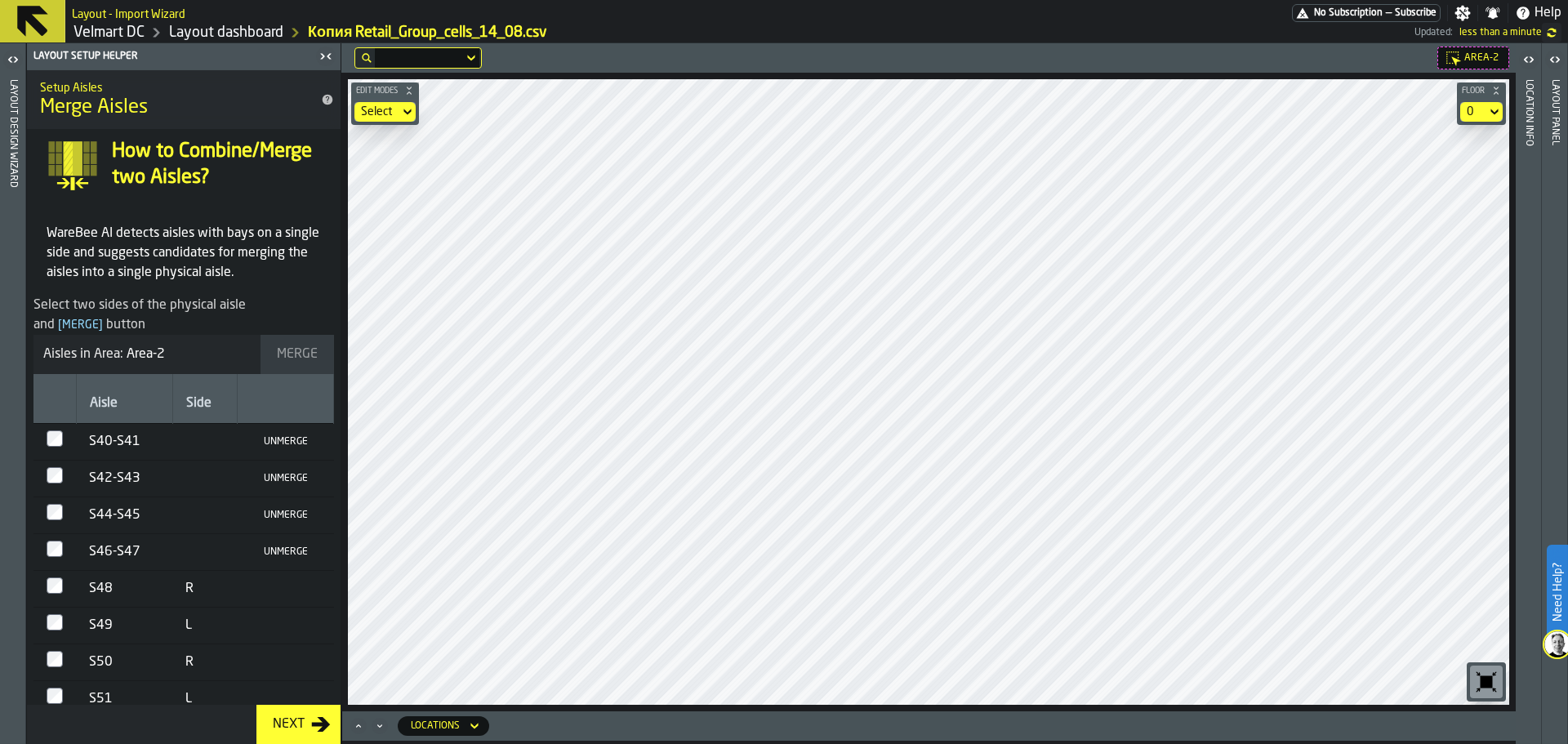
click at [45, 578] on td at bounding box center [54, 588] width 42 height 37
click at [312, 341] on button "Merge" at bounding box center [298, 354] width 74 height 40
click at [266, 369] on button "Merge" at bounding box center [298, 354] width 74 height 40
click at [49, 681] on td at bounding box center [54, 699] width 42 height 37
click at [311, 342] on button "Merge" at bounding box center [298, 354] width 74 height 40
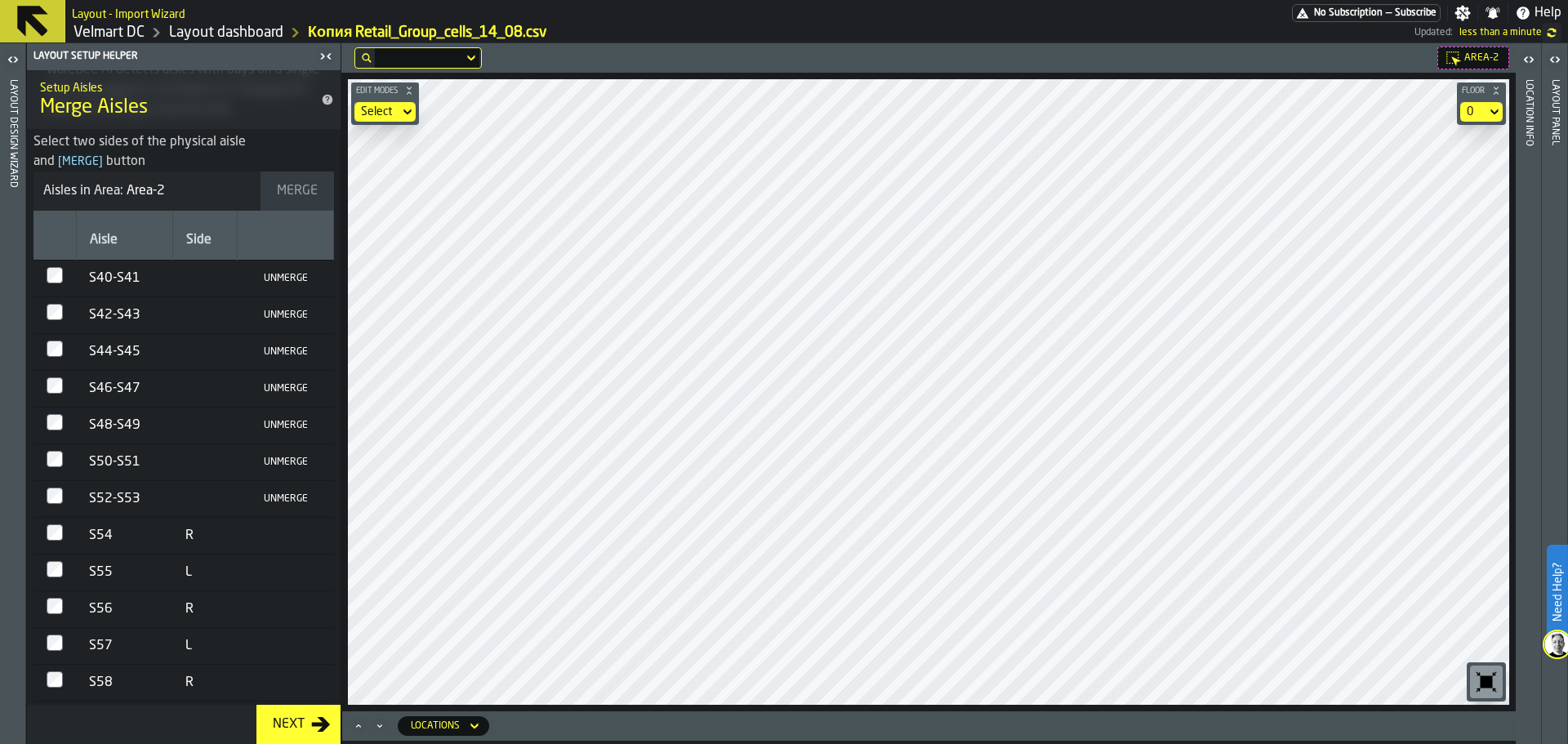
scroll to position [245, 0]
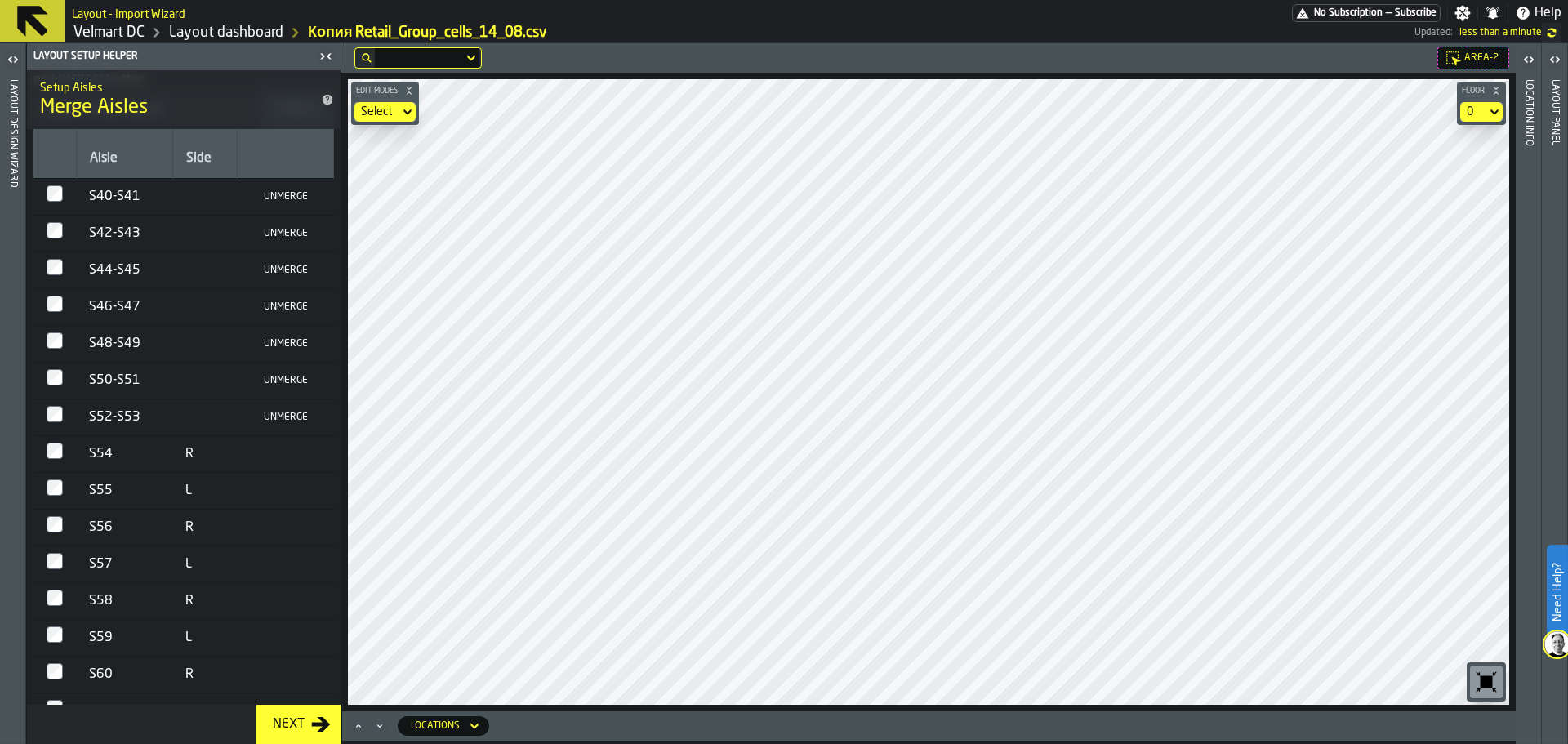
click at [53, 523] on div at bounding box center [55, 527] width 16 height 22
click at [67, 509] on td at bounding box center [54, 527] width 42 height 37
click at [67, 444] on td at bounding box center [54, 454] width 42 height 37
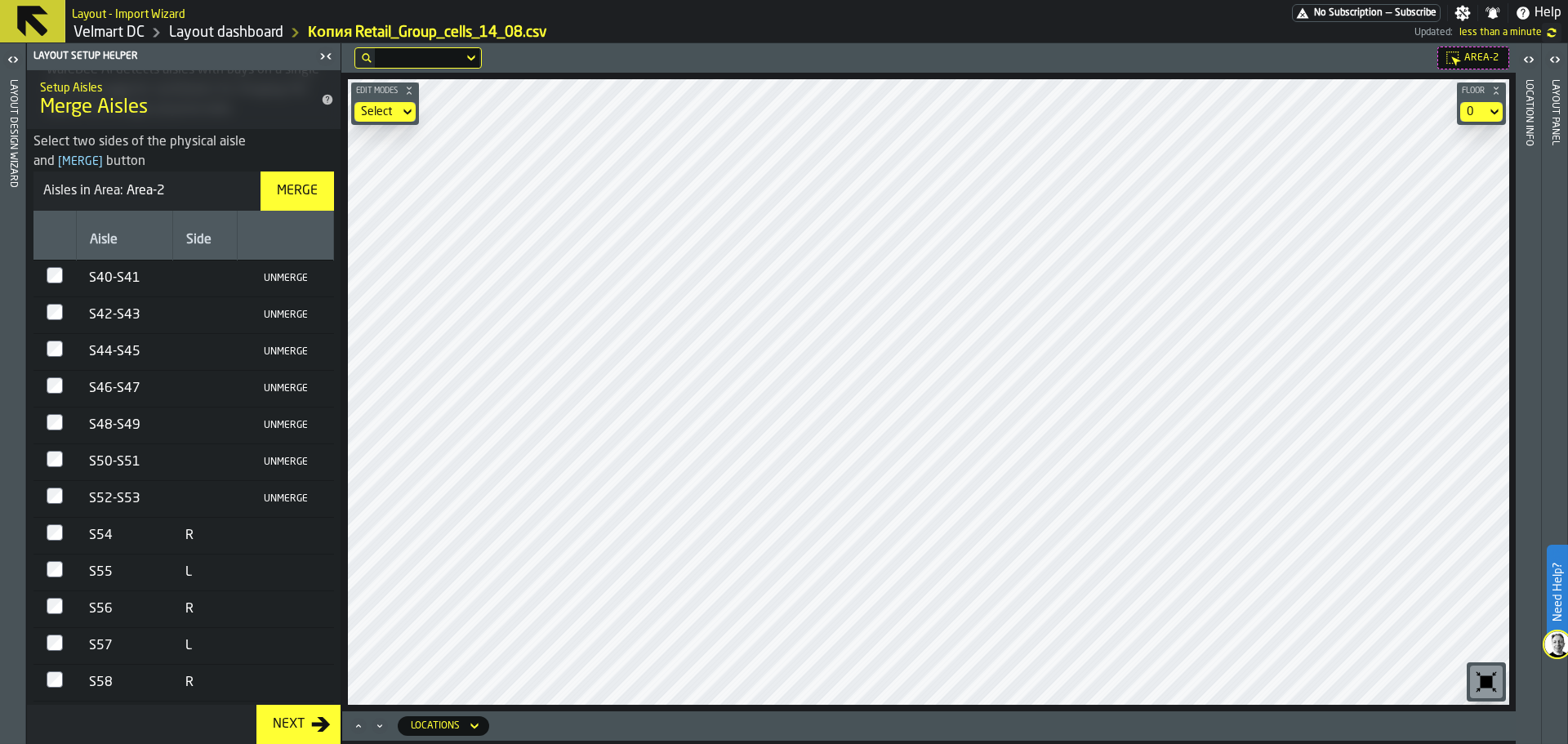
click at [281, 192] on div "Merge" at bounding box center [297, 192] width 54 height 20
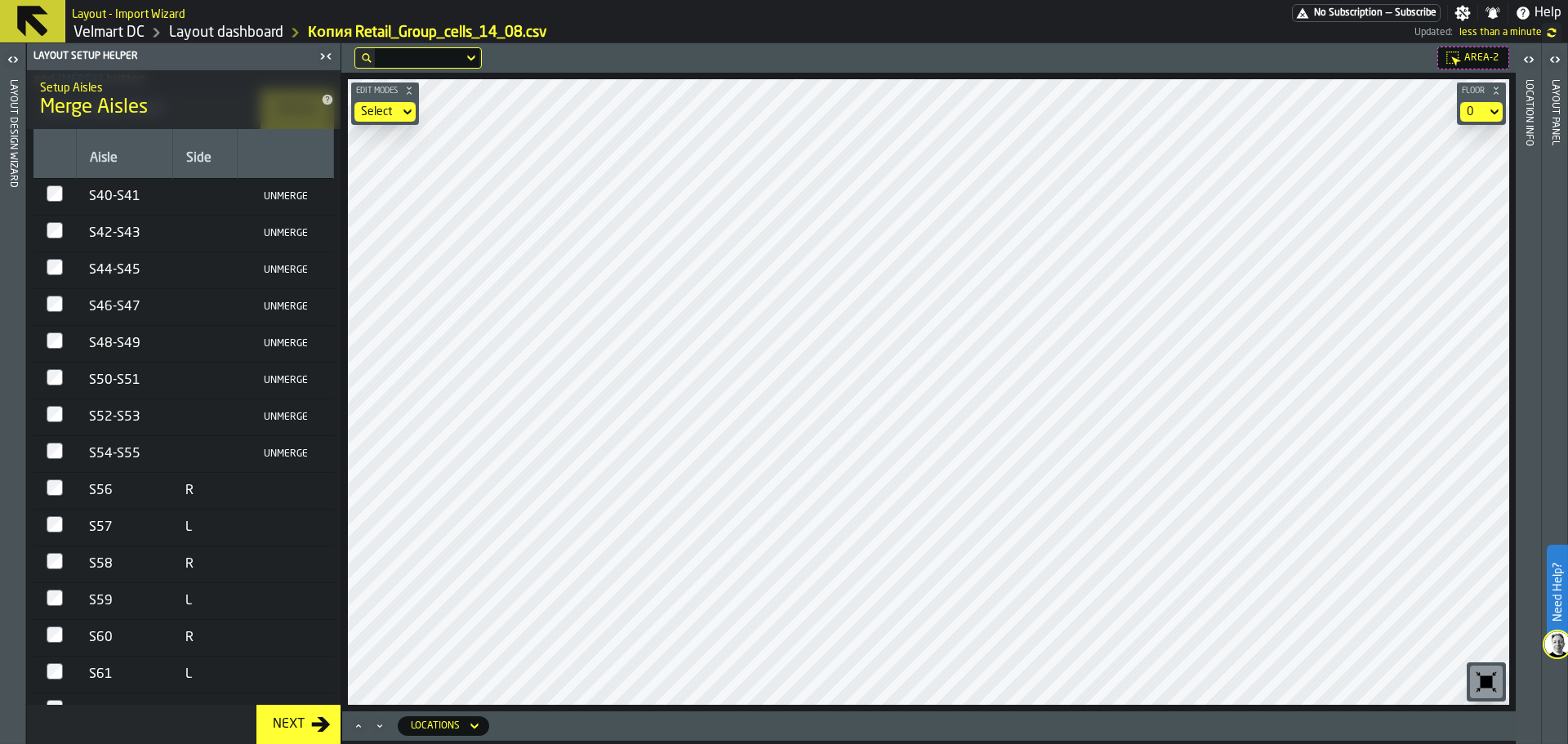
scroll to position [82, 0]
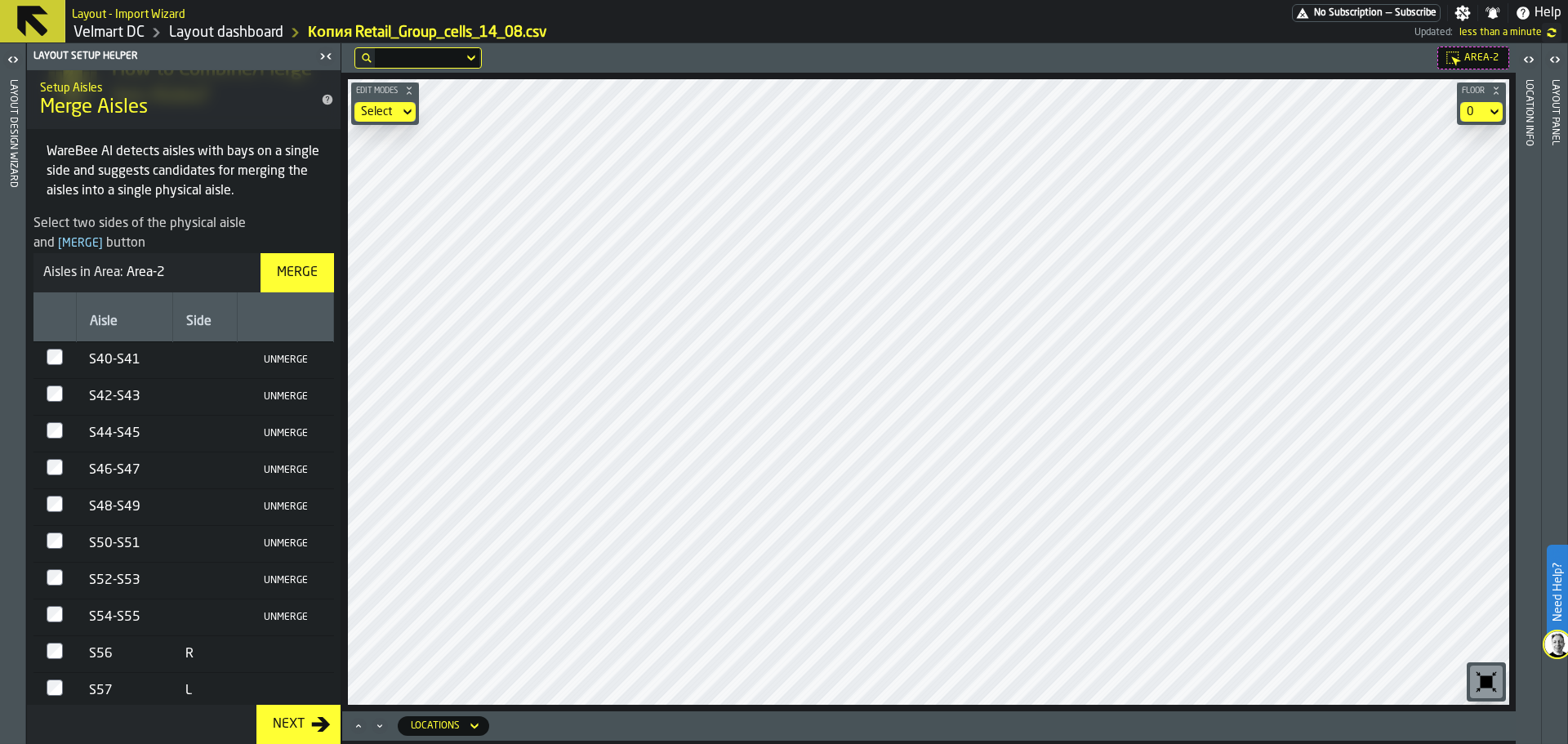
click at [292, 256] on button "Merge" at bounding box center [298, 273] width 74 height 40
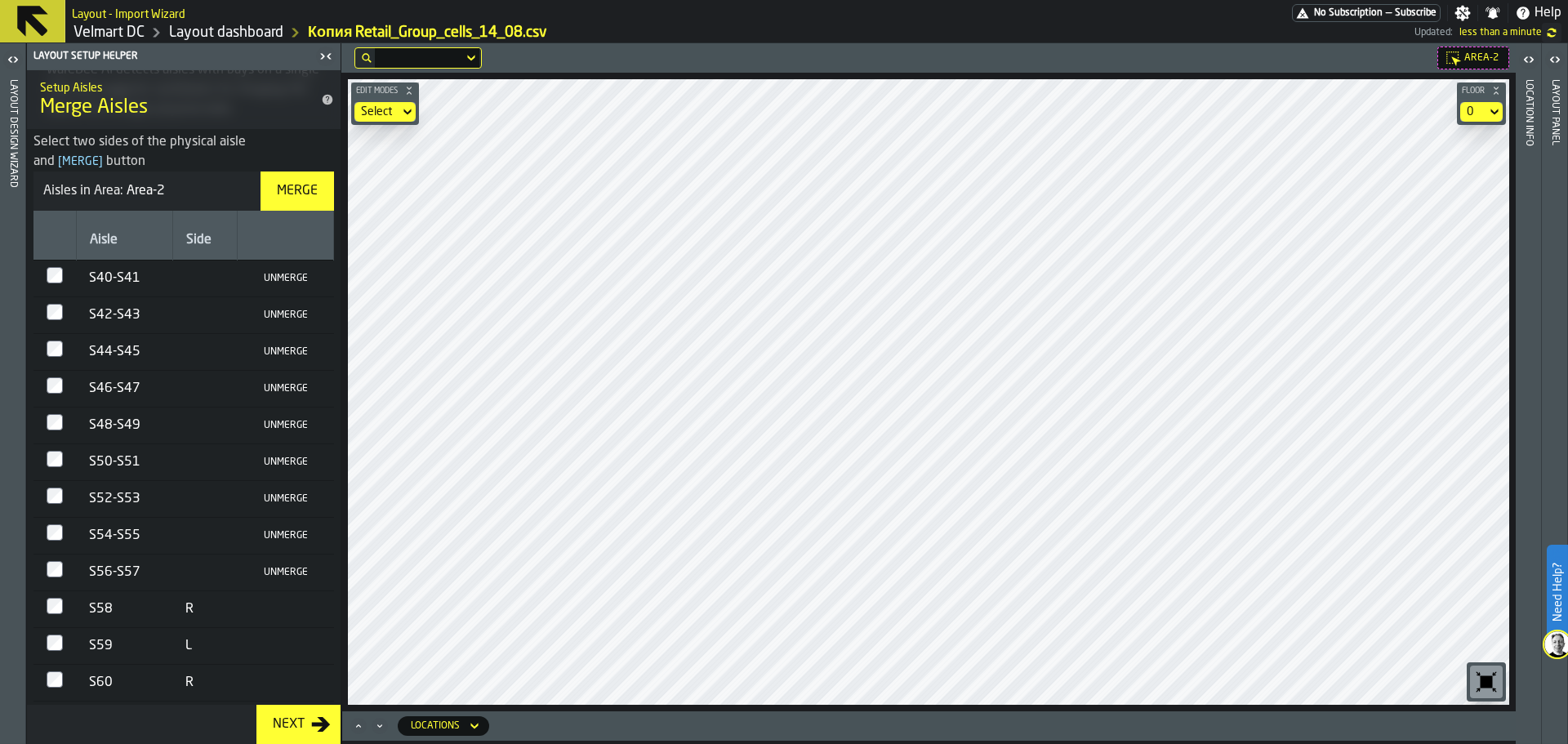
scroll to position [0, 0]
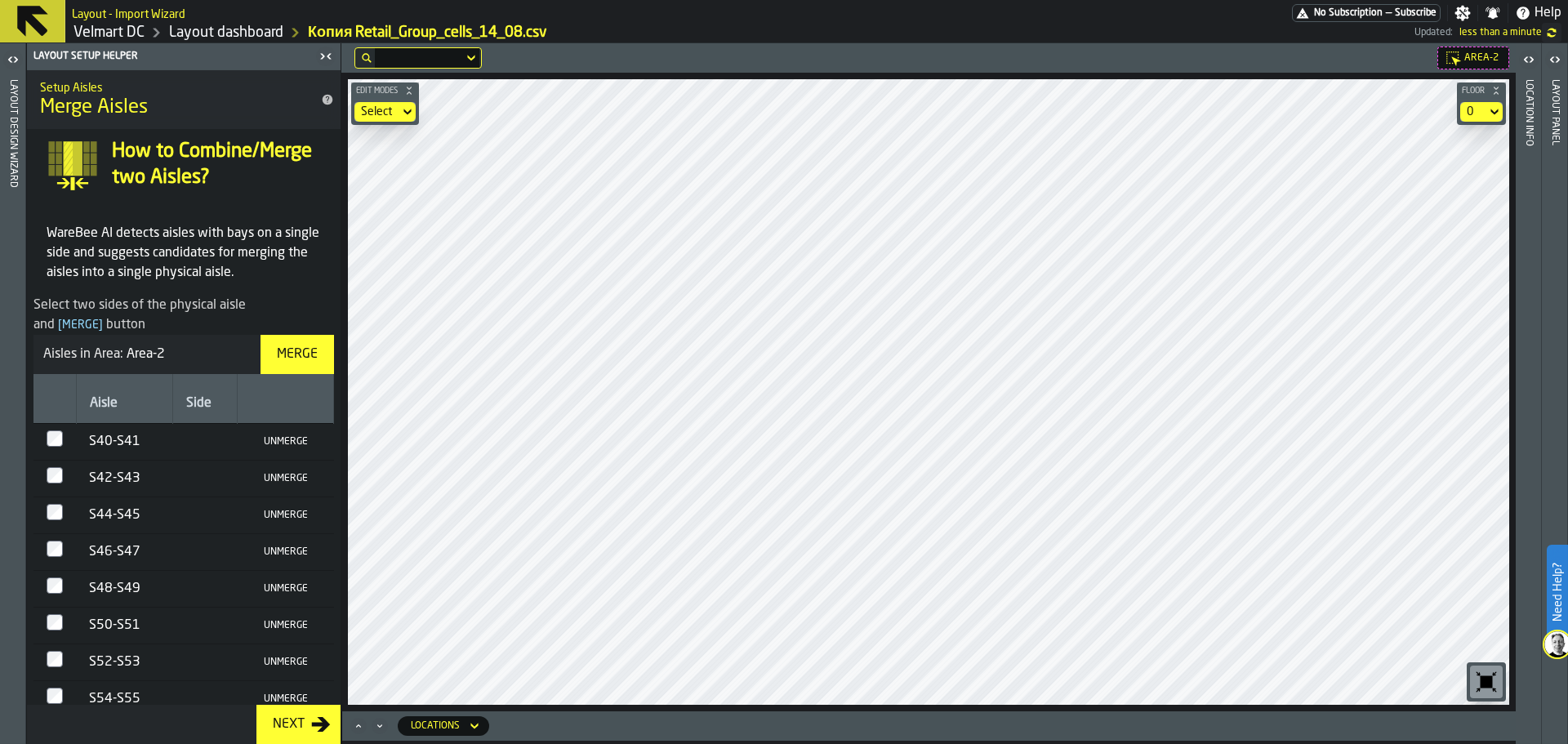
click at [302, 345] on div "Merge" at bounding box center [297, 354] width 54 height 20
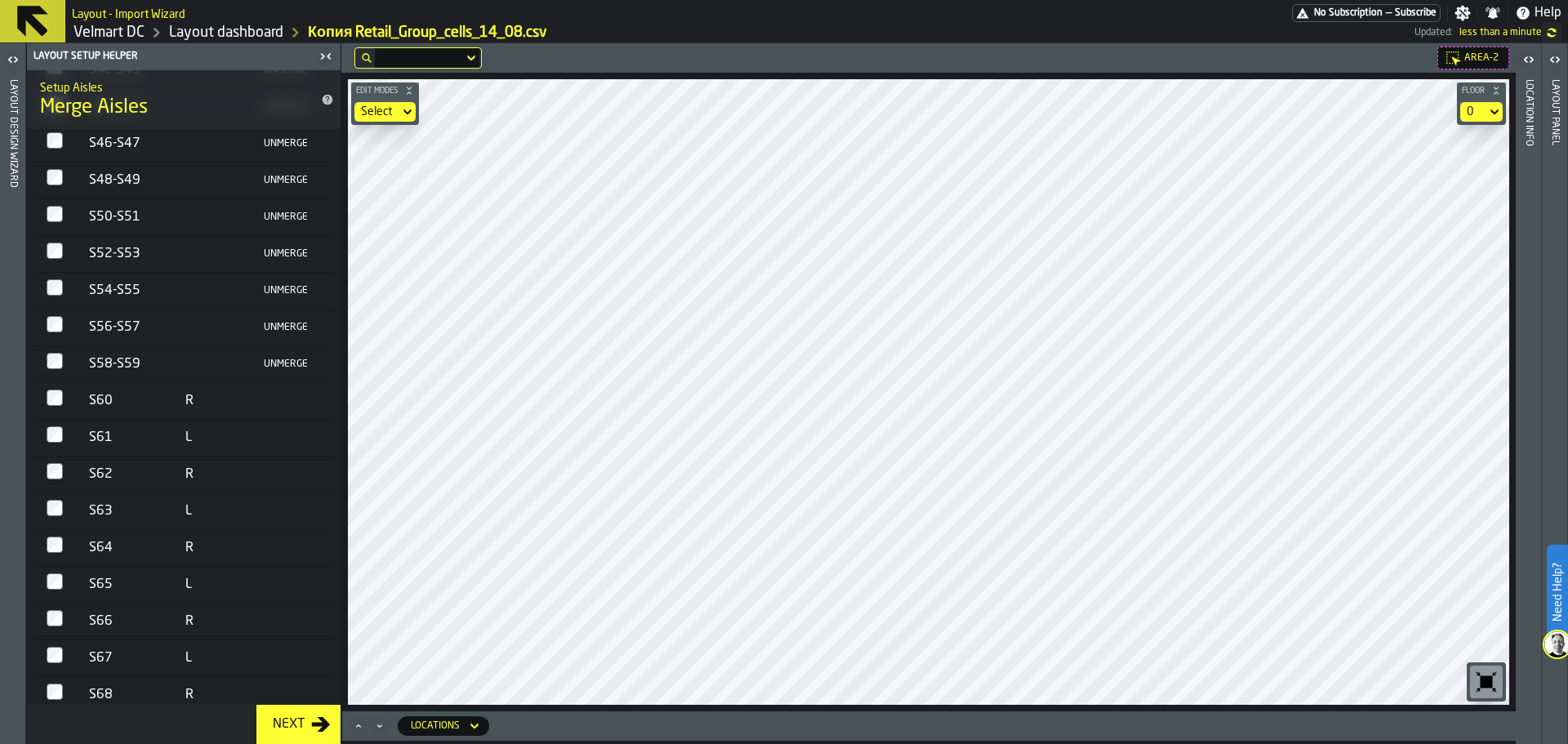
click at [58, 426] on div at bounding box center [55, 437] width 16 height 22
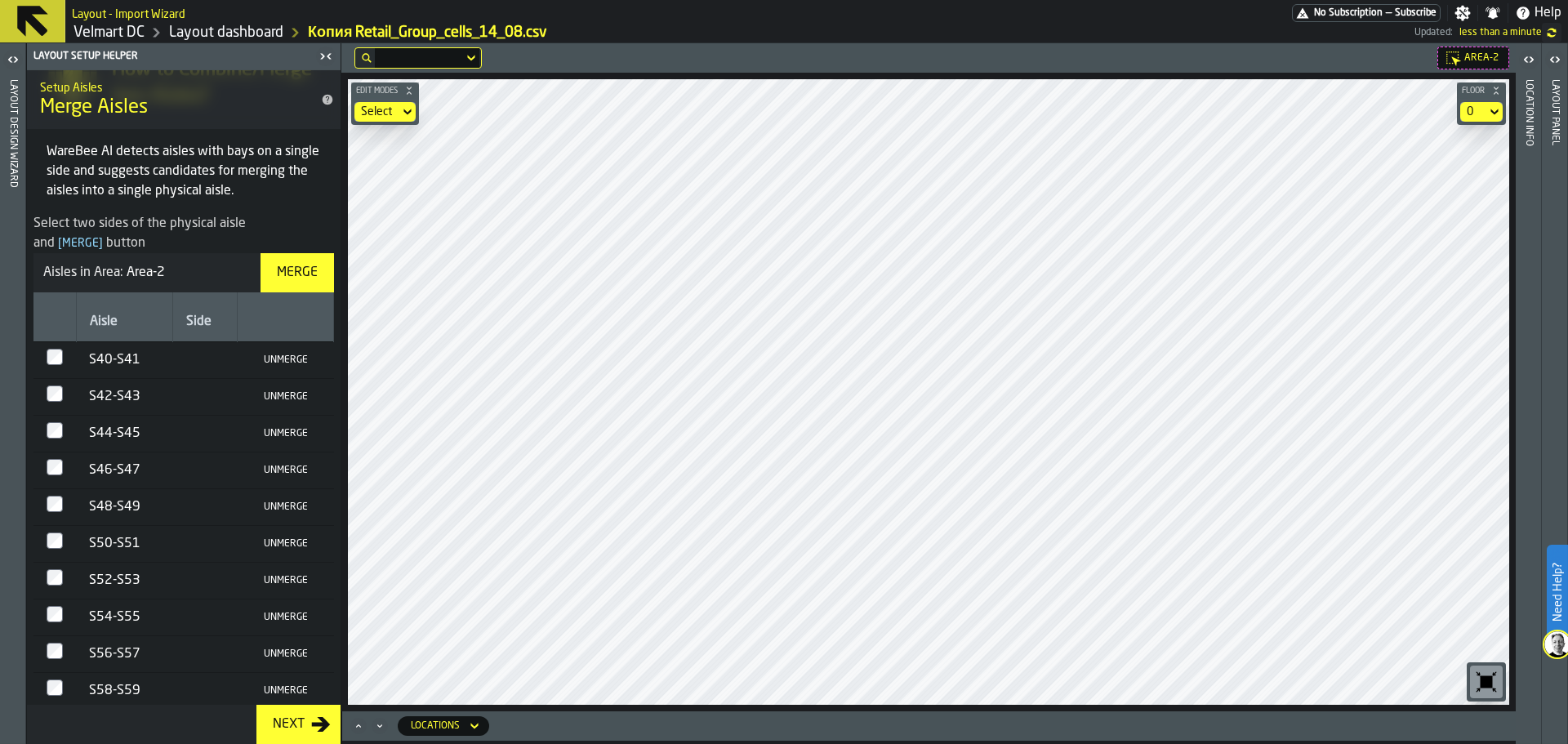
click at [292, 273] on div "Merge" at bounding box center [297, 273] width 54 height 20
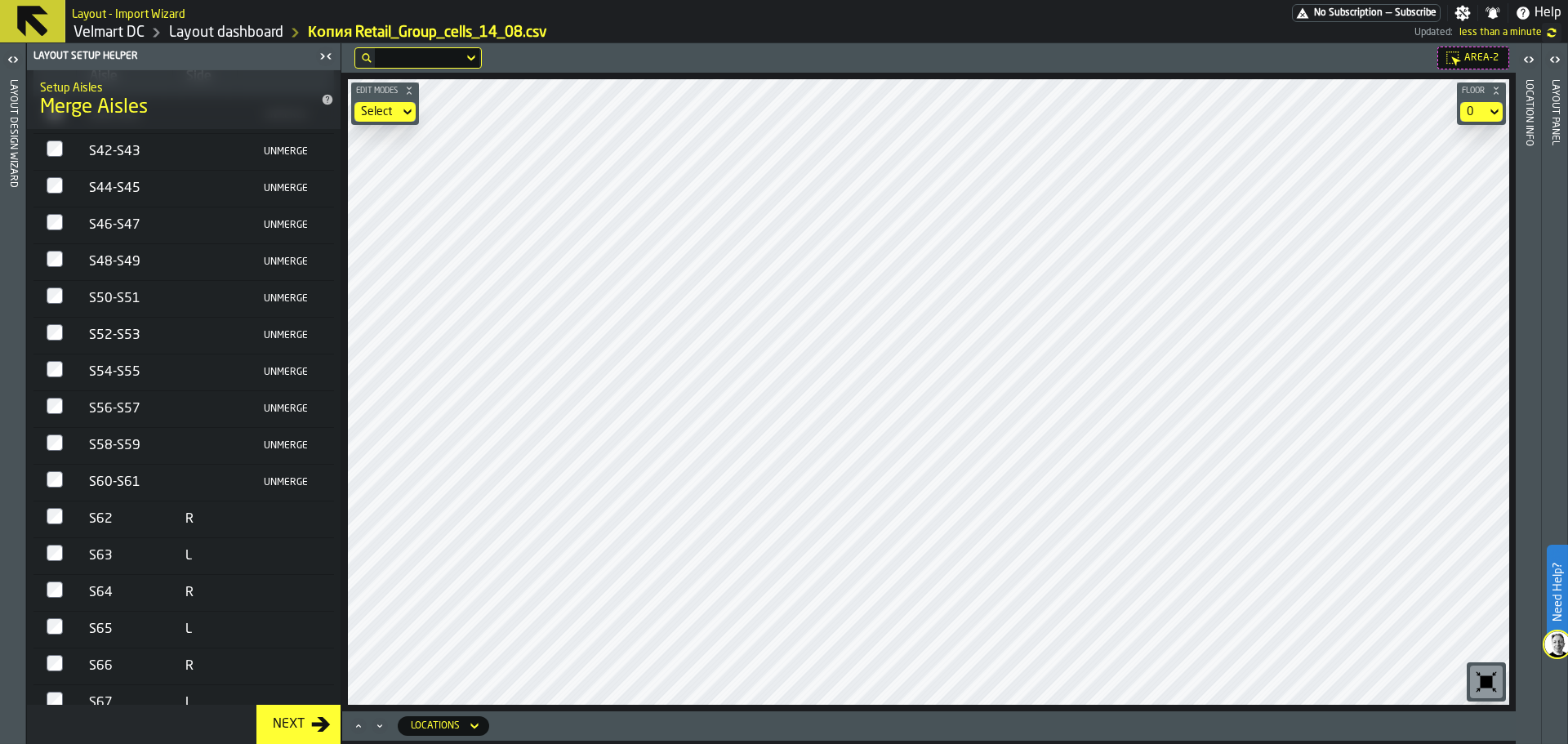
scroll to position [0, 0]
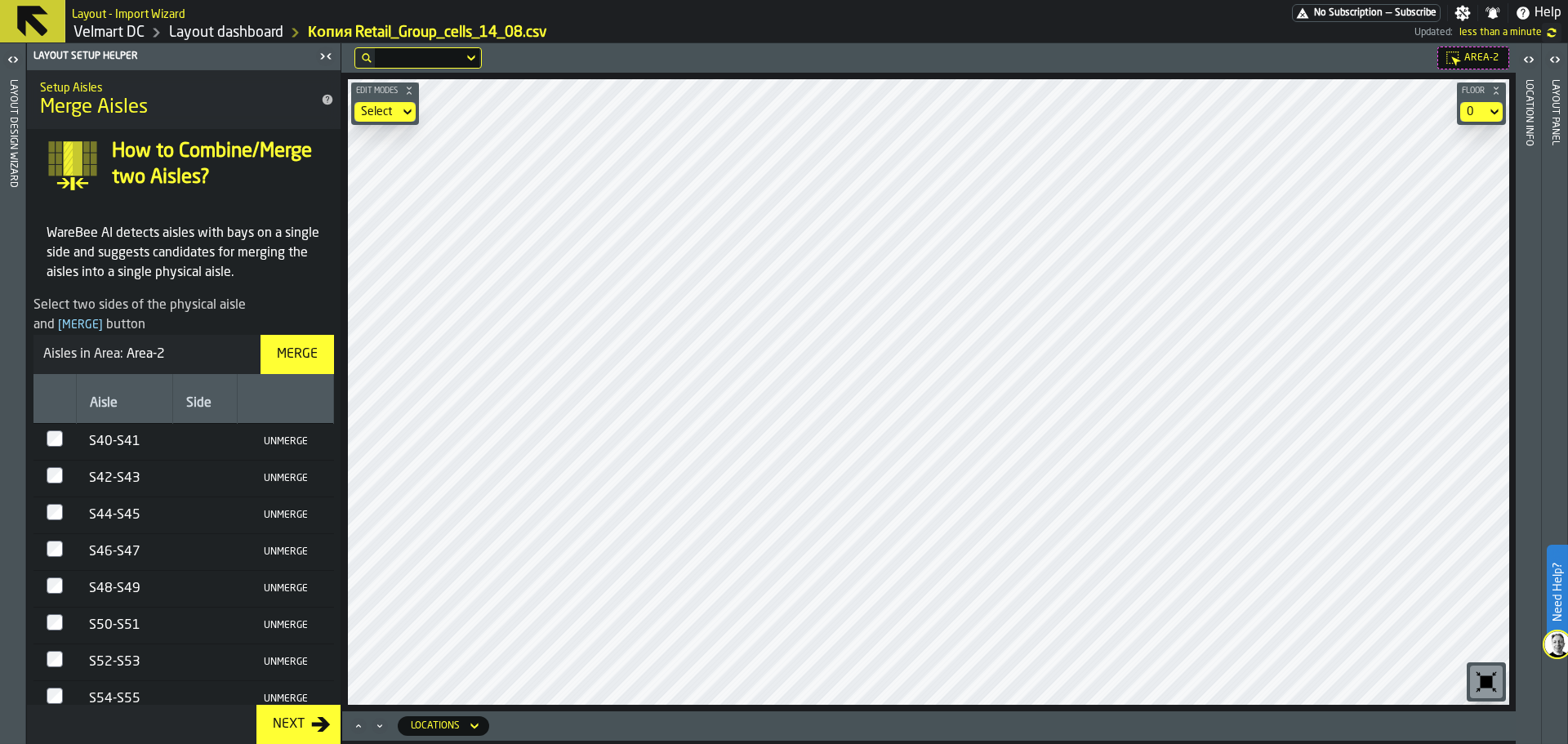
click at [291, 361] on div "Merge" at bounding box center [297, 354] width 54 height 20
click at [300, 356] on div "Merge" at bounding box center [297, 354] width 54 height 20
click at [303, 339] on button "Merge" at bounding box center [298, 354] width 74 height 40
click at [297, 363] on div "Merge" at bounding box center [297, 354] width 54 height 20
click at [304, 363] on div "Merge" at bounding box center [297, 354] width 54 height 20
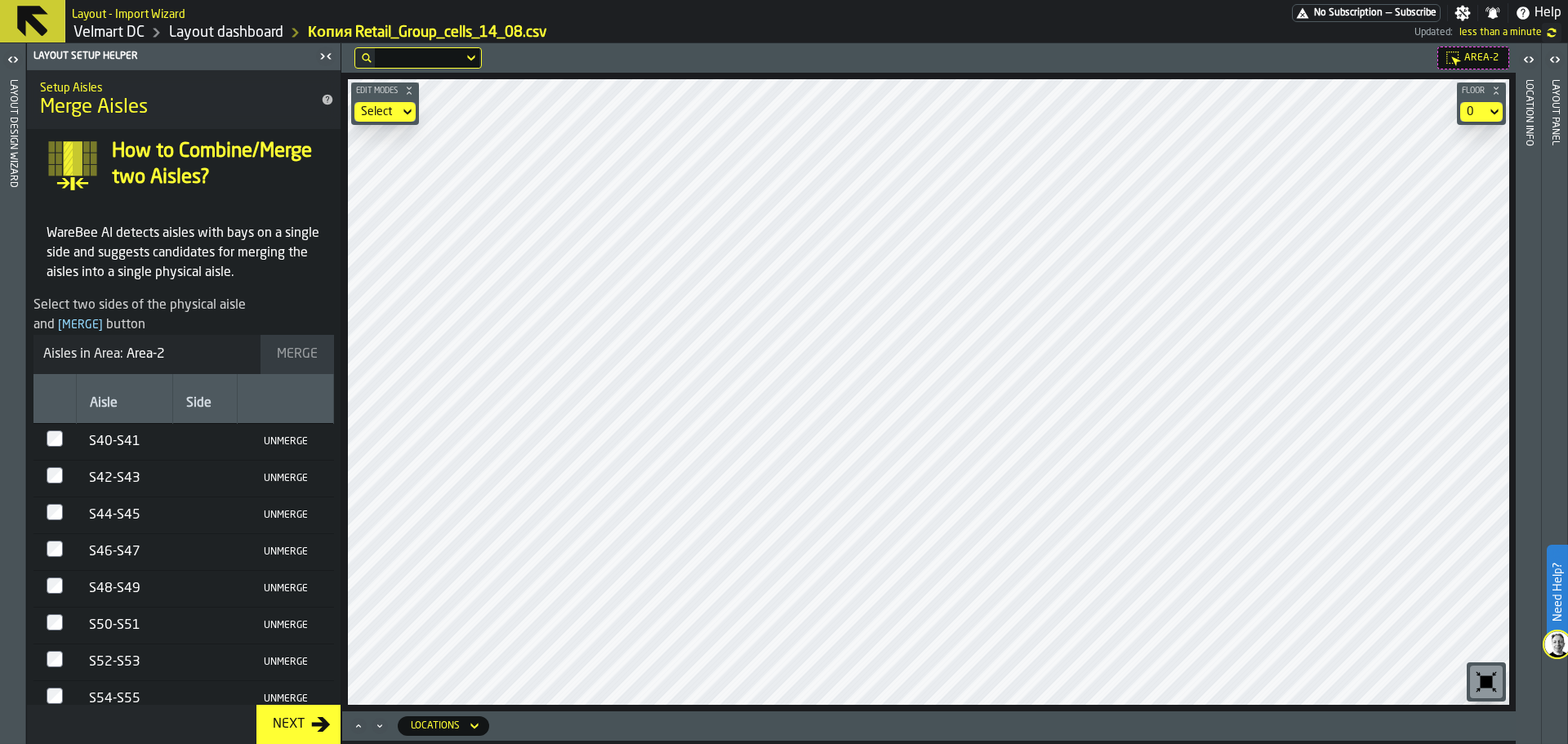
scroll to position [428, 0]
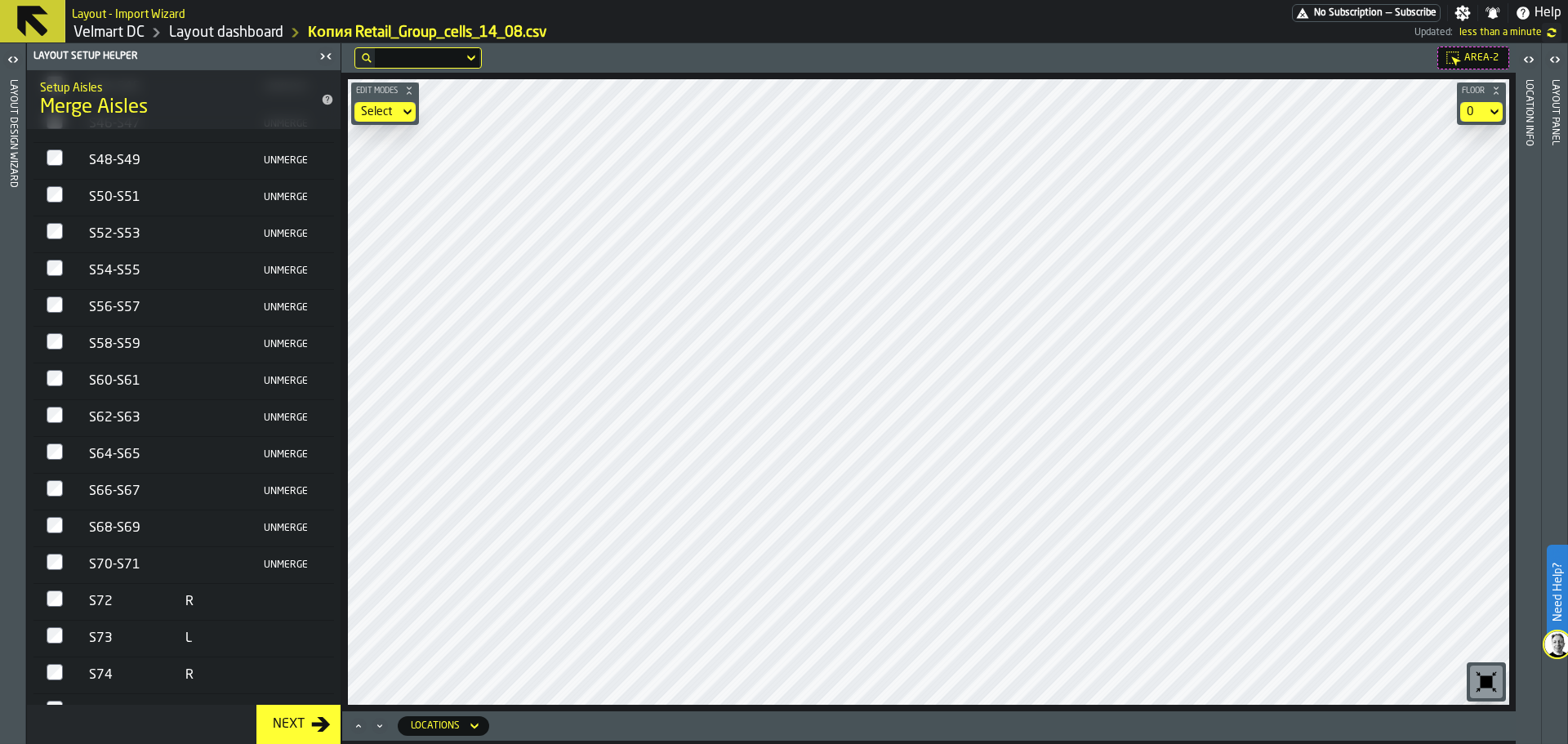
click at [56, 584] on td at bounding box center [54, 602] width 42 height 37
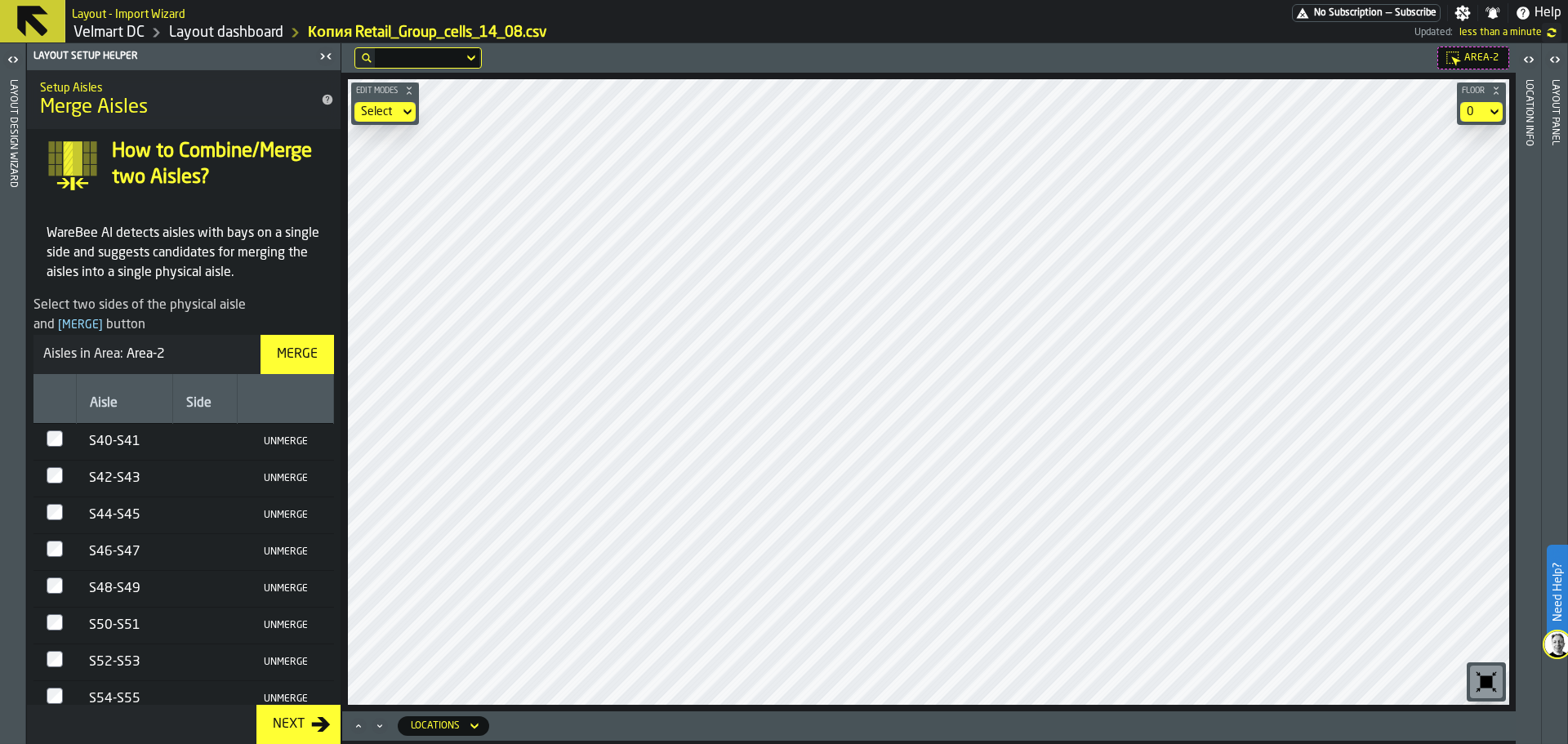
click at [298, 358] on div "Merge" at bounding box center [297, 354] width 54 height 20
click at [315, 327] on div "Select two sides of the physical aisle and [ Merge ] button" at bounding box center [184, 316] width 300 height 40
click at [306, 358] on div "Merge" at bounding box center [297, 354] width 54 height 20
click at [279, 354] on div "Merge" at bounding box center [297, 354] width 54 height 20
click at [285, 358] on div "Merge" at bounding box center [297, 354] width 54 height 20
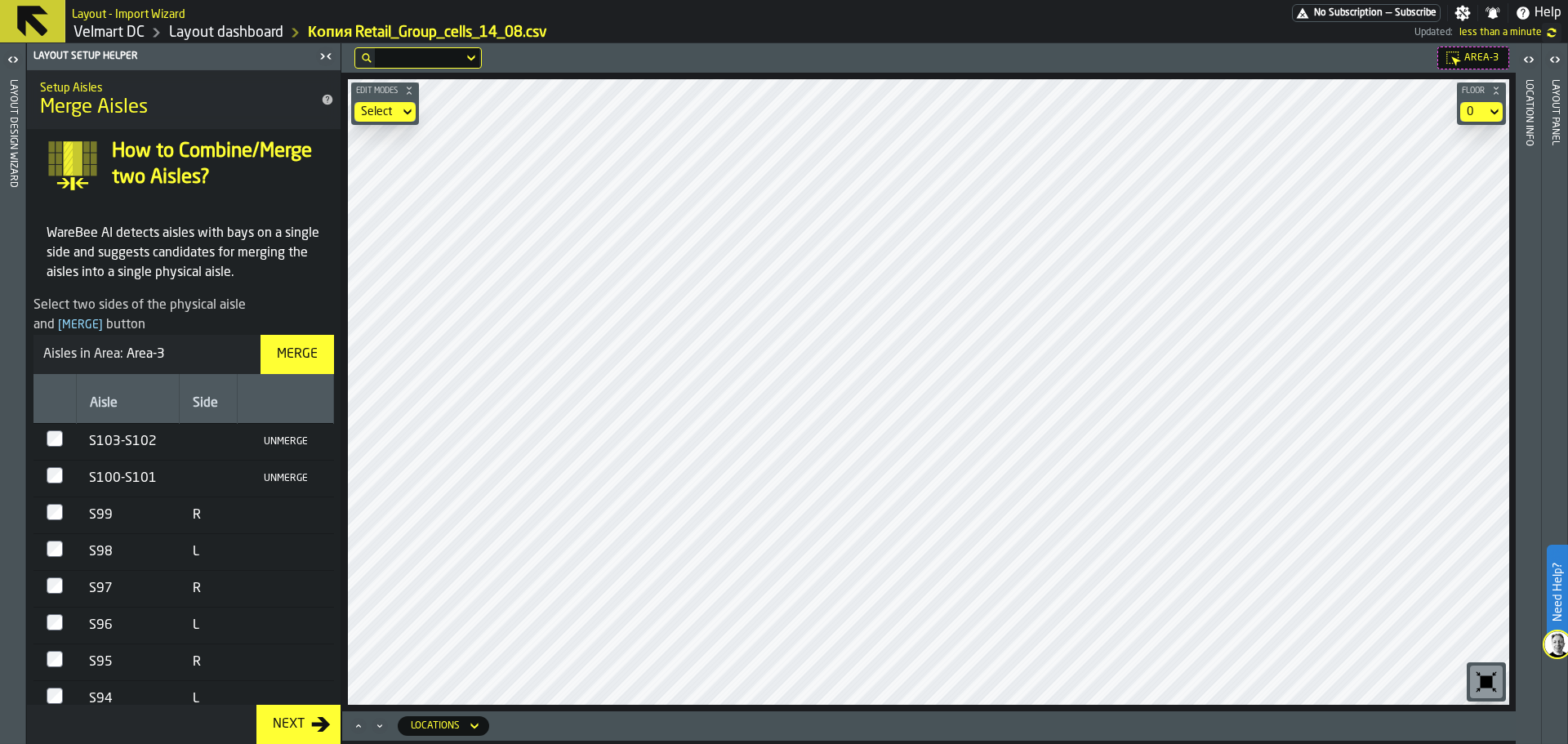
click at [300, 349] on div "Merge" at bounding box center [297, 354] width 54 height 20
click at [302, 347] on div "Merge" at bounding box center [297, 354] width 54 height 20
click at [282, 363] on div "Merge" at bounding box center [297, 354] width 54 height 20
click at [49, 629] on td at bounding box center [54, 625] width 42 height 37
click at [269, 364] on button "Merge" at bounding box center [298, 354] width 74 height 40
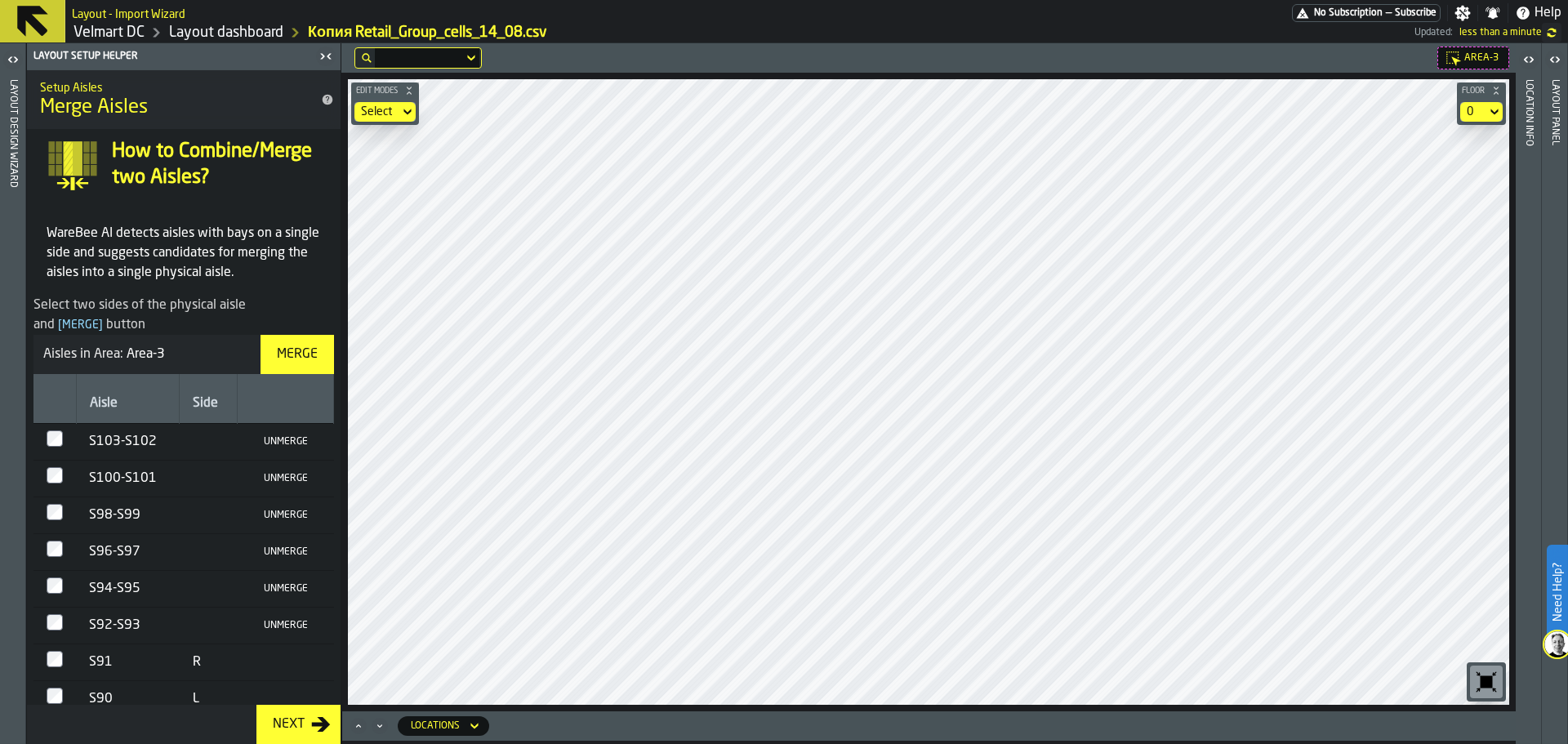
click at [293, 356] on div "Merge" at bounding box center [297, 354] width 54 height 20
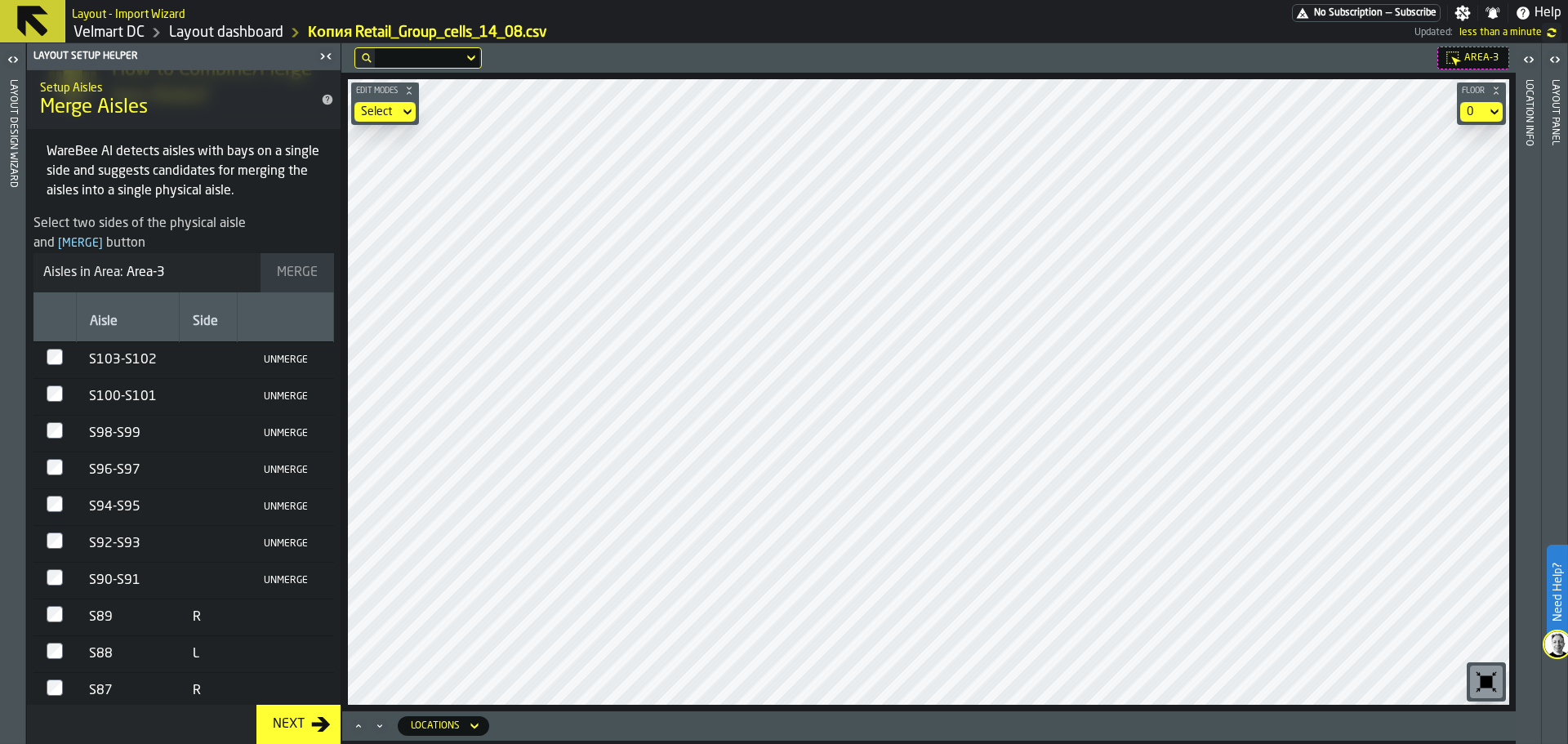
scroll to position [164, 0]
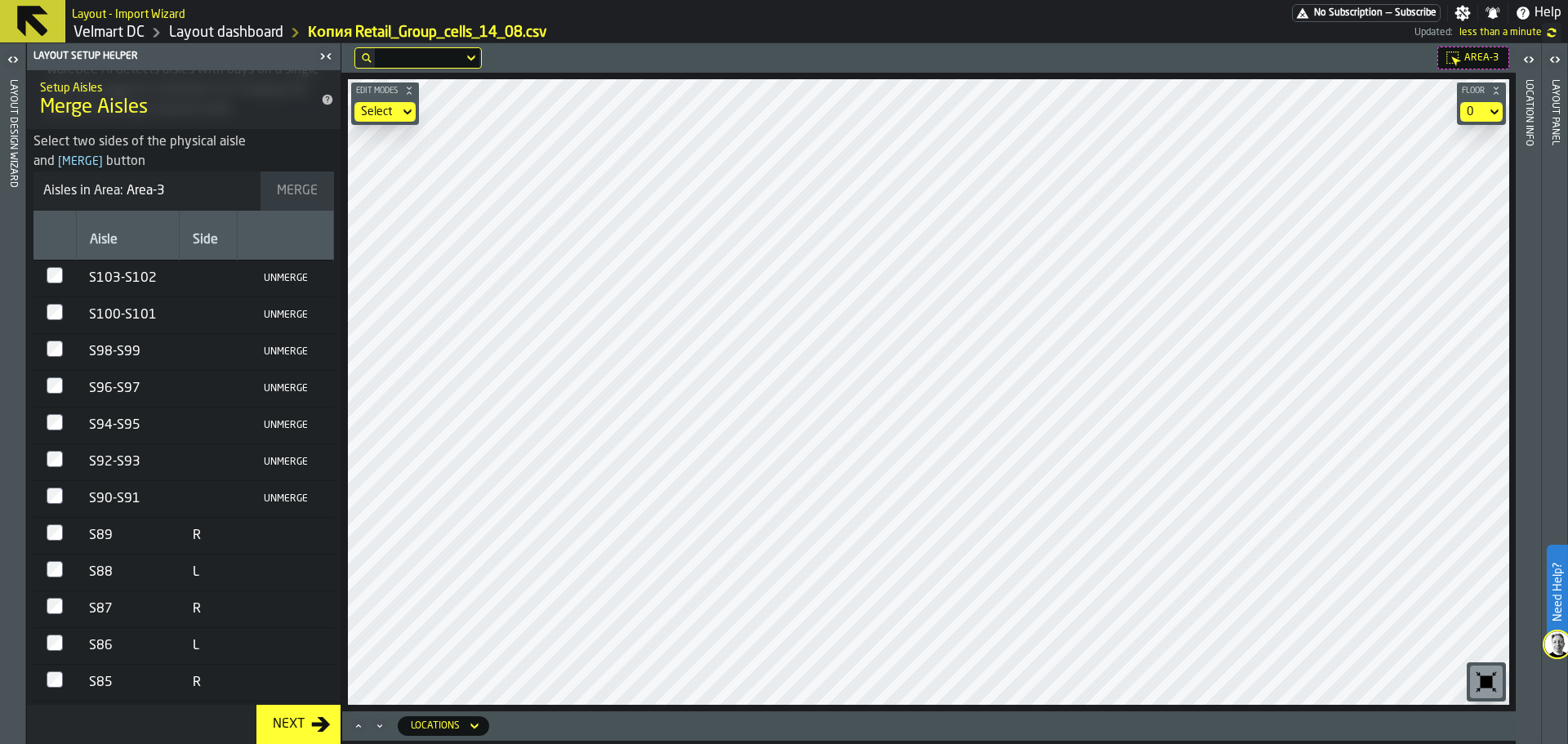
click at [50, 554] on td at bounding box center [54, 572] width 42 height 37
click at [296, 185] on div "Merge" at bounding box center [297, 192] width 54 height 20
click at [289, 199] on div "Merge" at bounding box center [297, 192] width 54 height 20
click at [58, 641] on td at bounding box center [54, 646] width 42 height 37
click at [292, 195] on div "Merge" at bounding box center [297, 192] width 54 height 20
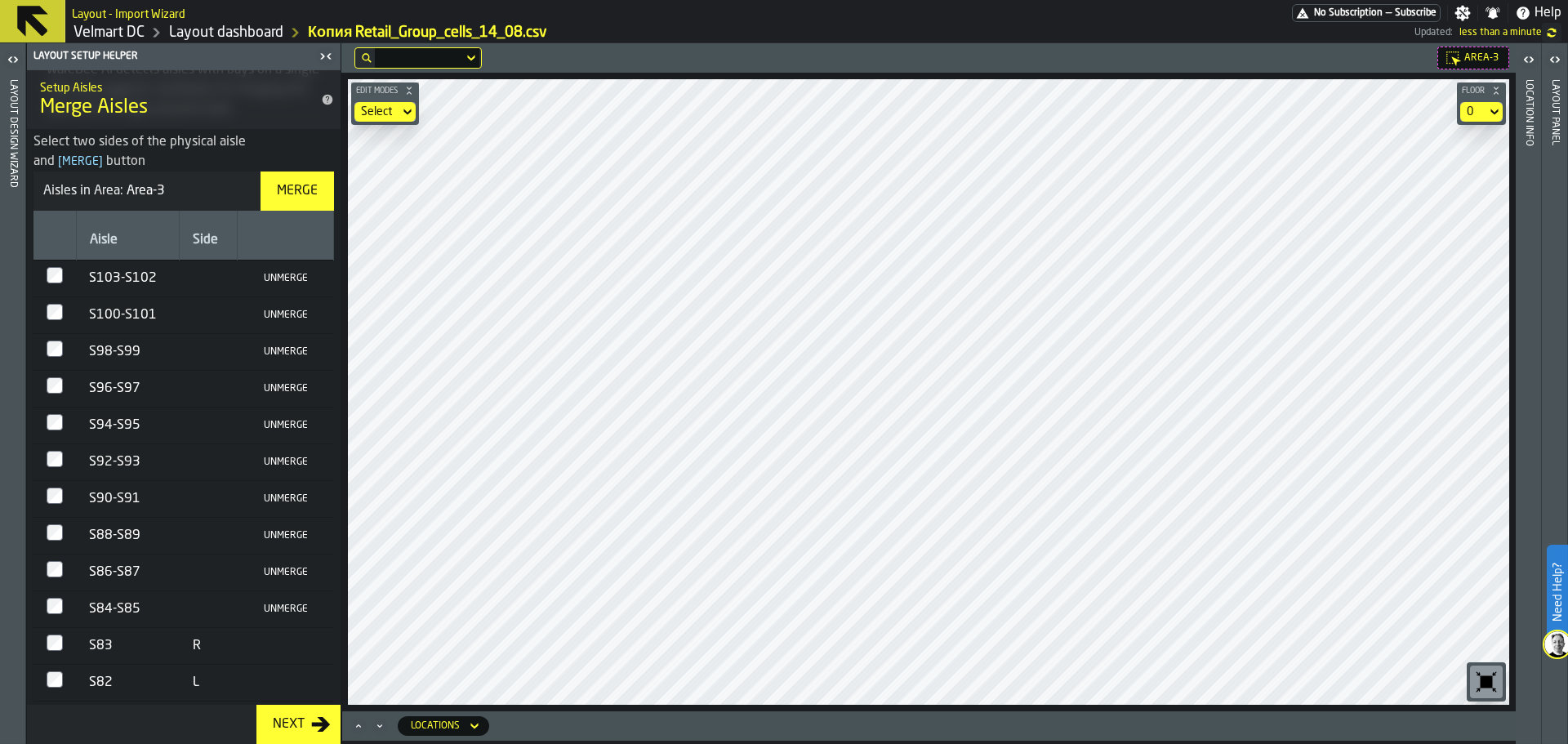
click at [290, 175] on button "Merge" at bounding box center [298, 192] width 74 height 40
click at [292, 191] on div "Merge" at bounding box center [297, 192] width 54 height 20
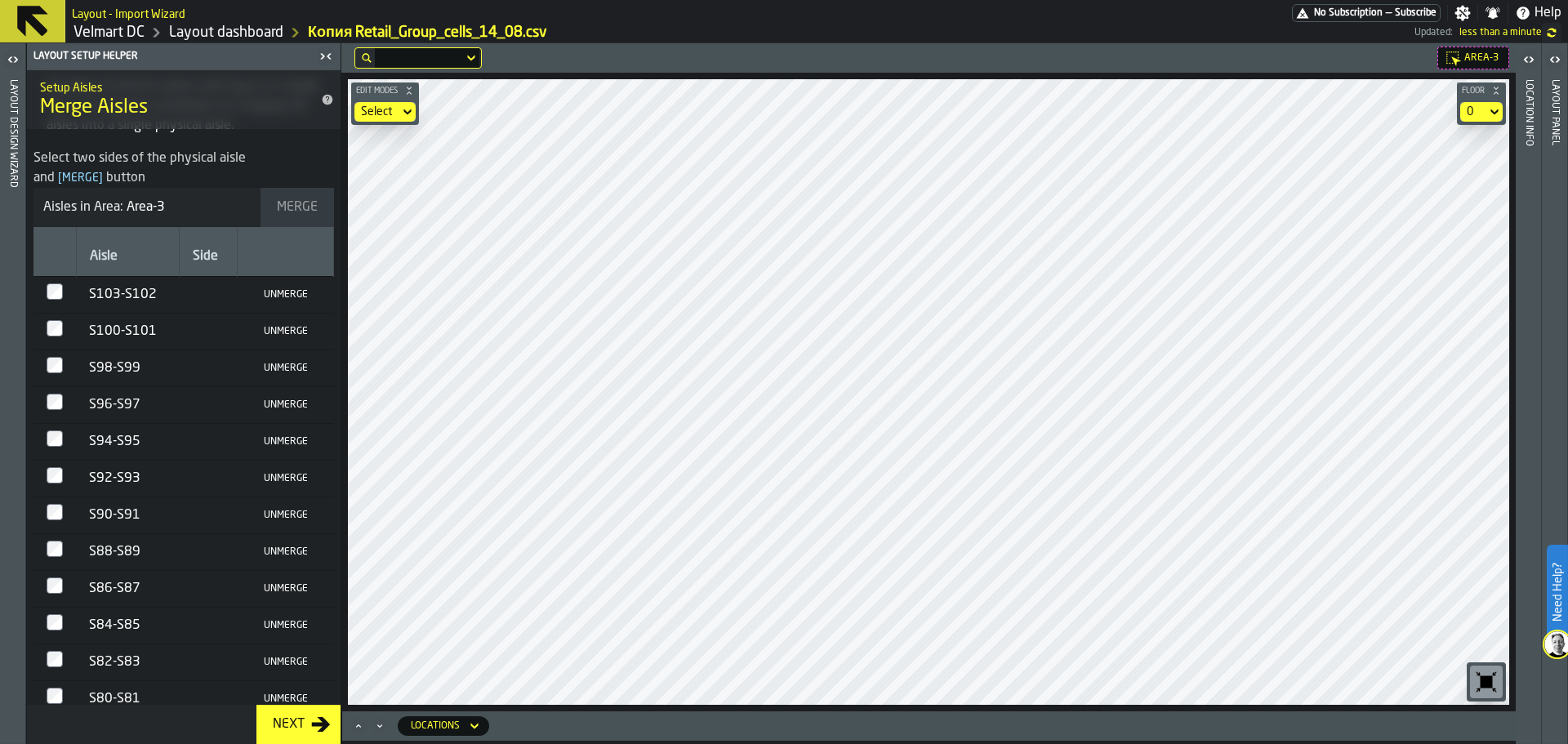
scroll to position [0, 0]
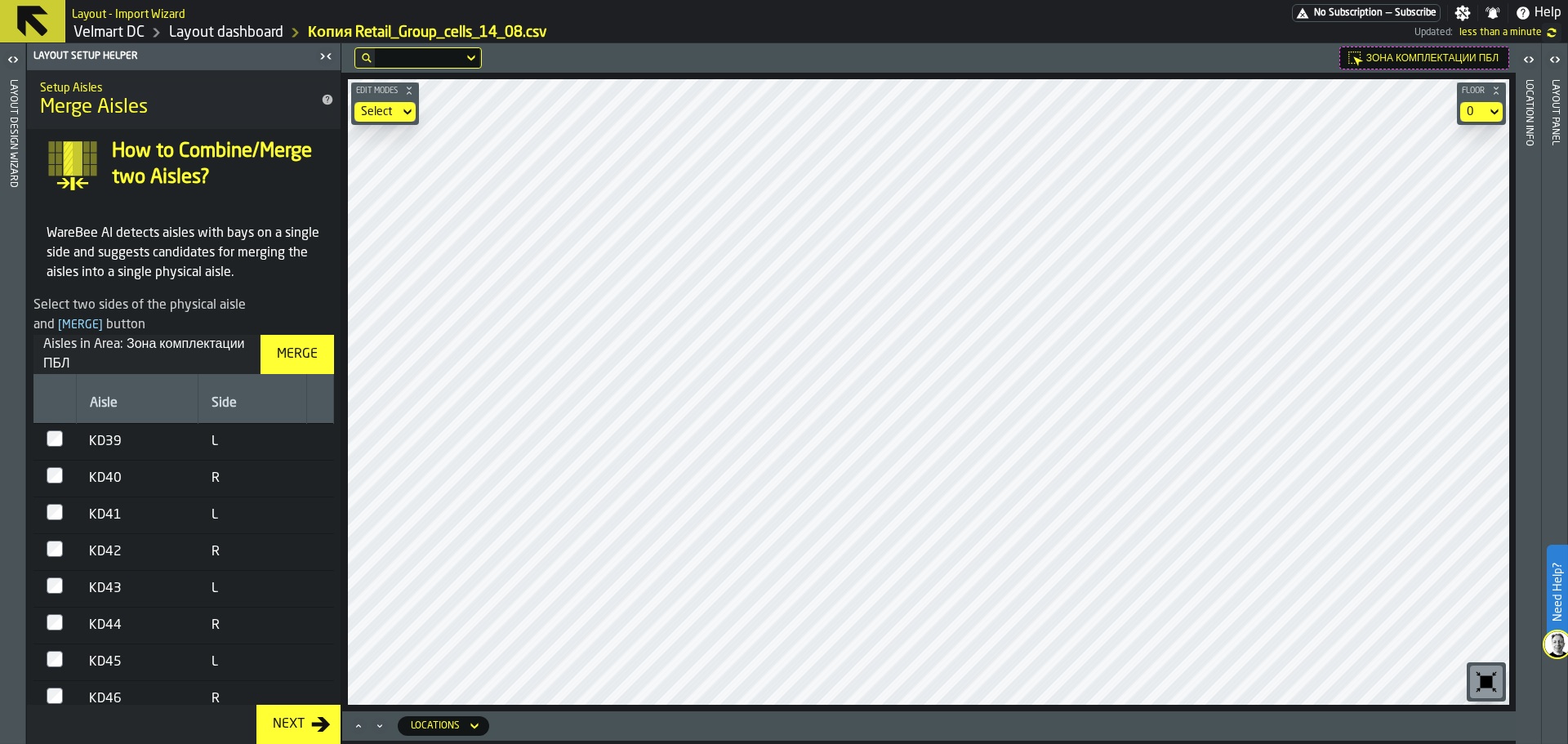
click at [295, 363] on div "Merge" at bounding box center [297, 354] width 54 height 20
click at [282, 345] on div "Merge" at bounding box center [297, 354] width 54 height 20
click at [294, 364] on div "Merge" at bounding box center [297, 354] width 54 height 20
click at [292, 363] on div "Merge" at bounding box center [297, 354] width 54 height 20
click at [53, 644] on td at bounding box center [54, 662] width 42 height 37
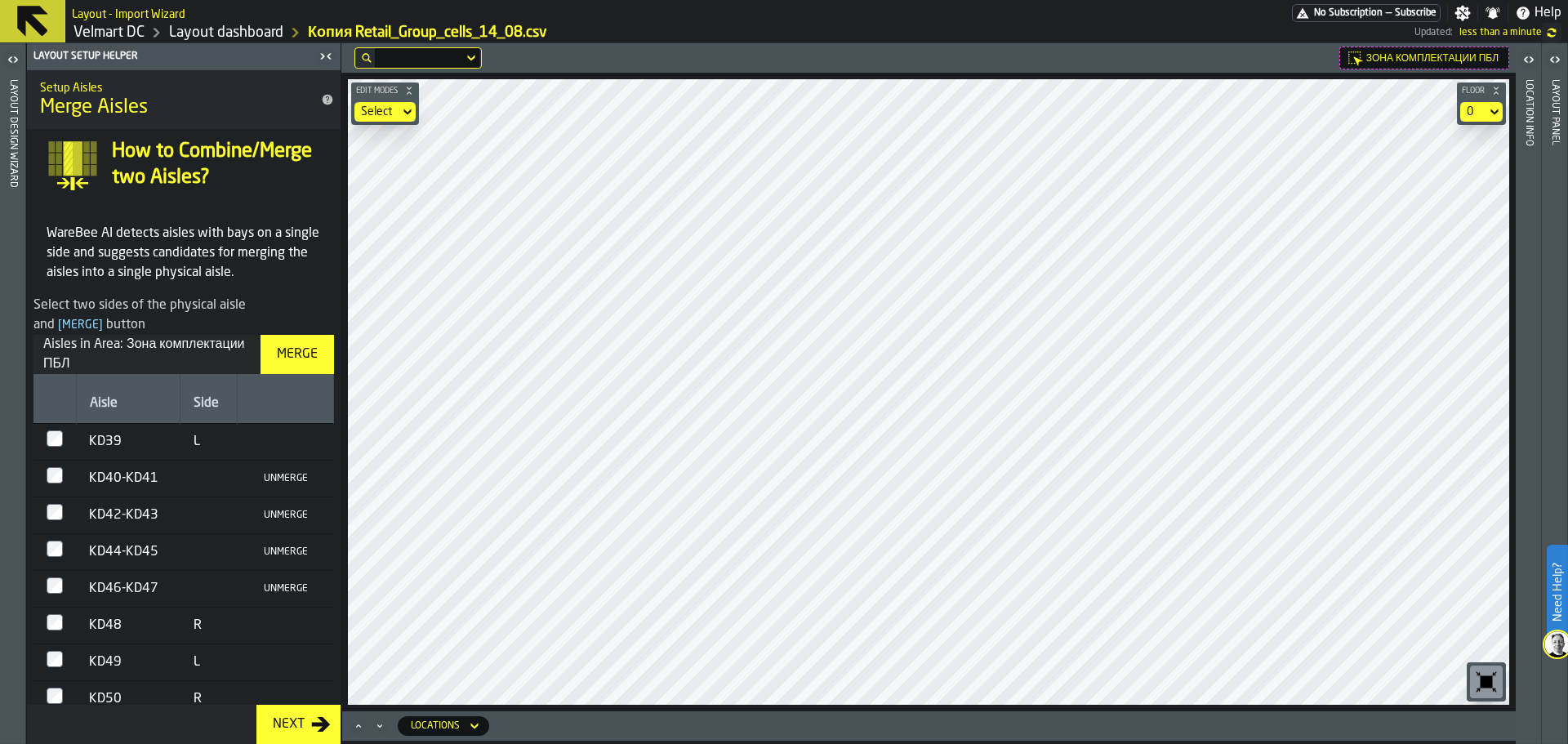
click at [295, 350] on div "Merge" at bounding box center [297, 354] width 54 height 20
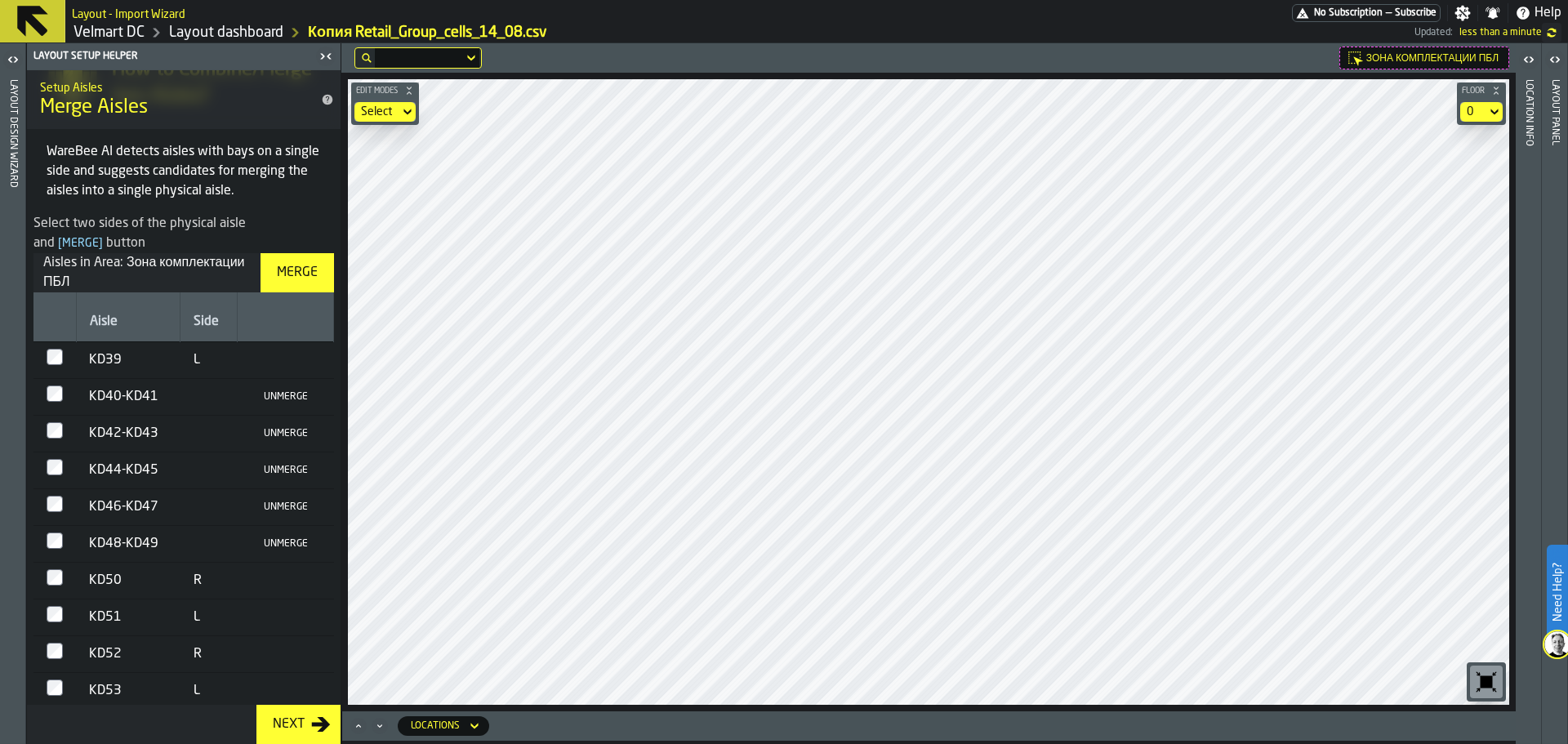
click at [281, 278] on div "Merge" at bounding box center [297, 273] width 54 height 20
click at [282, 255] on button "Merge" at bounding box center [298, 273] width 74 height 40
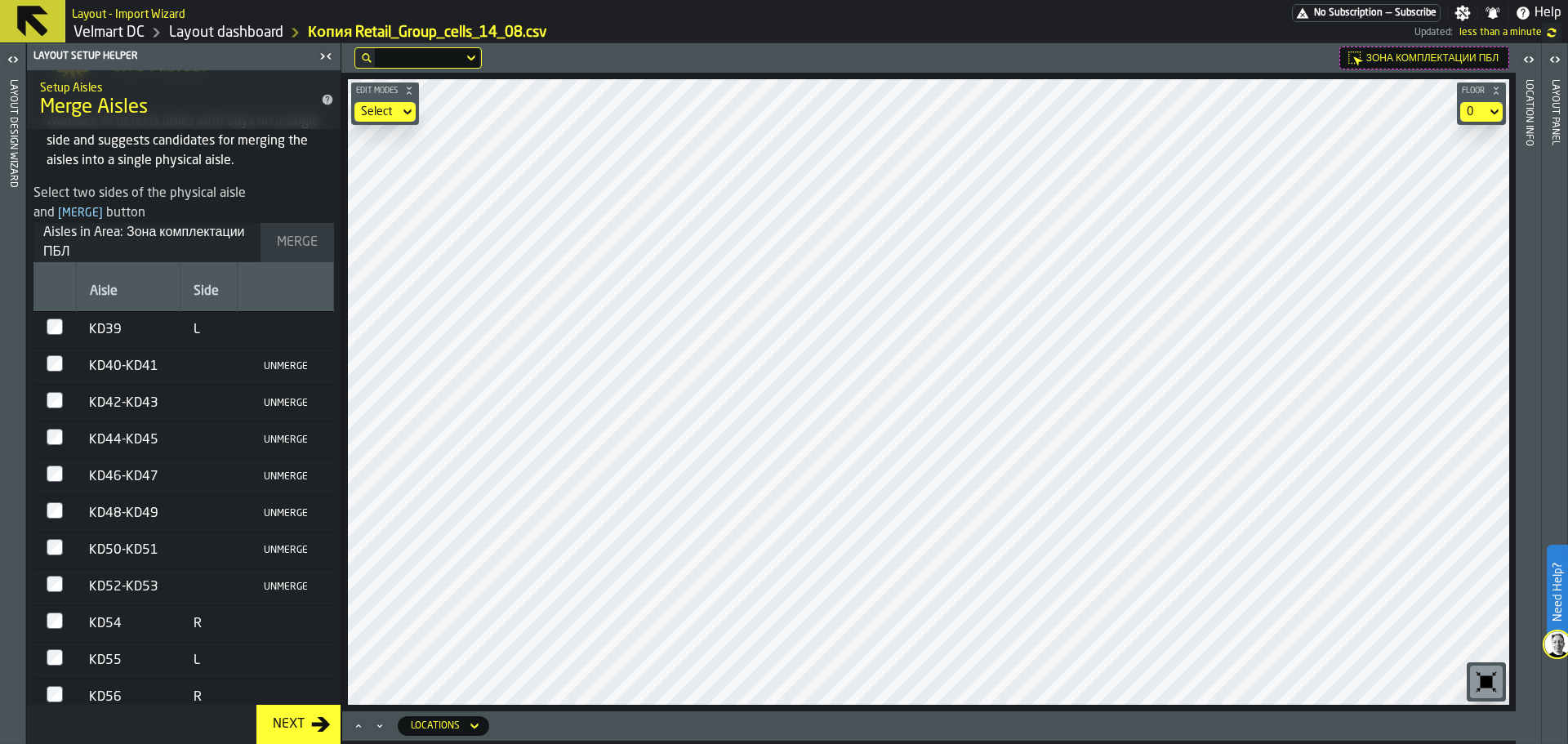
click at [56, 642] on td at bounding box center [54, 660] width 42 height 37
click at [301, 247] on div "Merge" at bounding box center [297, 243] width 54 height 20
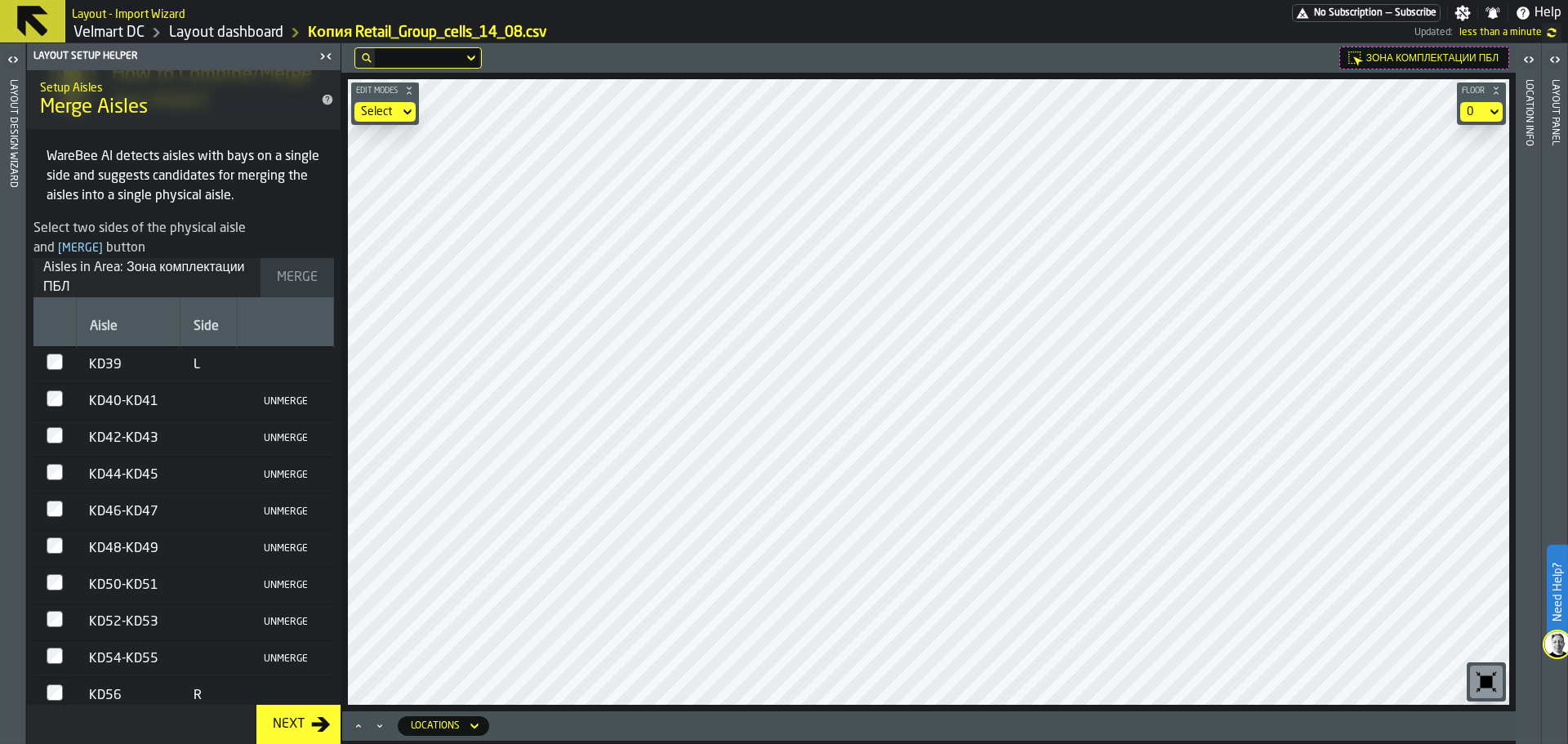
scroll to position [0, 0]
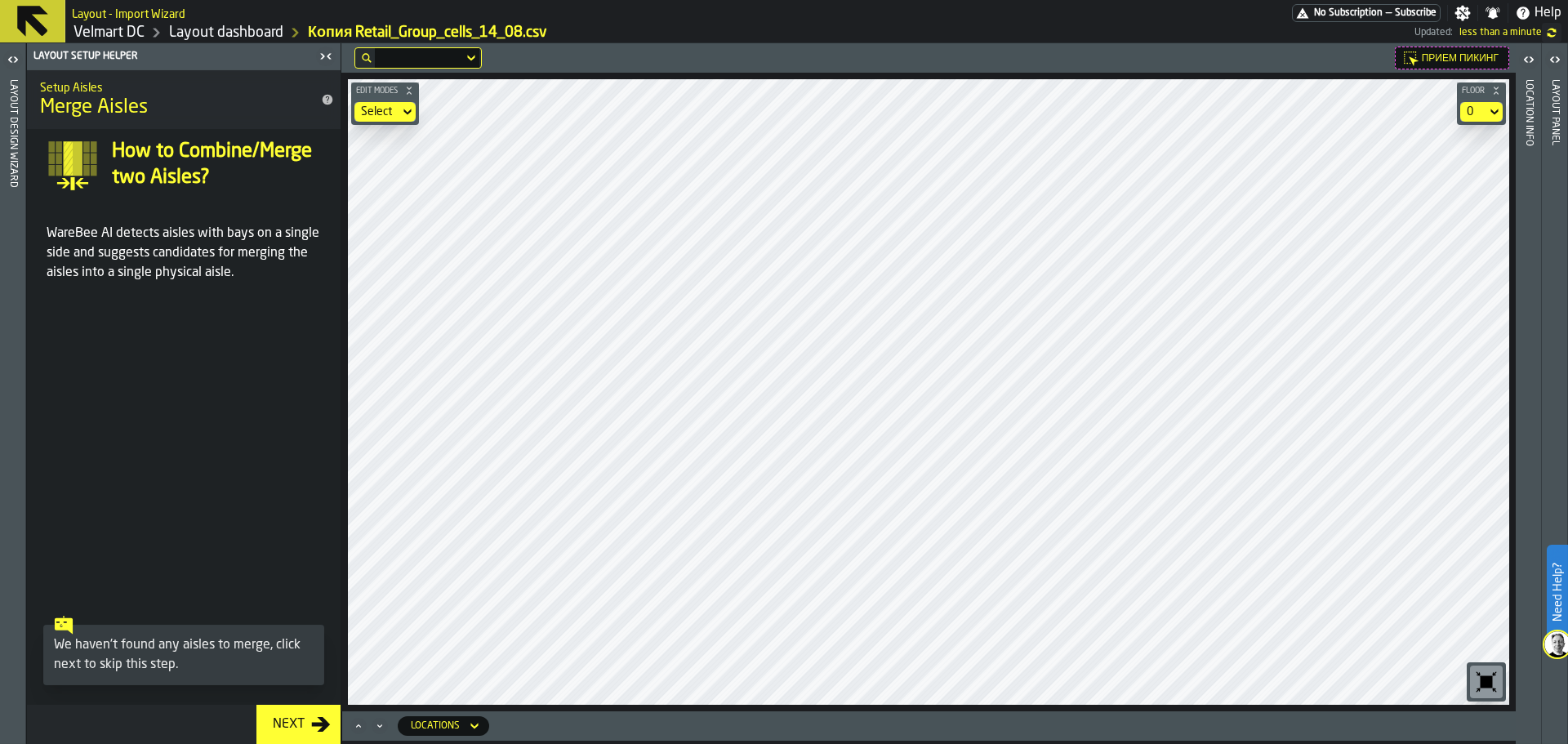
click at [300, 402] on main "Layout Design Wizard Layout Setup Helper Setup Aisles Merge Aisles How to Combi…" at bounding box center [784, 393] width 1568 height 701
click at [273, 305] on main "Layout Design Wizard Layout Setup Helper Setup Aisles Merge Aisles How to Combi…" at bounding box center [784, 393] width 1568 height 701
click at [16, 58] on icon "button-toggle-Open" at bounding box center [13, 59] width 20 height 20
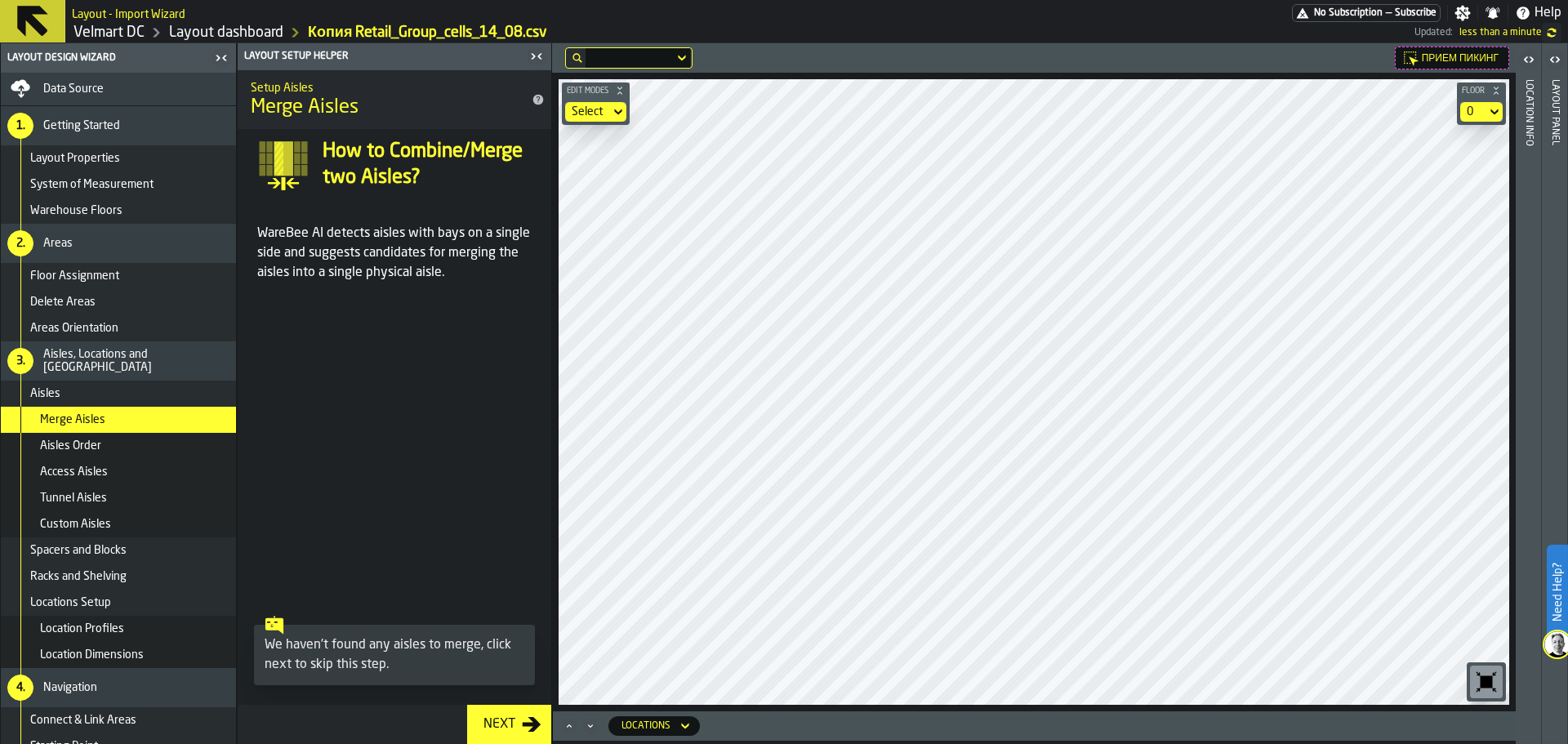
click at [95, 164] on span "Layout Properties" at bounding box center [76, 158] width 90 height 13
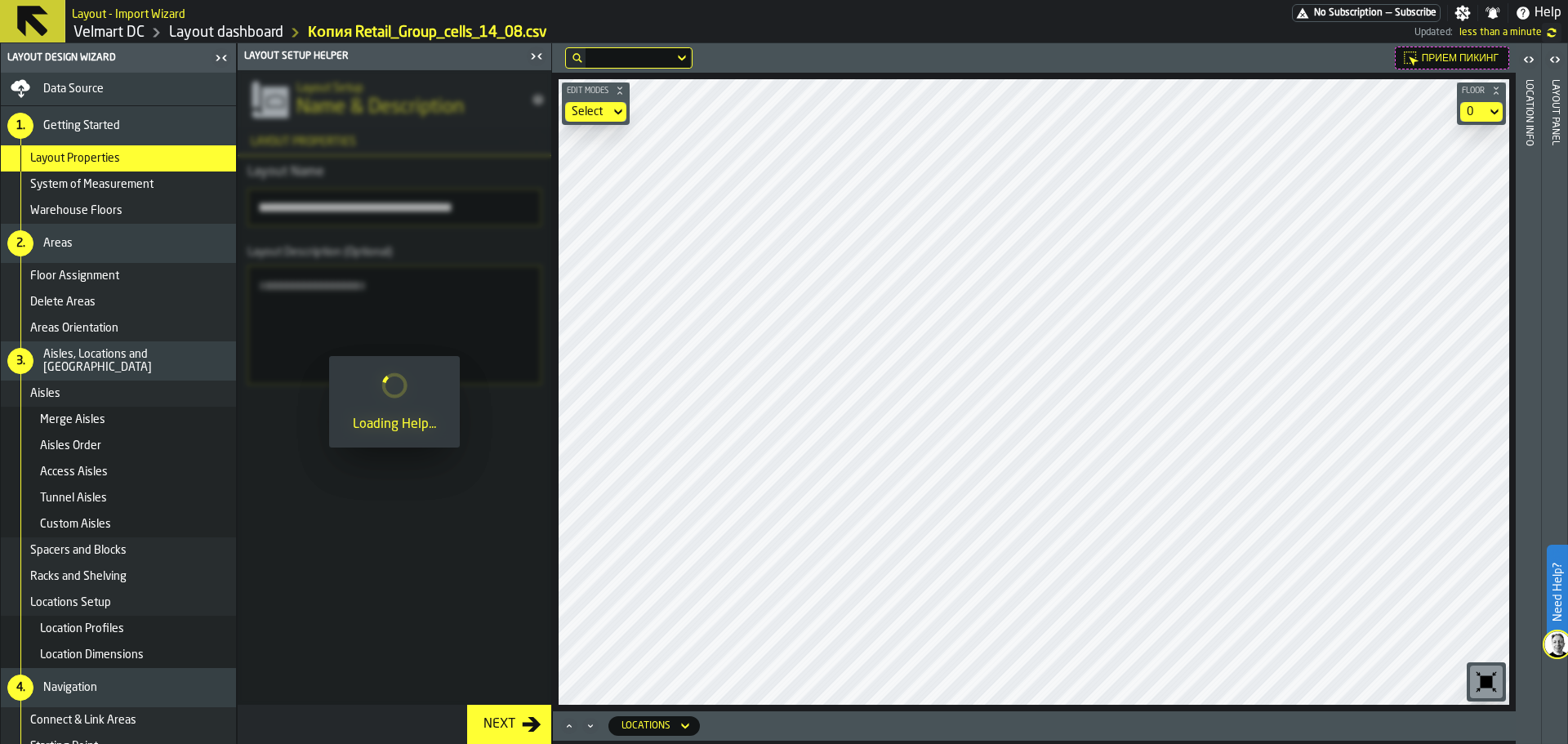
click at [135, 190] on span "System of Measurement" at bounding box center [92, 184] width 123 height 13
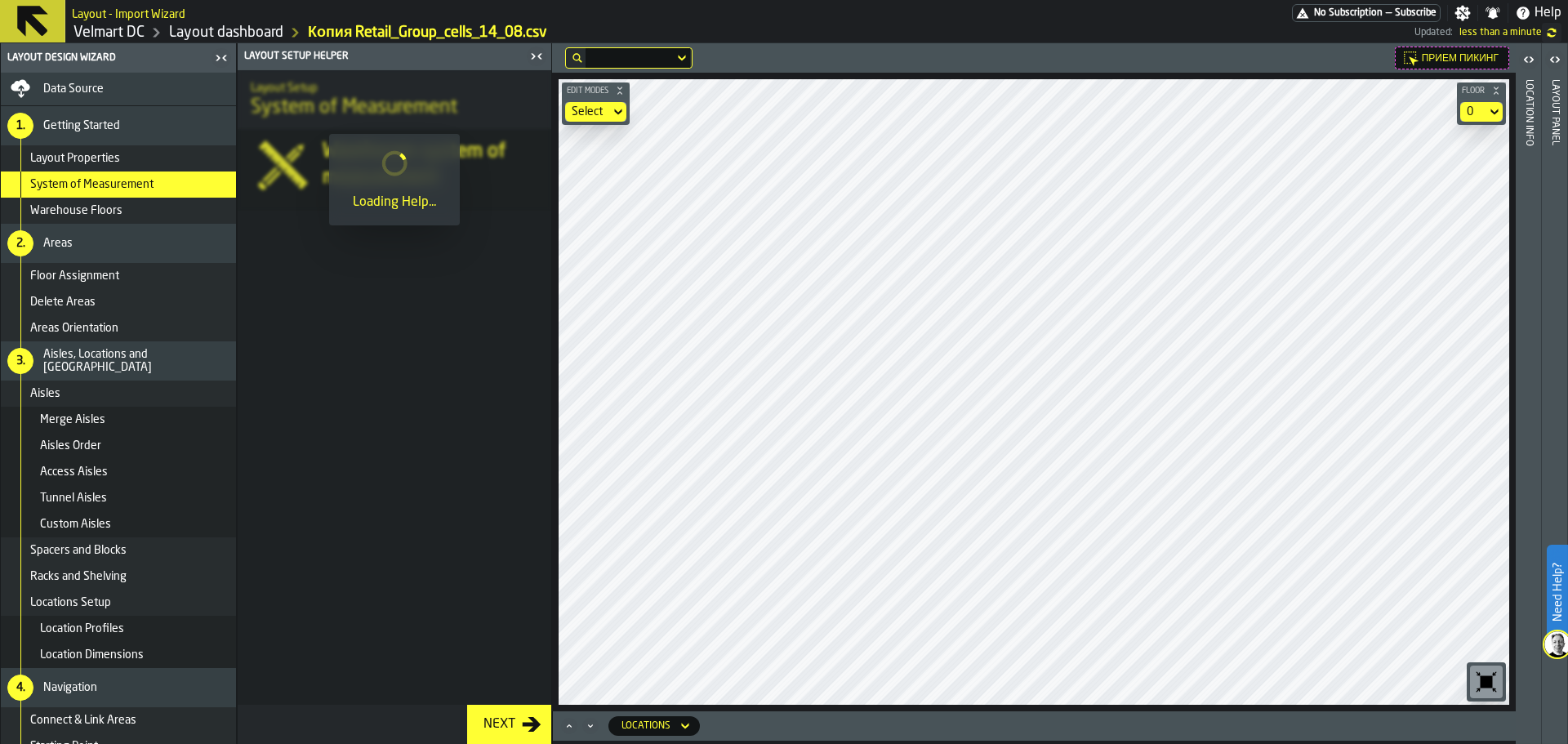
click at [125, 212] on div "Warehouse Floors" at bounding box center [130, 211] width 199 height 13
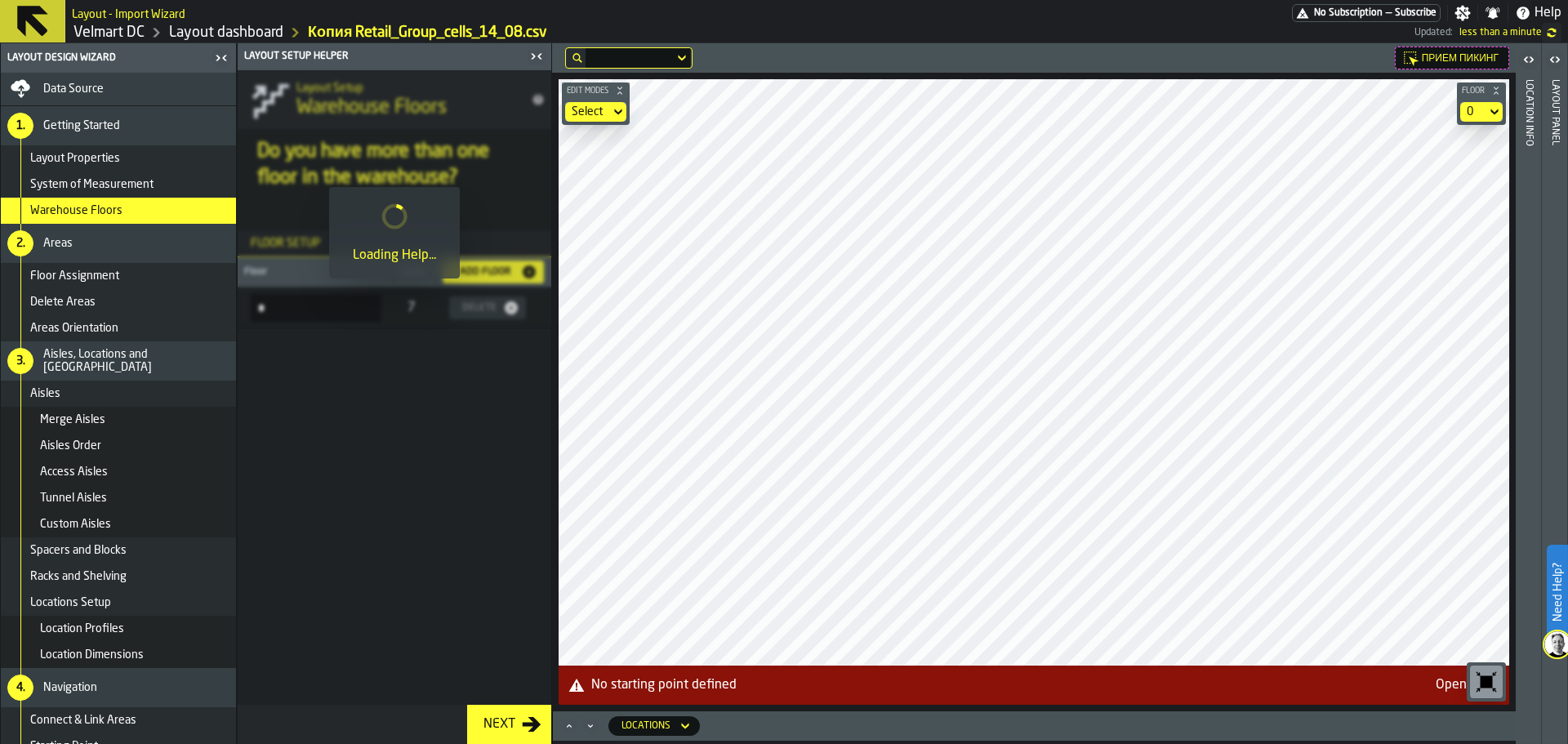
click at [101, 278] on span "Floor Assignment" at bounding box center [75, 276] width 89 height 13
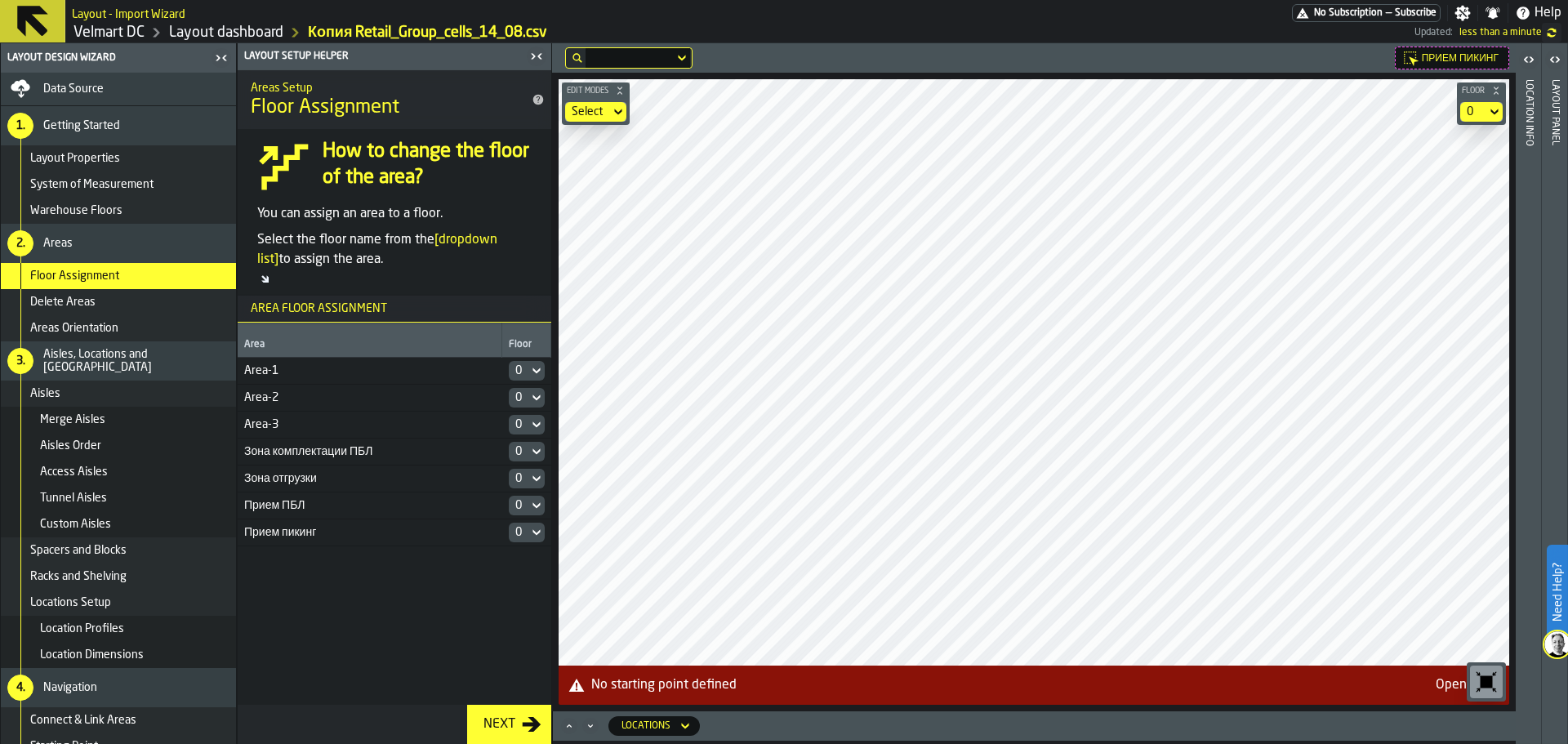
click at [531, 367] on icon at bounding box center [536, 371] width 16 height 20
click at [530, 373] on icon at bounding box center [536, 371] width 16 height 20
click at [102, 306] on div "Delete Areas" at bounding box center [130, 302] width 199 height 13
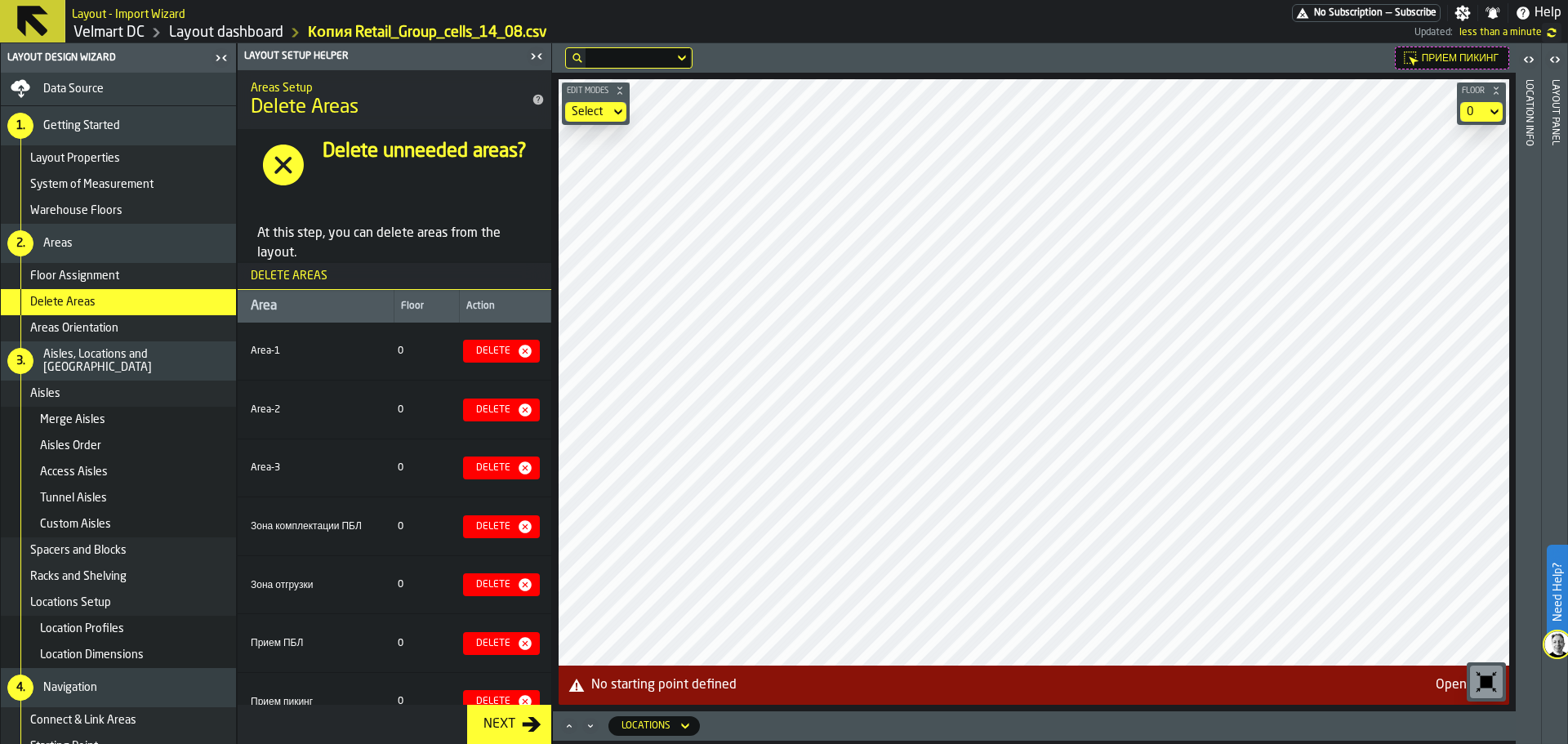
click at [102, 324] on span "Areas Orientation" at bounding box center [75, 328] width 88 height 13
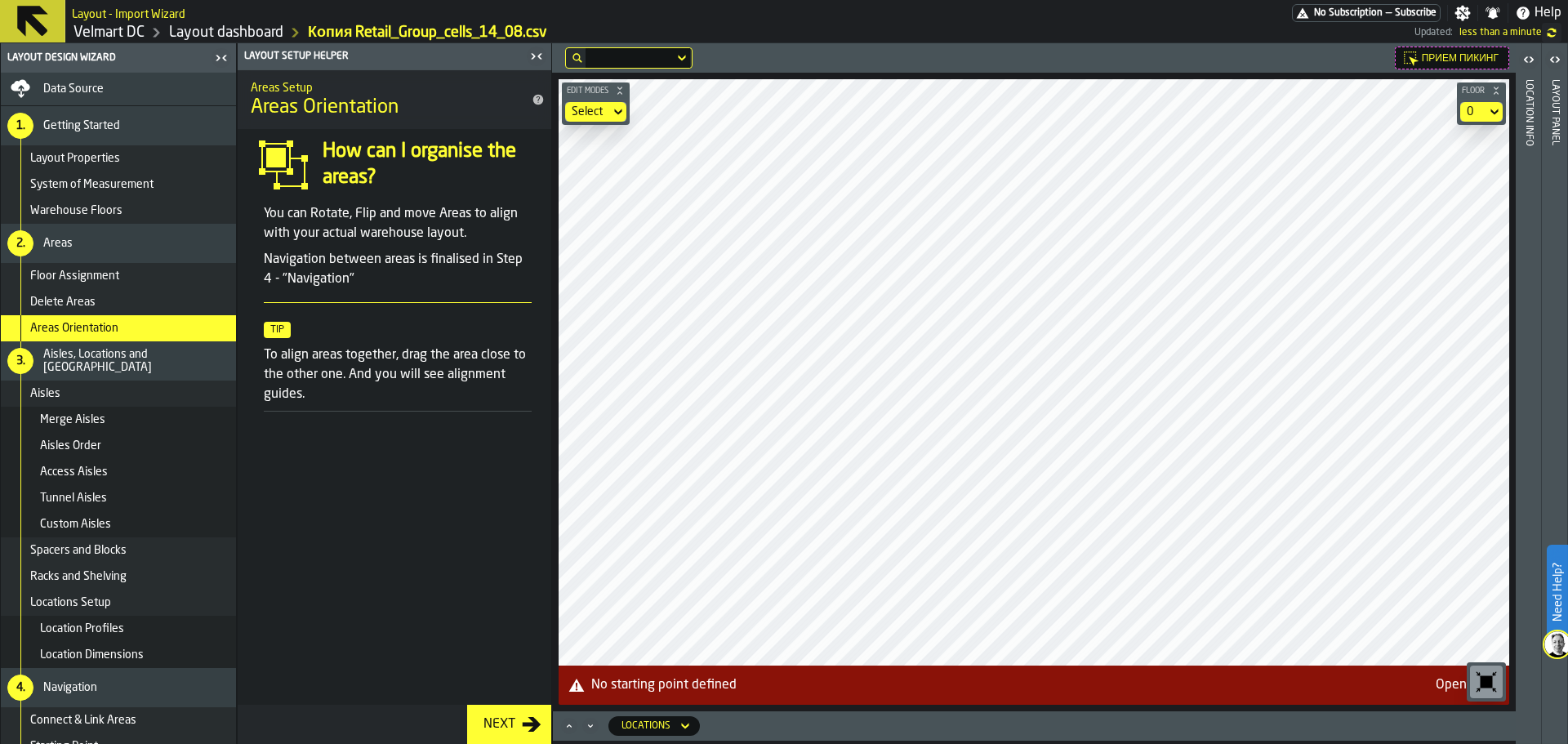
click at [148, 423] on div "Merge Aisles" at bounding box center [134, 419] width 190 height 13
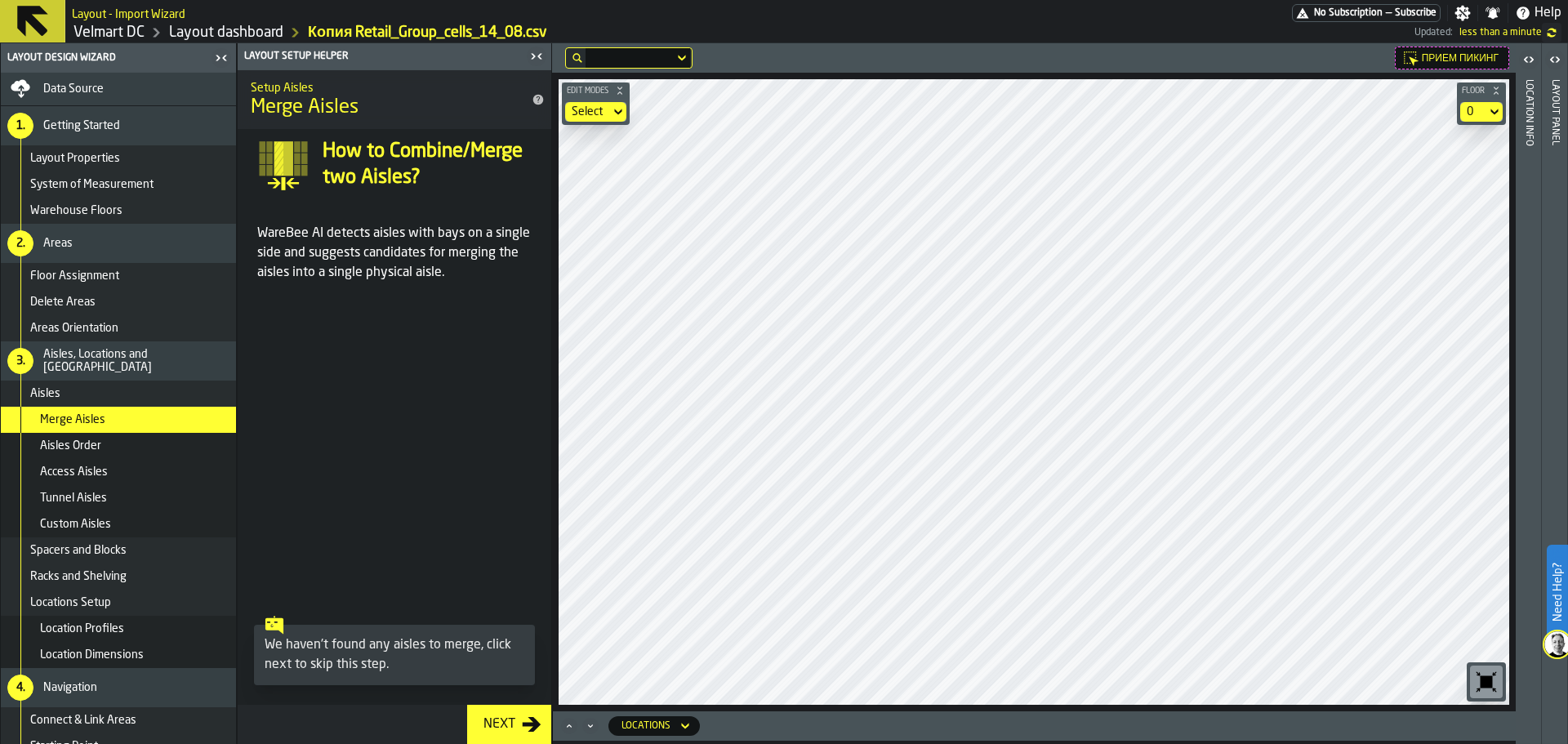
click at [110, 448] on div "Aisles Order" at bounding box center [134, 445] width 190 height 13
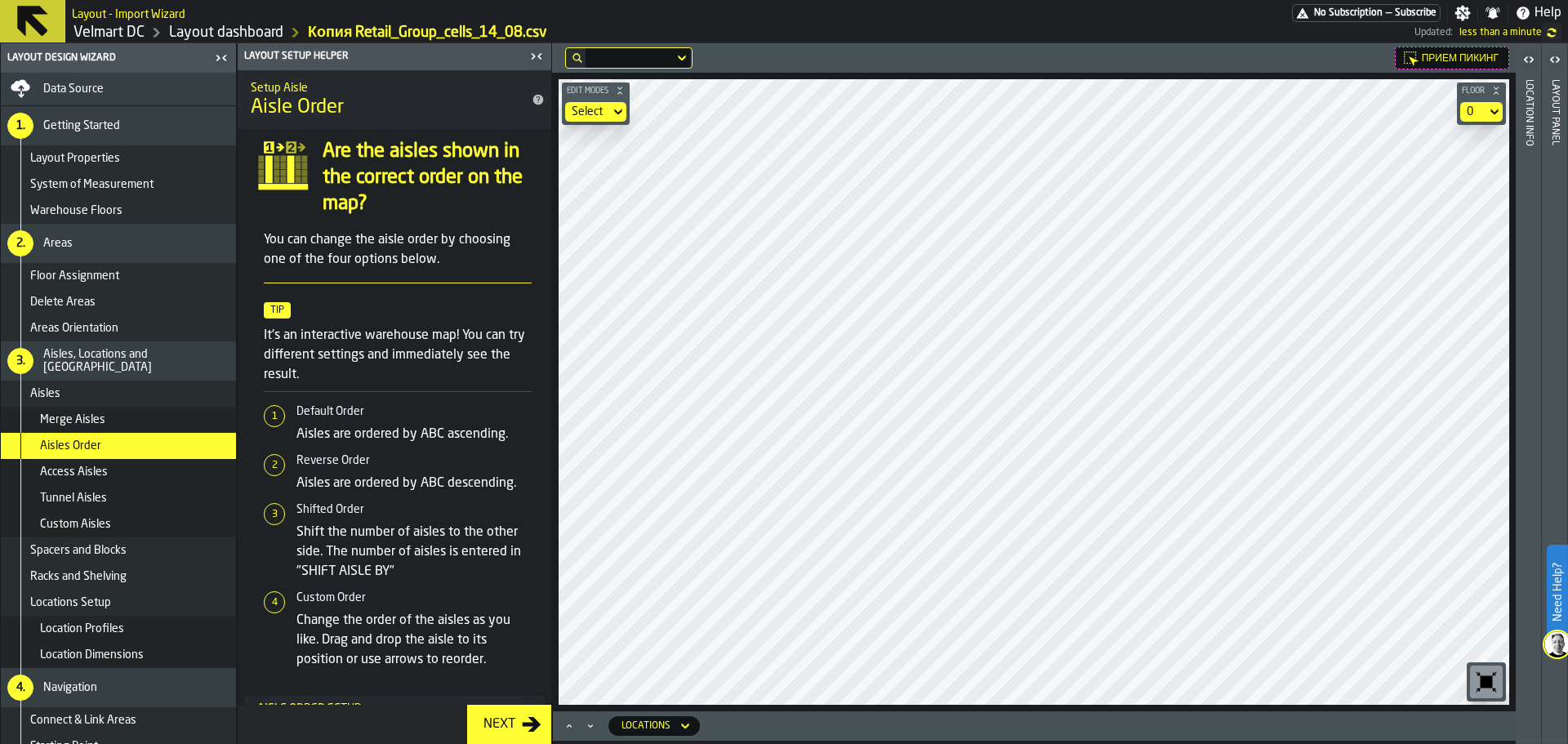
scroll to position [136, 0]
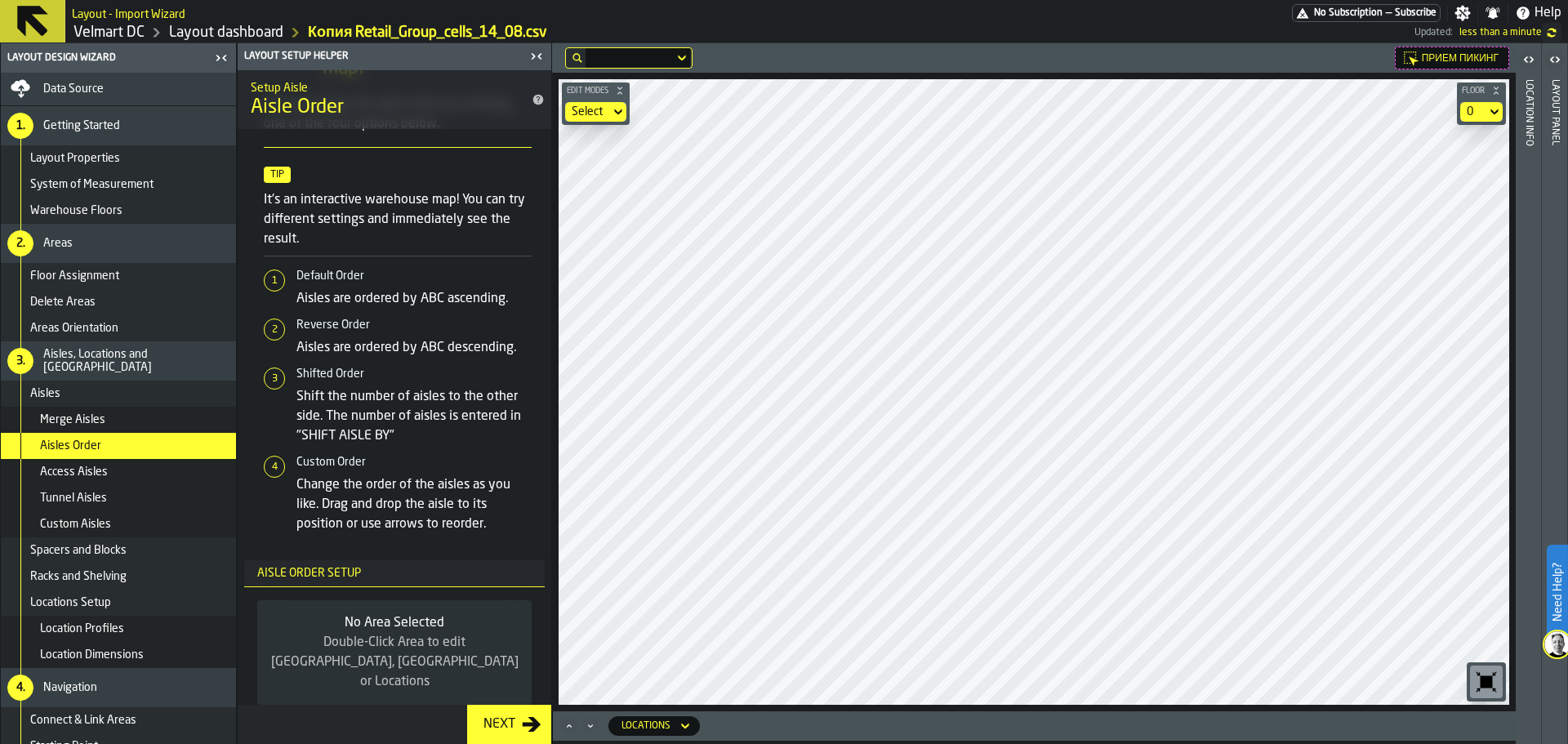
click at [173, 468] on div "Access Aisles" at bounding box center [134, 471] width 190 height 13
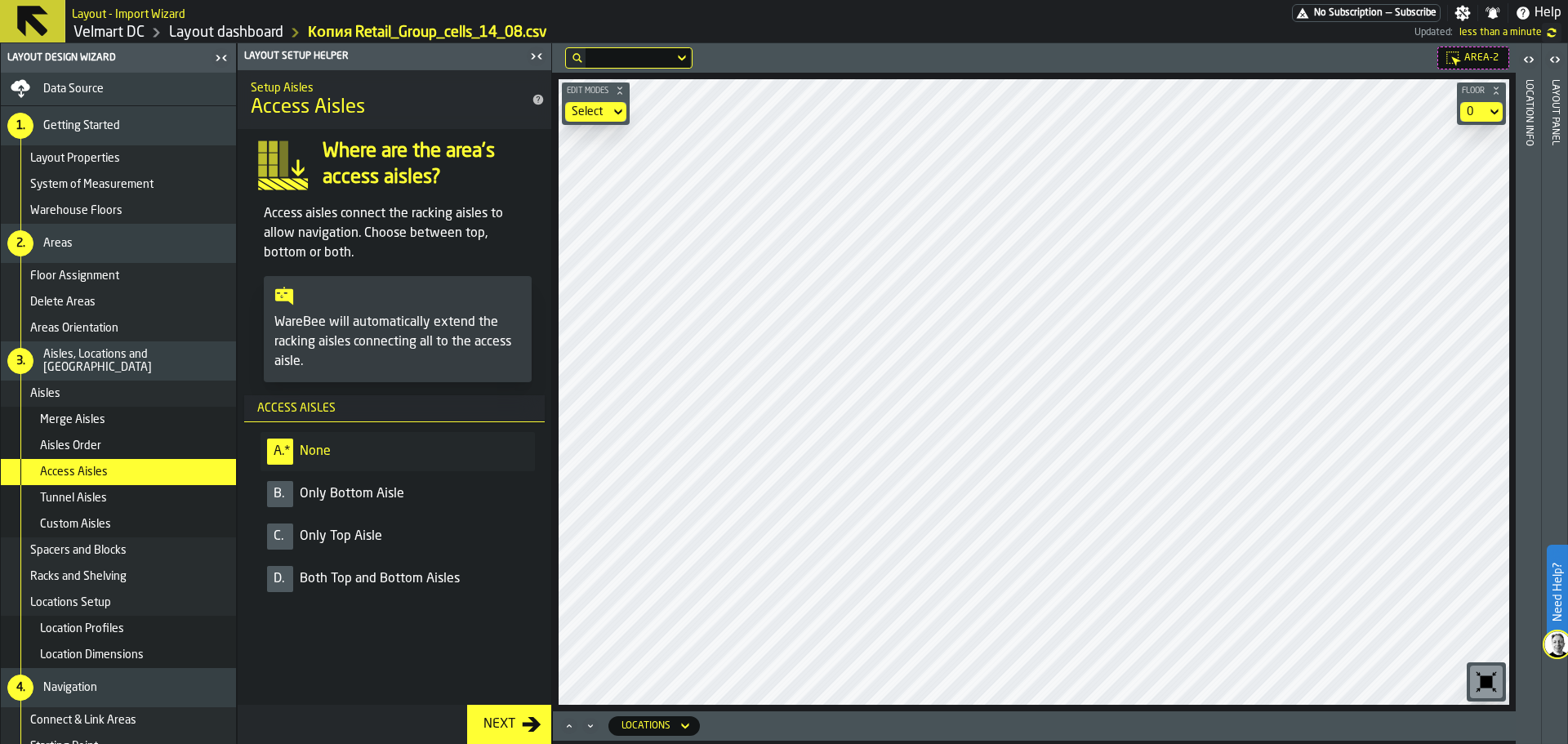
click at [378, 504] on span "Only Bottom Aisle" at bounding box center [352, 494] width 104 height 20
click at [403, 590] on li "D. Both Top and Bottom Aisles" at bounding box center [398, 579] width 274 height 40
click at [367, 575] on span "Both Top and Bottom Aisles" at bounding box center [380, 579] width 160 height 20
click at [363, 506] on li "B. Only Bottom Aisle" at bounding box center [398, 494] width 274 height 40
click at [389, 498] on span "Only Bottom Aisle" at bounding box center [352, 494] width 104 height 20
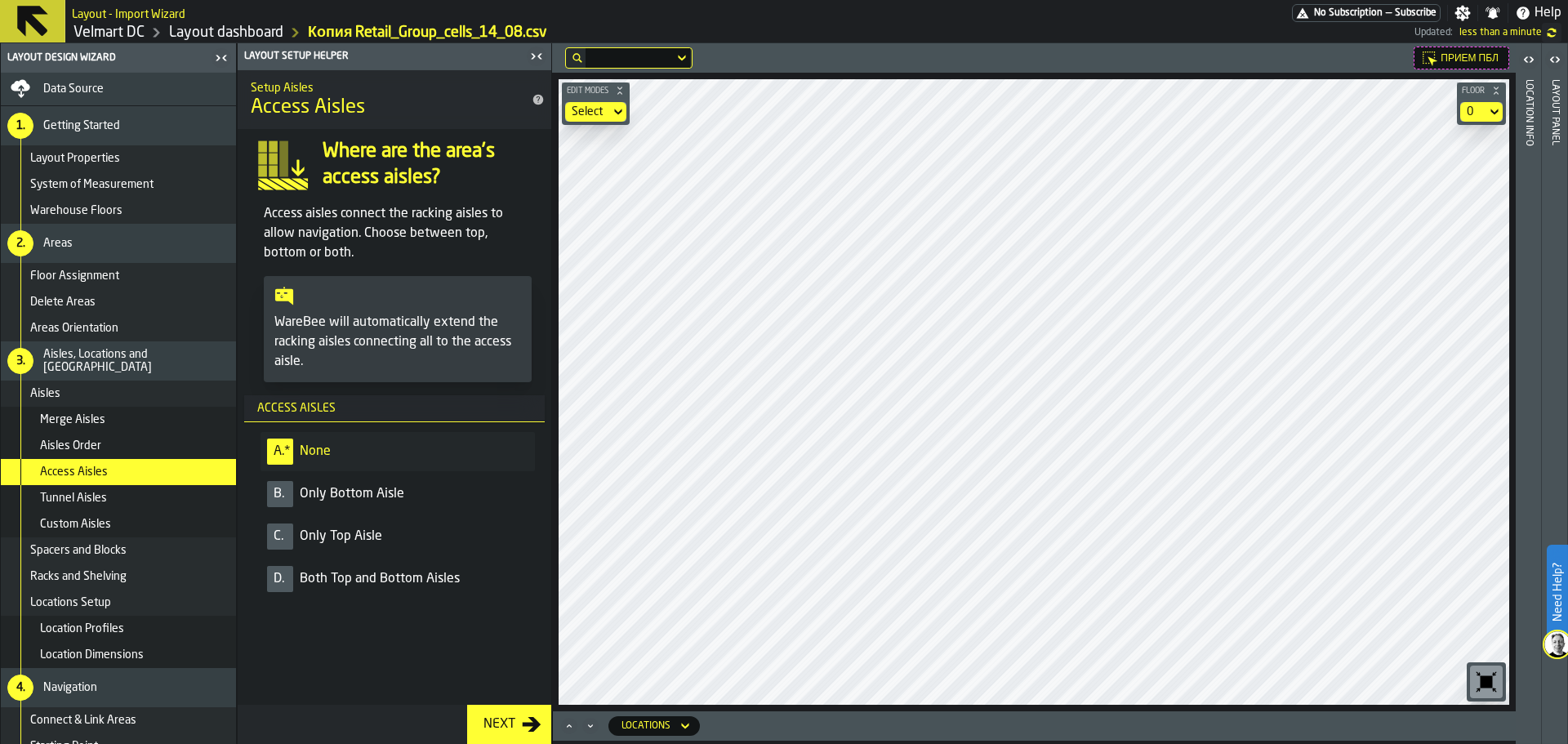
click at [318, 540] on span "Only Top Aisle" at bounding box center [341, 536] width 83 height 20
click at [361, 542] on span "Only Top Aisle" at bounding box center [341, 536] width 83 height 20
click at [408, 525] on li "C. Only Top Aisle" at bounding box center [398, 537] width 274 height 40
click at [71, 499] on span "Tunnel Aisles" at bounding box center [73, 497] width 67 height 13
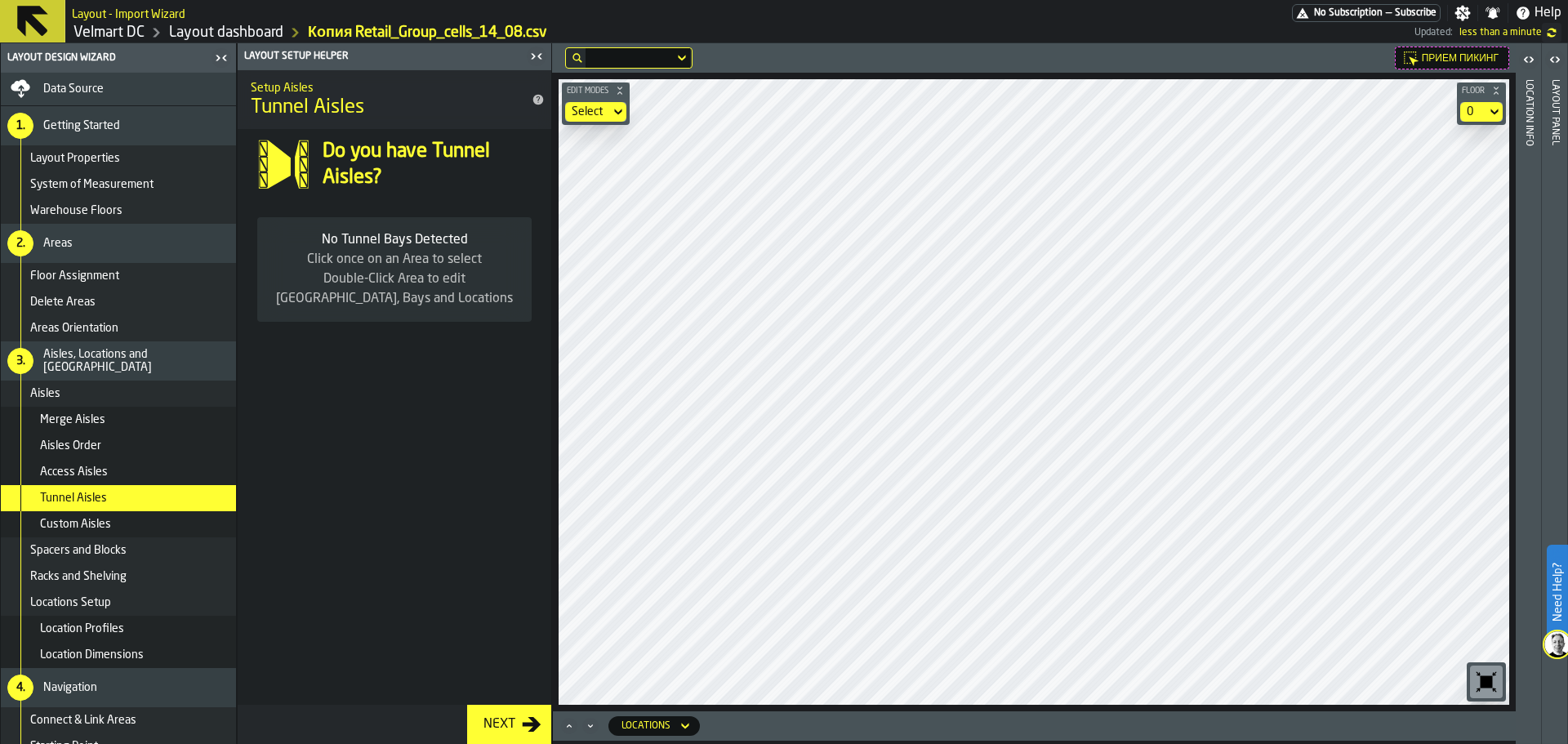
click at [78, 525] on span "Custom Aisles" at bounding box center [75, 524] width 71 height 13
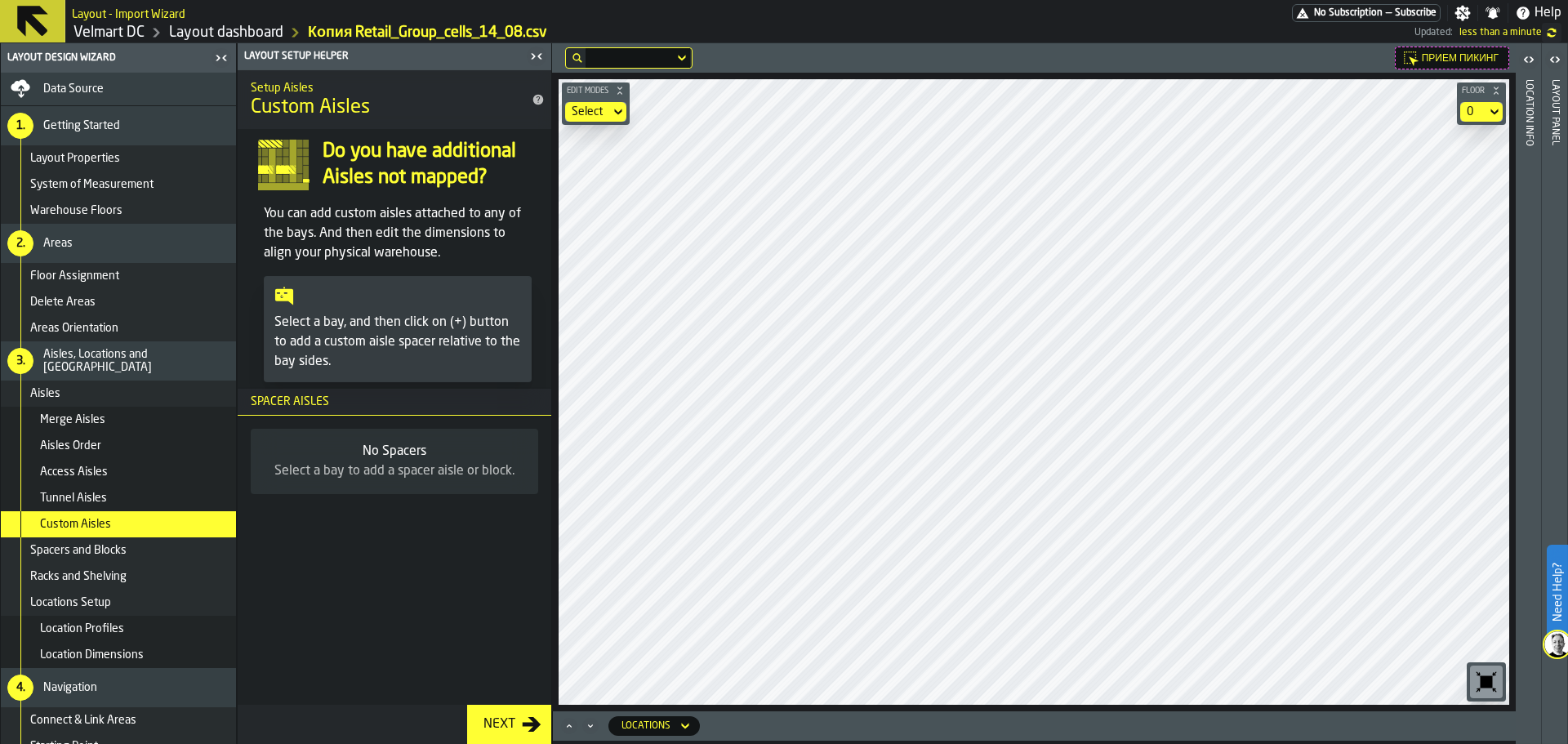
click at [112, 561] on div "Spacers and Blocks" at bounding box center [118, 550] width 235 height 26
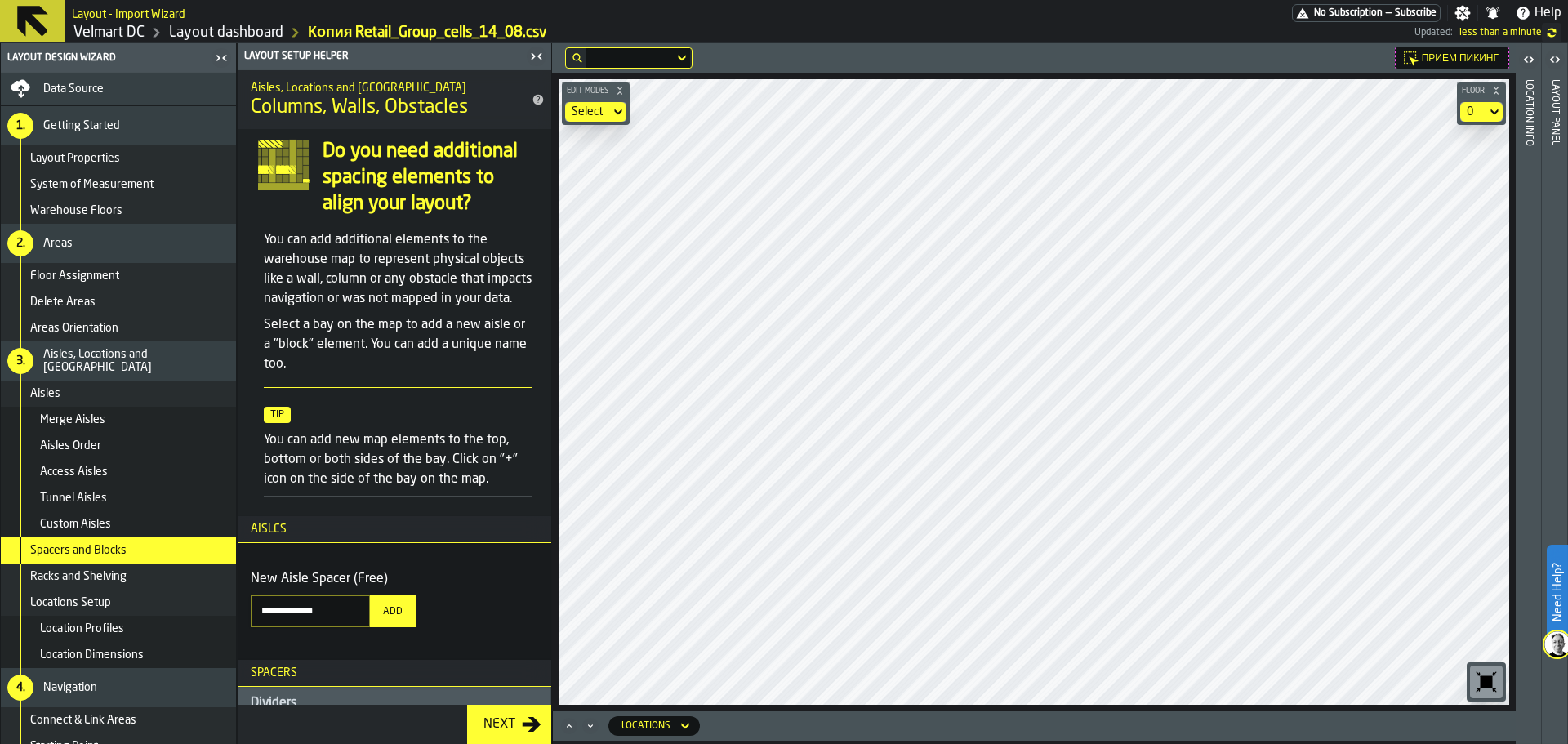
scroll to position [37, 0]
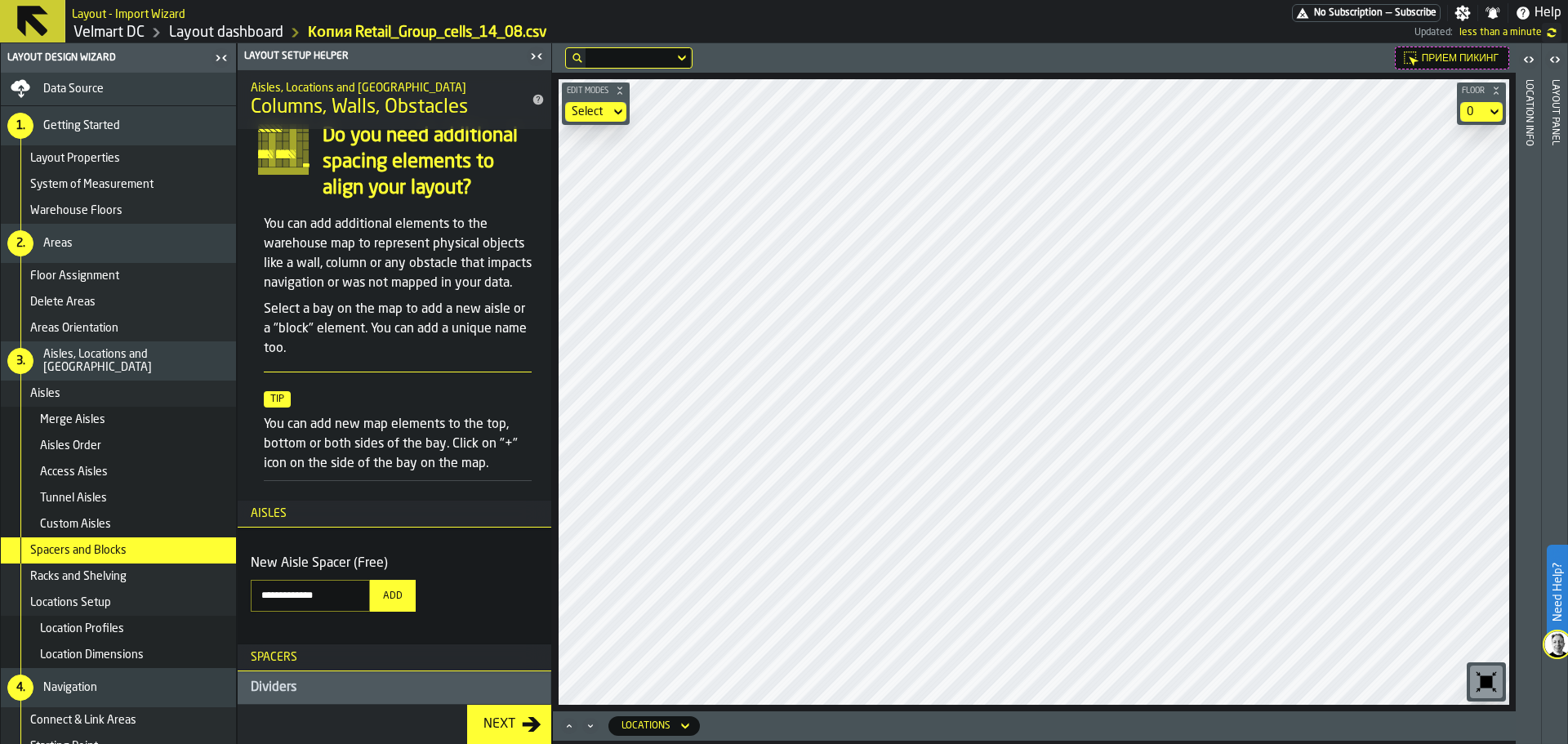
click at [413, 602] on button "Add" at bounding box center [392, 595] width 46 height 31
drag, startPoint x: 317, startPoint y: 690, endPoint x: 317, endPoint y: 680, distance: 10.0
click at [317, 680] on div "Dividers" at bounding box center [394, 687] width 287 height 20
click at [288, 659] on span "Spacers" at bounding box center [267, 657] width 59 height 13
drag, startPoint x: 280, startPoint y: 654, endPoint x: 282, endPoint y: 597, distance: 57.0
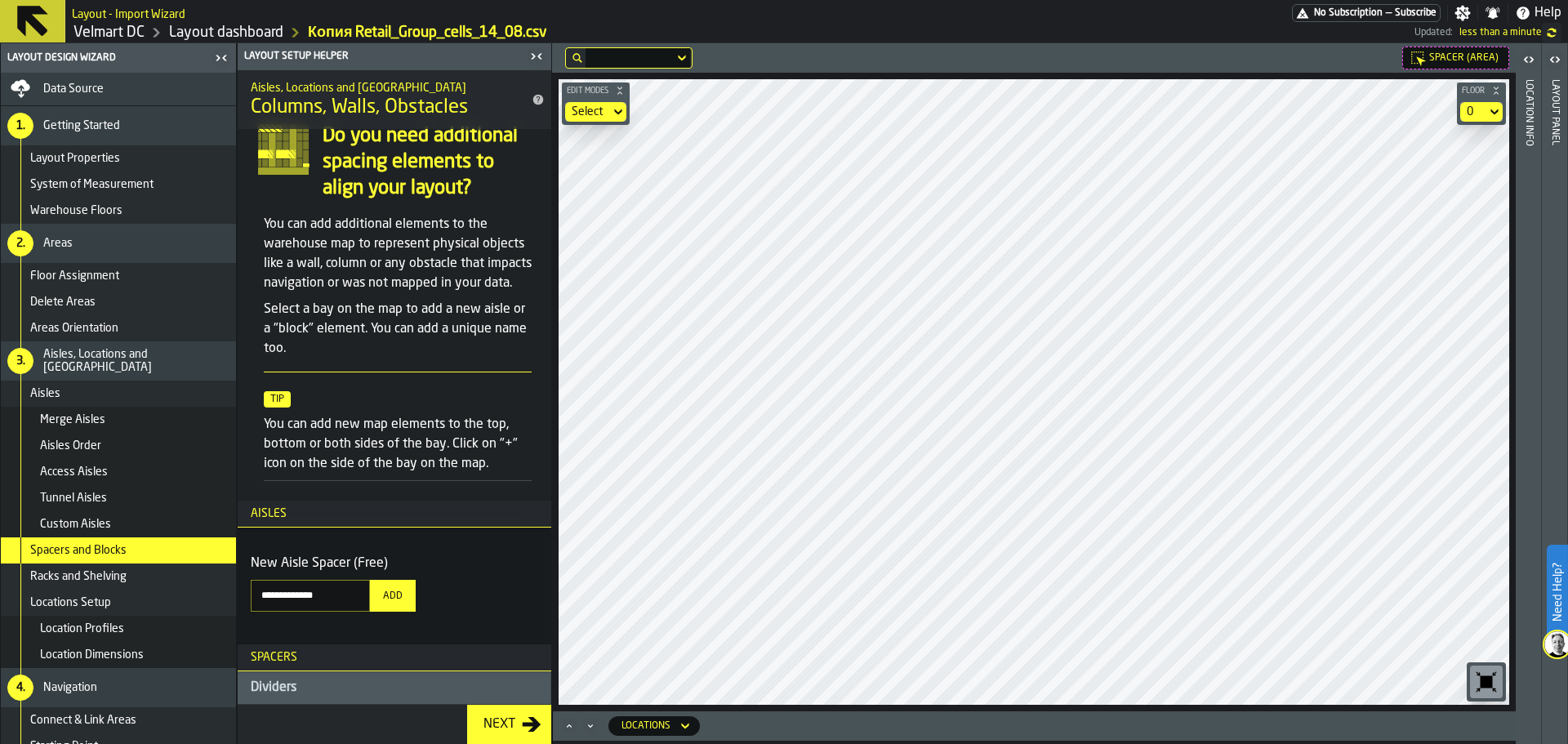
click at [282, 597] on section "**********" at bounding box center [394, 380] width 314 height 650
drag, startPoint x: 273, startPoint y: 666, endPoint x: 282, endPoint y: 623, distance: 43.9
click at [282, 627] on section "**********" at bounding box center [394, 380] width 314 height 650
click at [93, 299] on span "Delete Areas" at bounding box center [63, 302] width 66 height 13
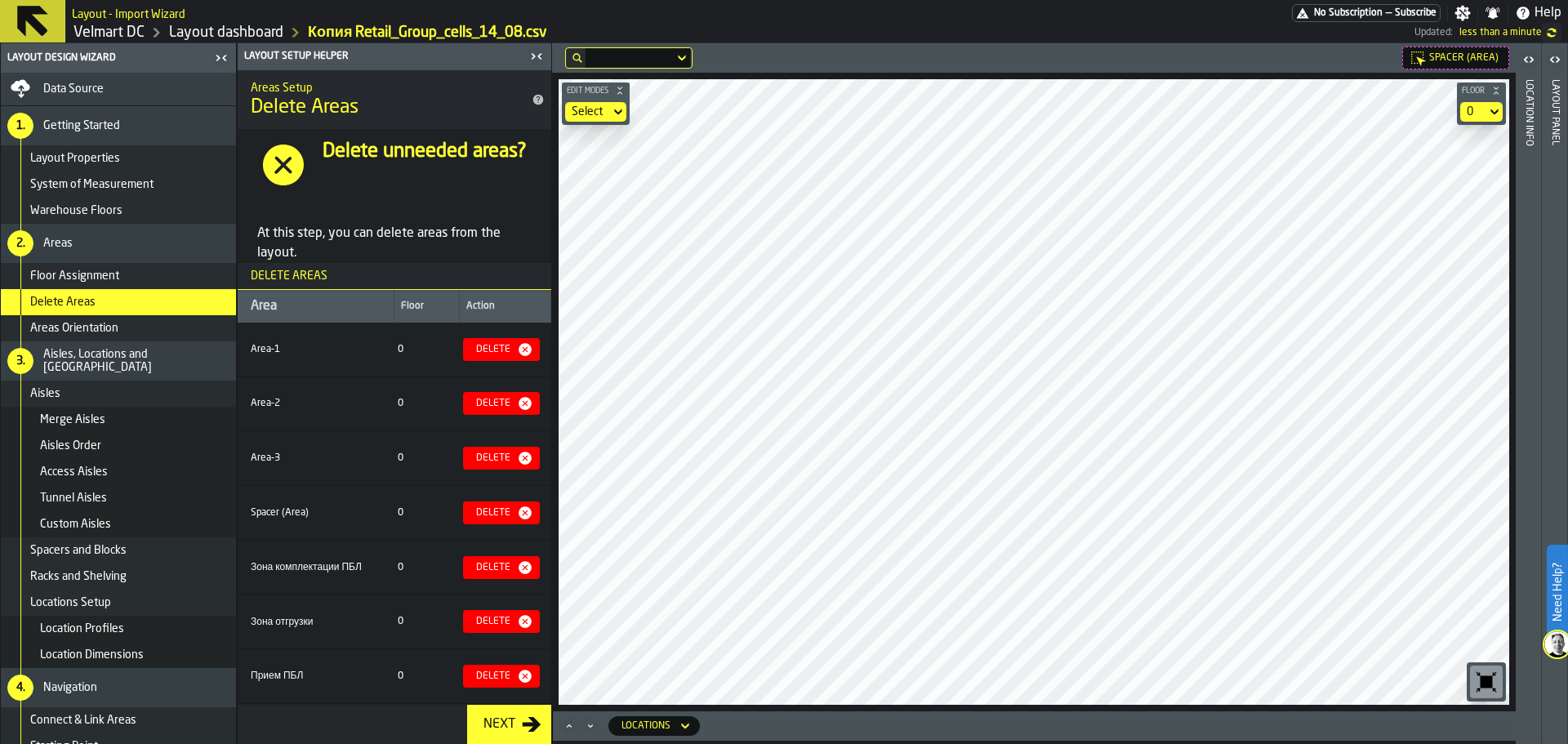
scroll to position [53, 0]
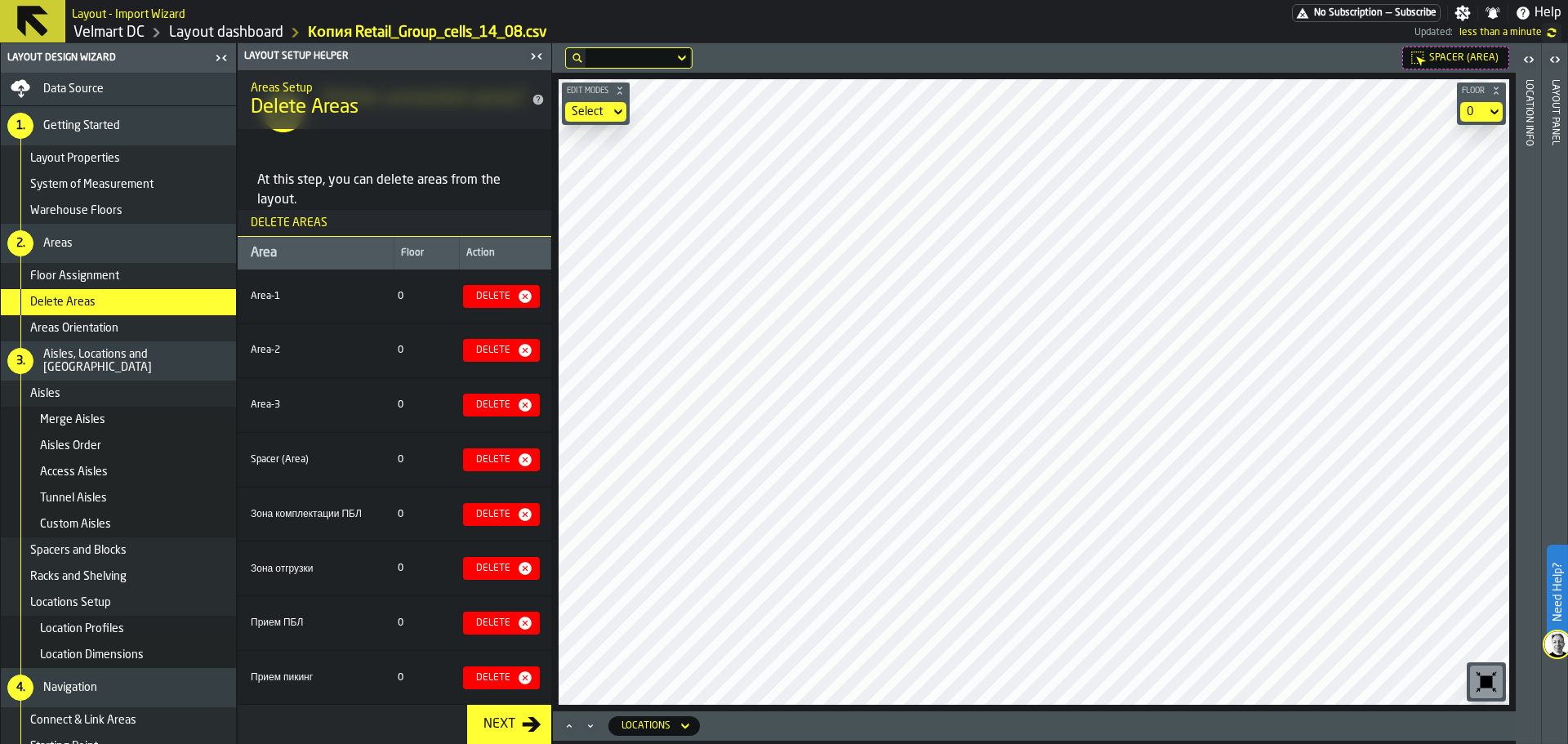
click at [489, 458] on div "Delete" at bounding box center [493, 460] width 48 height 12
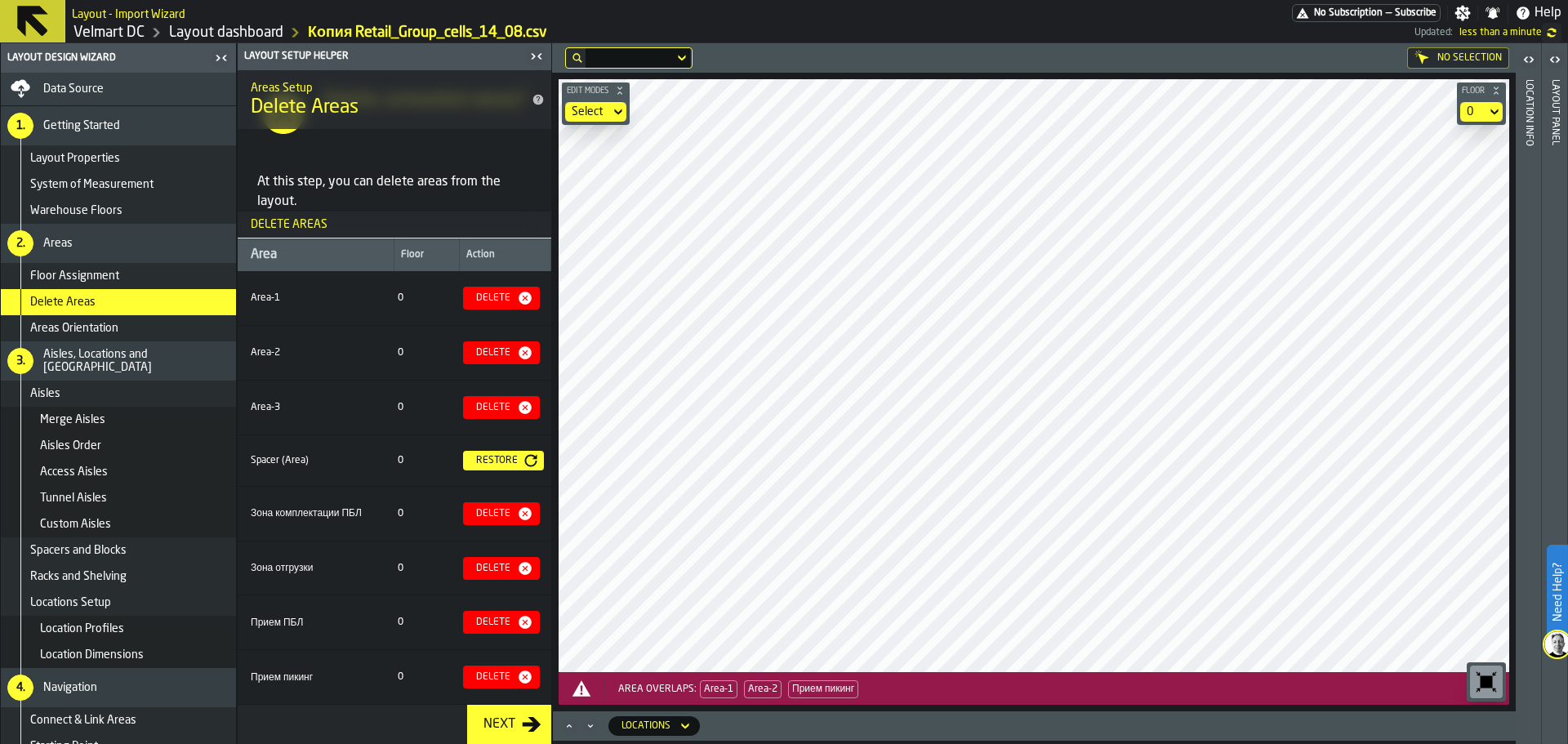
scroll to position [55, 0]
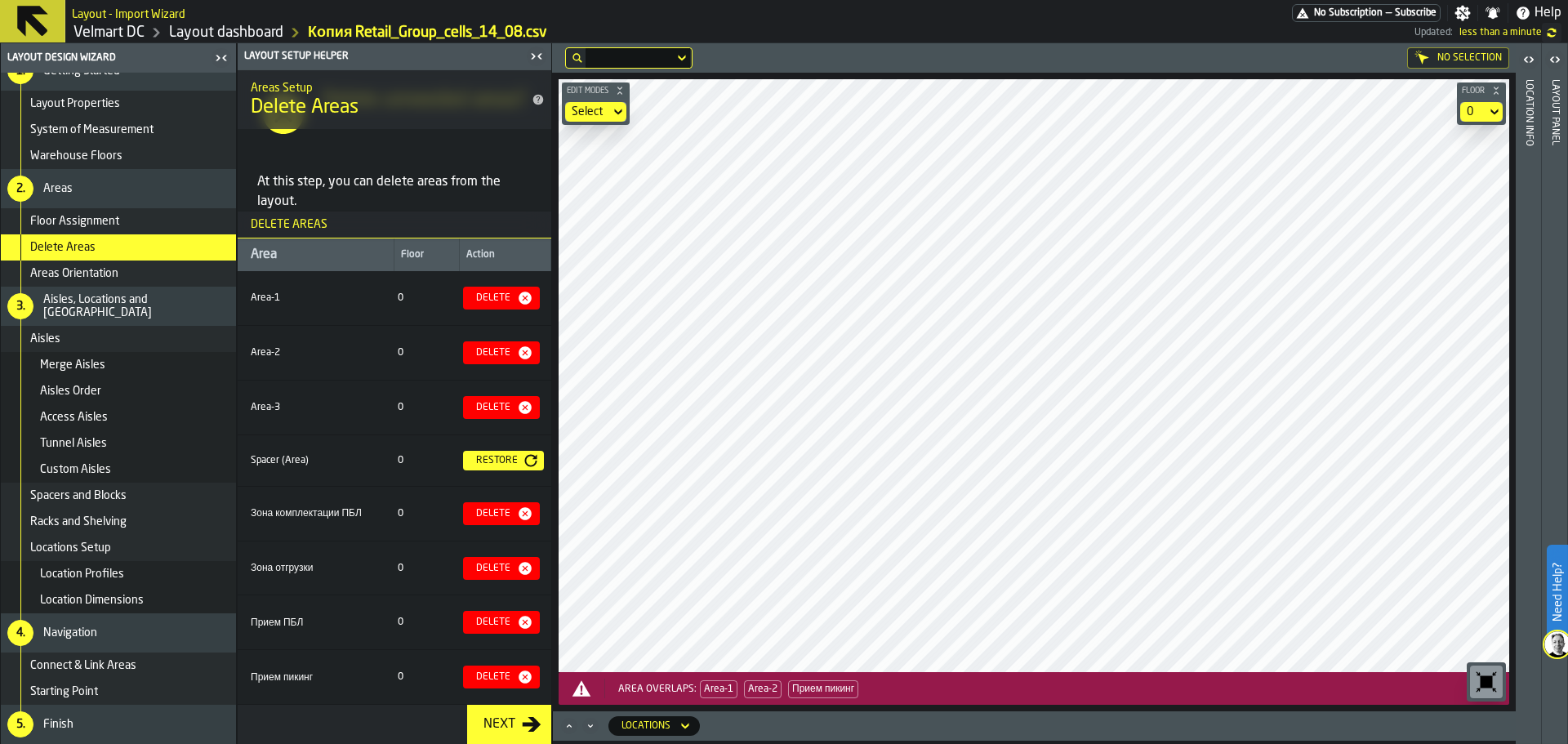
click at [139, 464] on div "Custom Aisles" at bounding box center [134, 470] width 190 height 13
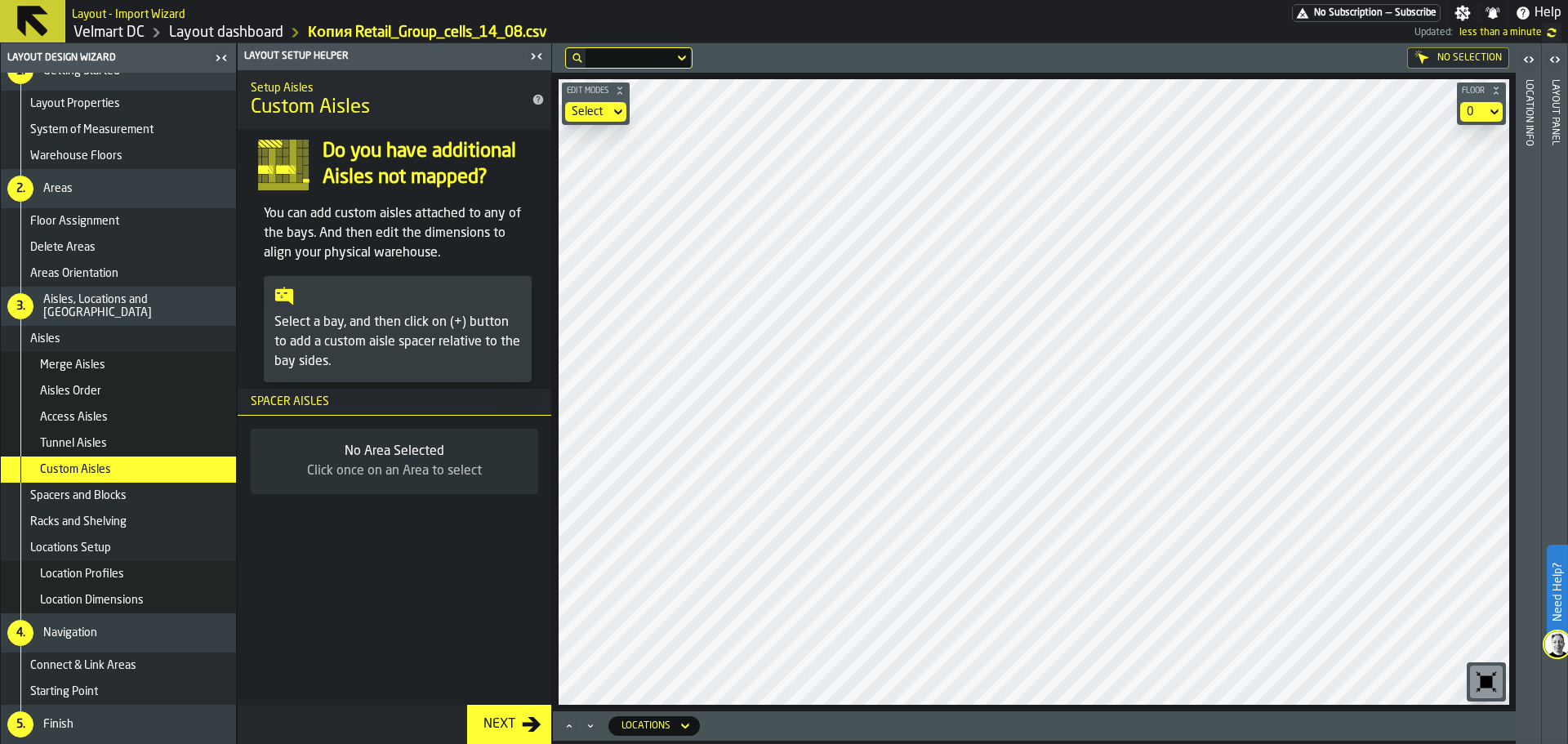
click at [124, 491] on span "Spacers and Blocks" at bounding box center [78, 496] width 96 height 13
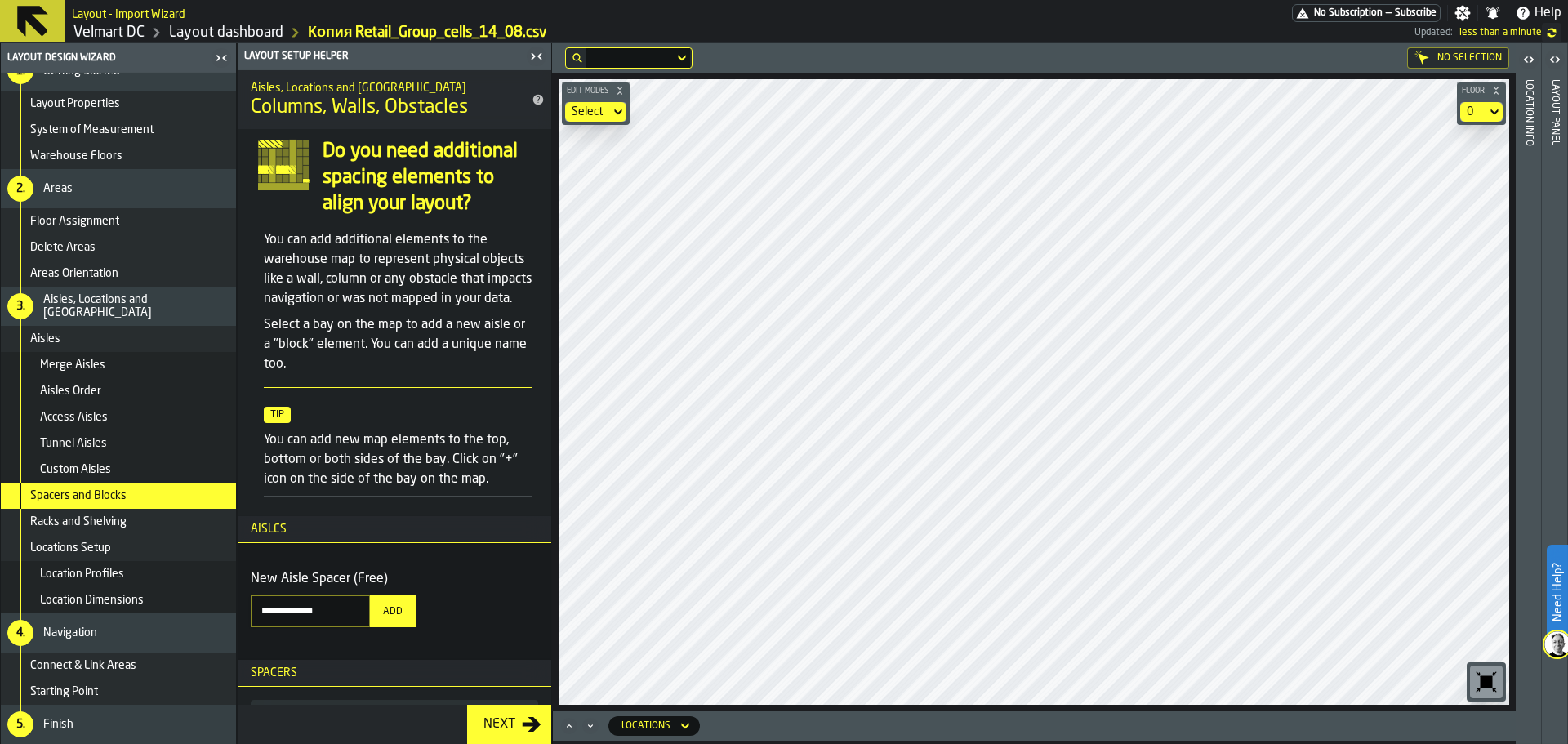
click at [122, 517] on span "Racks and Shelving" at bounding box center [78, 522] width 96 height 13
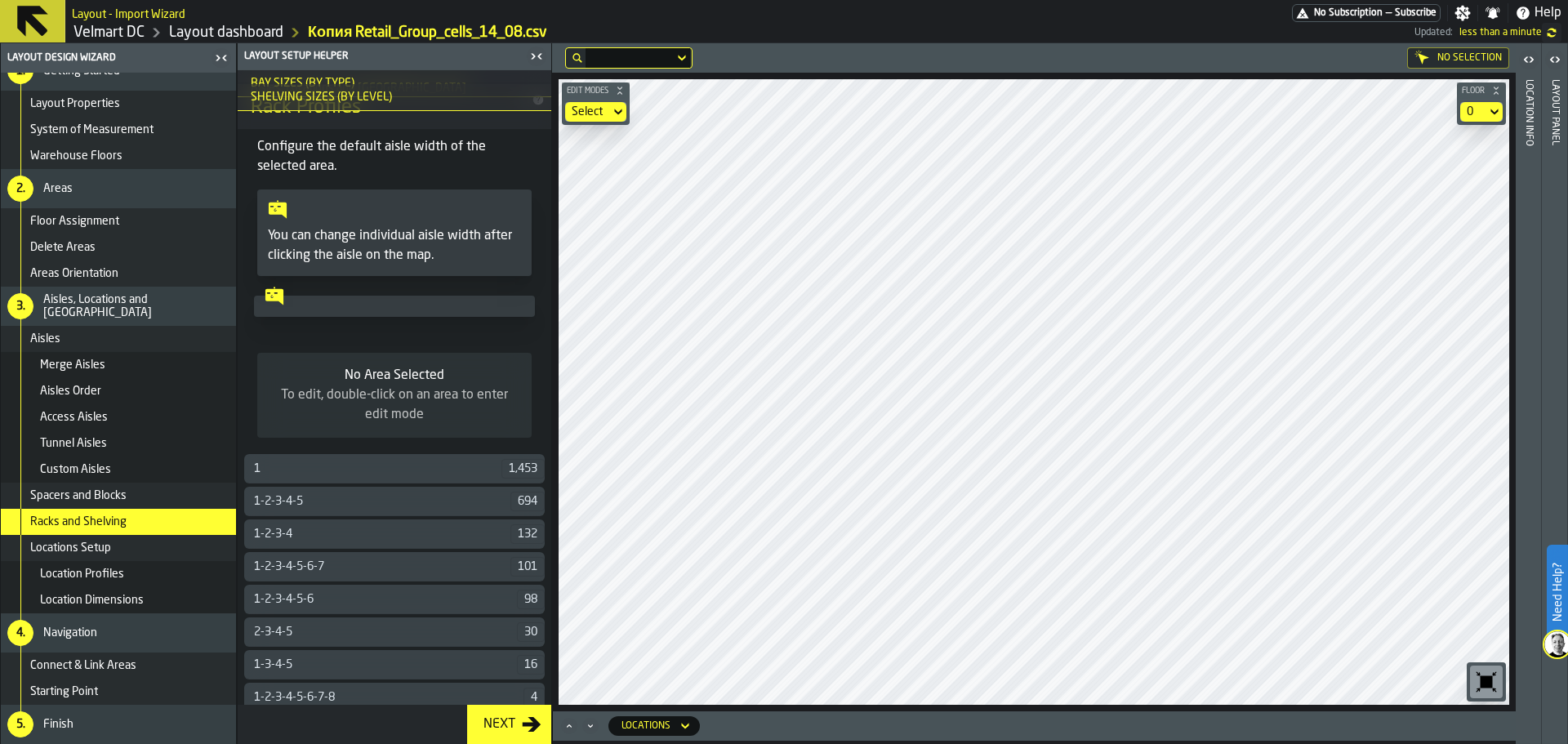
scroll to position [726, 0]
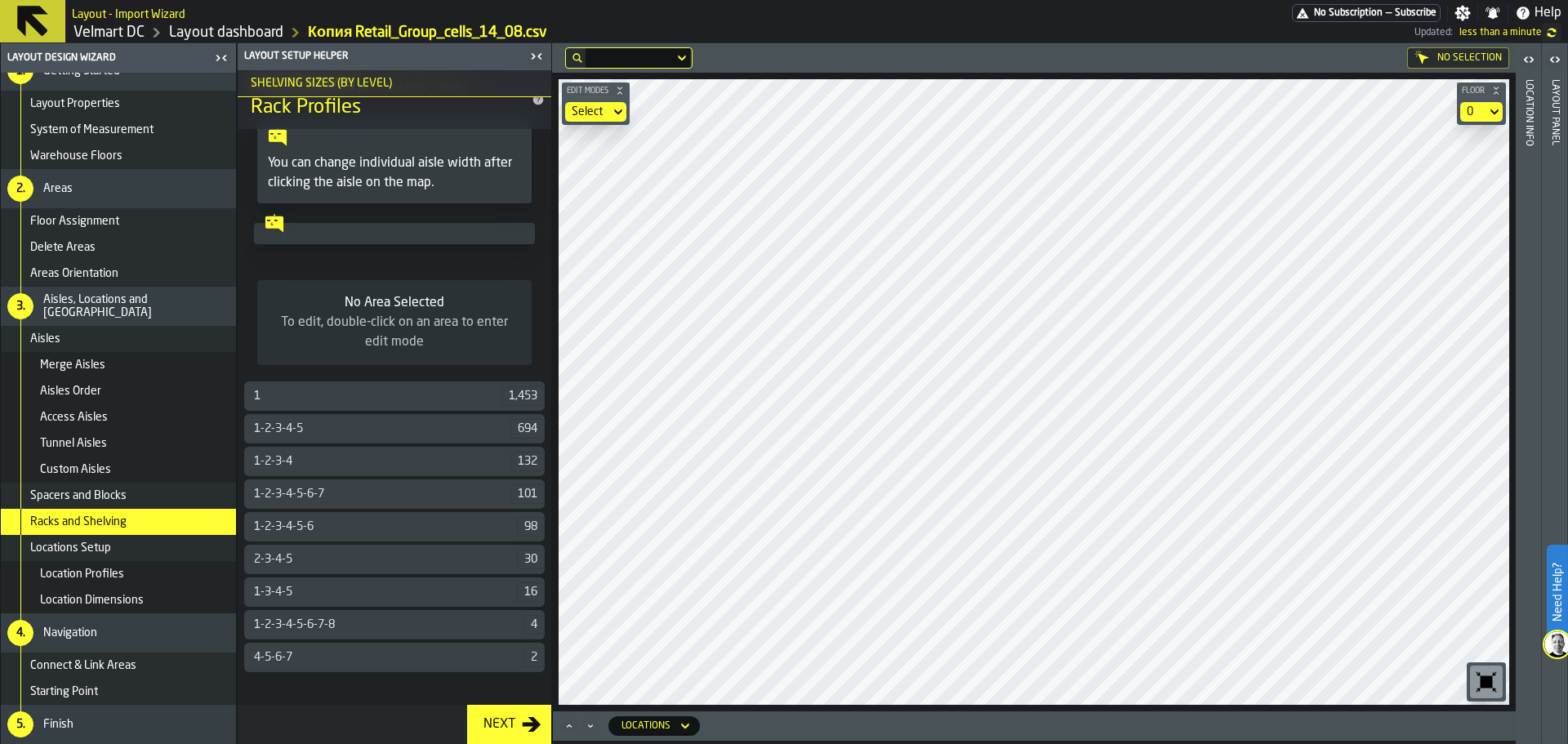
click at [133, 548] on div "Locations Setup" at bounding box center [130, 548] width 199 height 13
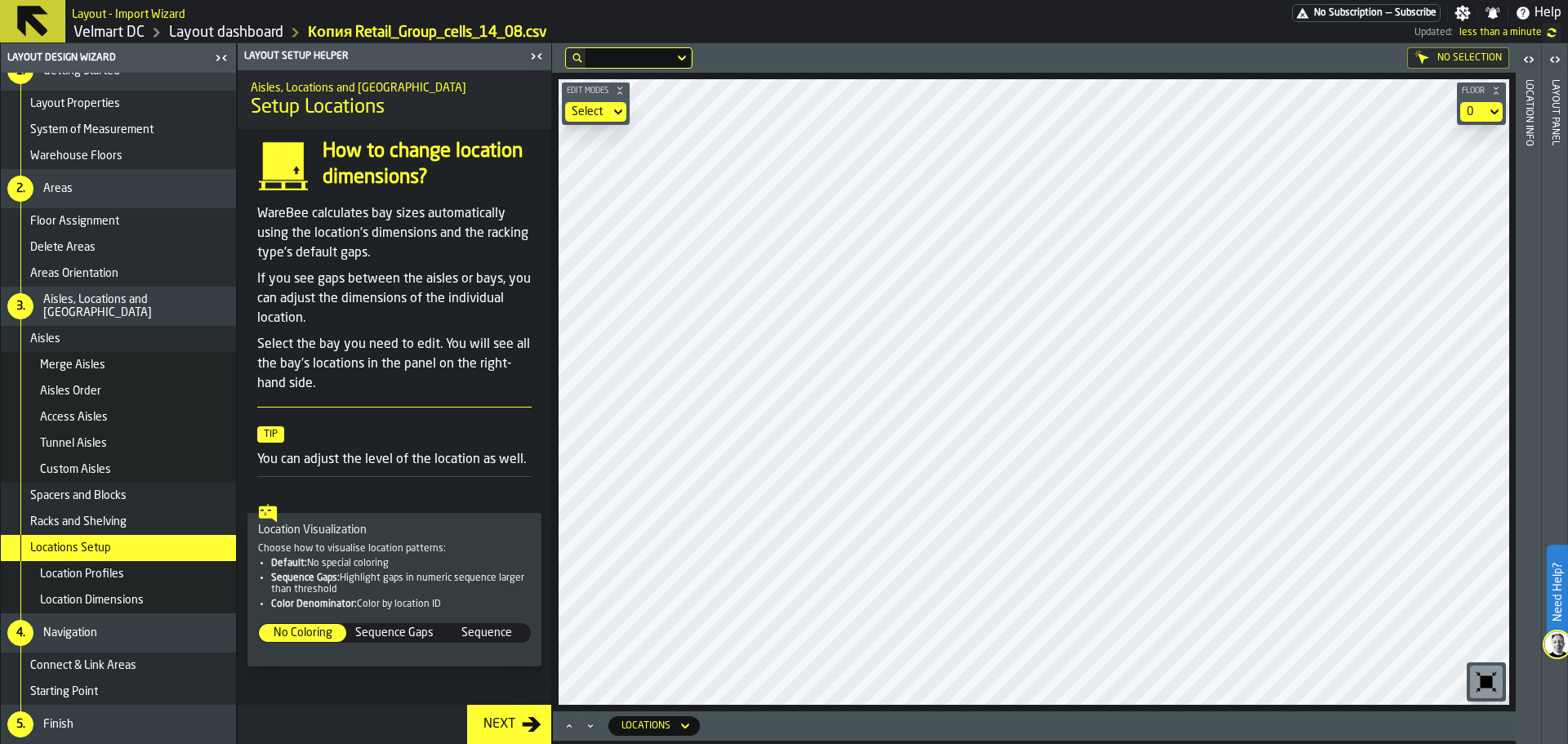
click at [103, 580] on div "Location Profiles" at bounding box center [118, 574] width 235 height 26
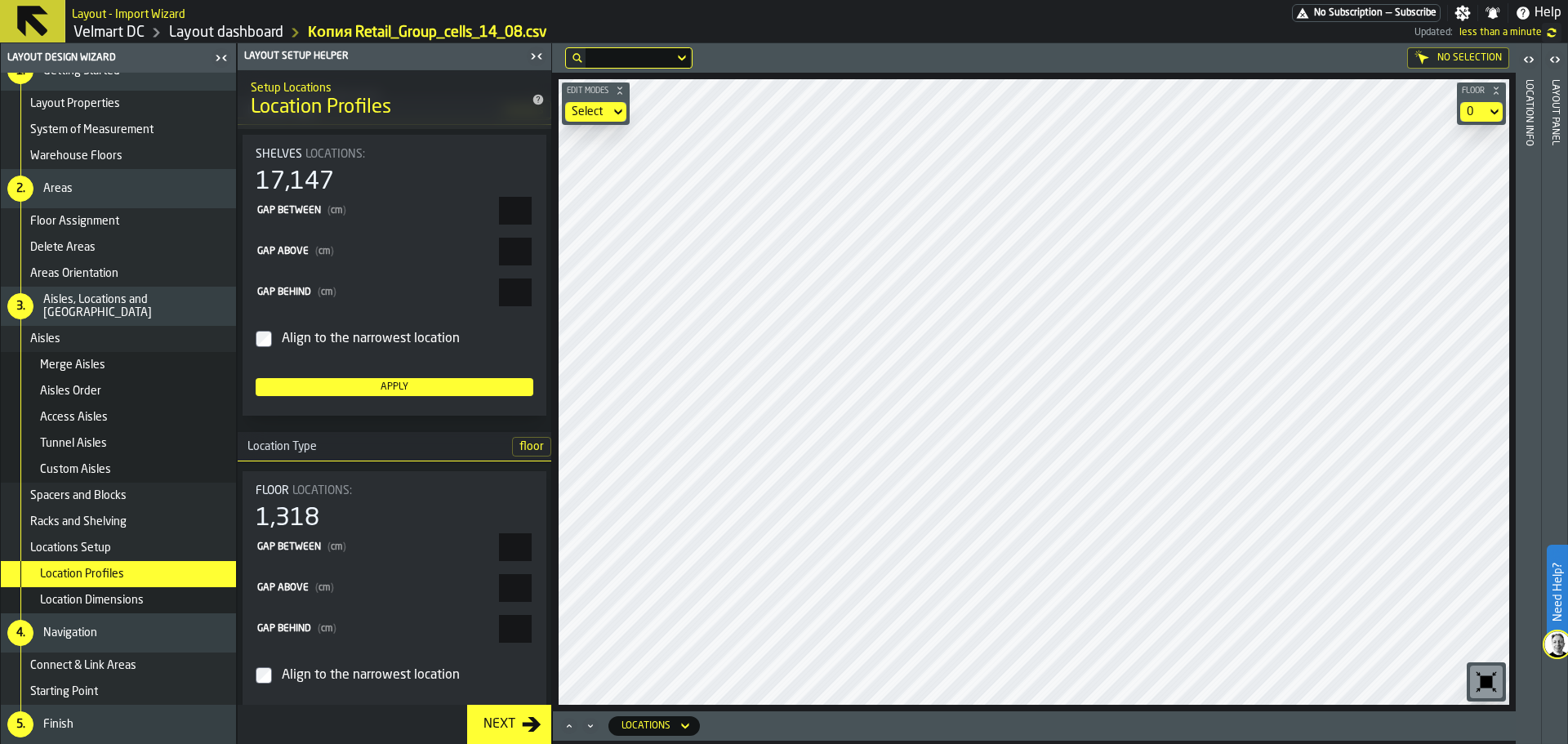
scroll to position [555, 0]
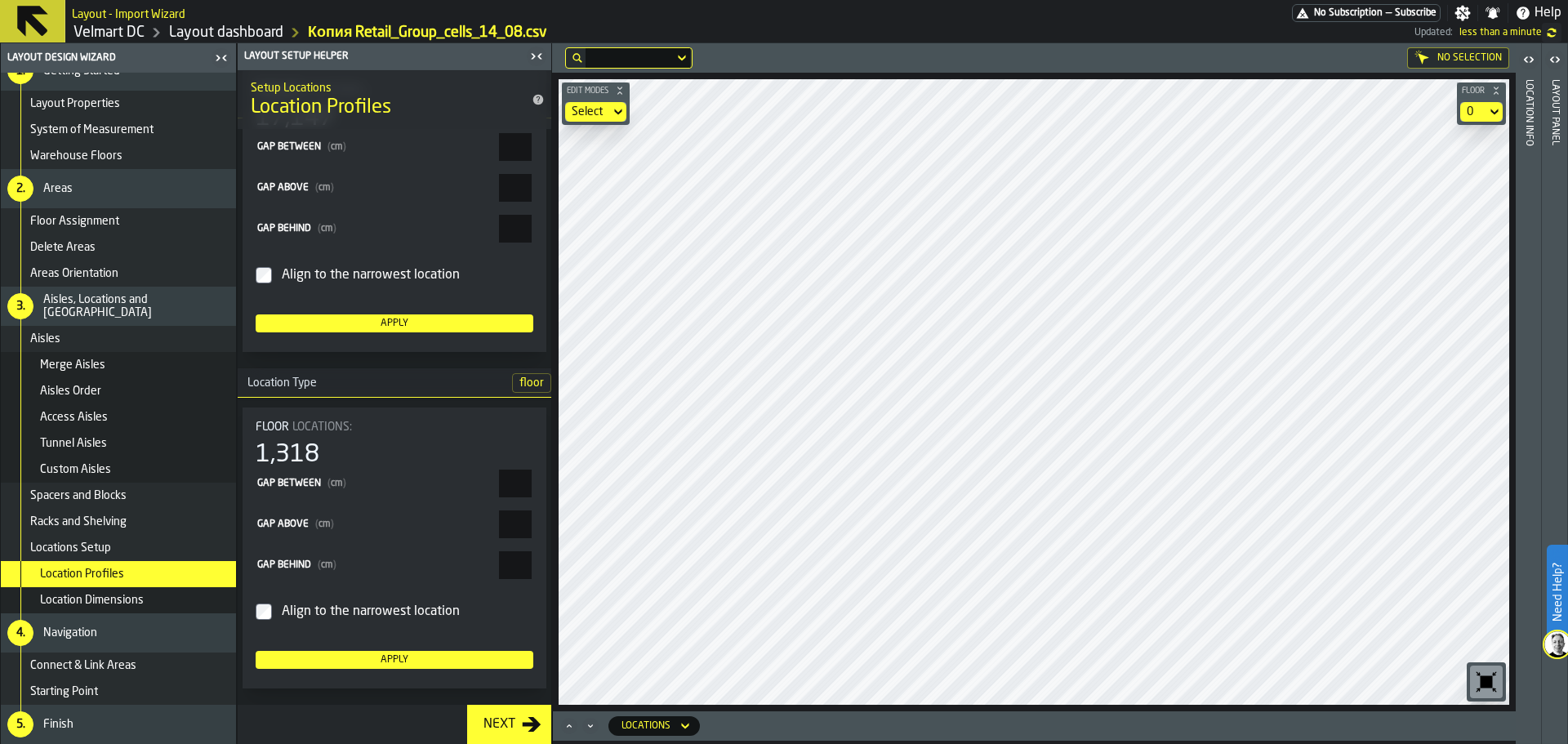
click at [93, 597] on span "Location Dimensions" at bounding box center [91, 600] width 103 height 13
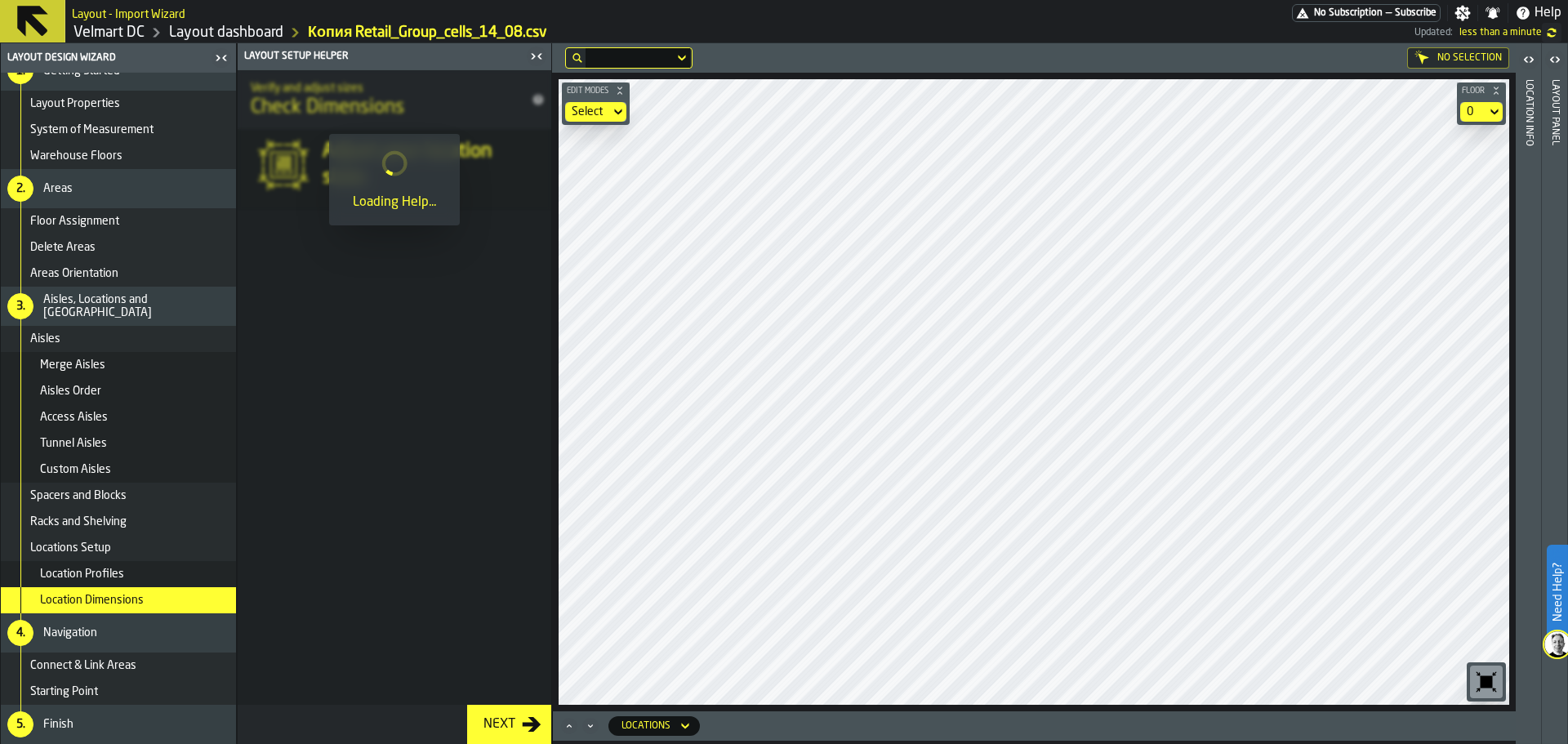
scroll to position [0, 0]
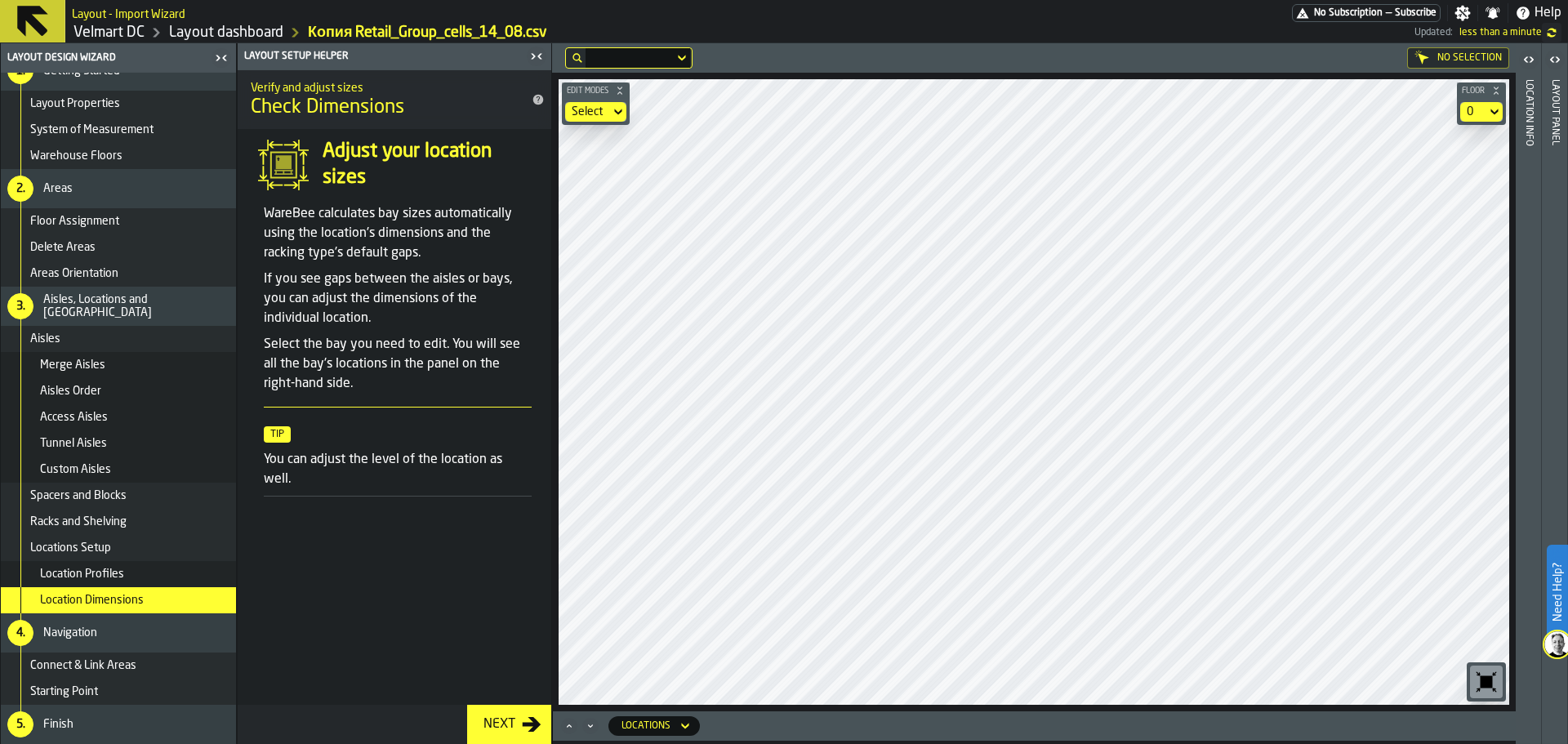
click at [127, 669] on span "Connect & Link Areas" at bounding box center [84, 666] width 106 height 13
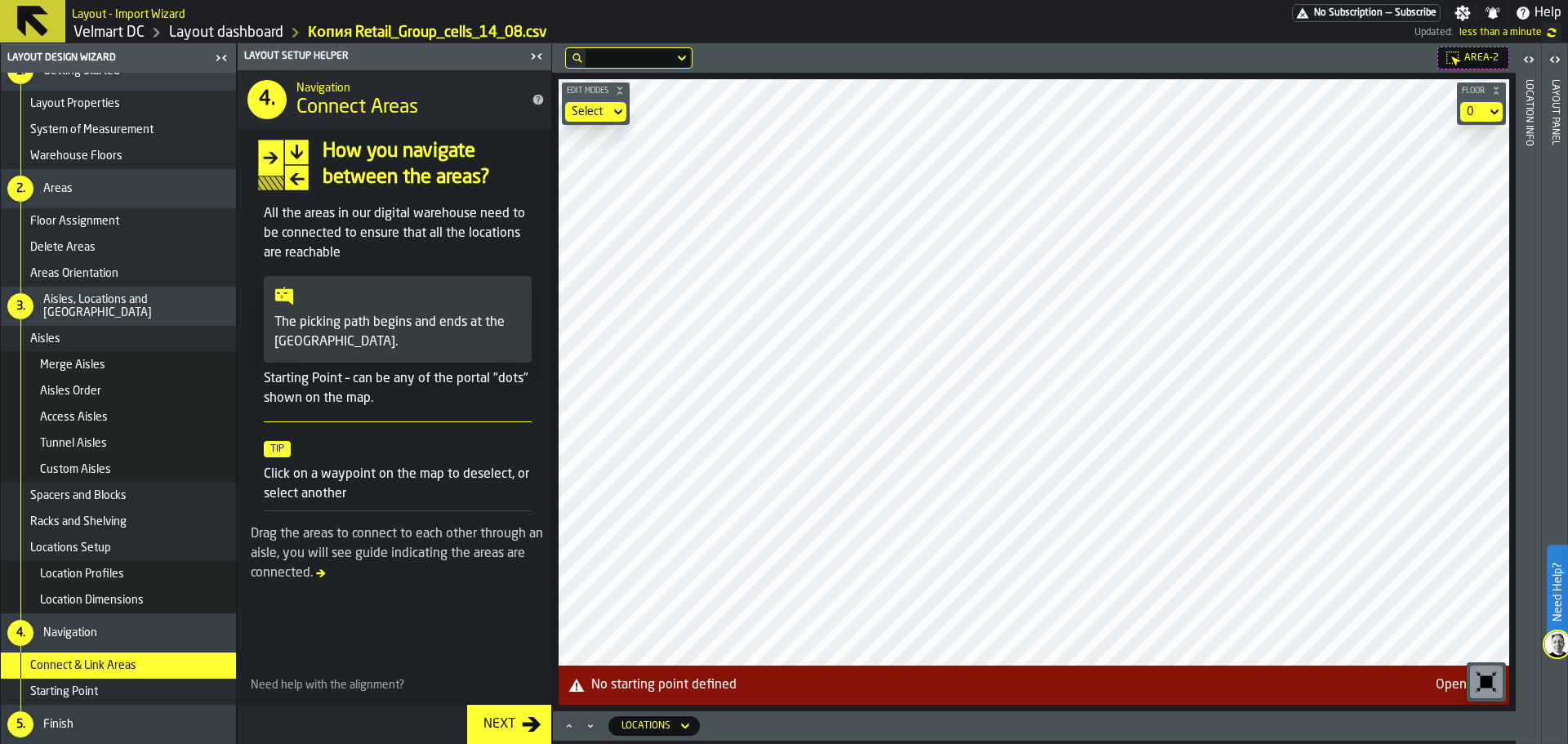
click at [501, 730] on div "Next" at bounding box center [499, 724] width 45 height 20
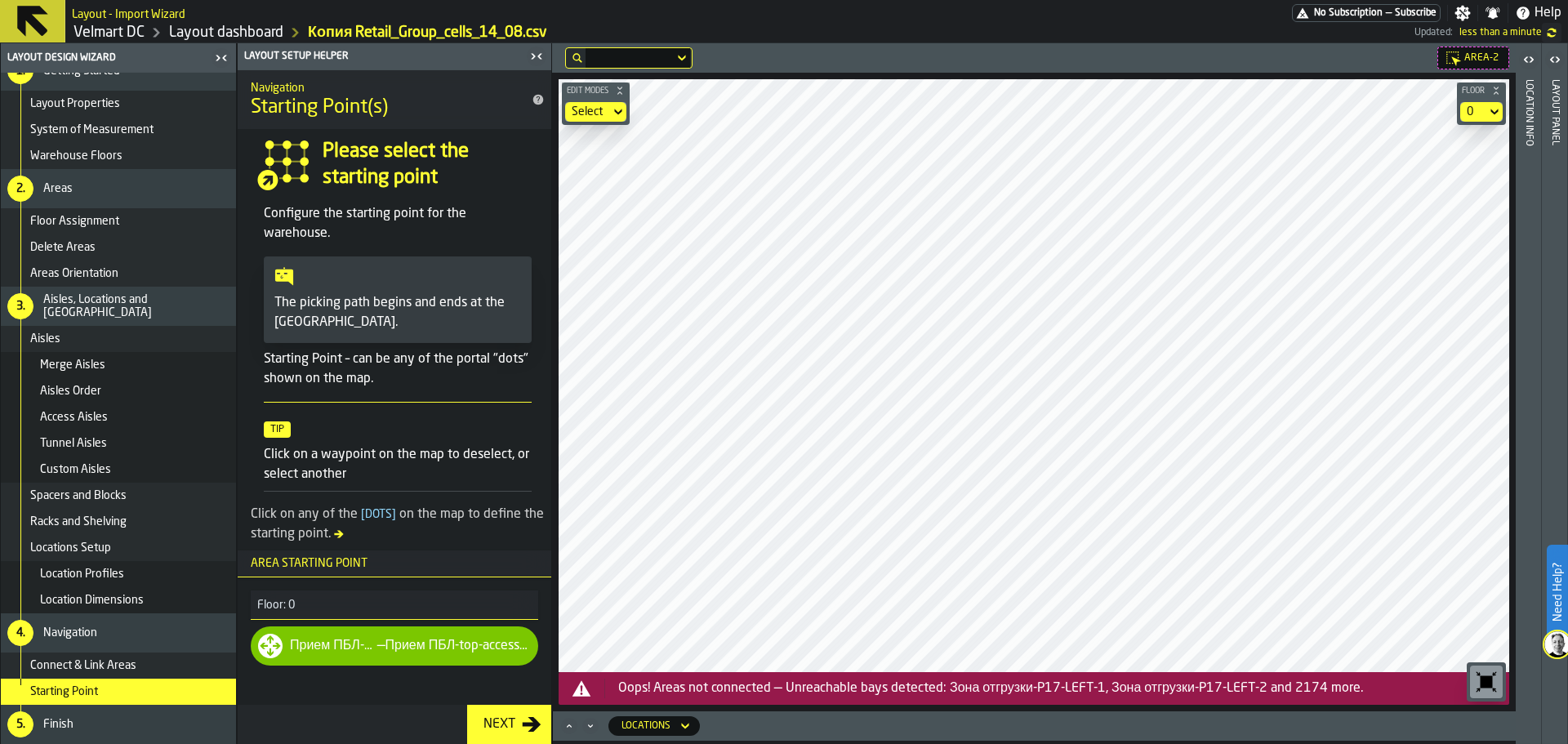
click at [505, 721] on div "Next" at bounding box center [499, 724] width 45 height 20
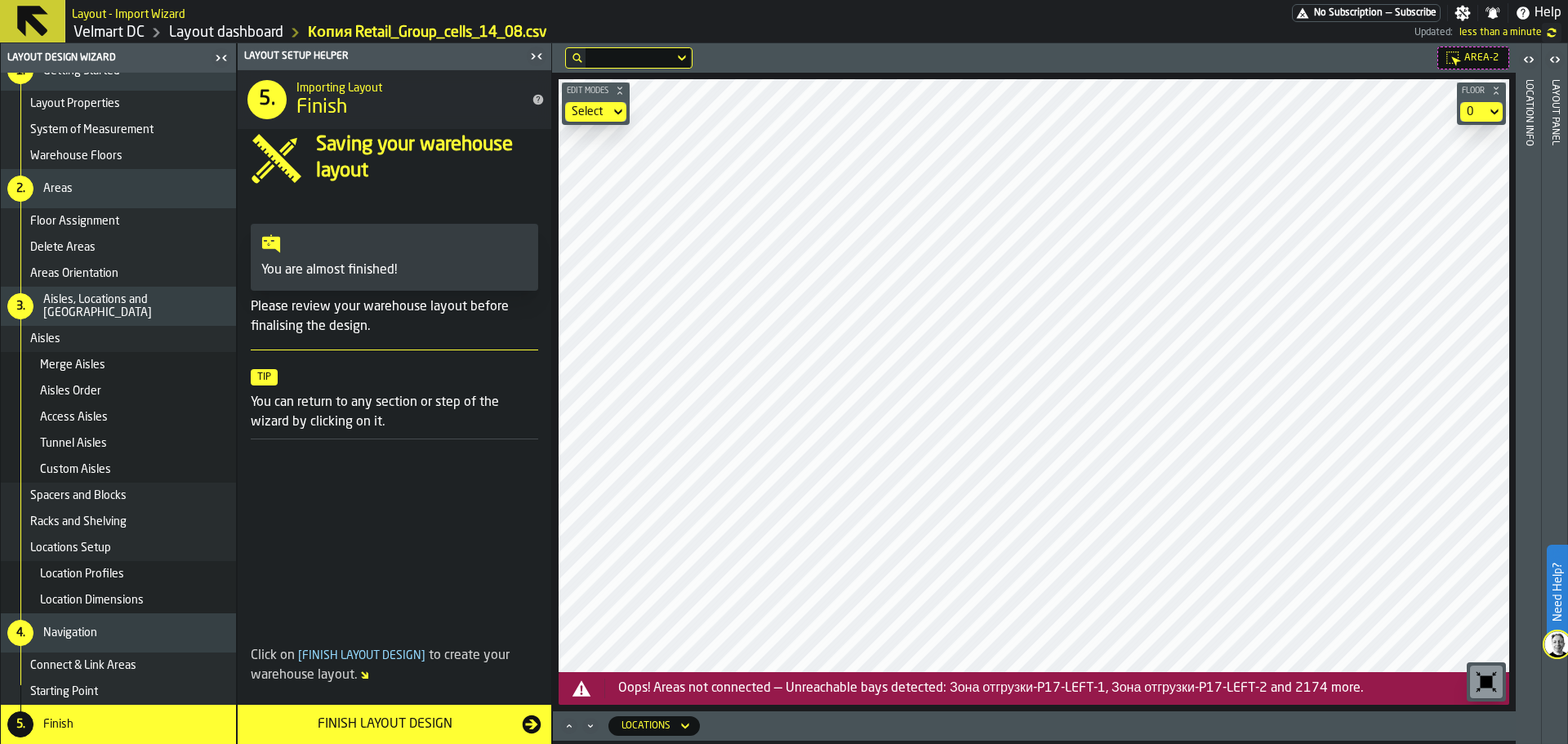
click at [466, 731] on div "Finish Layout Design" at bounding box center [384, 724] width 274 height 20
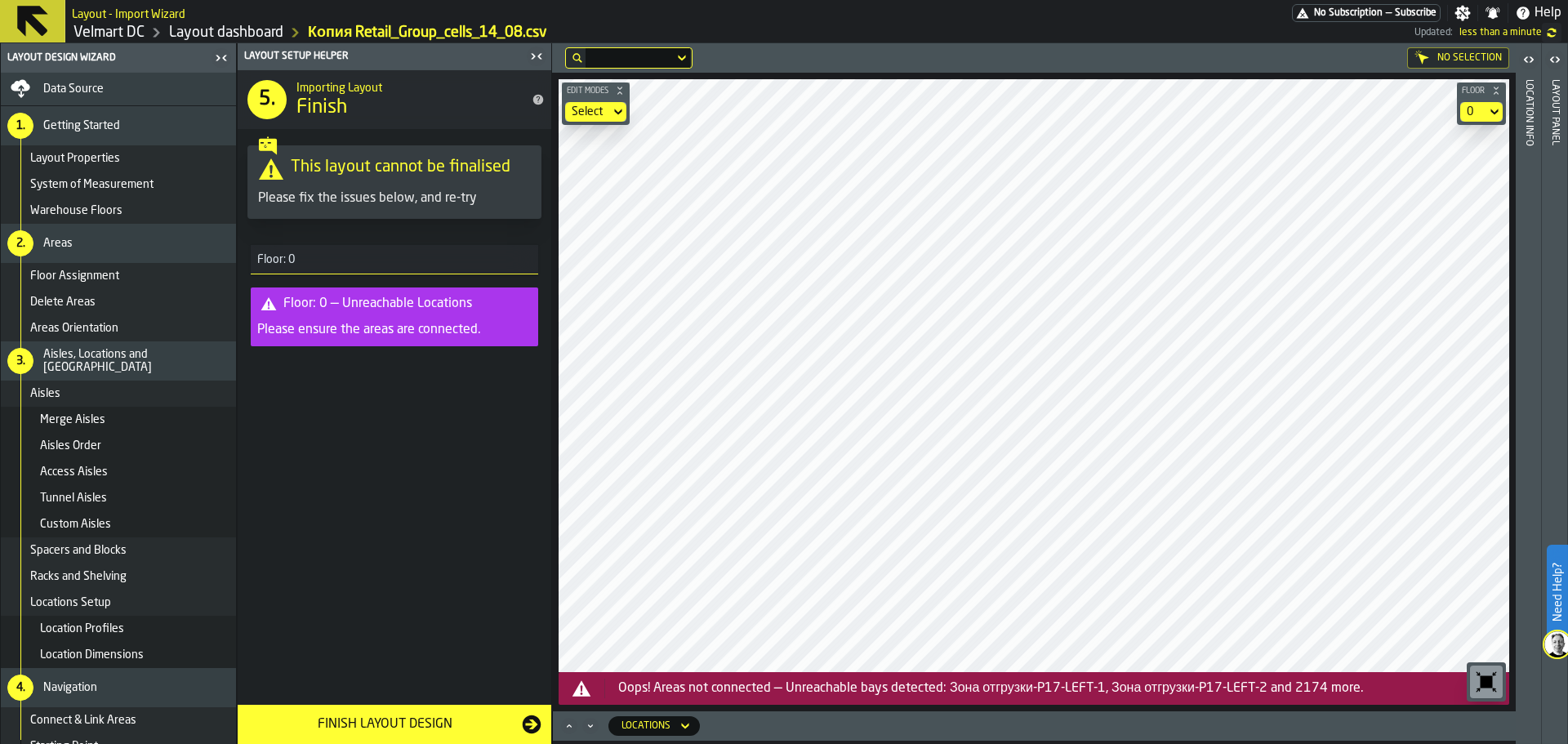
click at [534, 467] on main "Layout Design Wizard Data Source 1. Getting Started Layout Properties System of…" at bounding box center [784, 393] width 1568 height 701
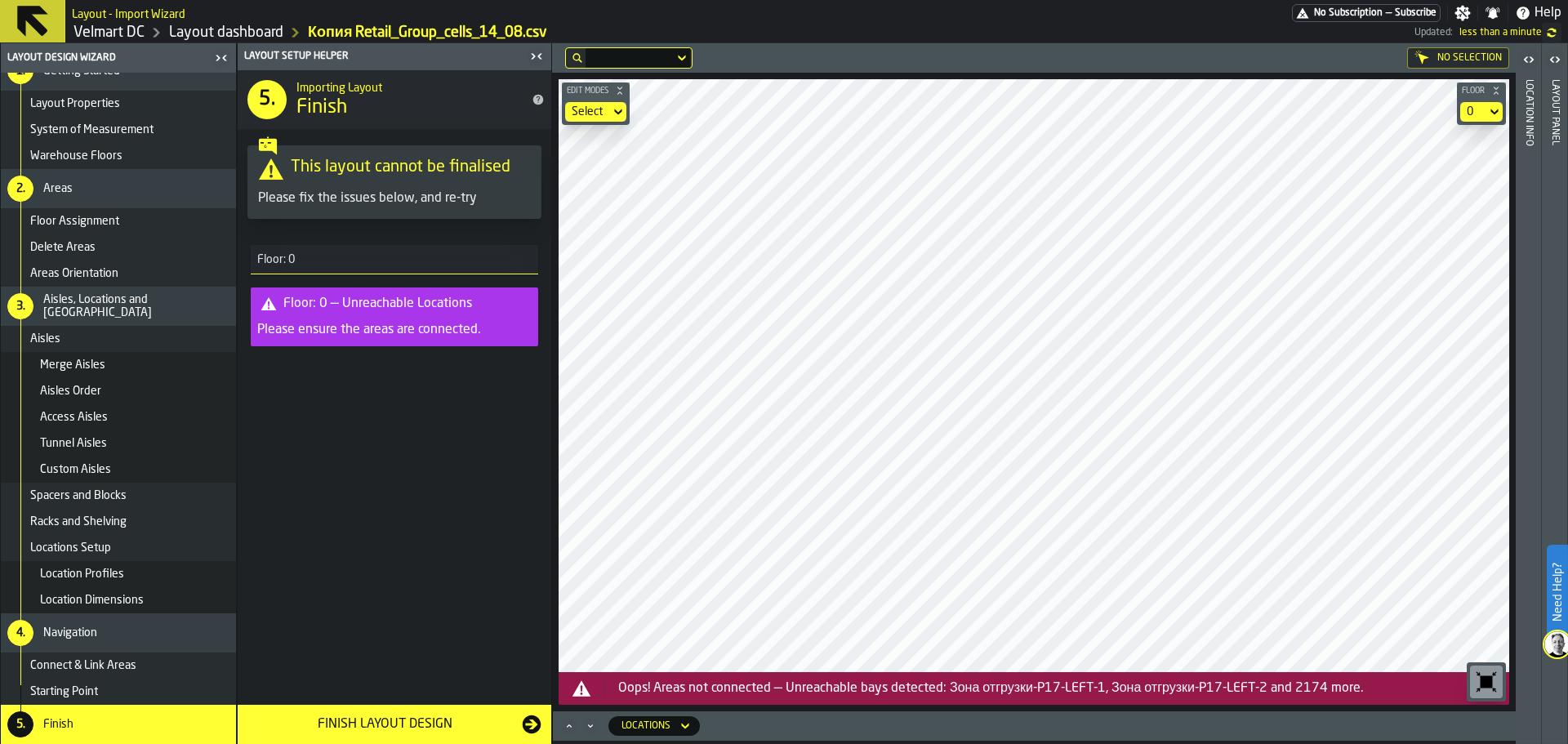
click at [129, 668] on span "Connect & Link Areas" at bounding box center [84, 666] width 106 height 13
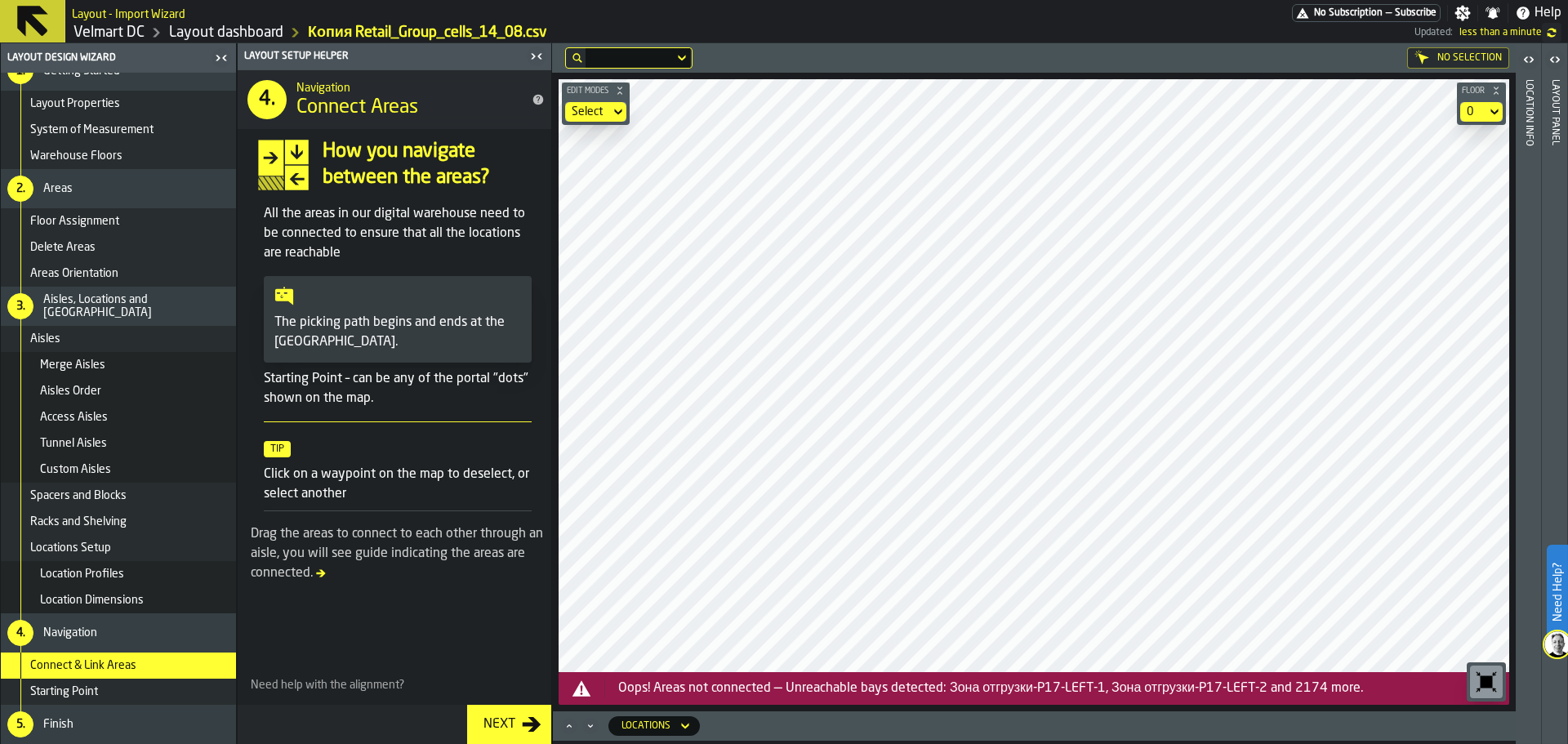
click at [516, 717] on div "Next" at bounding box center [499, 724] width 45 height 20
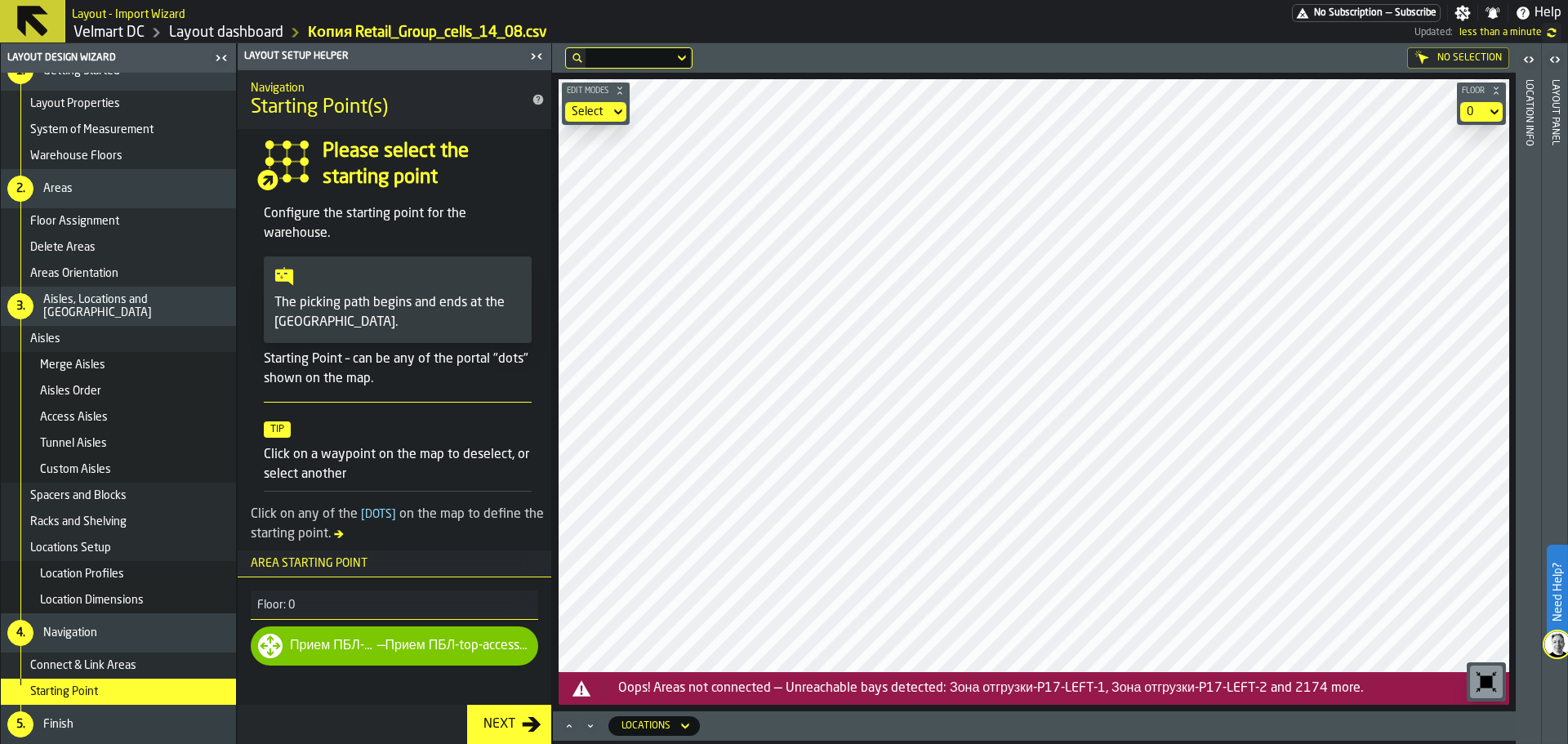
click at [432, 653] on div "Прием ПБЛ-top-access-aisle" at bounding box center [458, 646] width 146 height 20
click at [511, 713] on button "Next" at bounding box center [508, 724] width 84 height 40
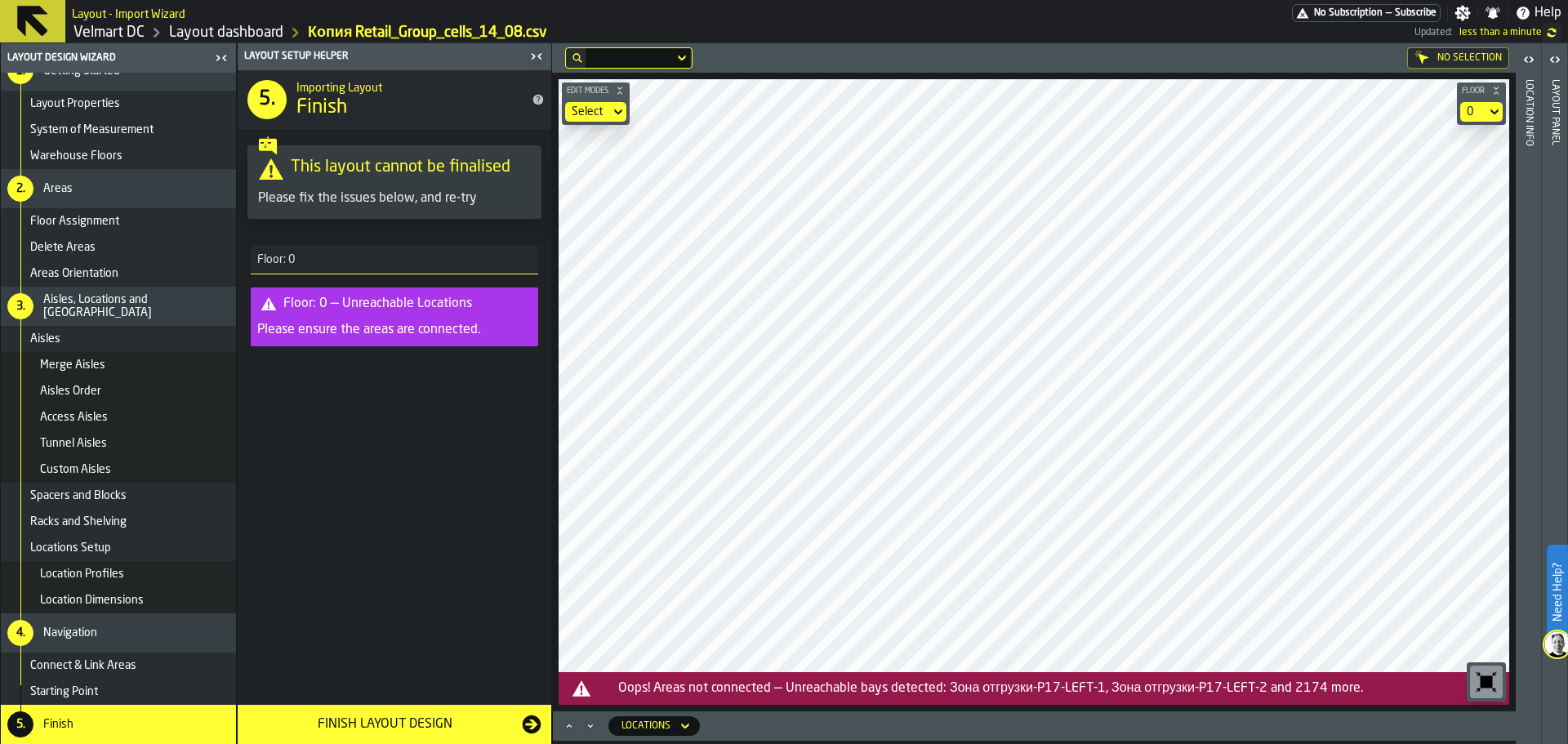
click at [152, 677] on div "Connect & Link Areas" at bounding box center [118, 665] width 235 height 26
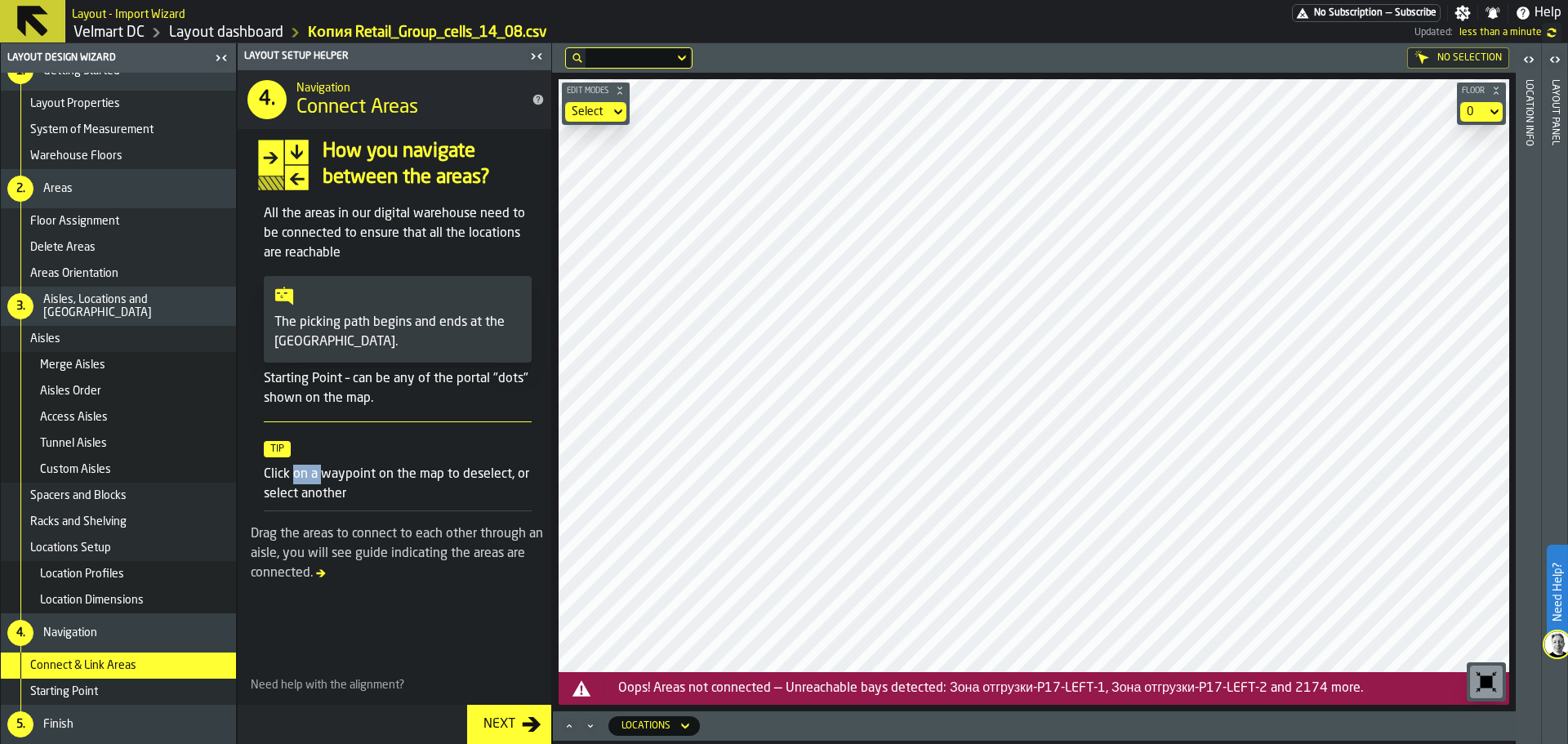
drag, startPoint x: 293, startPoint y: 475, endPoint x: 324, endPoint y: 480, distance: 31.4
click at [324, 480] on p "Click on a waypoint on the map to deselect, or select another" at bounding box center [398, 484] width 268 height 40
click at [91, 683] on div "Starting Point" at bounding box center [118, 691] width 235 height 26
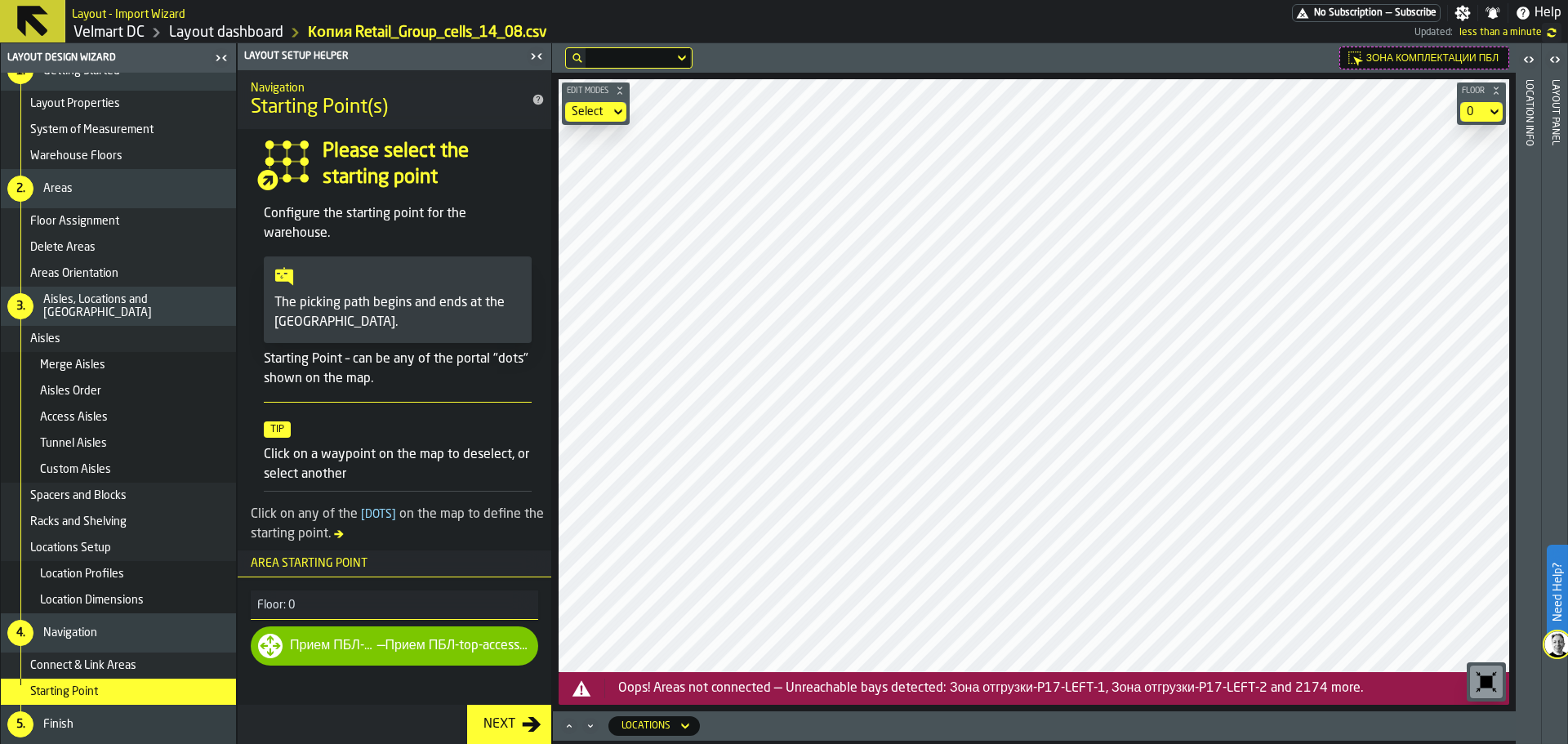
click at [277, 646] on icon at bounding box center [270, 645] width 26 height 26
drag, startPoint x: 273, startPoint y: 648, endPoint x: 305, endPoint y: 656, distance: 33.0
click at [299, 655] on div "Прием ПБЛ-P26 — Прием ПБЛ-top-access-aisle" at bounding box center [395, 646] width 288 height 40
click at [370, 641] on div "Прием ПБЛ-P26" at bounding box center [333, 646] width 87 height 20
click at [421, 642] on div "Прием ПБЛ-top-access-aisle" at bounding box center [458, 646] width 146 height 20
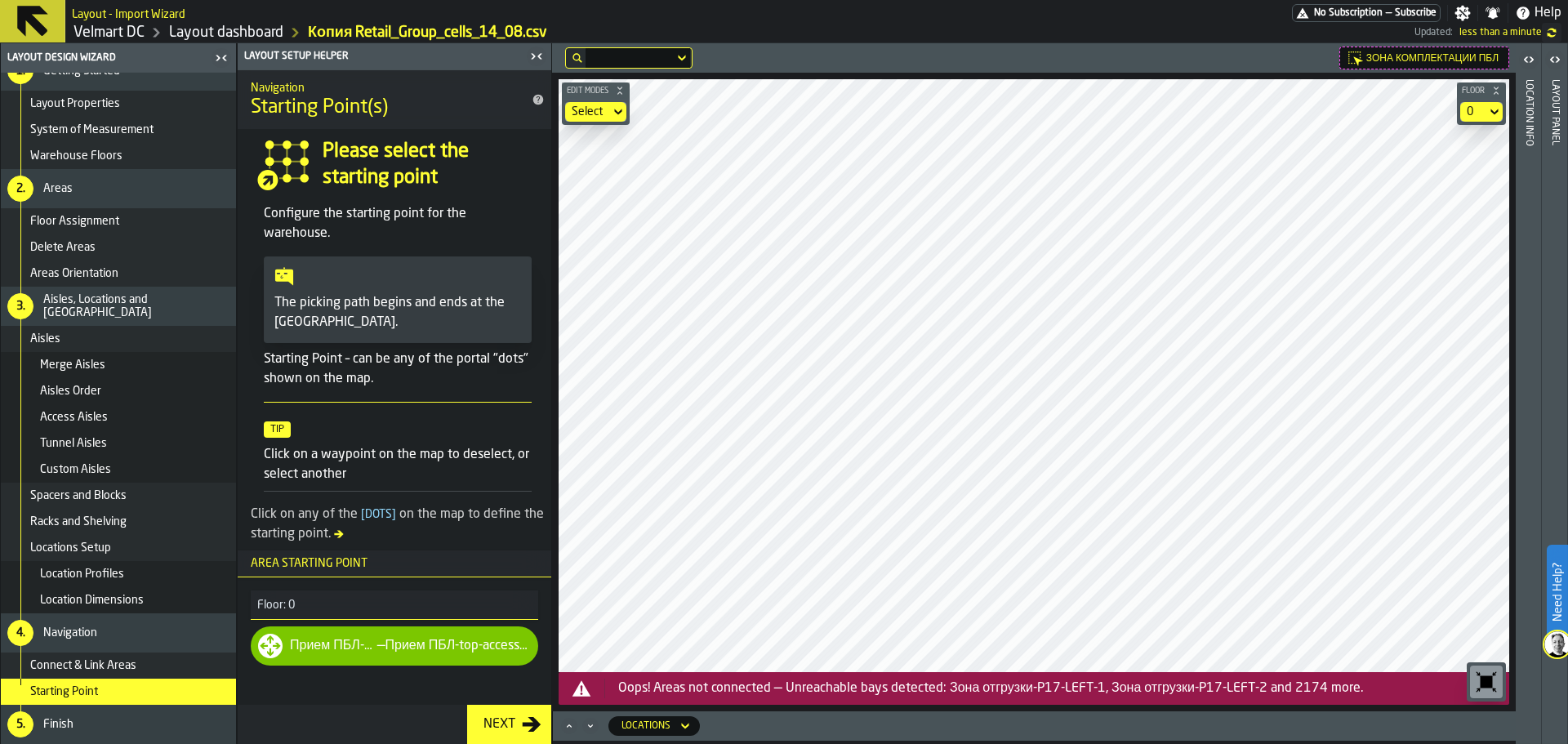
click at [400, 653] on div "Прием ПБЛ-top-access-aisle" at bounding box center [458, 646] width 146 height 20
click at [293, 599] on span "Floor: 0" at bounding box center [273, 605] width 44 height 13
click at [305, 573] on h3 "Area Starting point" at bounding box center [394, 564] width 314 height 27
click at [323, 563] on span "Area Starting point" at bounding box center [302, 563] width 130 height 13
click at [284, 431] on span "Tip" at bounding box center [277, 429] width 27 height 16
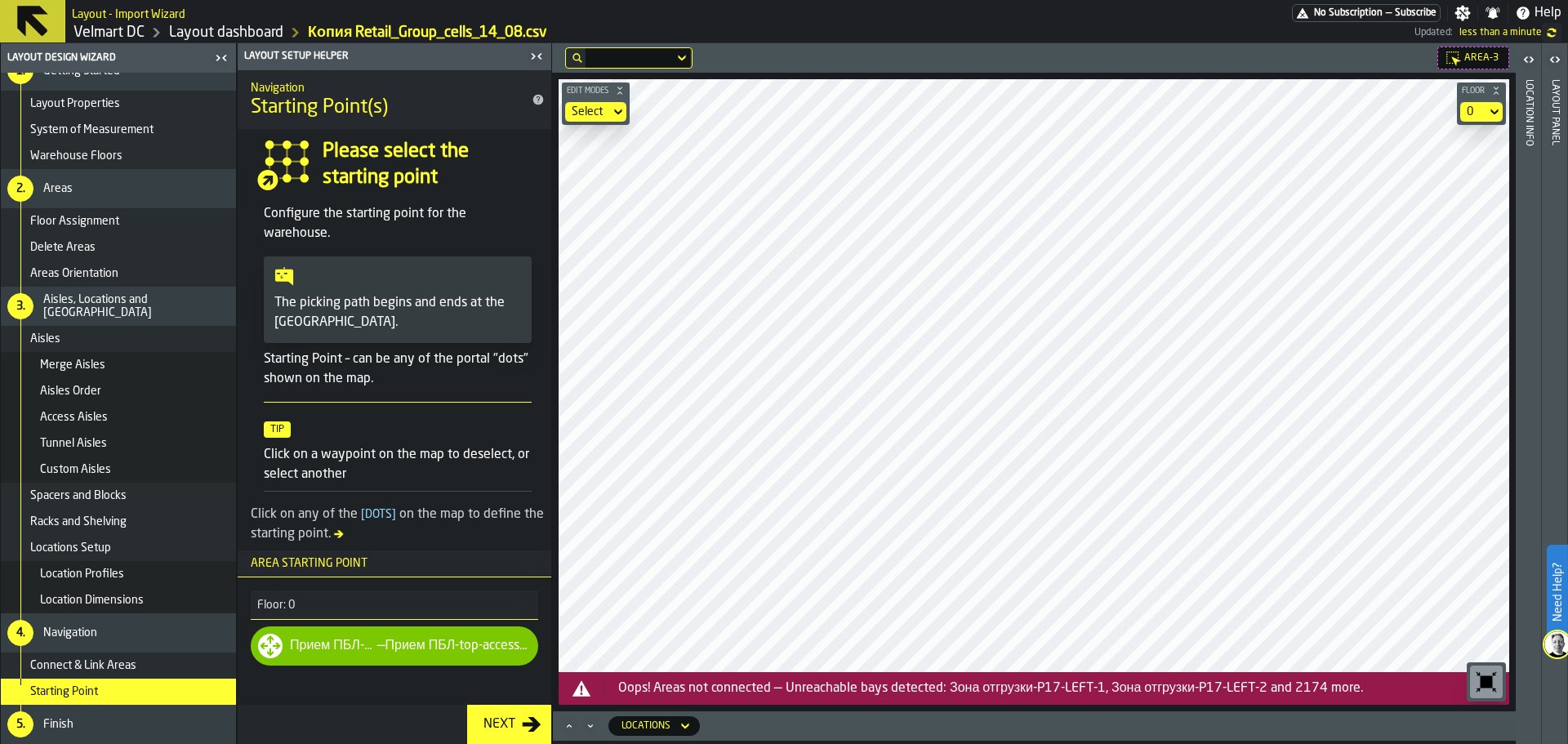
click at [281, 427] on span "Tip" at bounding box center [277, 429] width 27 height 16
click at [324, 275] on span at bounding box center [398, 277] width 246 height 20
click at [279, 437] on span "Tip" at bounding box center [277, 429] width 27 height 16
click at [388, 514] on span "[ Dots ]" at bounding box center [379, 514] width 41 height 12
click at [376, 515] on span "[ Dots ]" at bounding box center [379, 514] width 41 height 12
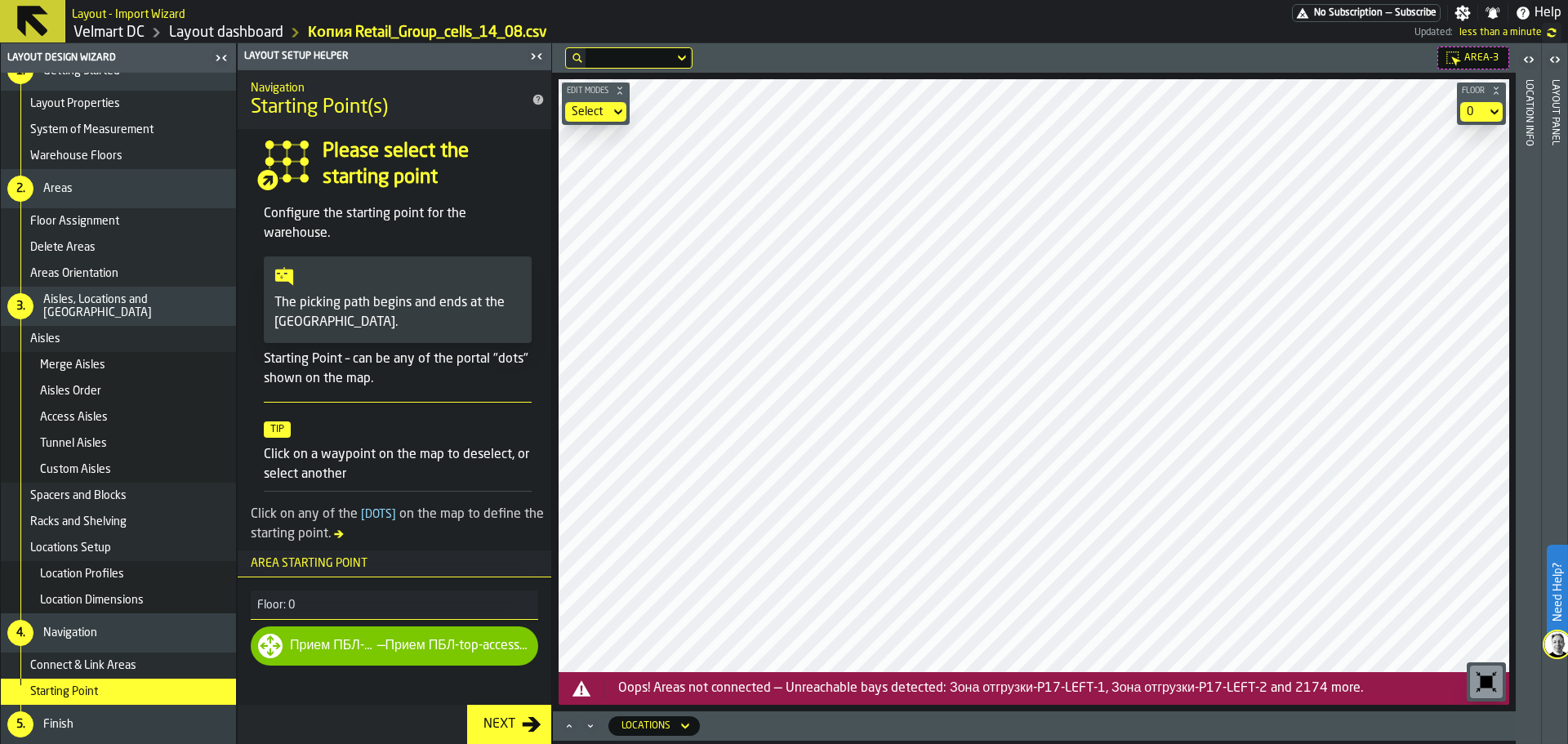
drag, startPoint x: 426, startPoint y: 650, endPoint x: 444, endPoint y: 650, distance: 18.0
click at [430, 651] on div "Прием ПБЛ-top-access-aisle" at bounding box center [458, 646] width 146 height 20
click at [282, 593] on h3 "Floor: 0" at bounding box center [395, 605] width 288 height 30
click at [314, 604] on h3 "Floor: 0" at bounding box center [395, 605] width 288 height 30
click at [296, 556] on h3 "Area Starting point" at bounding box center [394, 564] width 314 height 27
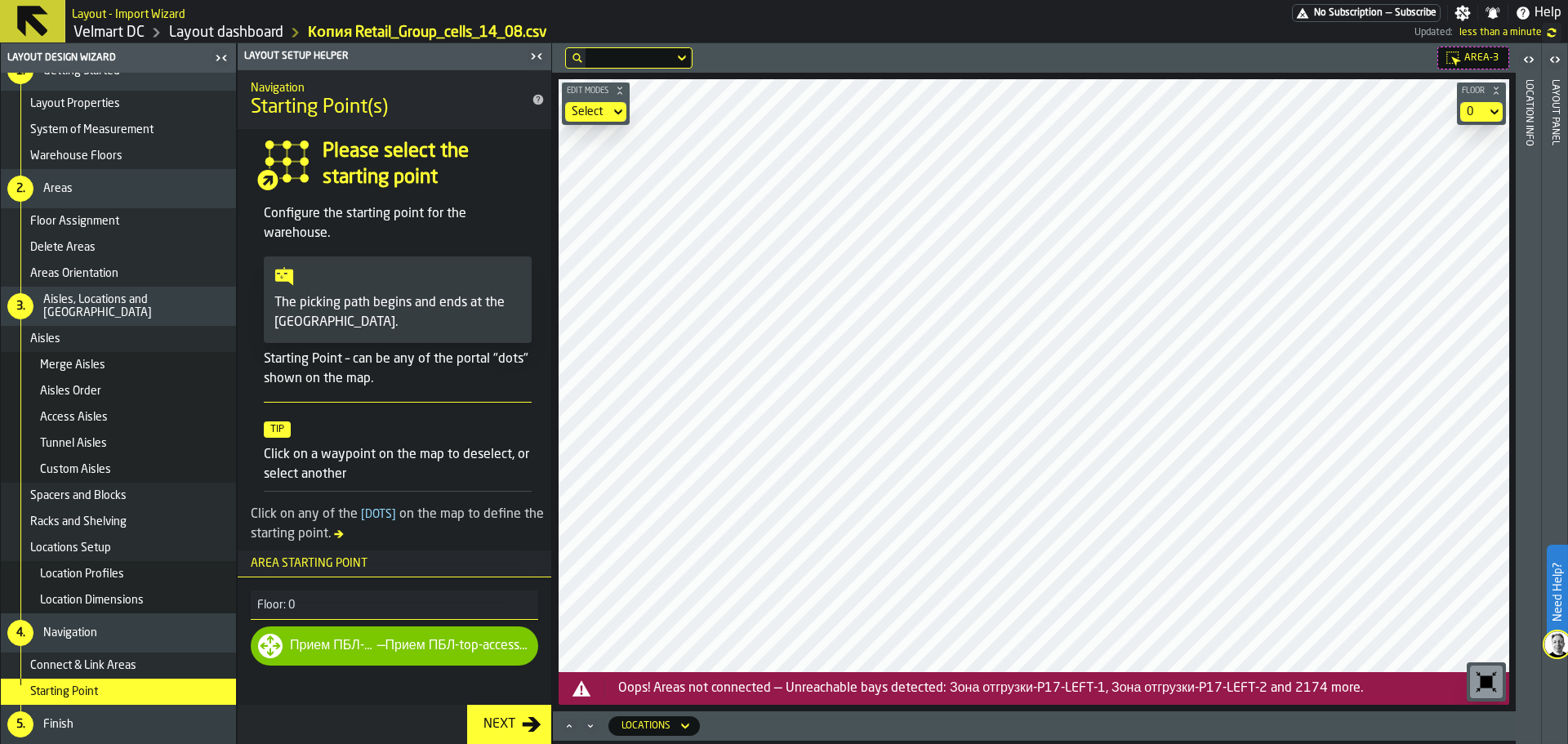
click at [321, 610] on h3 "Floor: 0" at bounding box center [395, 605] width 288 height 30
click at [346, 643] on div "Прием ПБЛ-P26" at bounding box center [333, 646] width 87 height 20
click at [659, 723] on div "Locations" at bounding box center [646, 726] width 49 height 12
click at [117, 669] on span "Connect & Link Areas" at bounding box center [84, 666] width 106 height 13
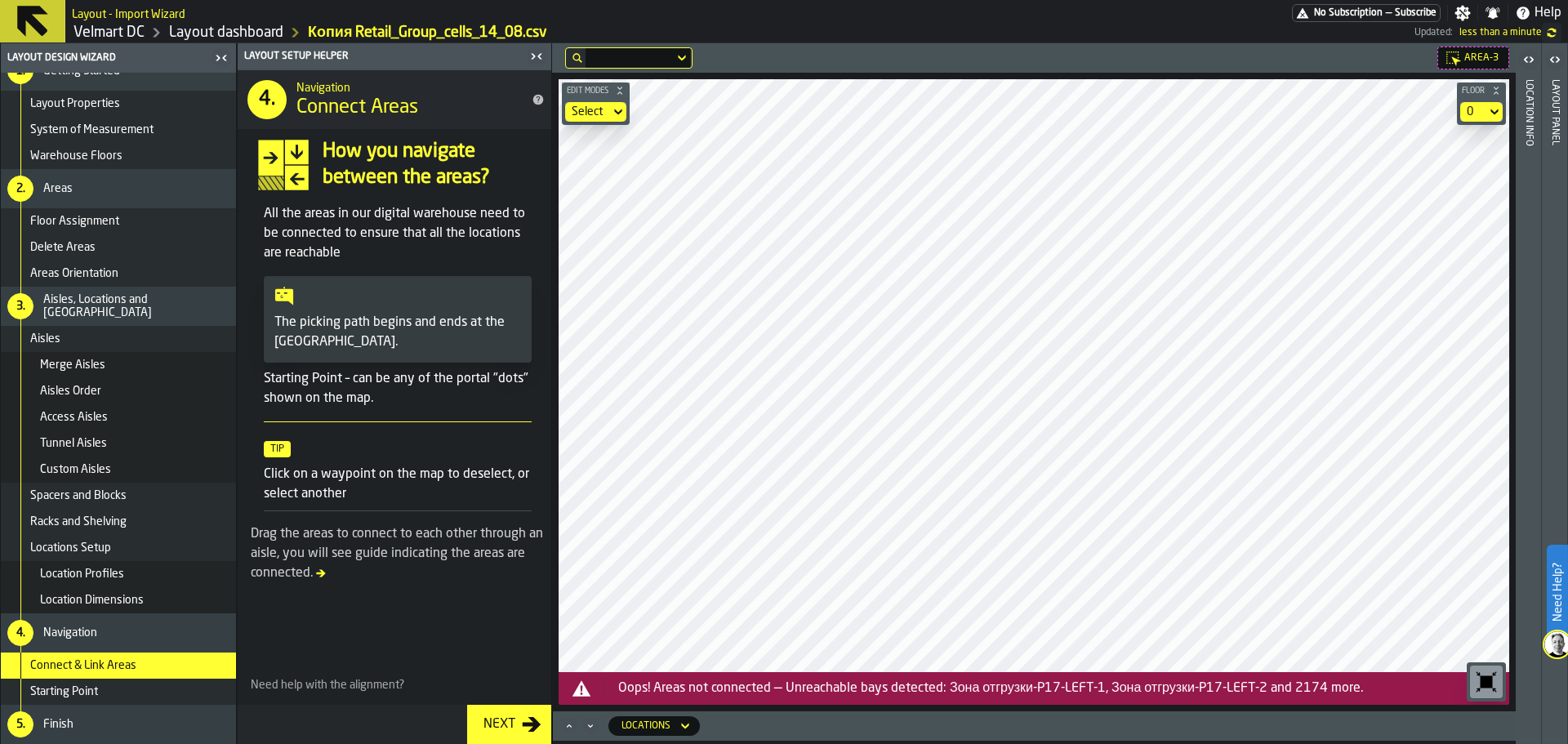
click at [504, 231] on main "Layout Design Wizard Data Source 1. Getting Started Layout Properties System of…" at bounding box center [784, 393] width 1568 height 701
